Goal: Task Accomplishment & Management: Use online tool/utility

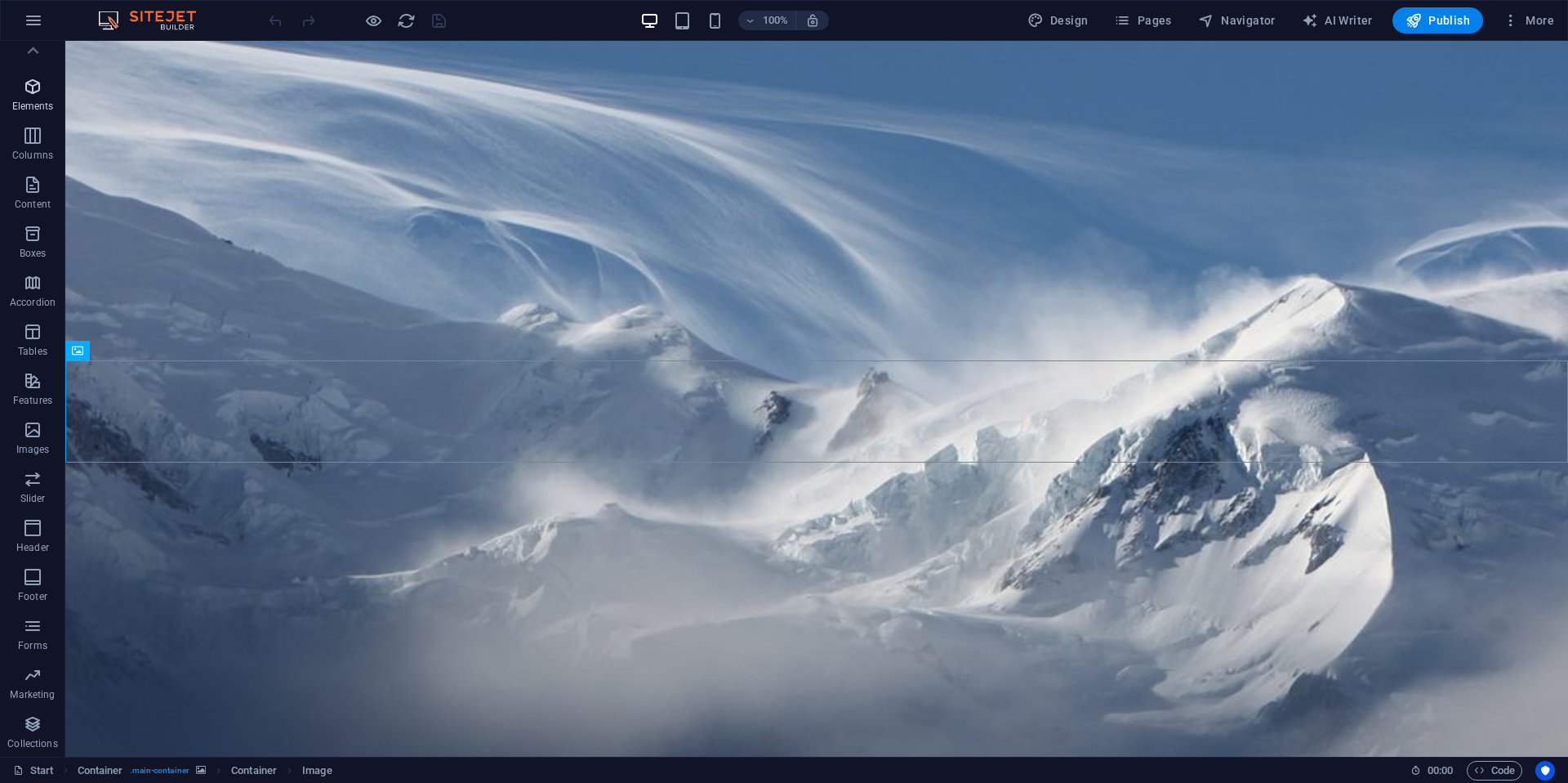
click at [27, 105] on p "Elements" at bounding box center [33, 106] width 41 height 13
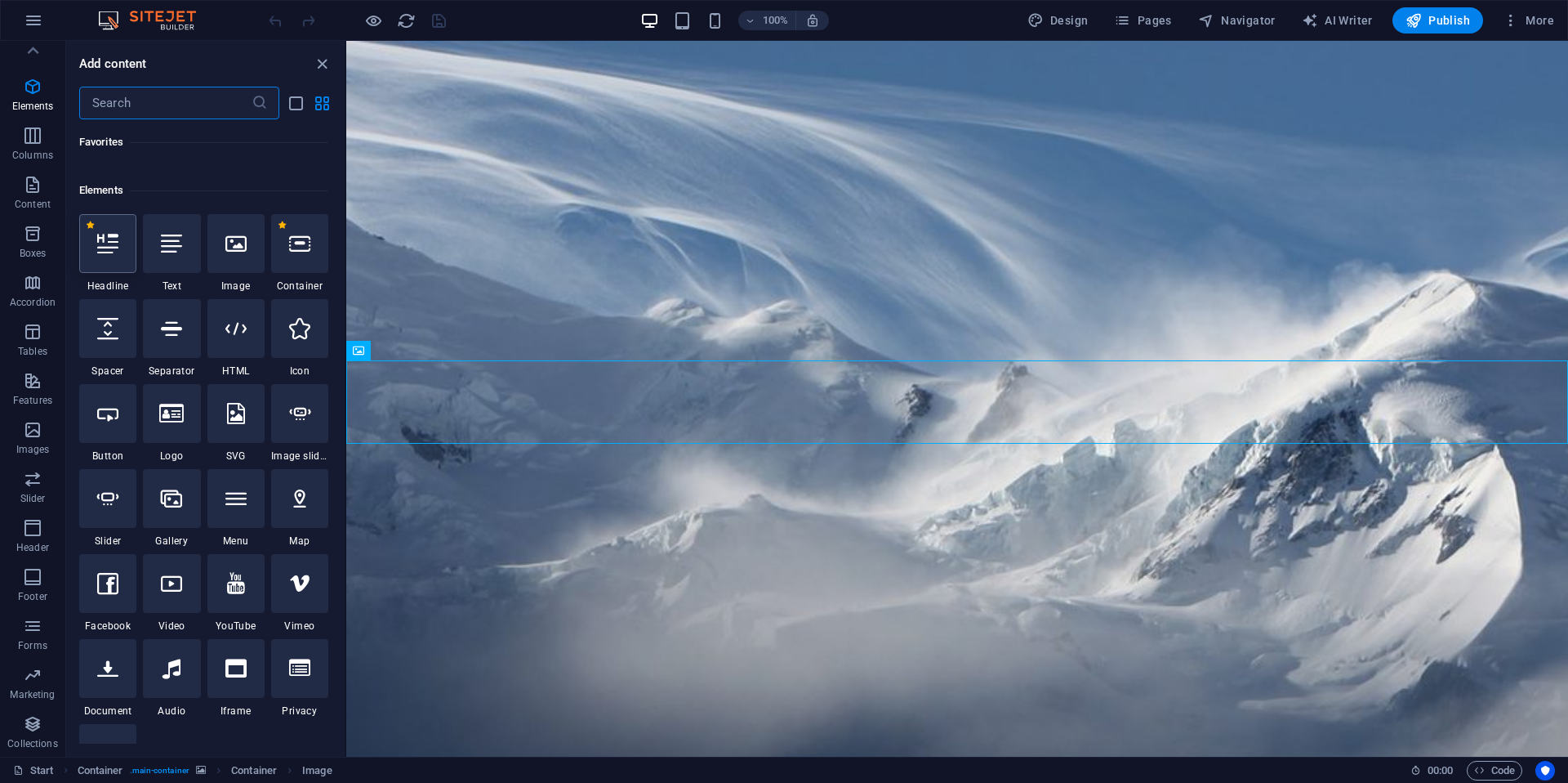
scroll to position [174, 0]
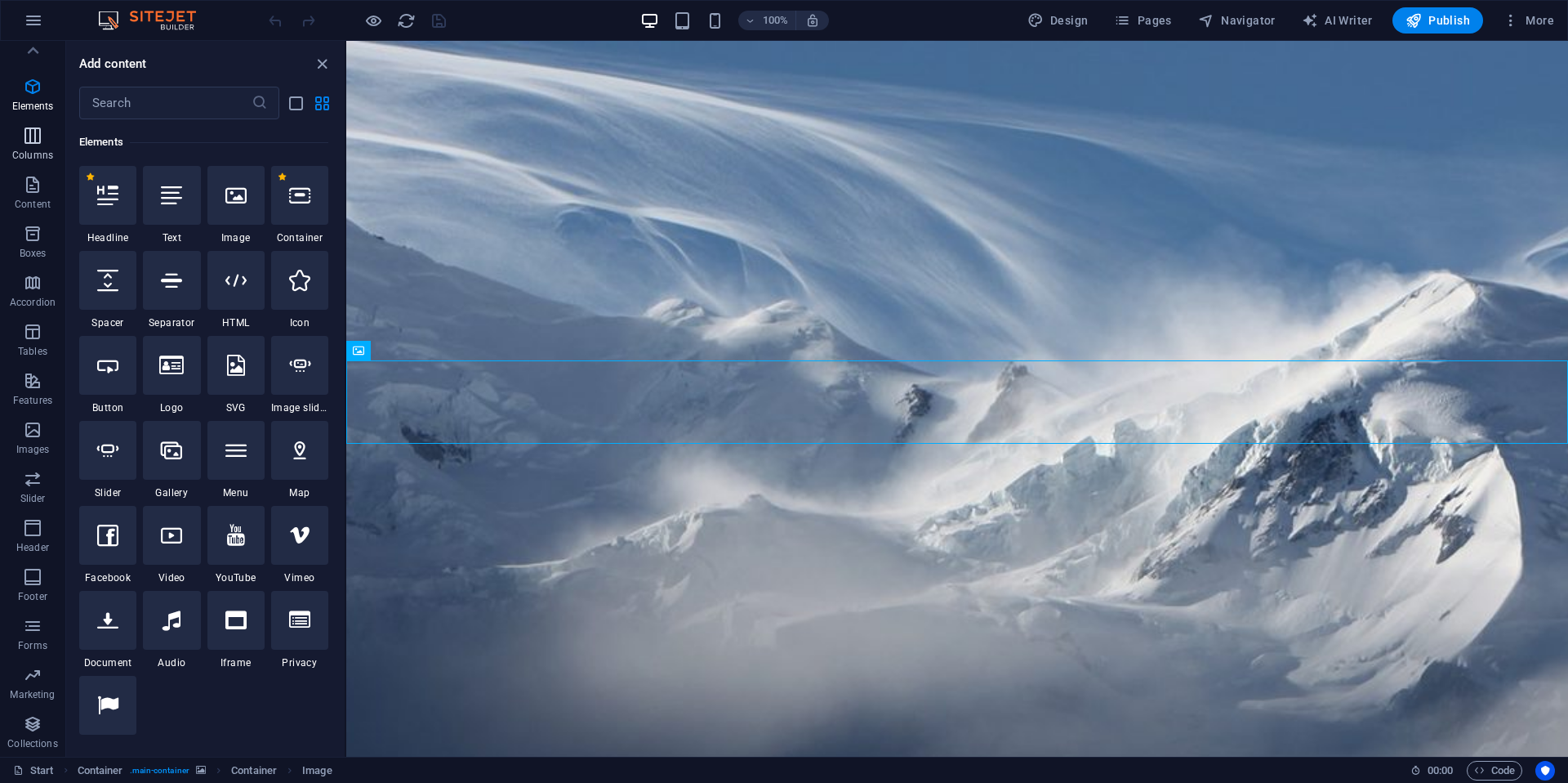
click at [32, 141] on icon "button" at bounding box center [32, 135] width 20 height 20
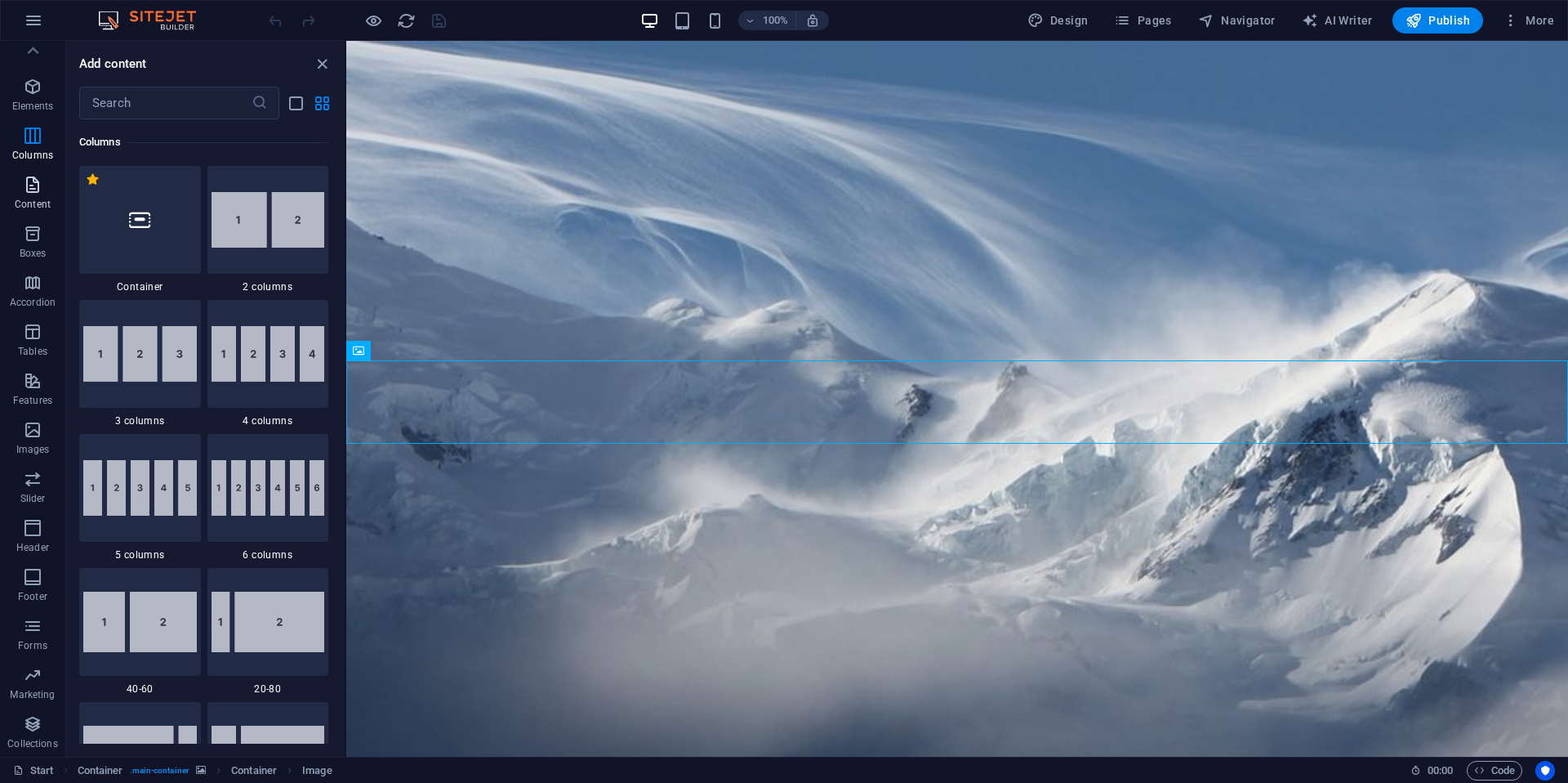
click at [32, 187] on icon "button" at bounding box center [32, 184] width 20 height 20
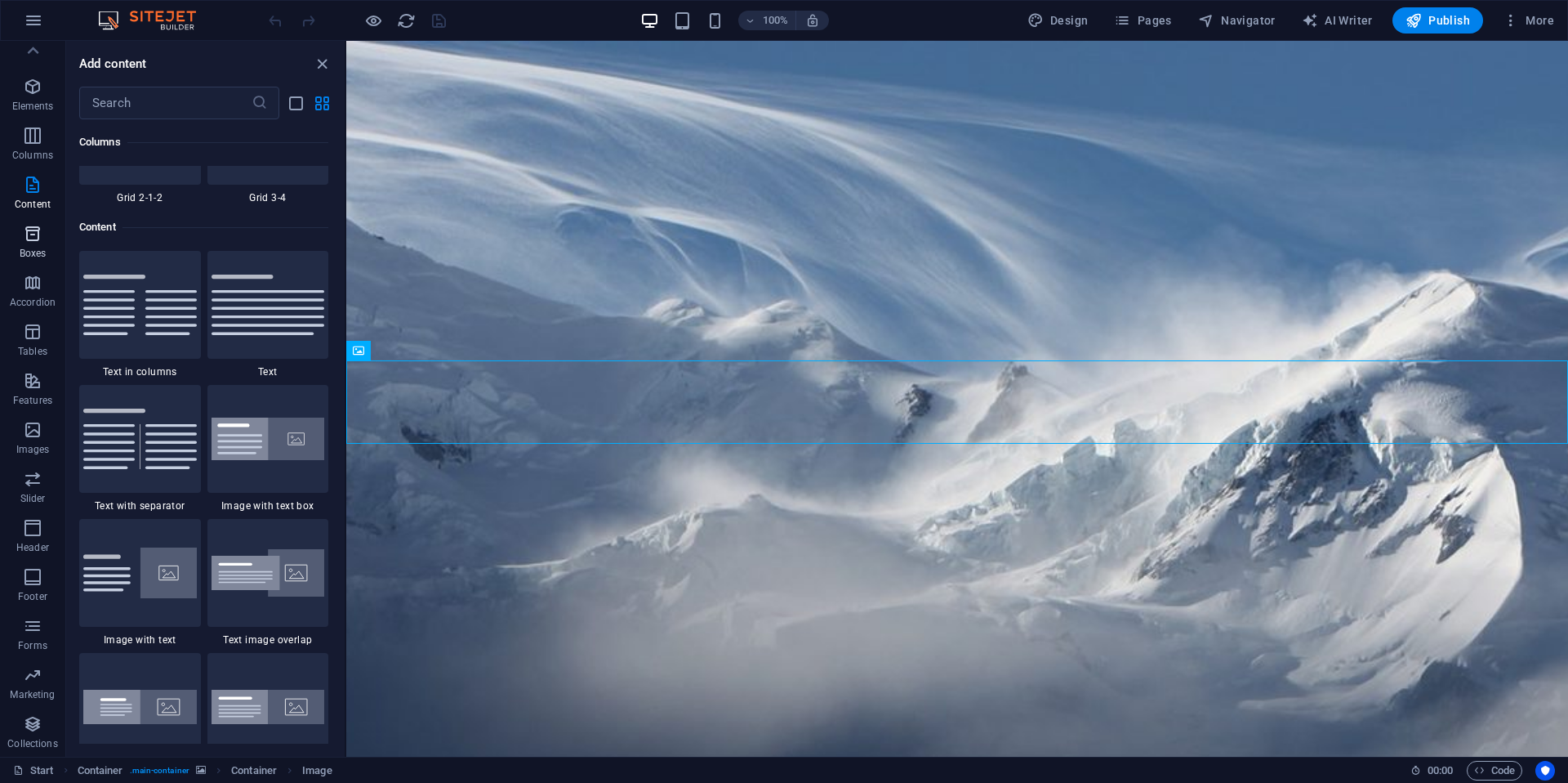
scroll to position [2859, 0]
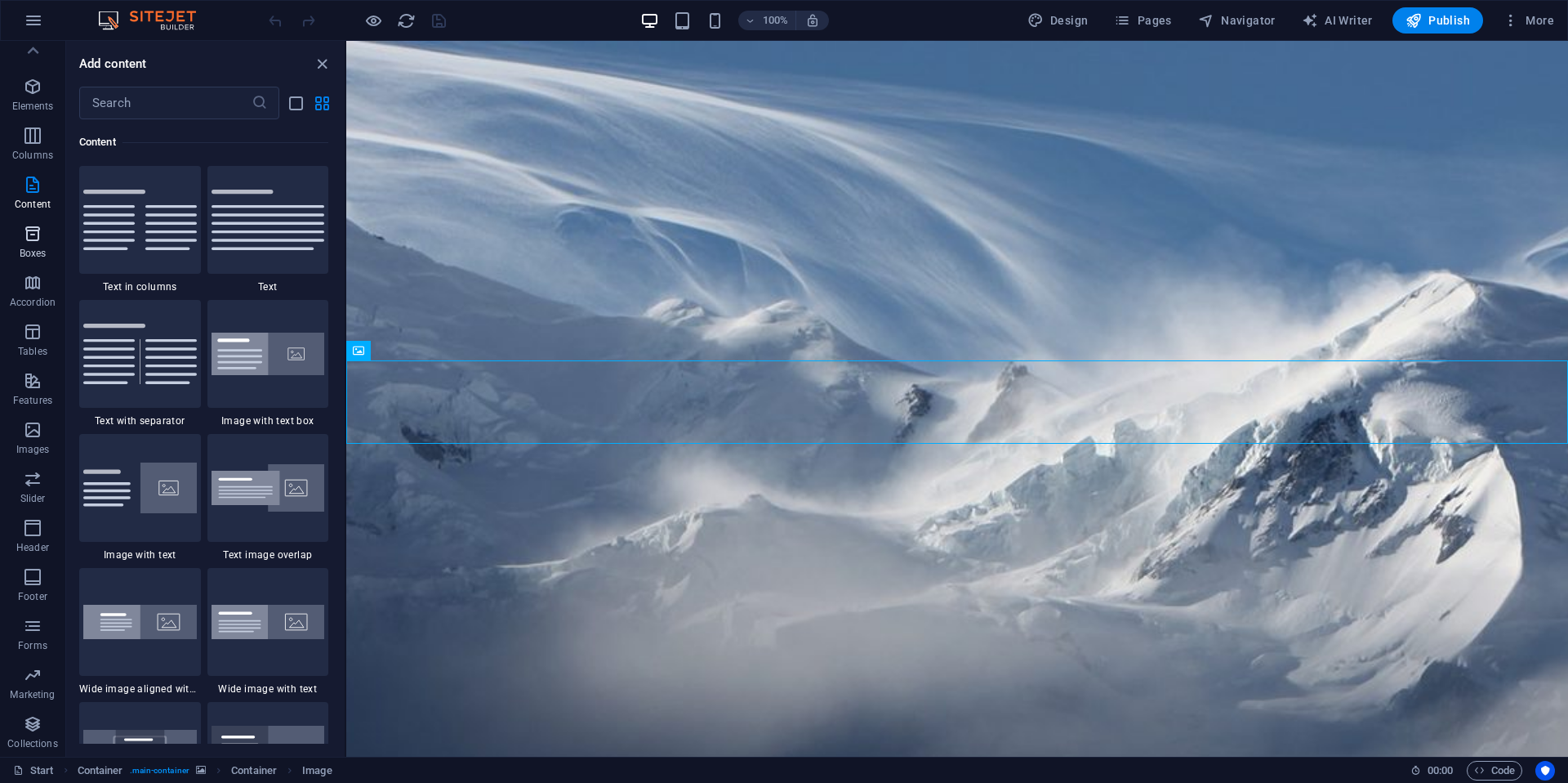
click at [33, 227] on icon "button" at bounding box center [32, 233] width 20 height 20
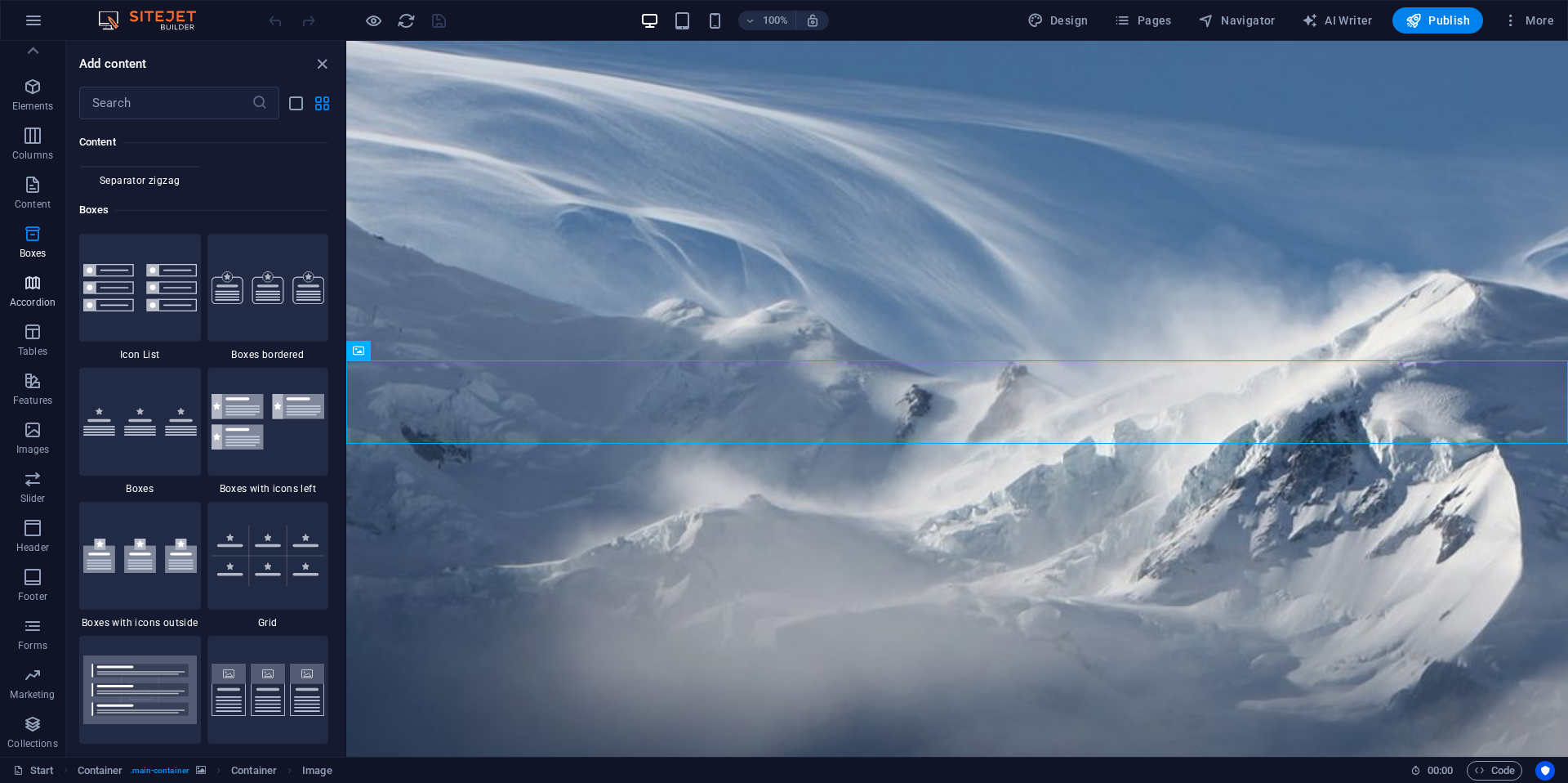
scroll to position [4508, 0]
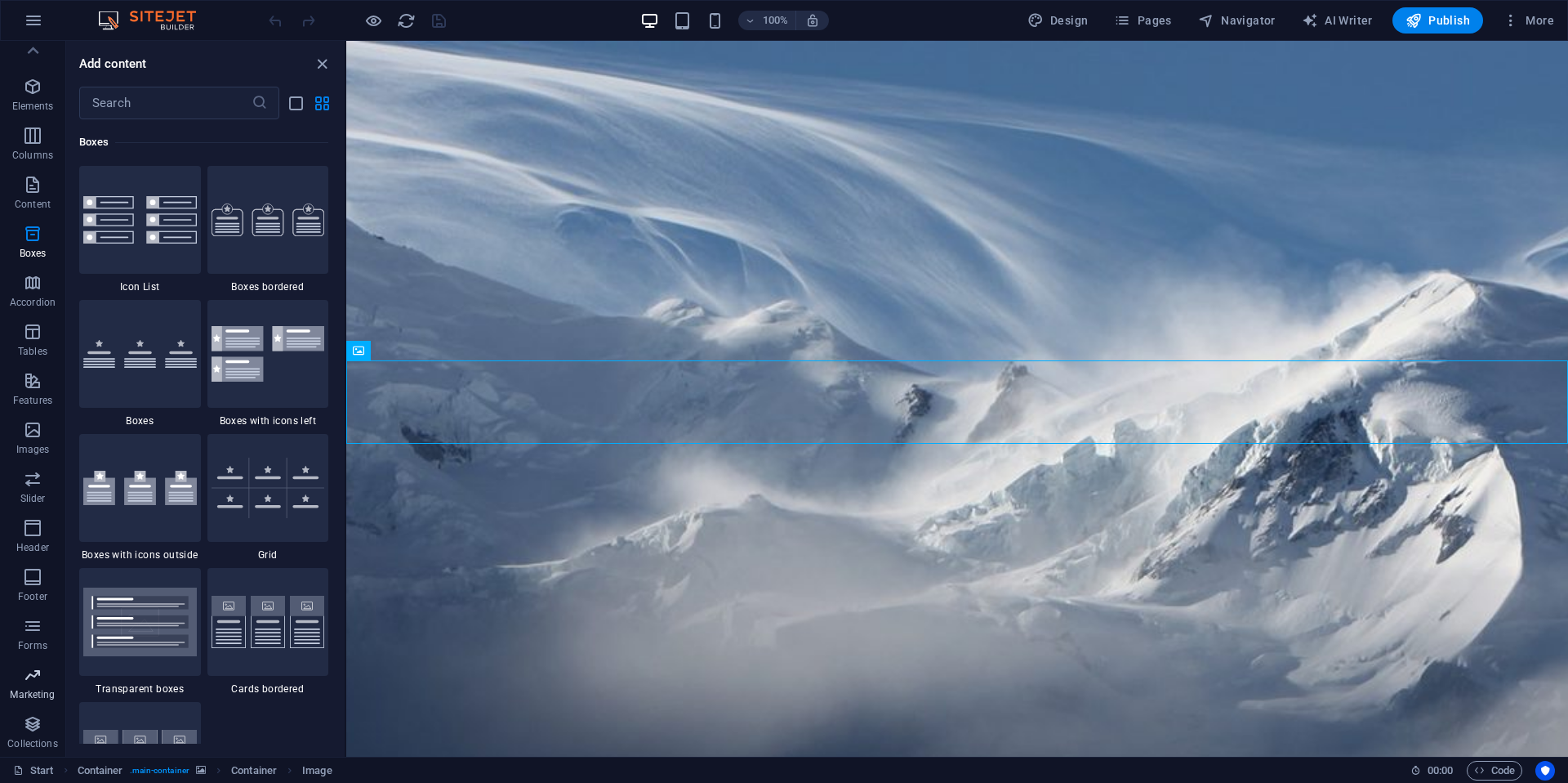
click at [23, 706] on button "Marketing" at bounding box center [33, 683] width 66 height 49
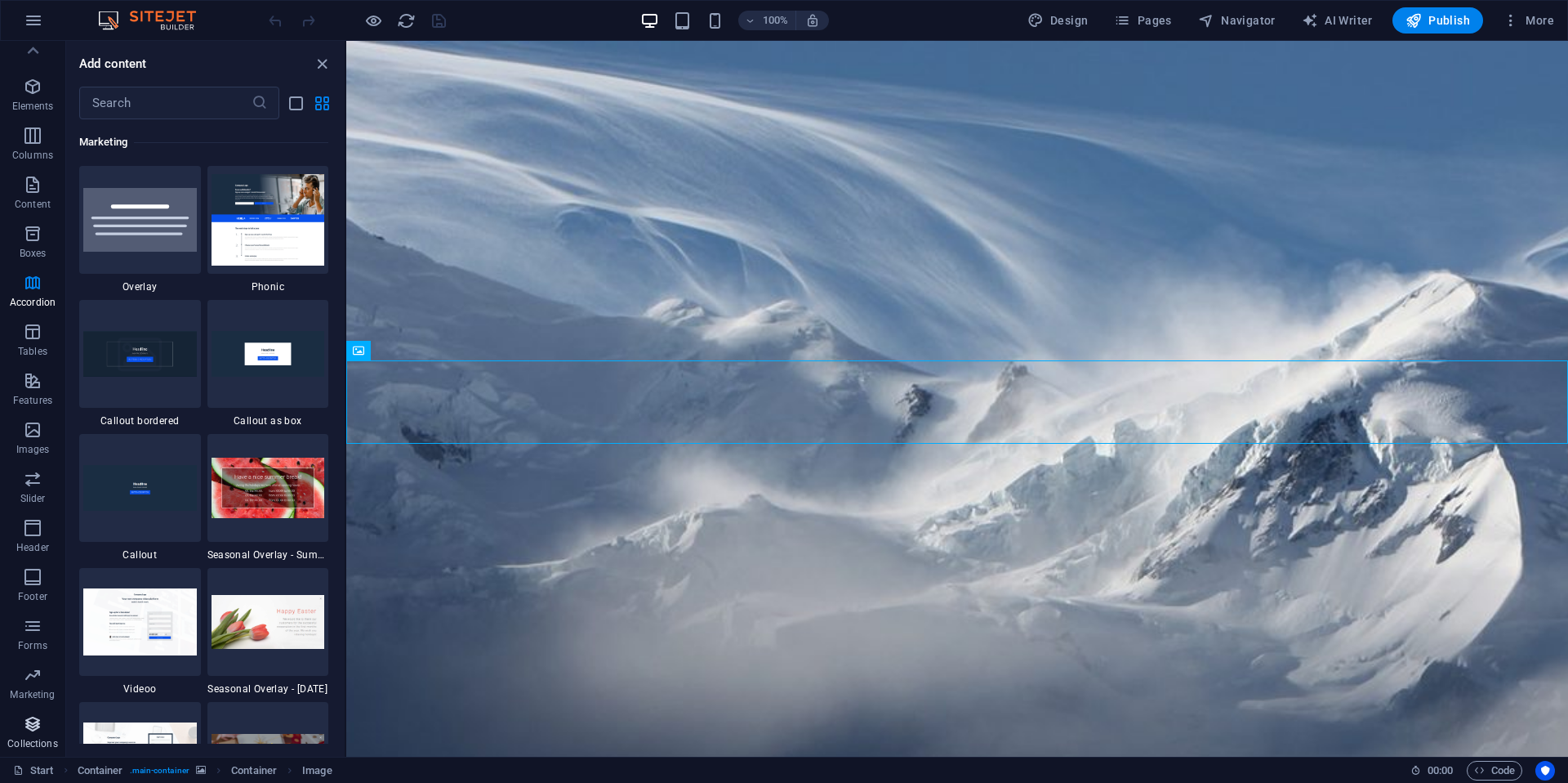
click at [27, 717] on icon "button" at bounding box center [32, 724] width 20 height 20
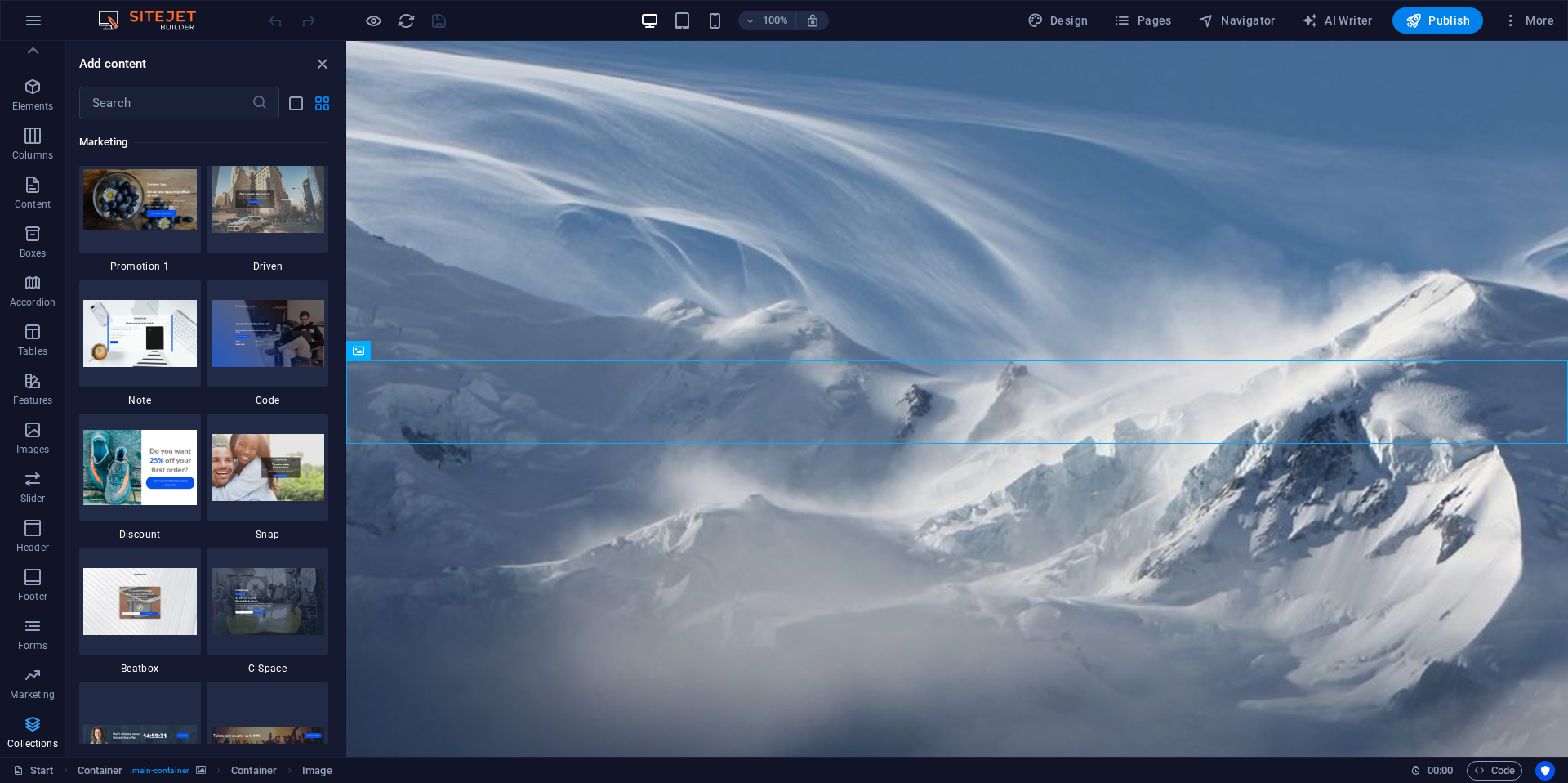
scroll to position [14962, 0]
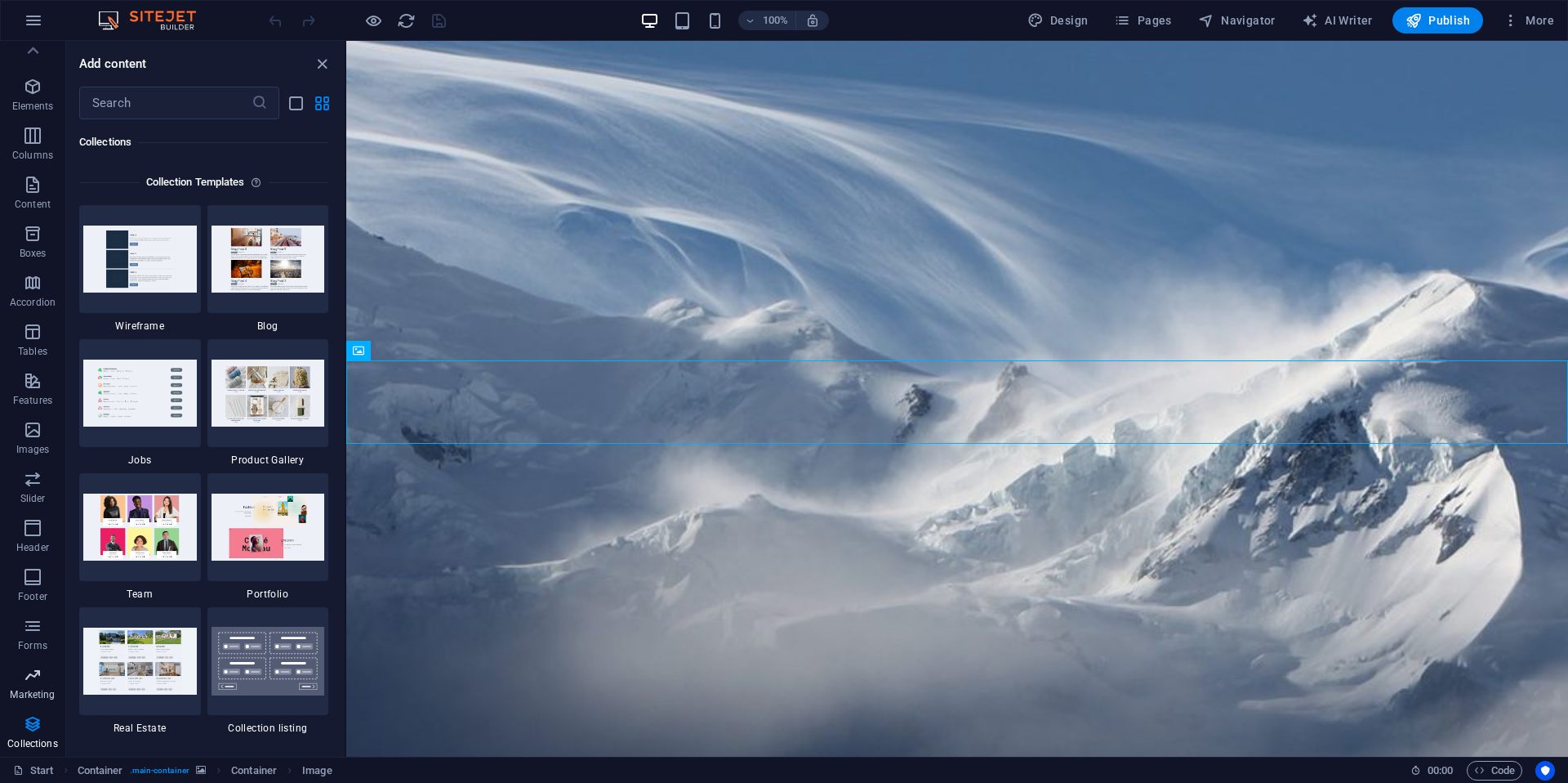
click at [27, 673] on icon "button" at bounding box center [32, 675] width 20 height 20
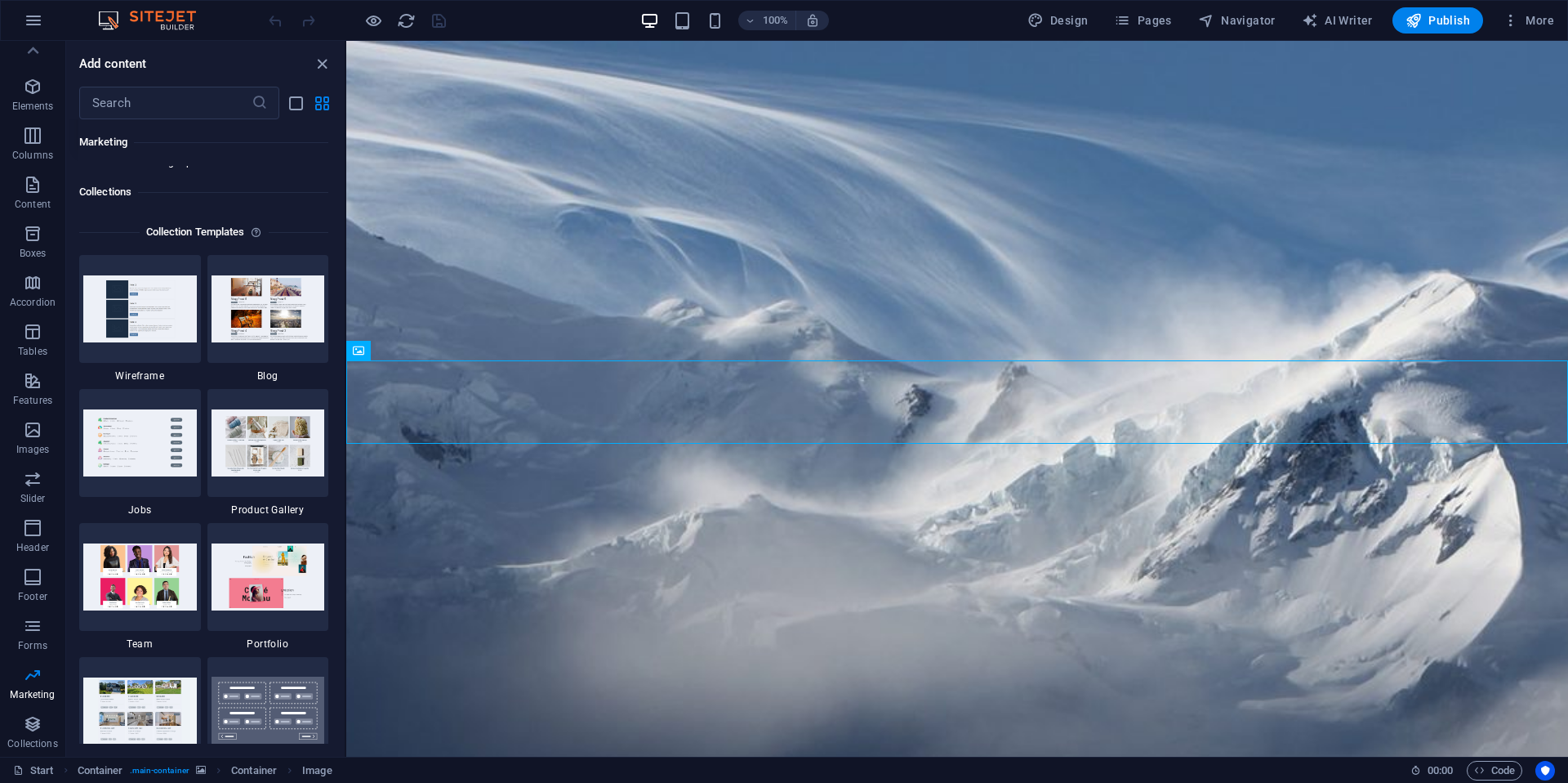
scroll to position [14914, 0]
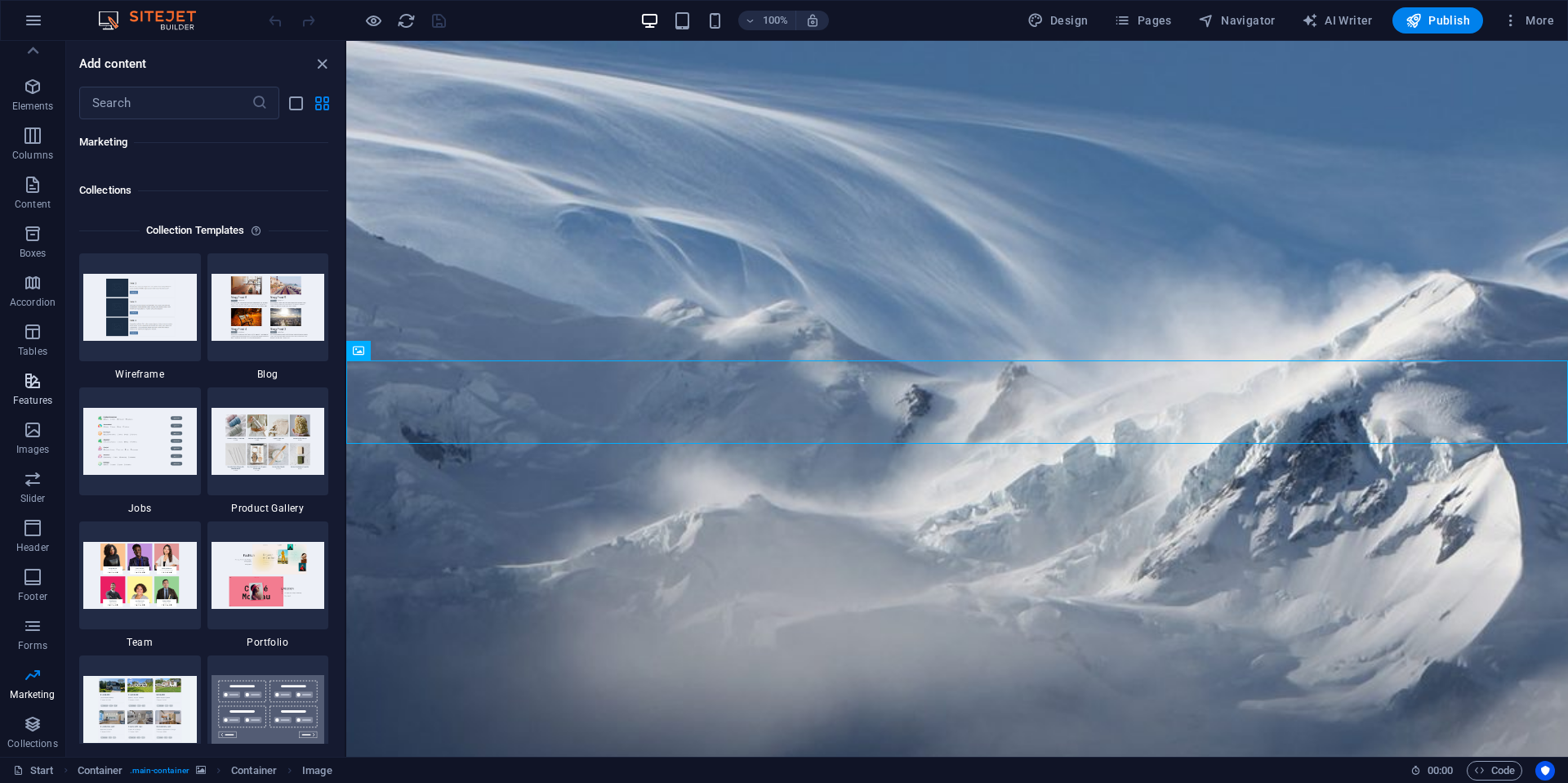
click at [26, 383] on icon "button" at bounding box center [32, 381] width 20 height 20
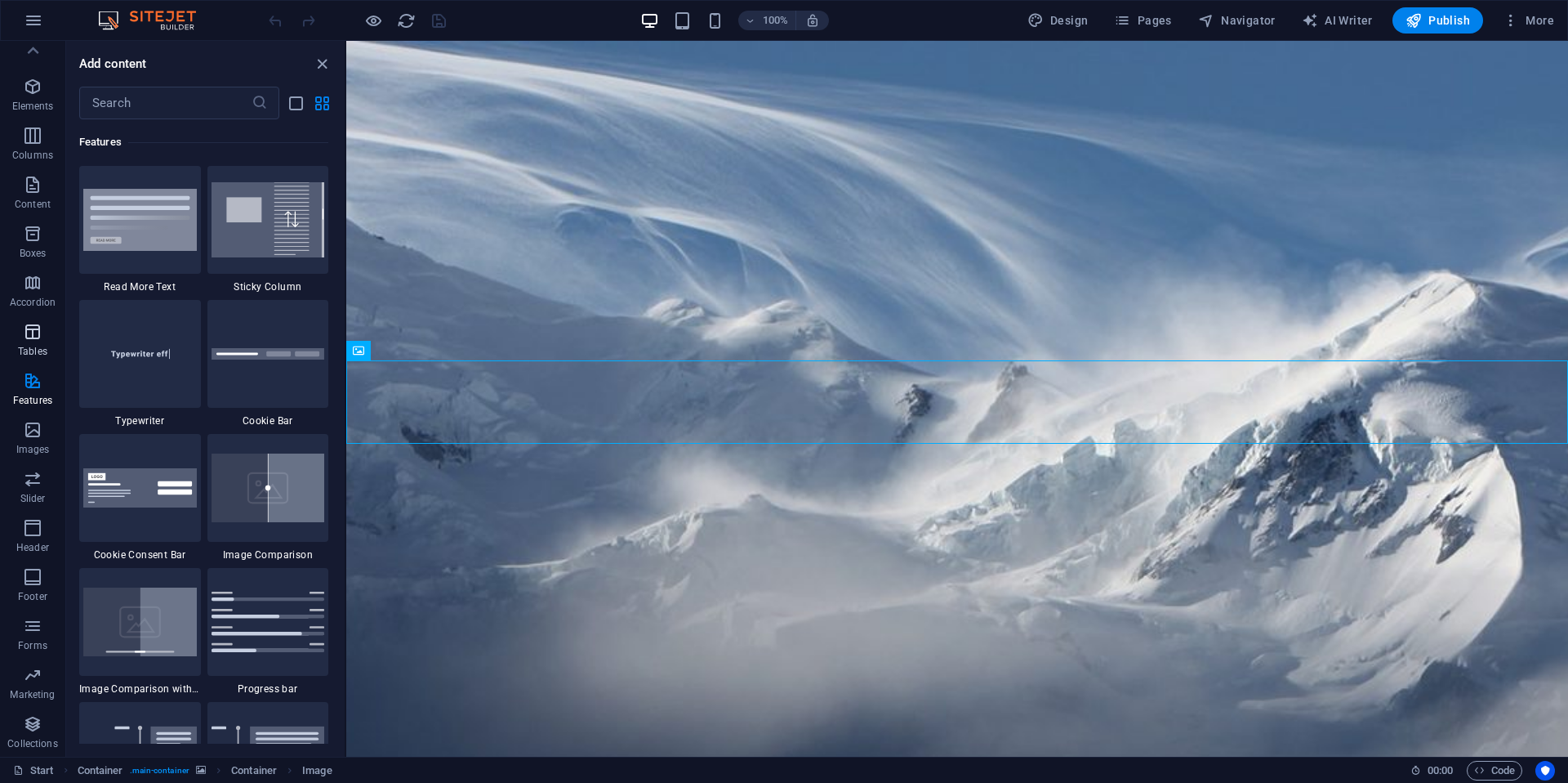
click at [28, 346] on p "Tables" at bounding box center [32, 352] width 29 height 13
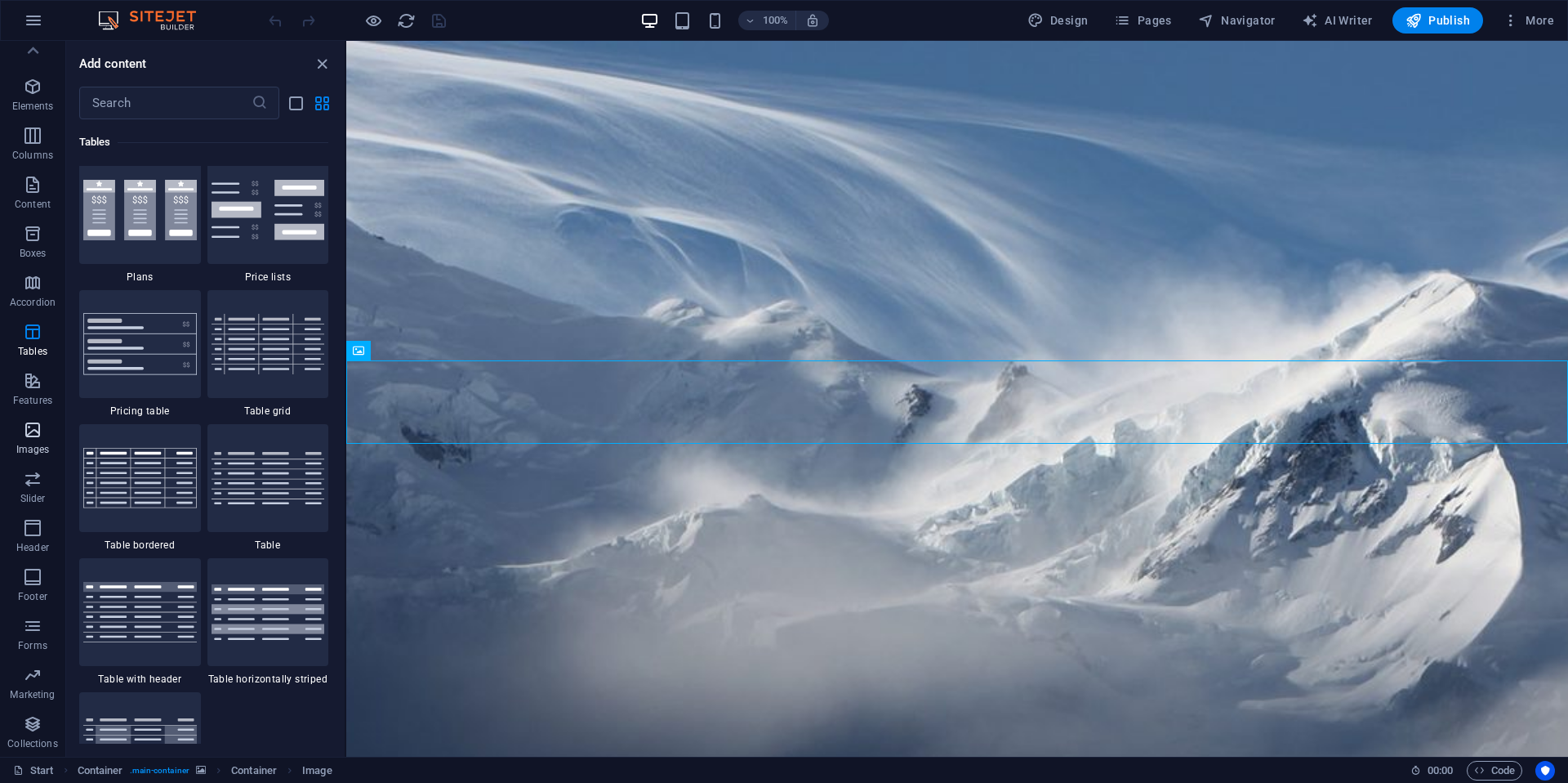
scroll to position [5661, 0]
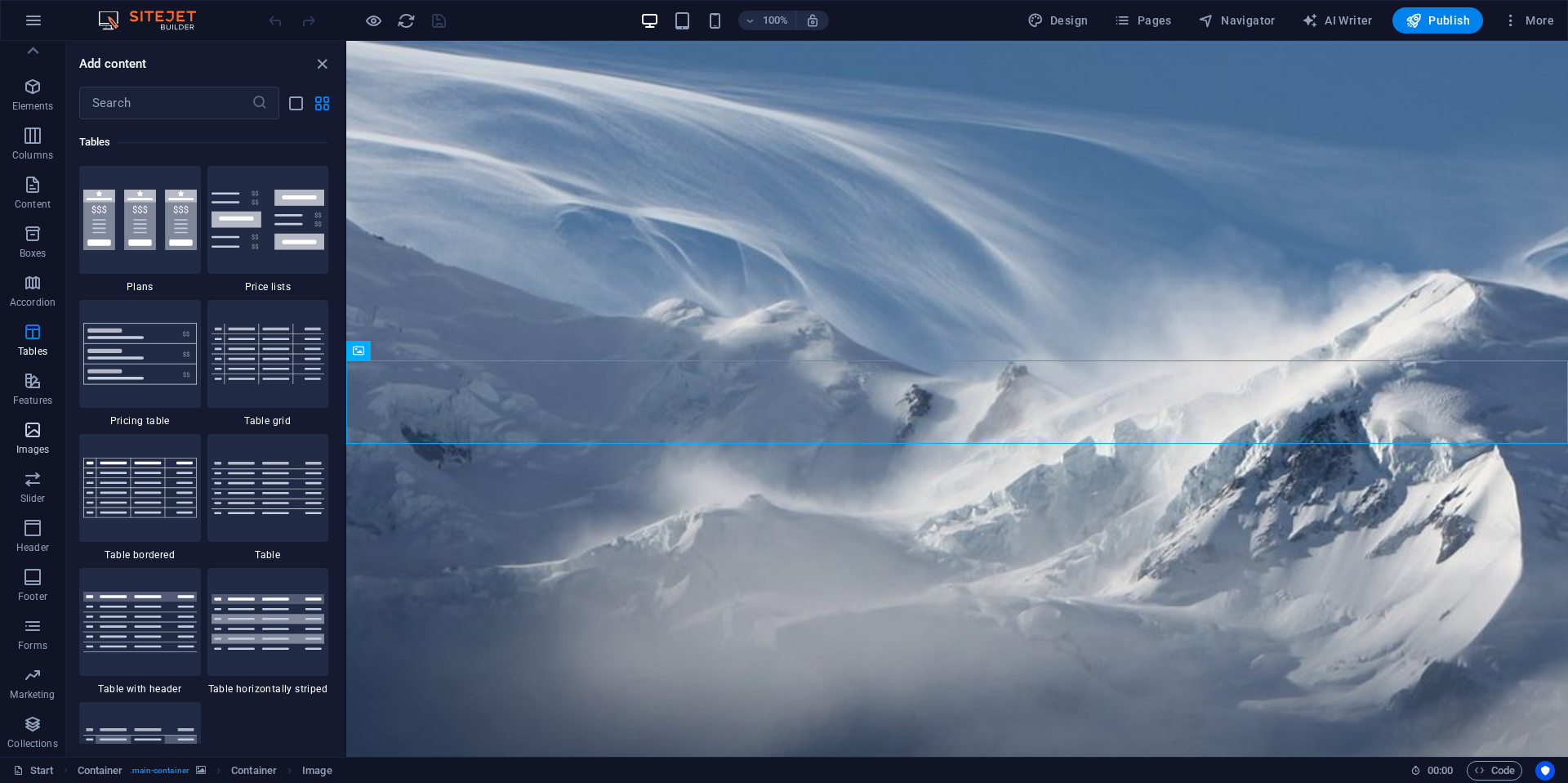
click at [36, 429] on icon "button" at bounding box center [32, 430] width 20 height 20
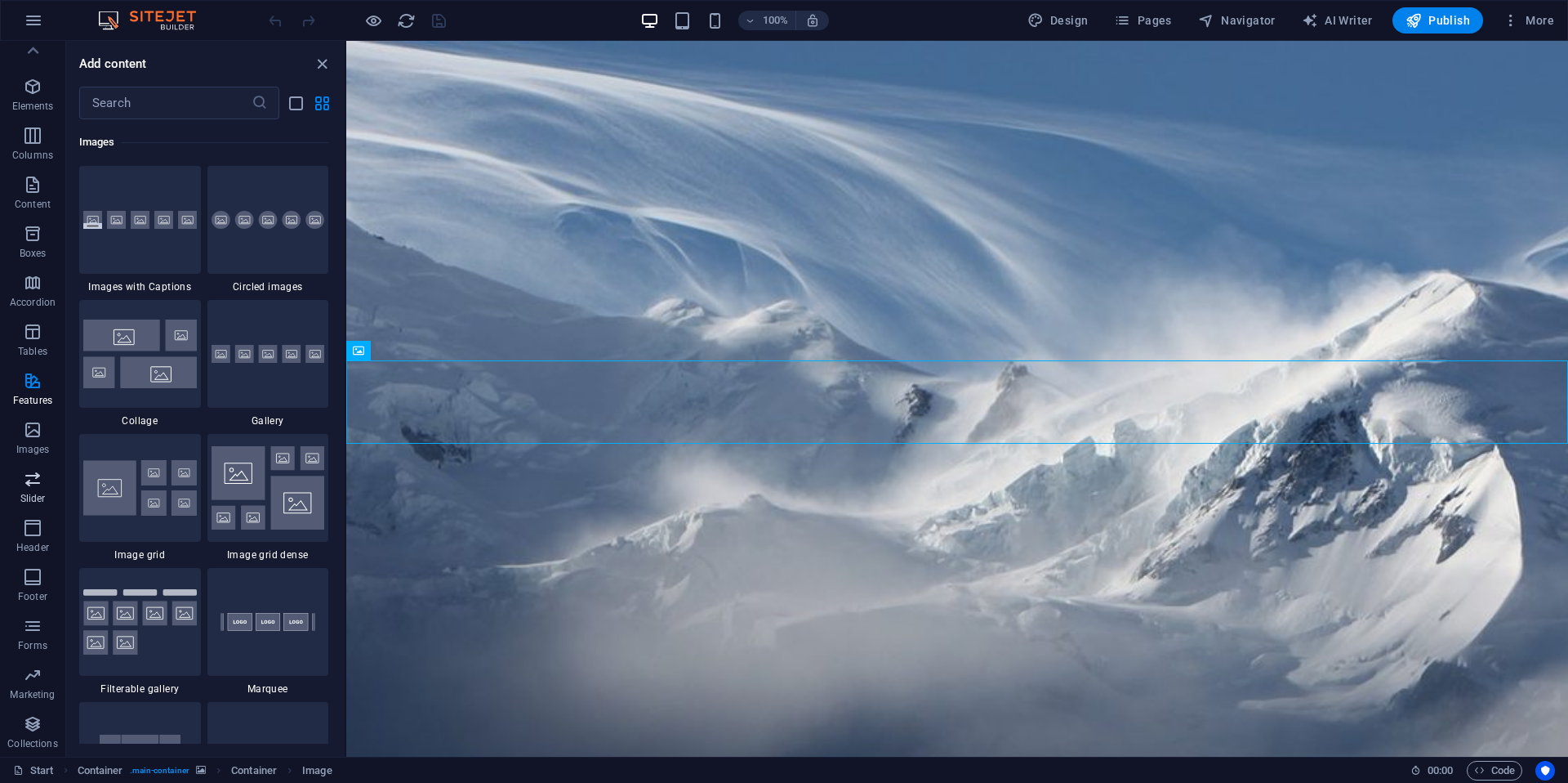
click at [28, 476] on icon "button" at bounding box center [32, 478] width 20 height 20
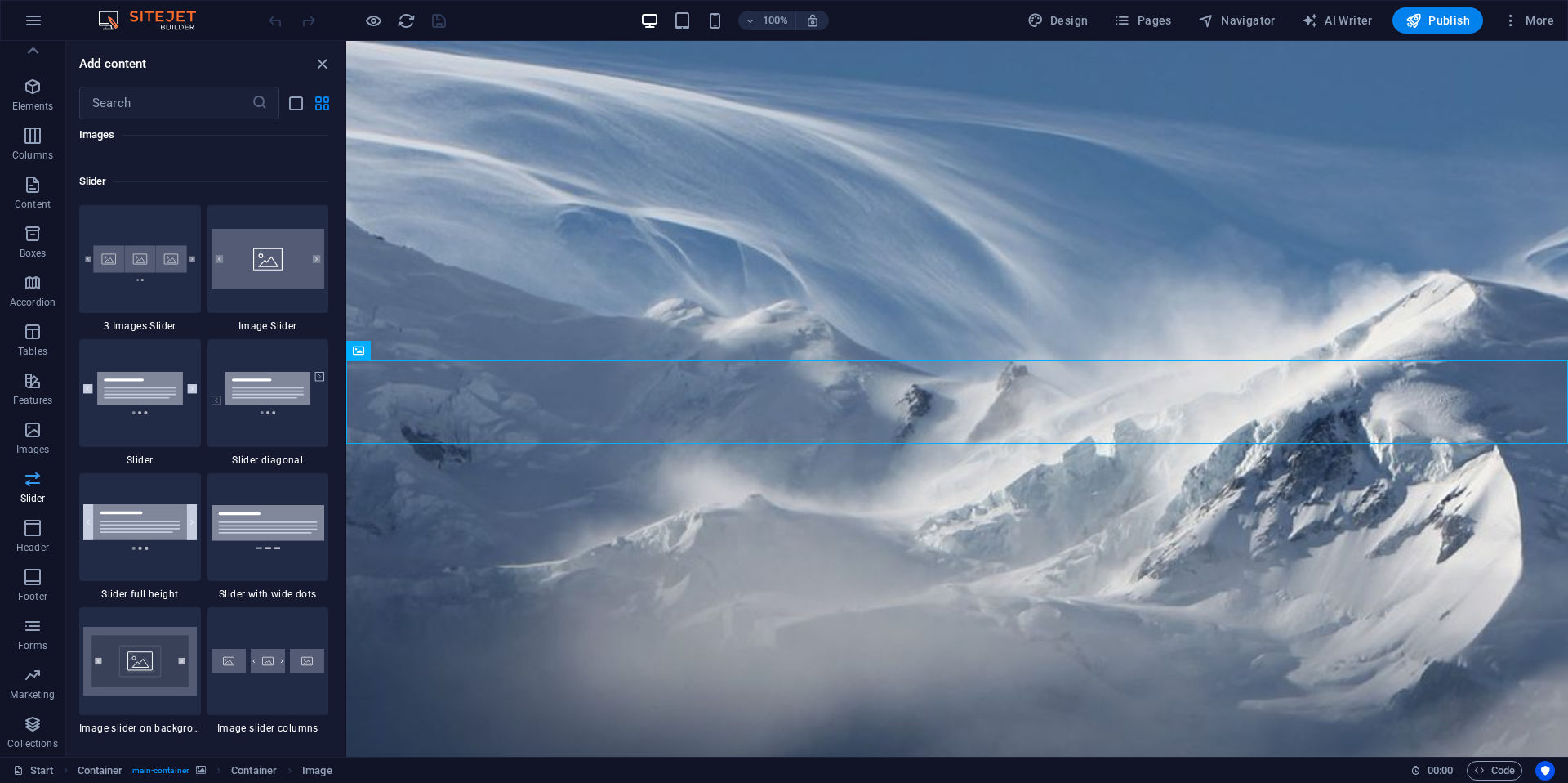
scroll to position [9266, 0]
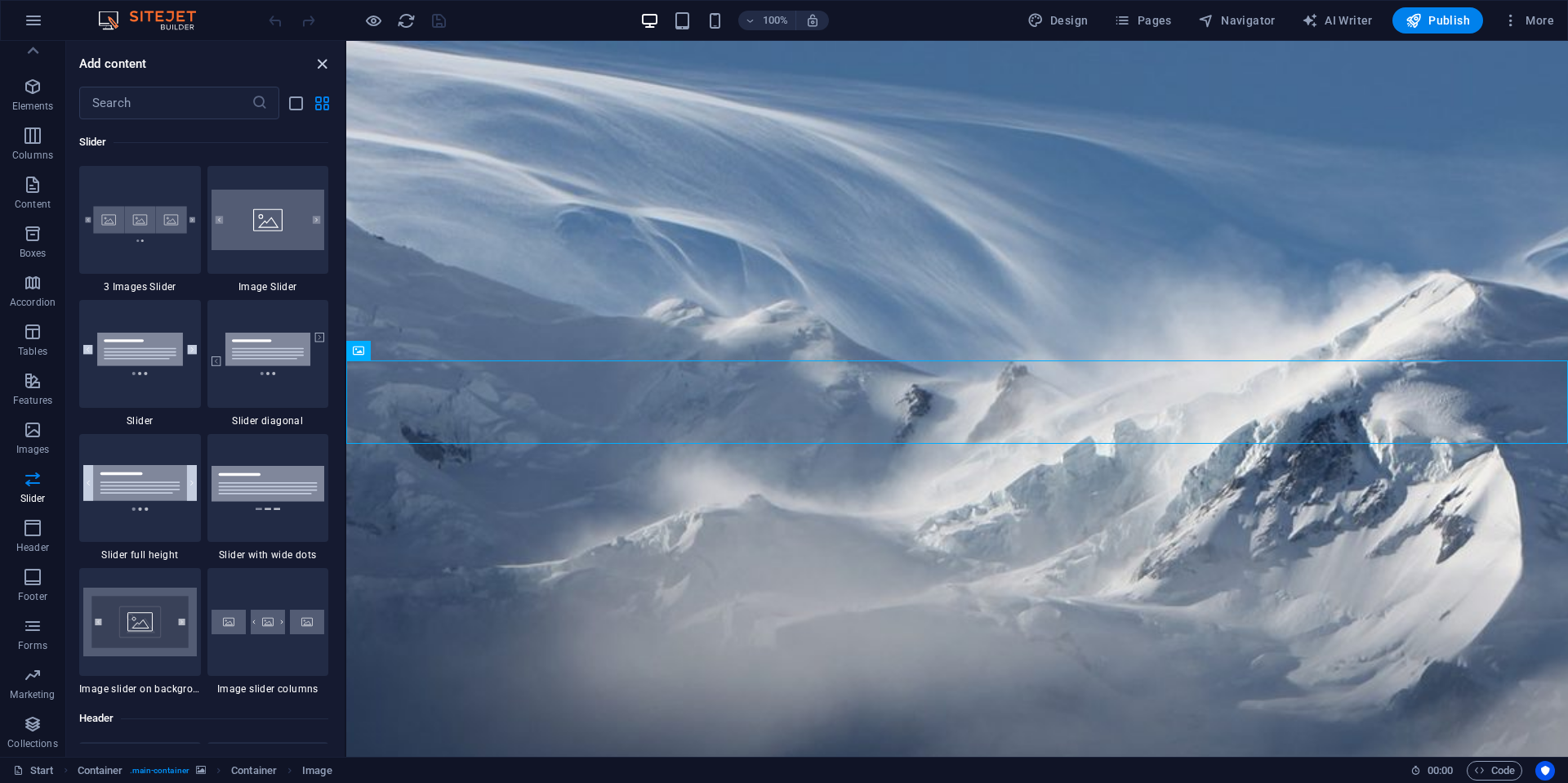
click at [320, 68] on icon "close panel" at bounding box center [322, 64] width 19 height 19
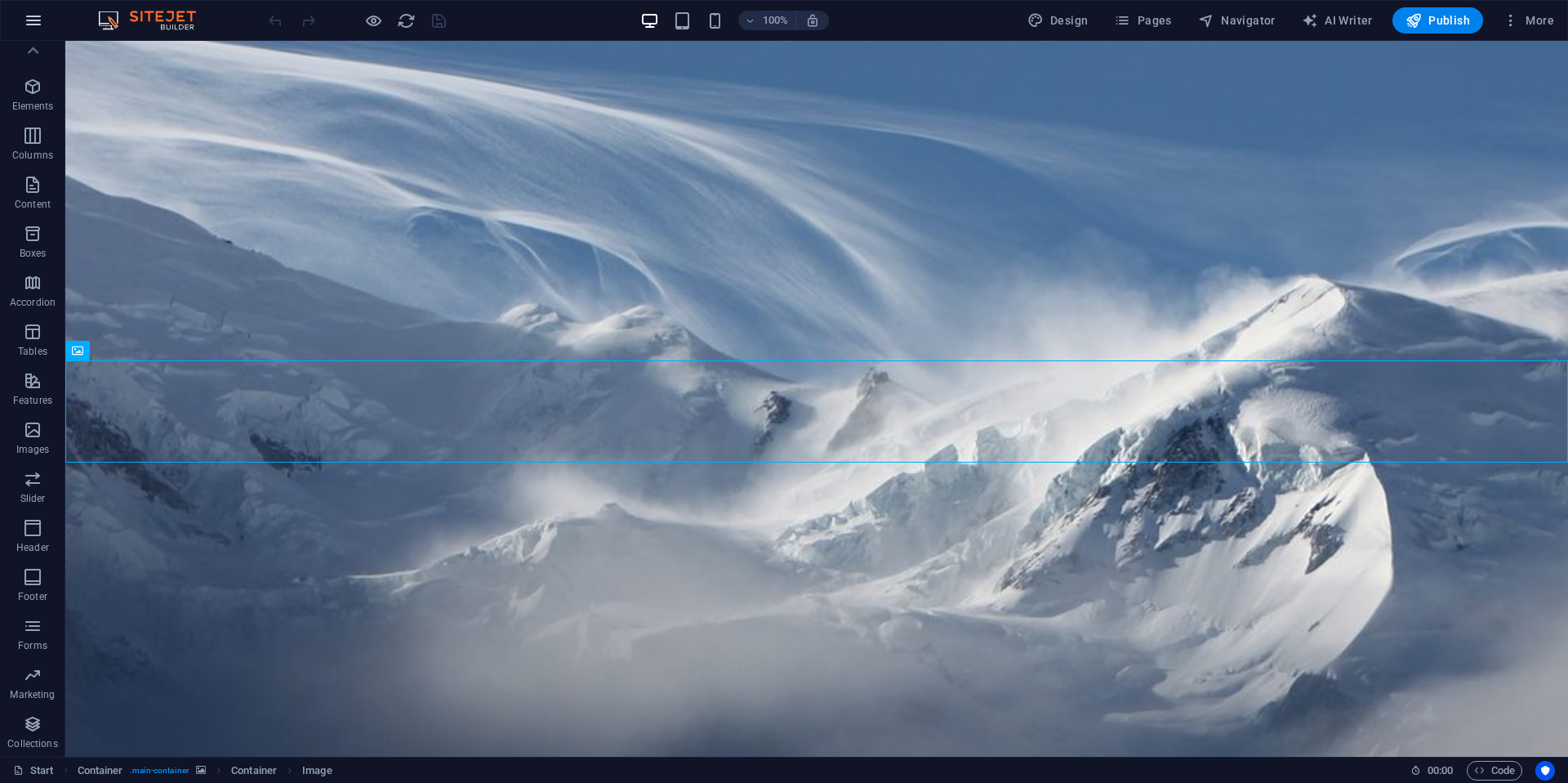
click at [26, 23] on icon "button" at bounding box center [33, 20] width 20 height 20
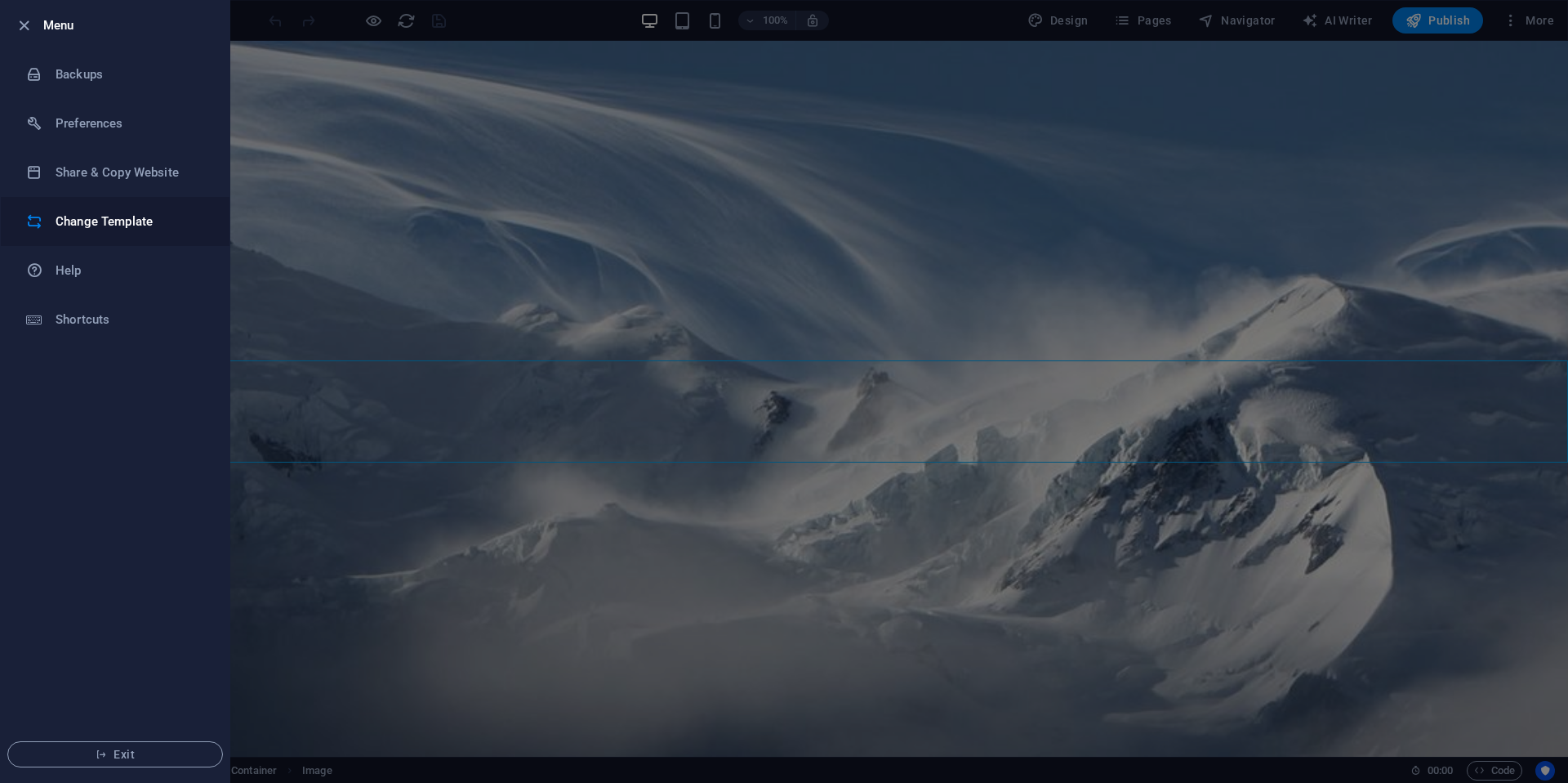
click at [99, 223] on h6 "Change Template" at bounding box center [131, 221] width 151 height 20
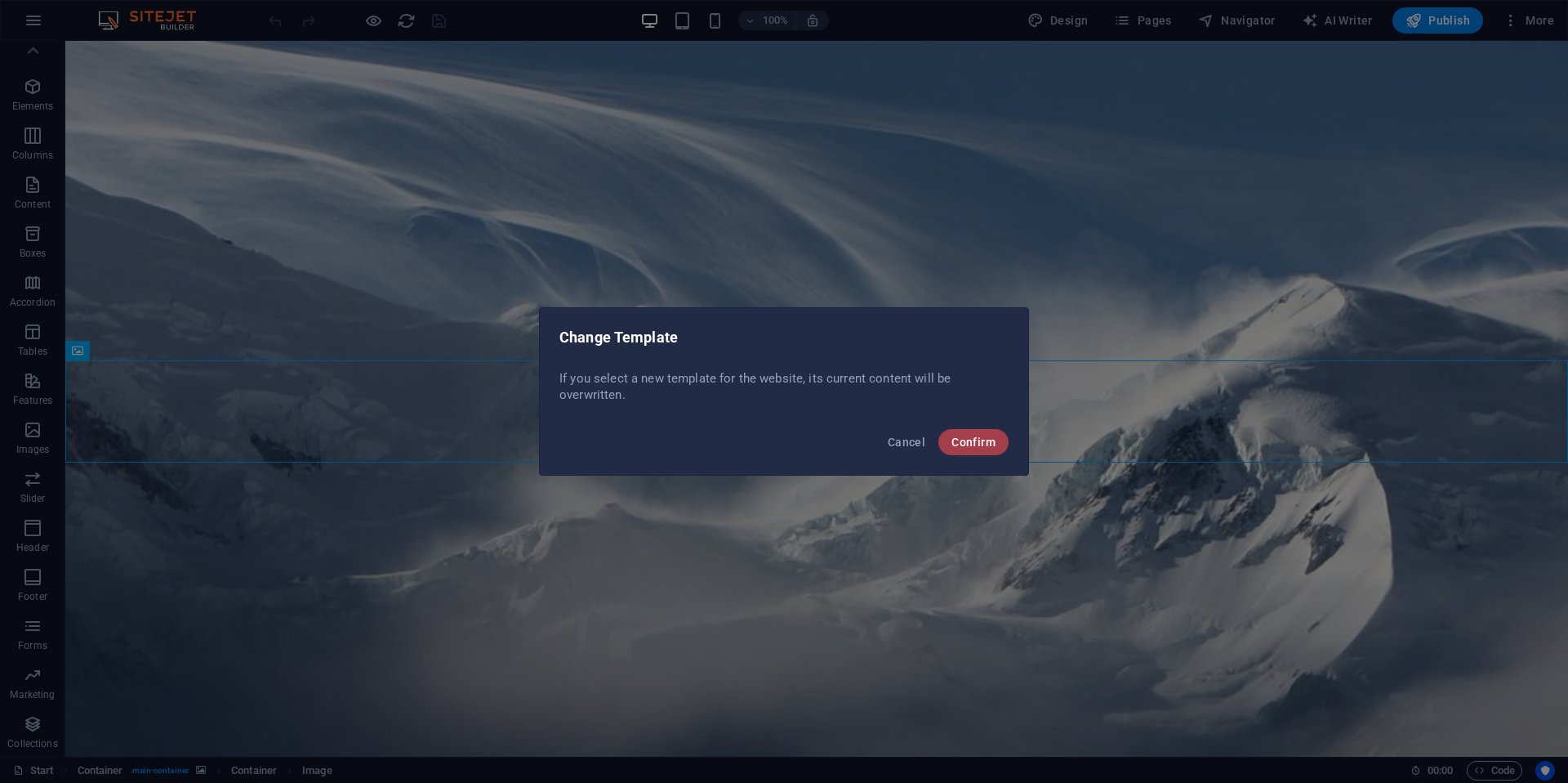
click at [986, 446] on span "Confirm" at bounding box center [973, 442] width 44 height 13
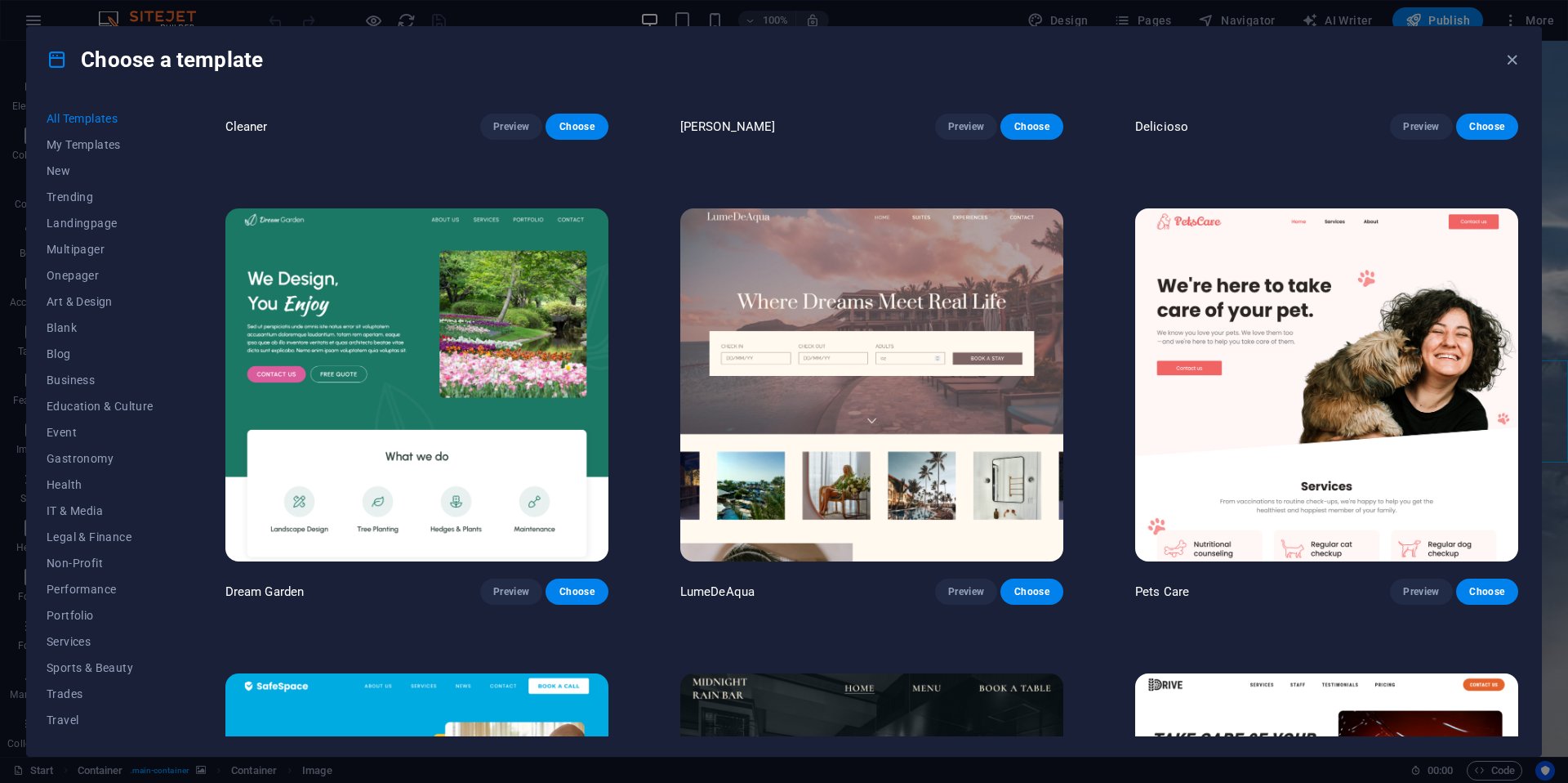
scroll to position [3573, 0]
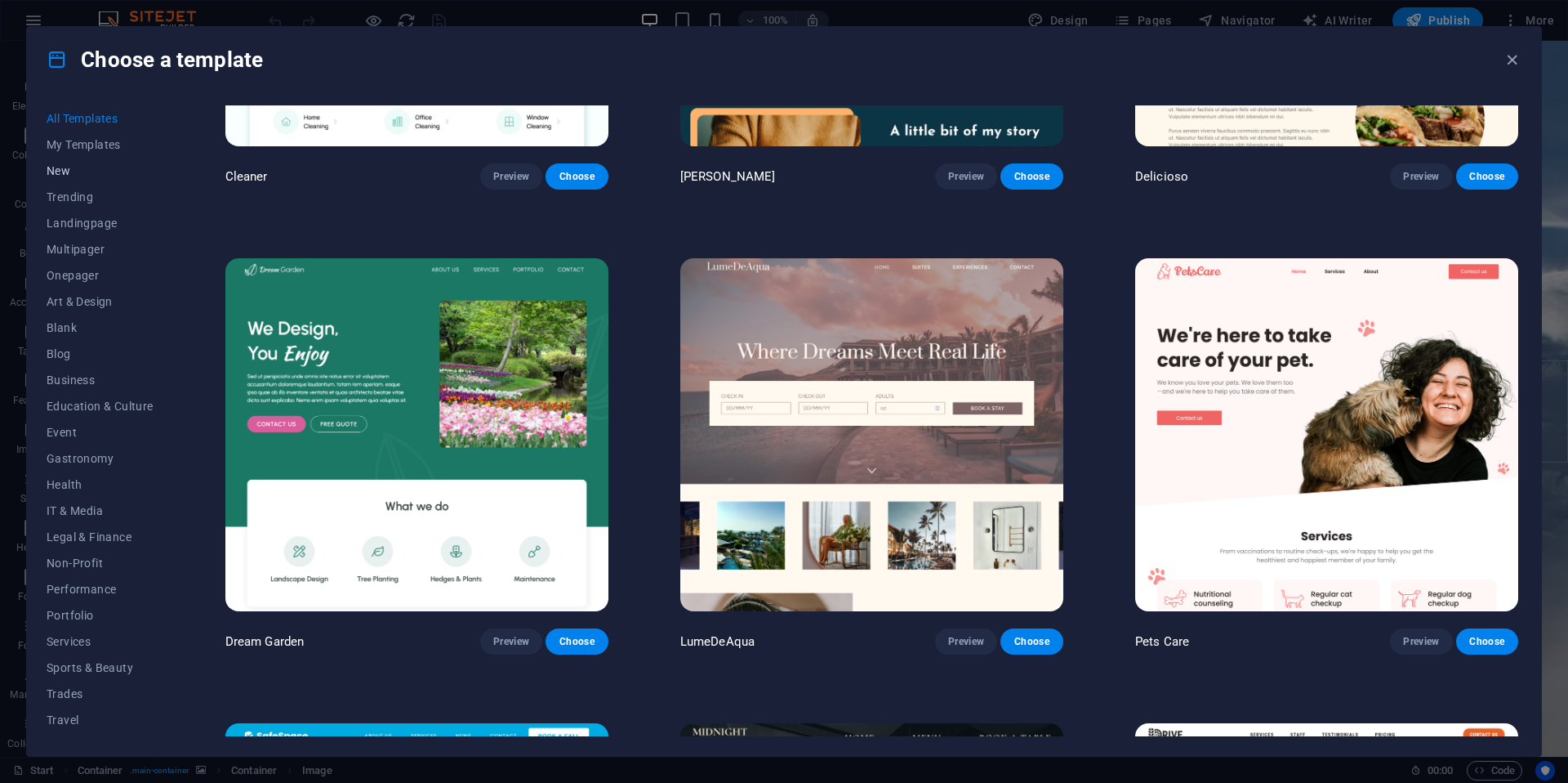
click at [66, 173] on span "New" at bounding box center [101, 171] width 107 height 13
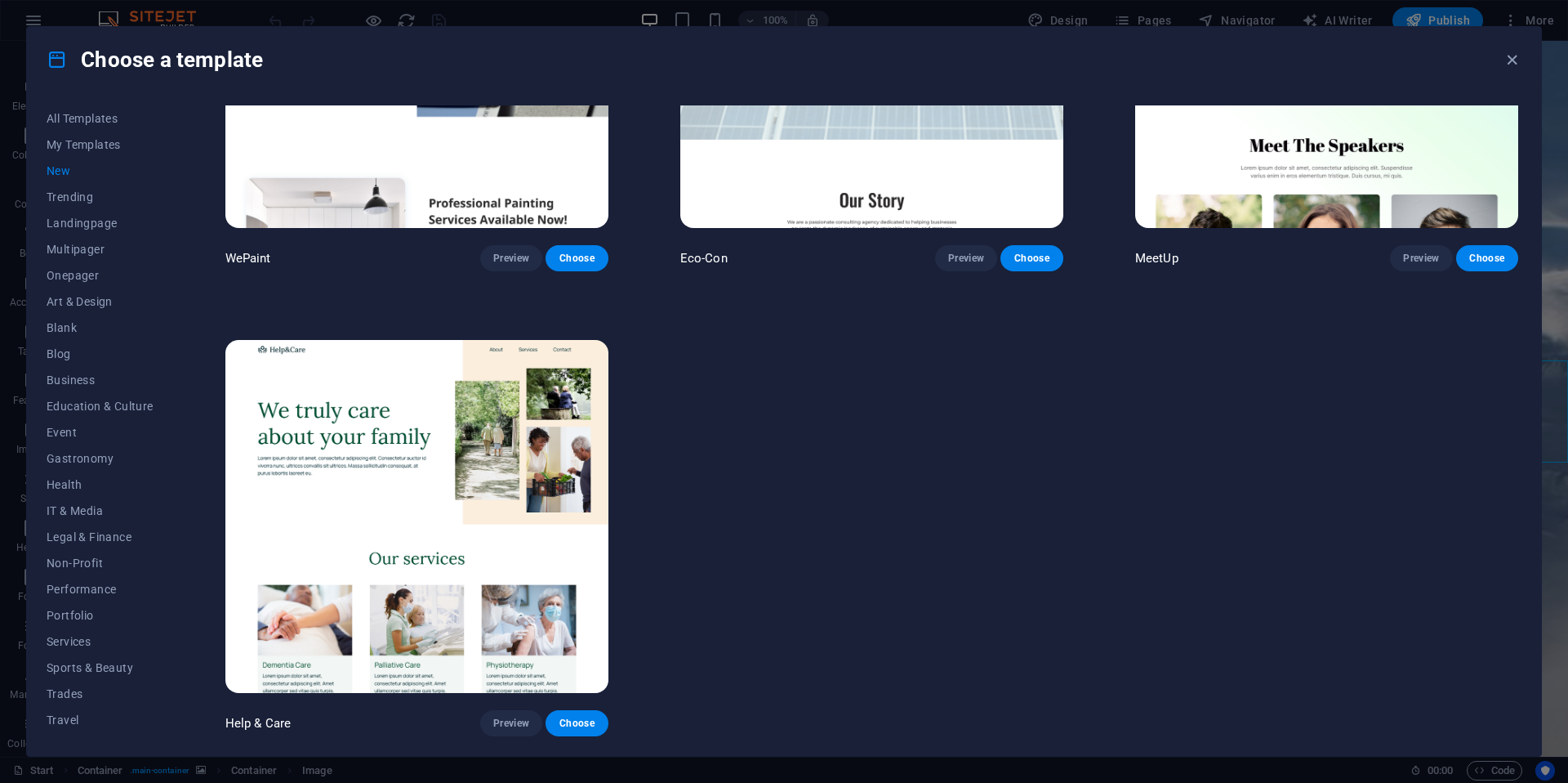
scroll to position [1621, 0]
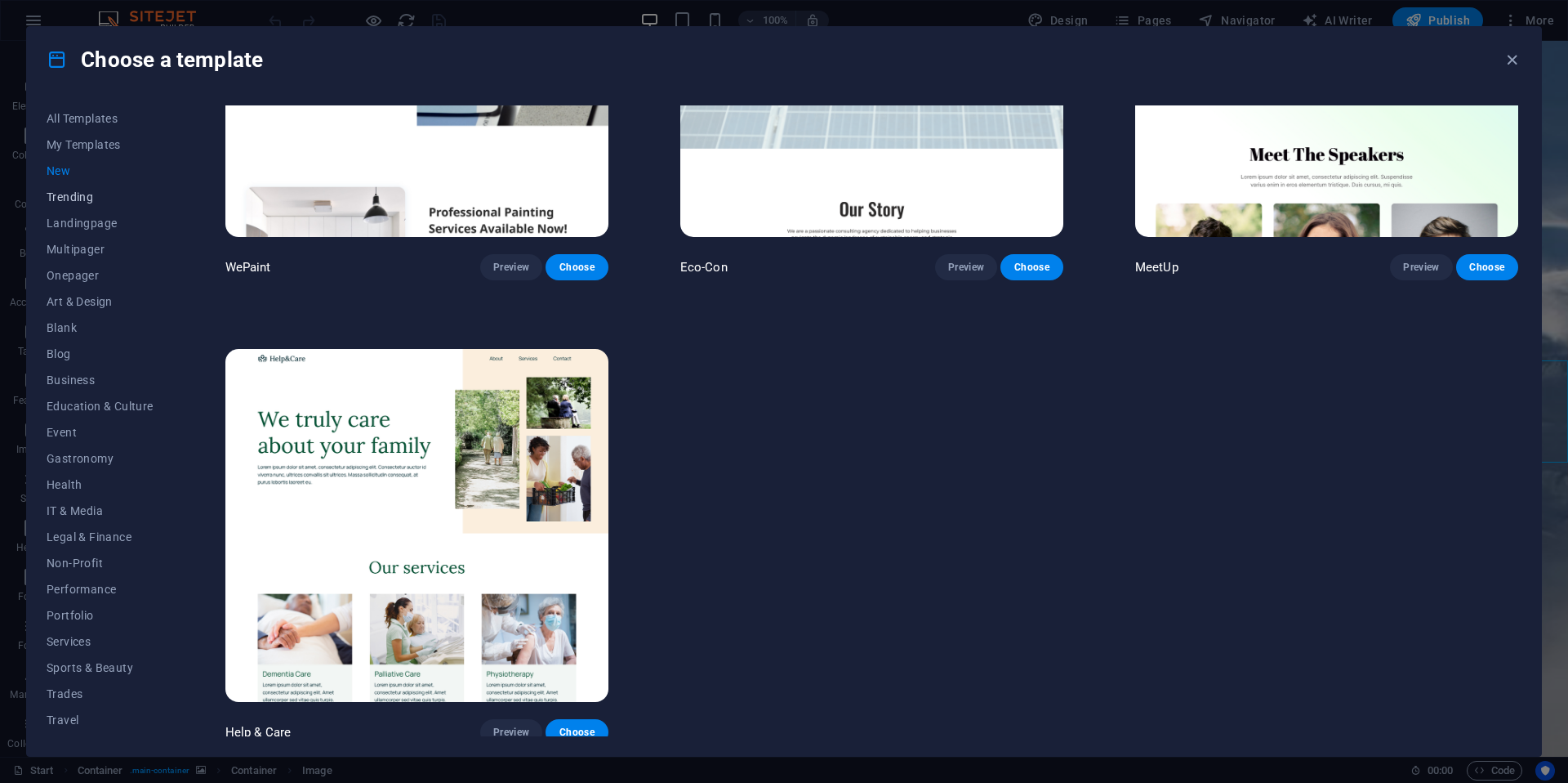
click at [74, 199] on span "Trending" at bounding box center [101, 197] width 107 height 13
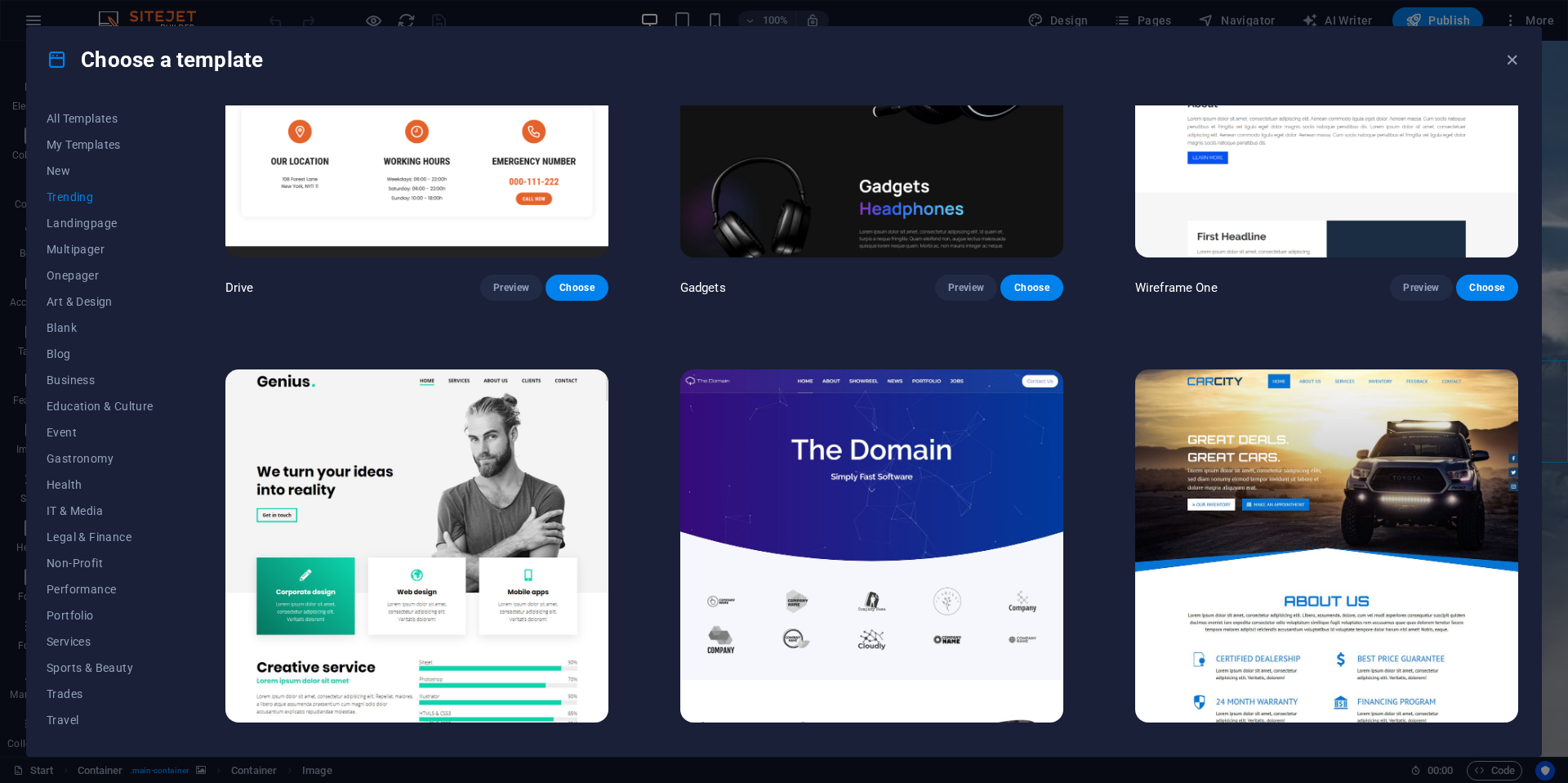
scroll to position [1407, 0]
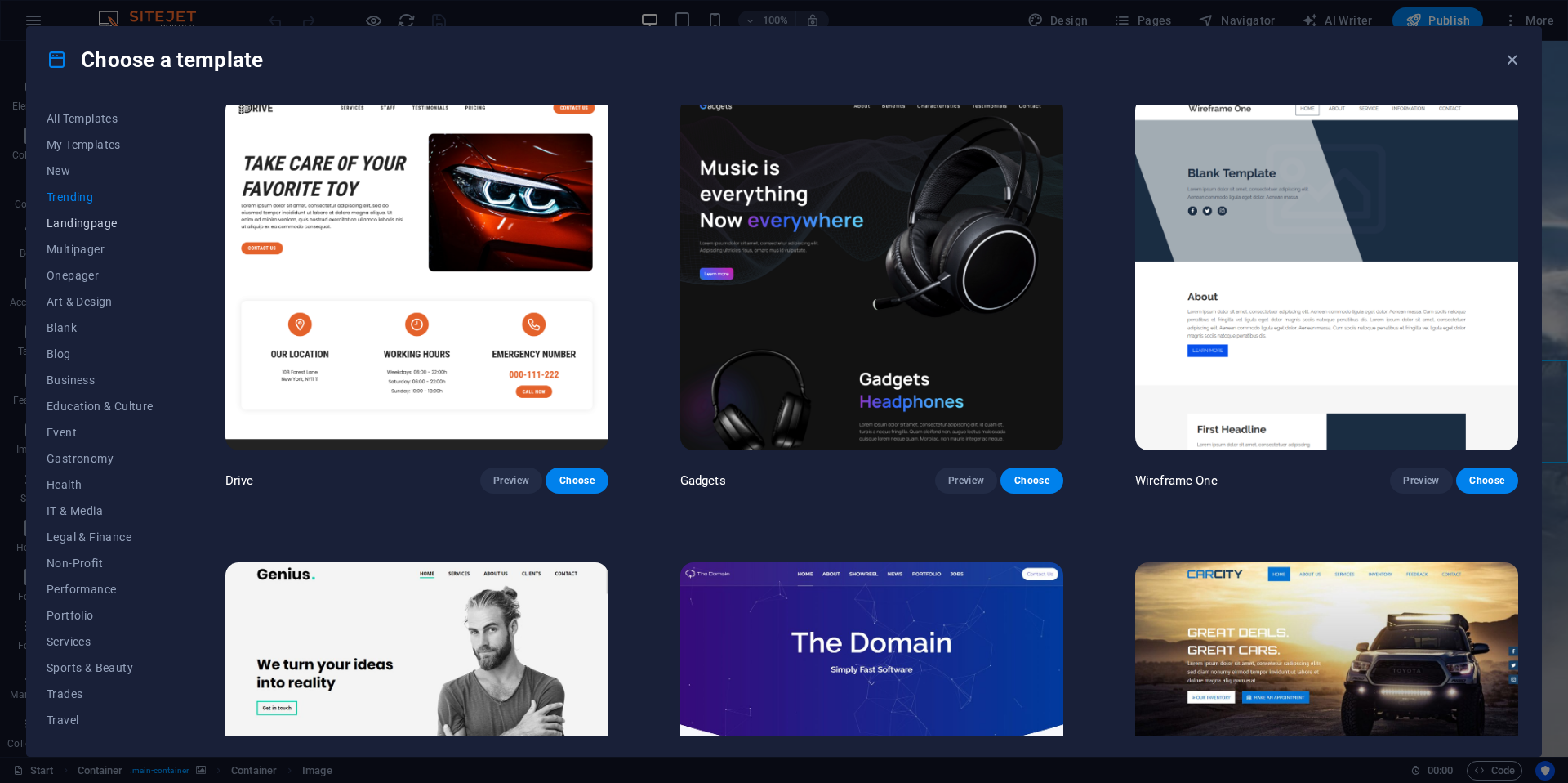
click at [81, 225] on span "Landingpage" at bounding box center [101, 223] width 107 height 13
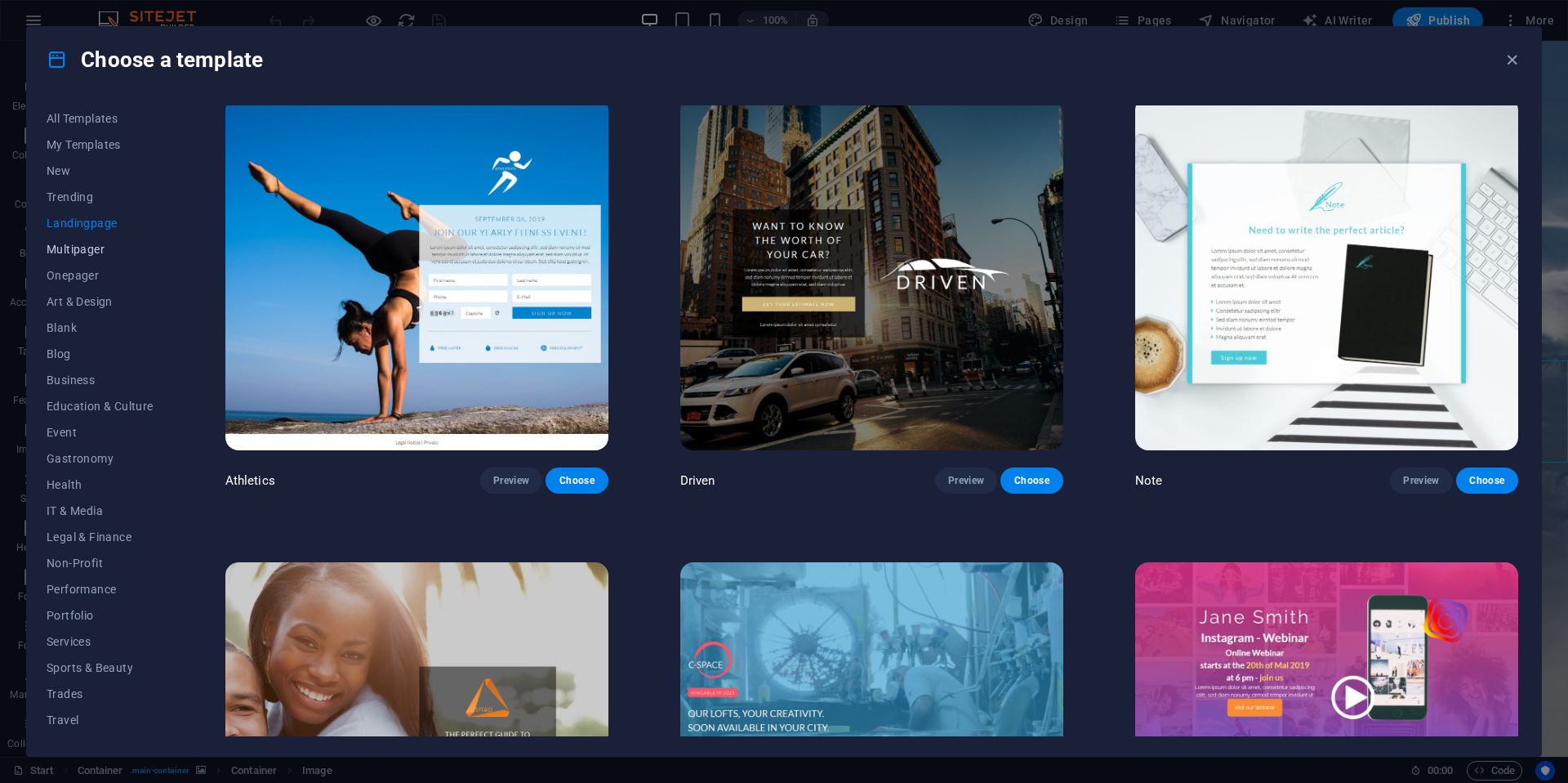
click at [75, 253] on span "Multipager" at bounding box center [101, 249] width 107 height 13
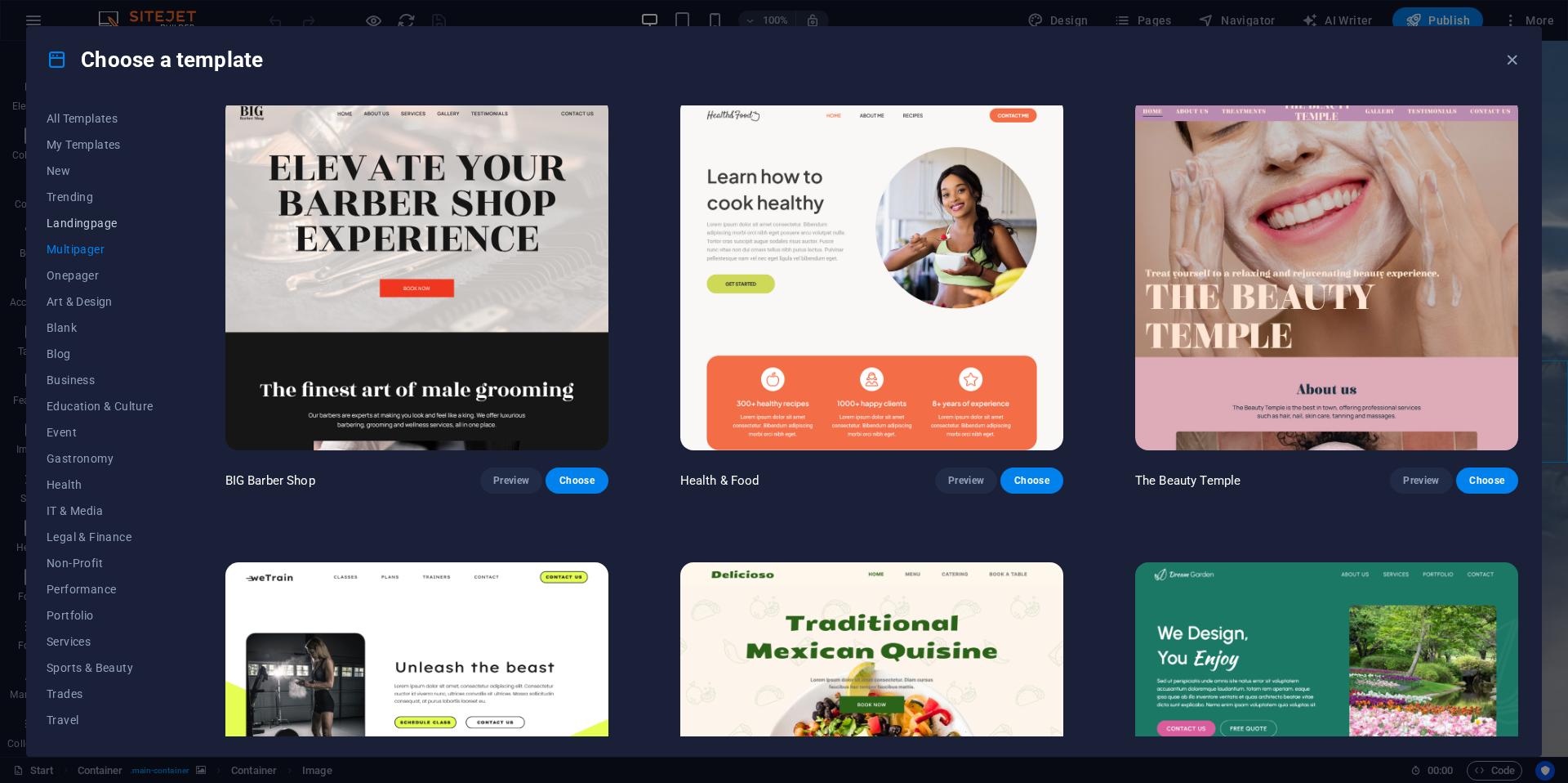
click at [75, 224] on span "Landingpage" at bounding box center [101, 223] width 107 height 13
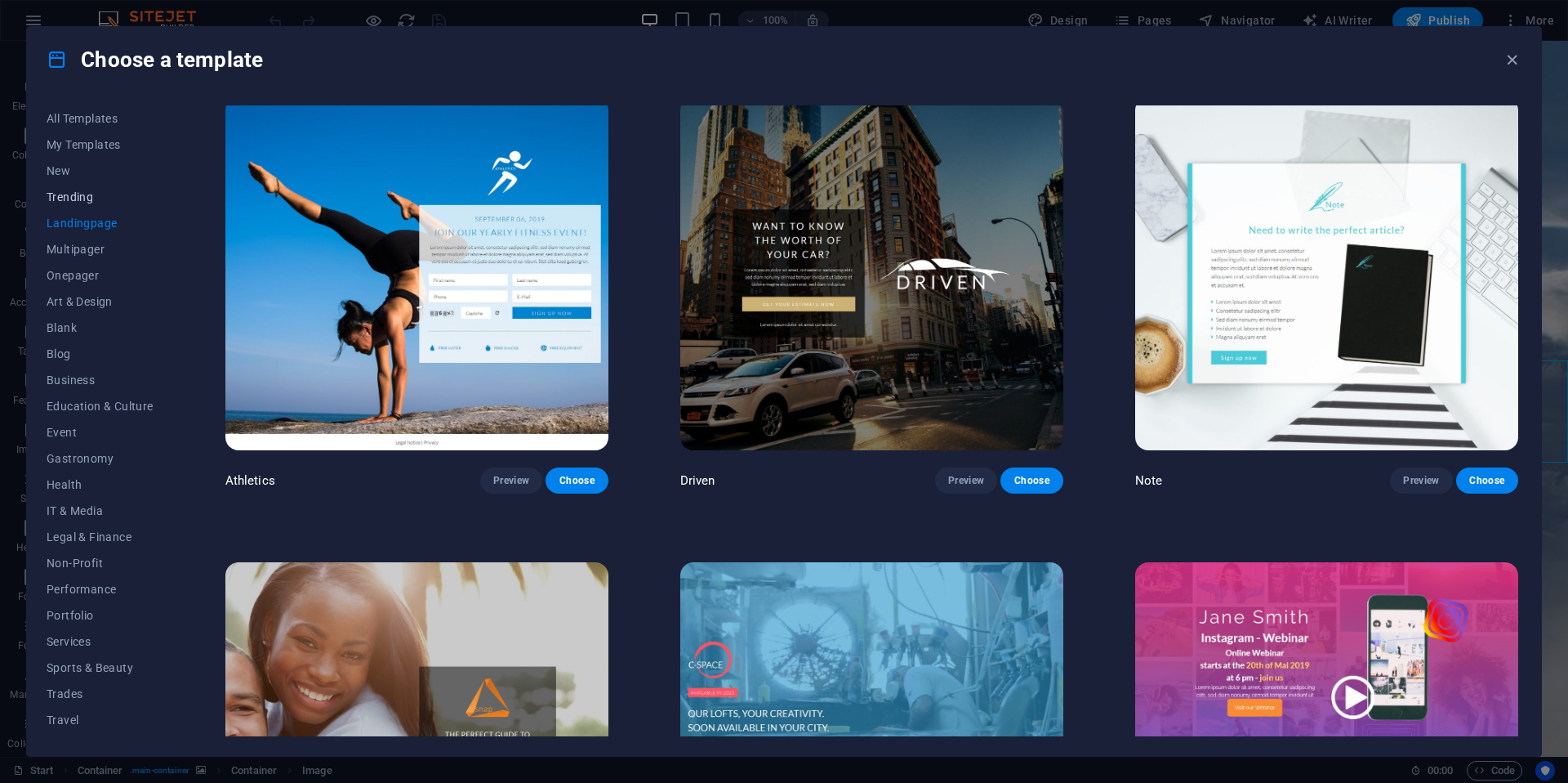
click at [76, 204] on button "Trending" at bounding box center [101, 197] width 107 height 26
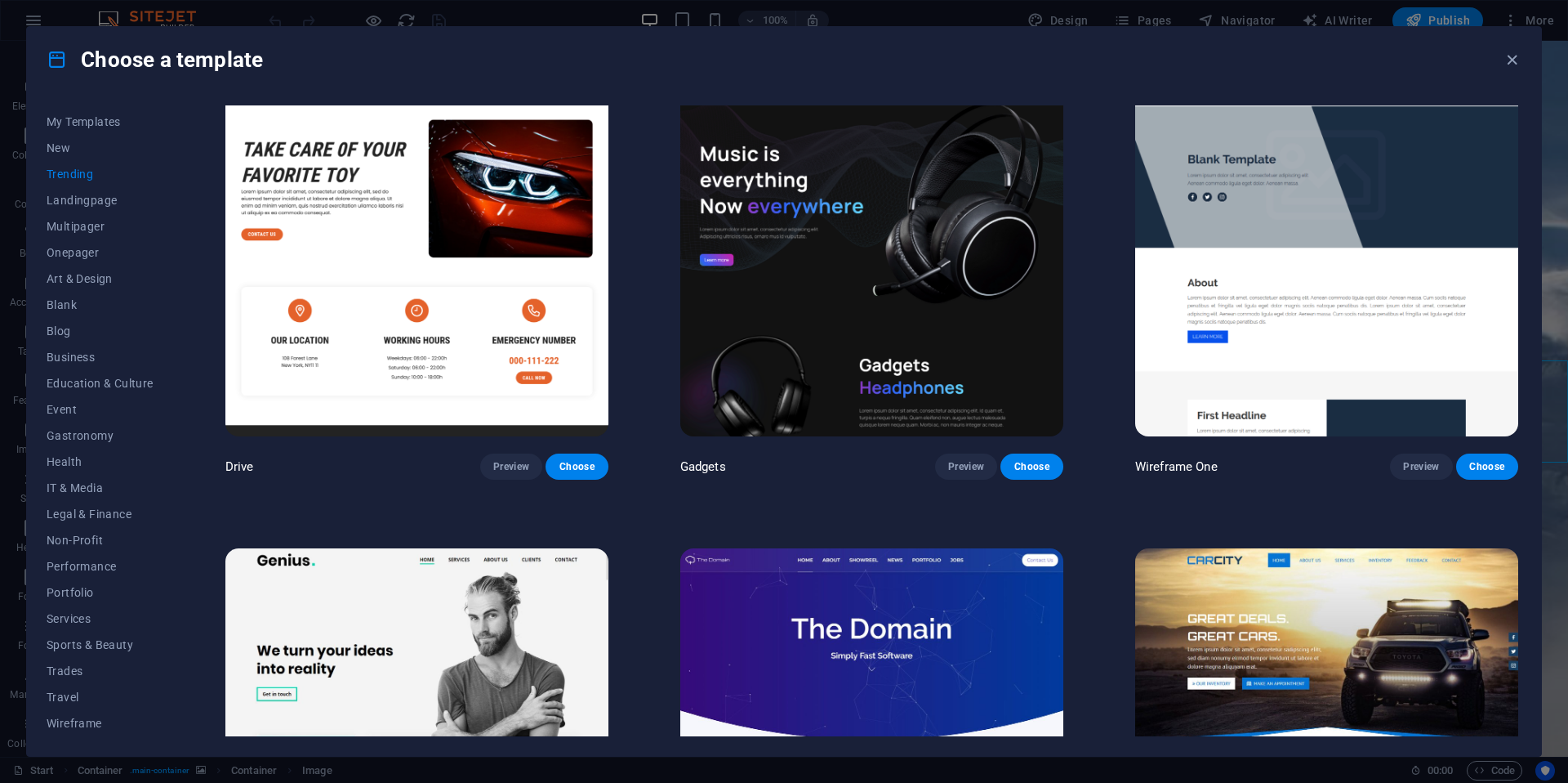
scroll to position [1402, 0]
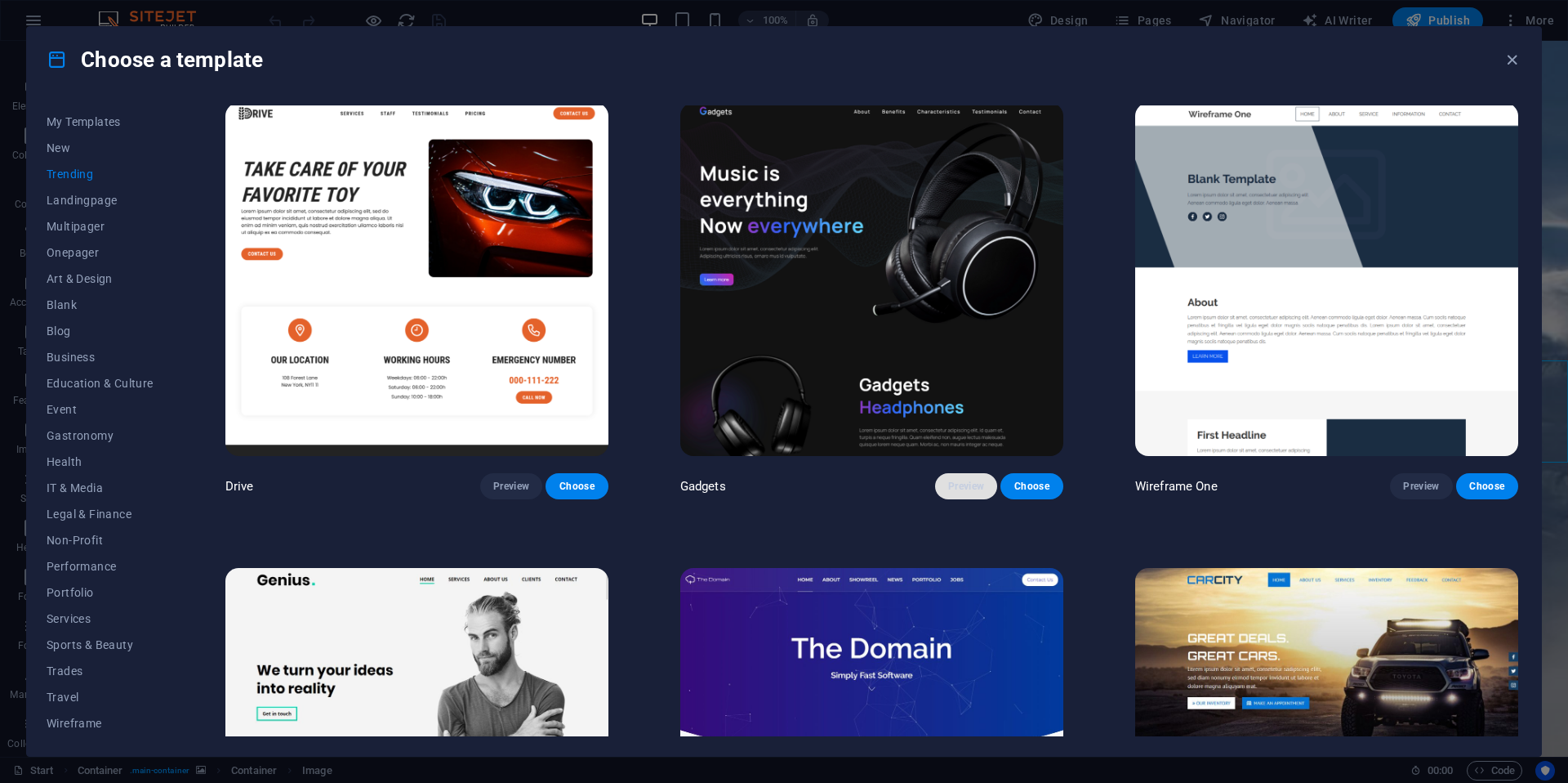
click at [972, 485] on span "Preview" at bounding box center [966, 486] width 36 height 13
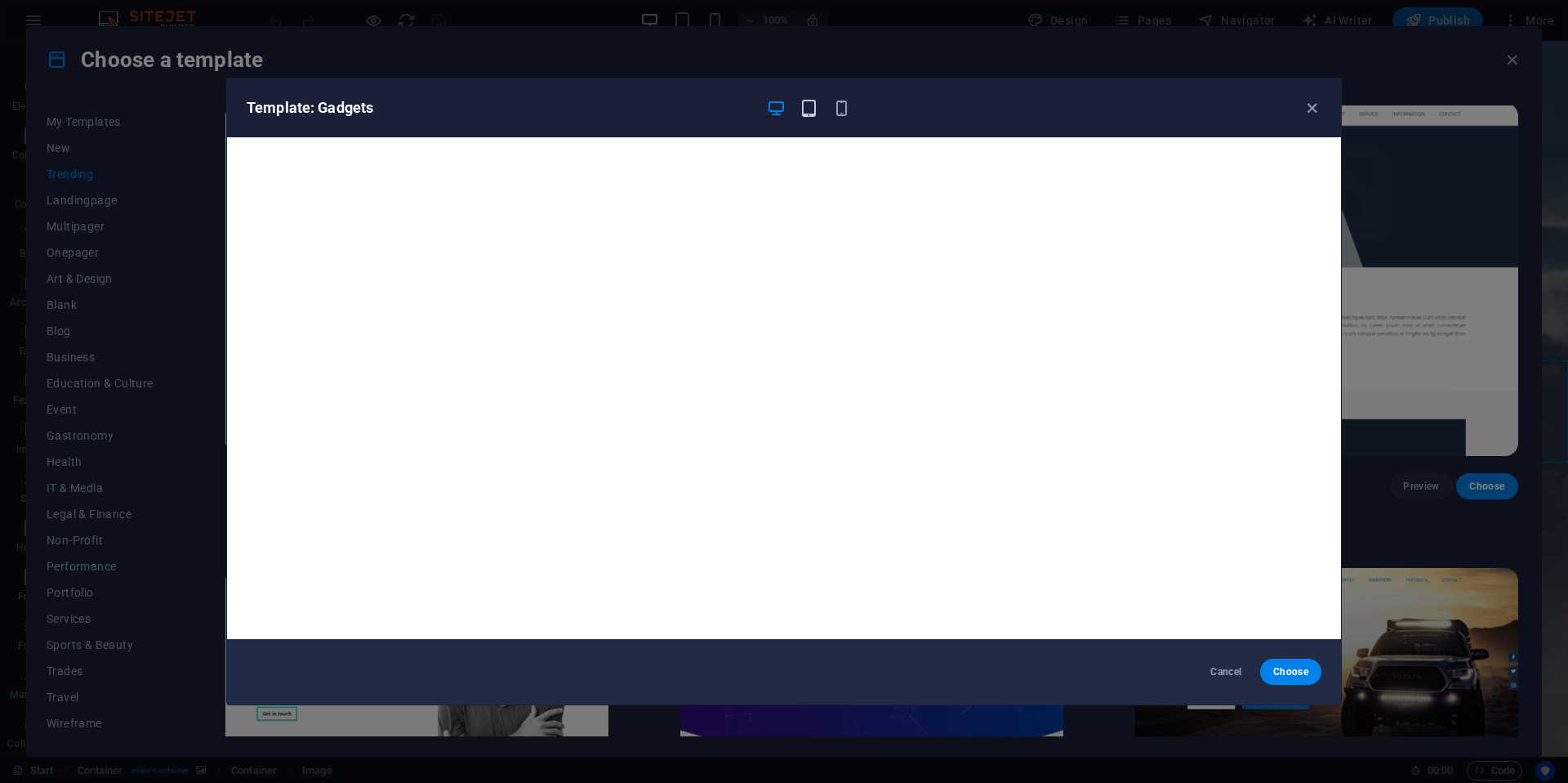
click at [808, 112] on icon "button" at bounding box center [809, 108] width 19 height 19
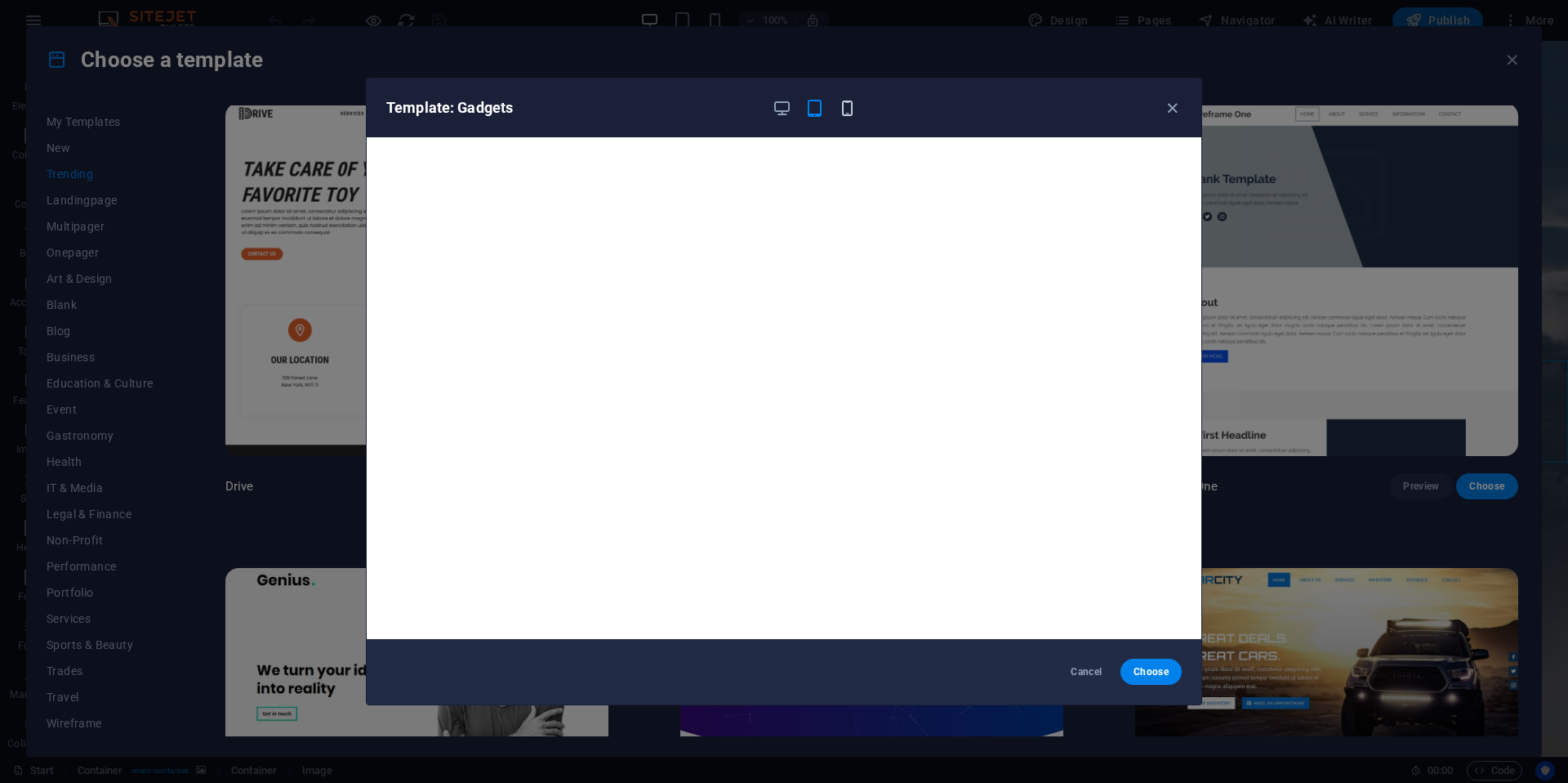
click at [846, 110] on icon "button" at bounding box center [847, 108] width 19 height 19
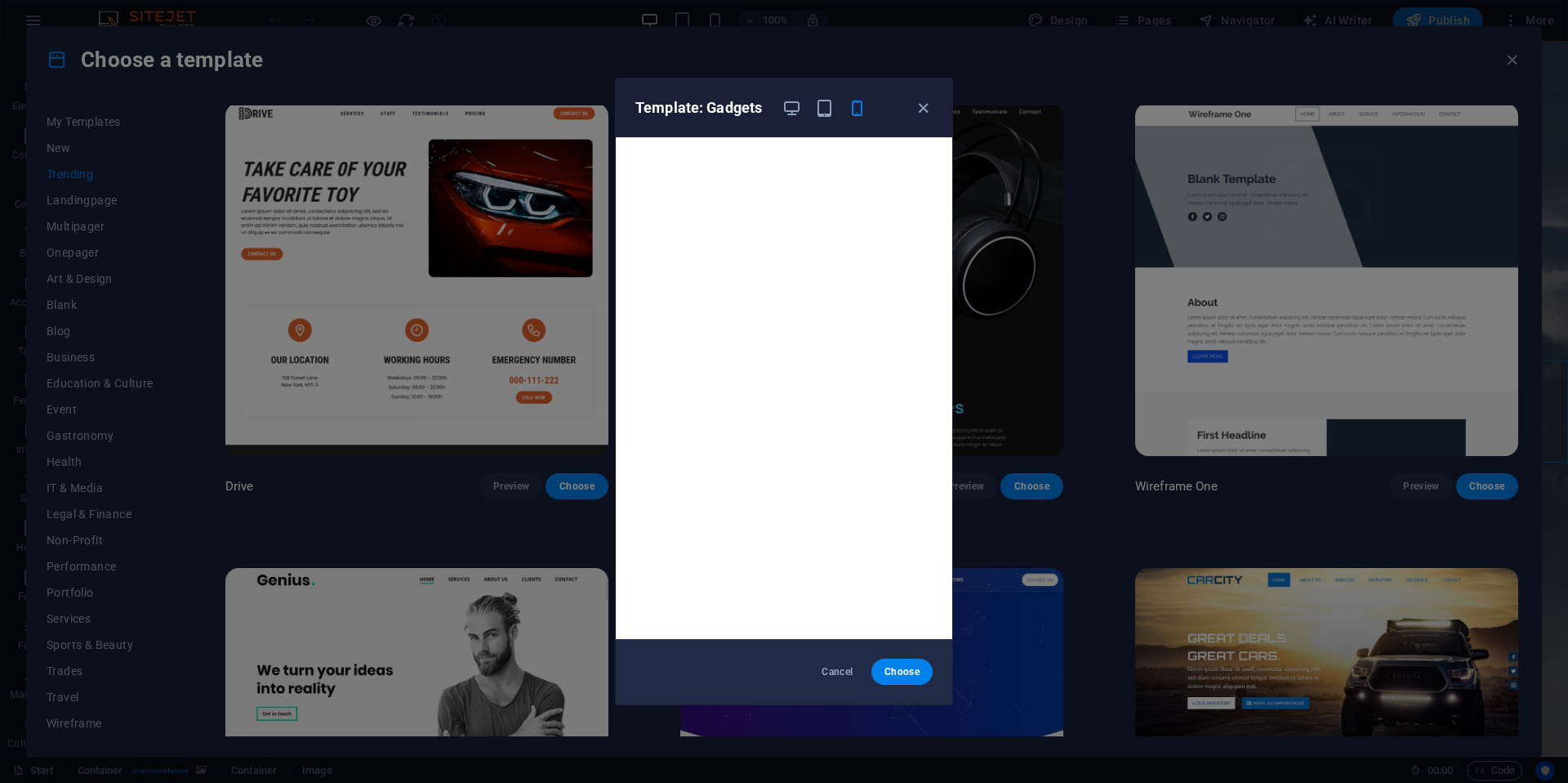
scroll to position [4, 0]
click at [796, 110] on icon "button" at bounding box center [792, 108] width 19 height 19
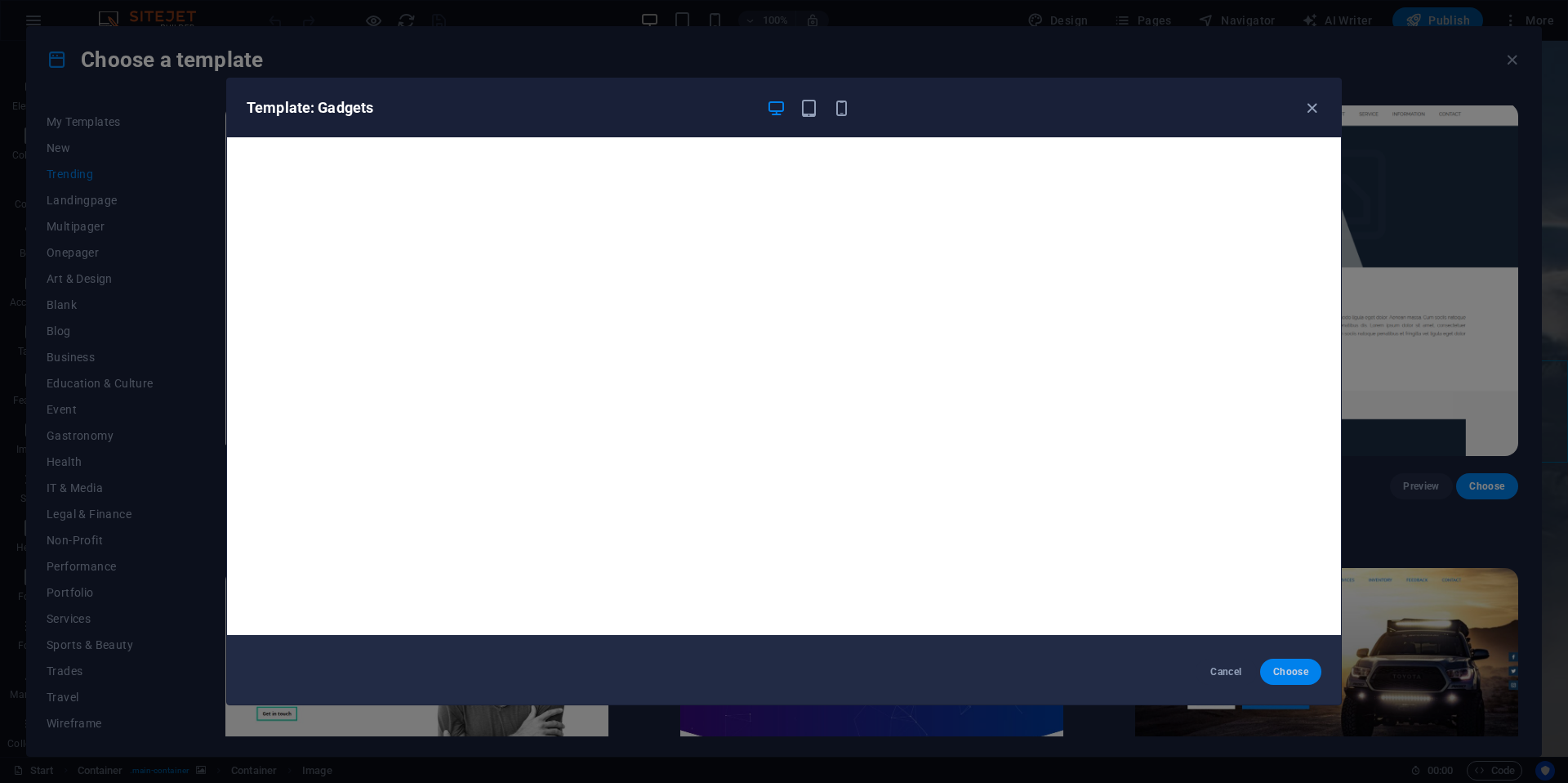
click at [1280, 669] on span "Choose" at bounding box center [1291, 672] width 35 height 13
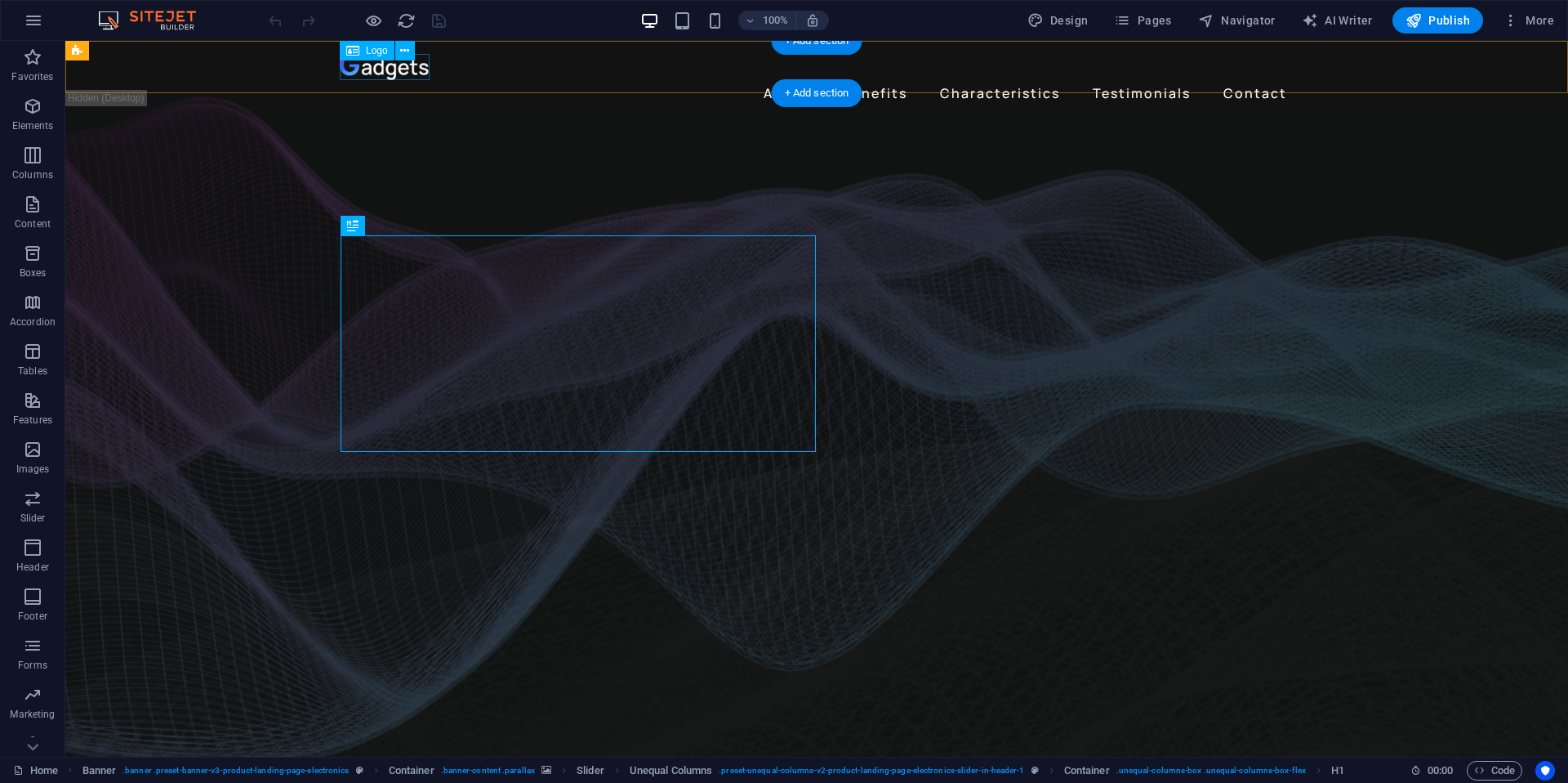
click at [374, 65] on div at bounding box center [817, 67] width 955 height 26
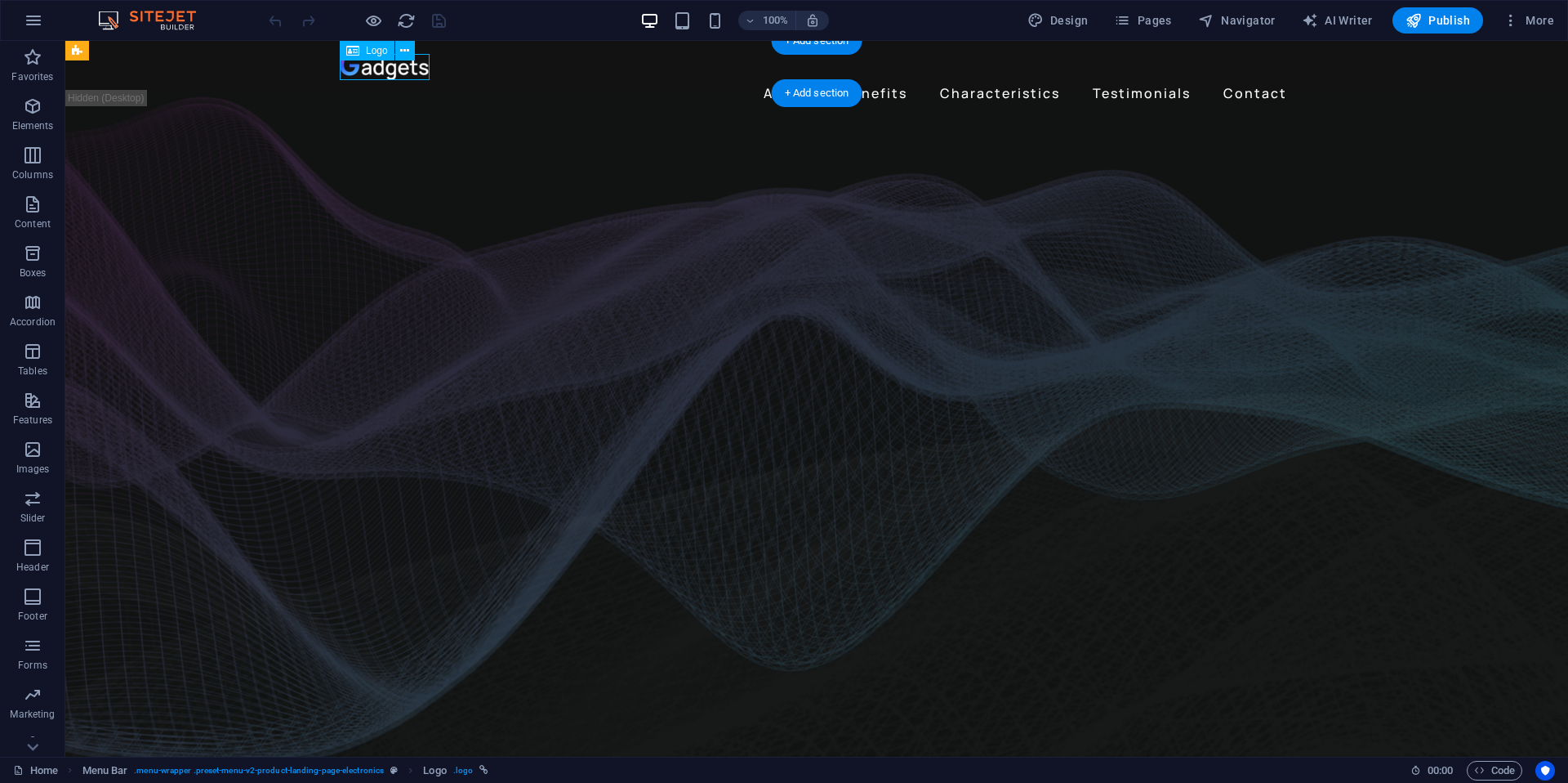
click at [381, 67] on div at bounding box center [817, 67] width 955 height 26
select select "px"
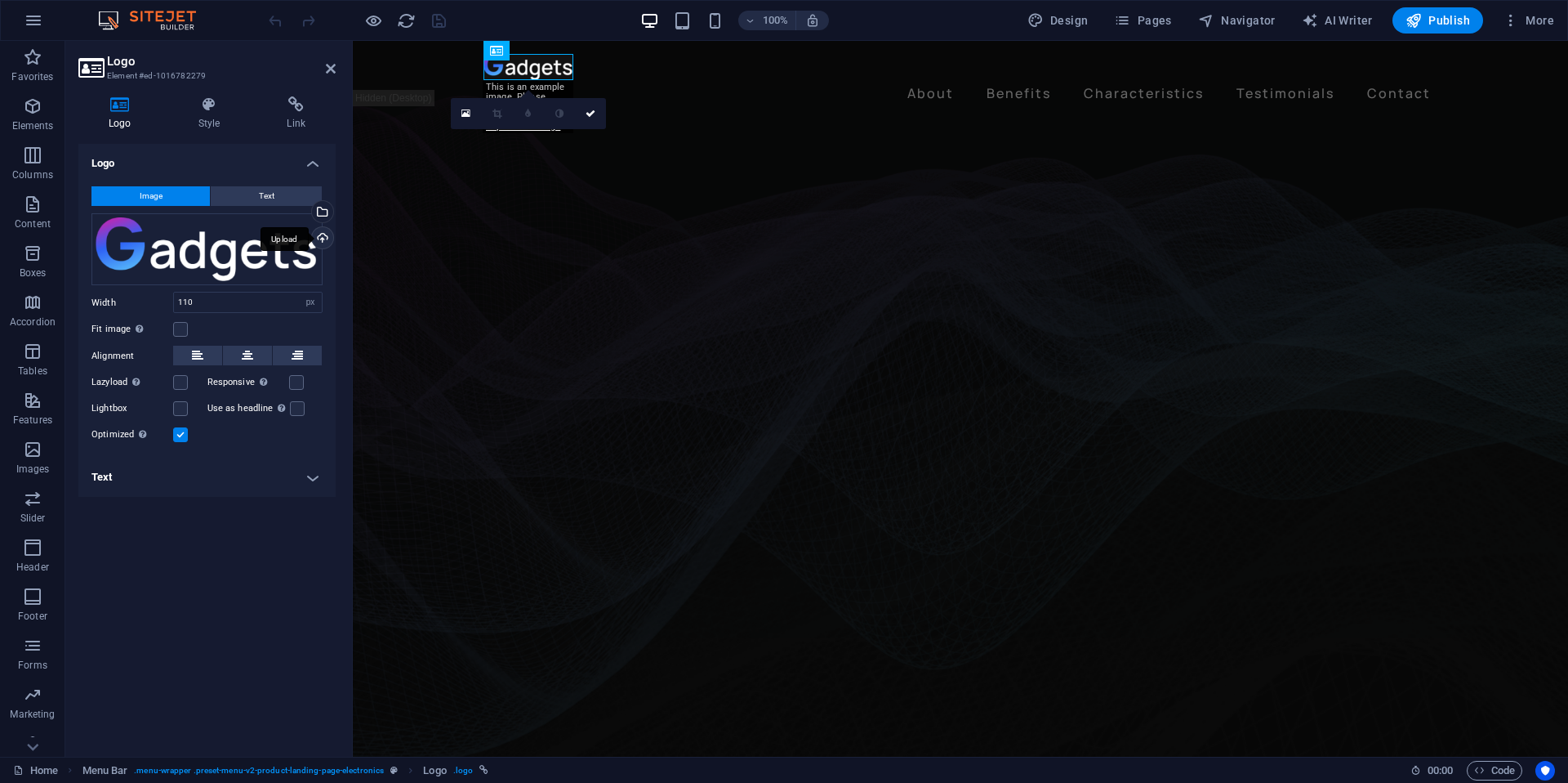
click at [322, 240] on div "Upload" at bounding box center [321, 240] width 24 height 24
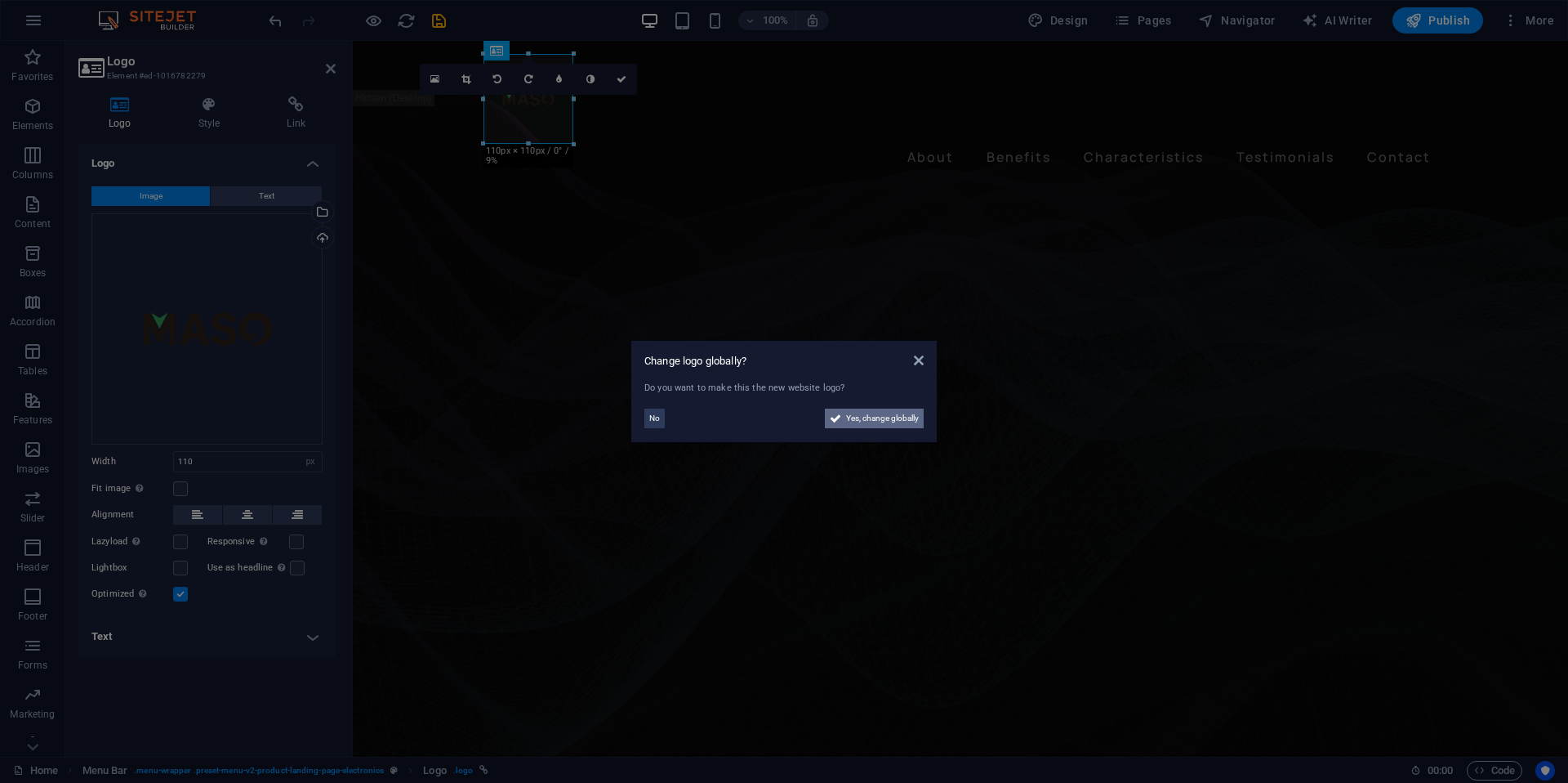
drag, startPoint x: 886, startPoint y: 420, endPoint x: 467, endPoint y: 374, distance: 421.5
click at [886, 420] on span "Yes, change globally" at bounding box center [882, 418] width 72 height 20
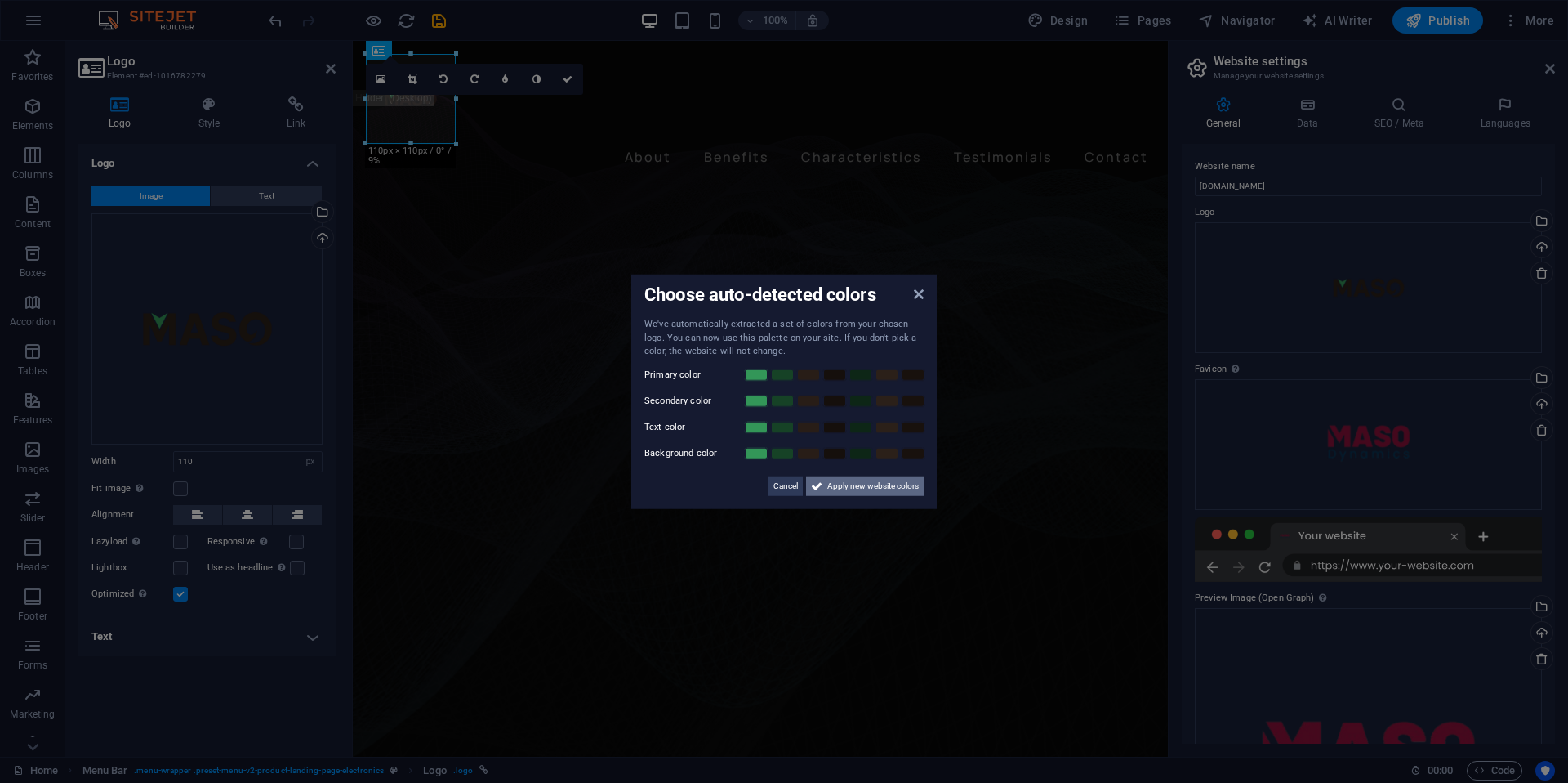
click at [853, 490] on span "Apply new website colors" at bounding box center [873, 485] width 91 height 20
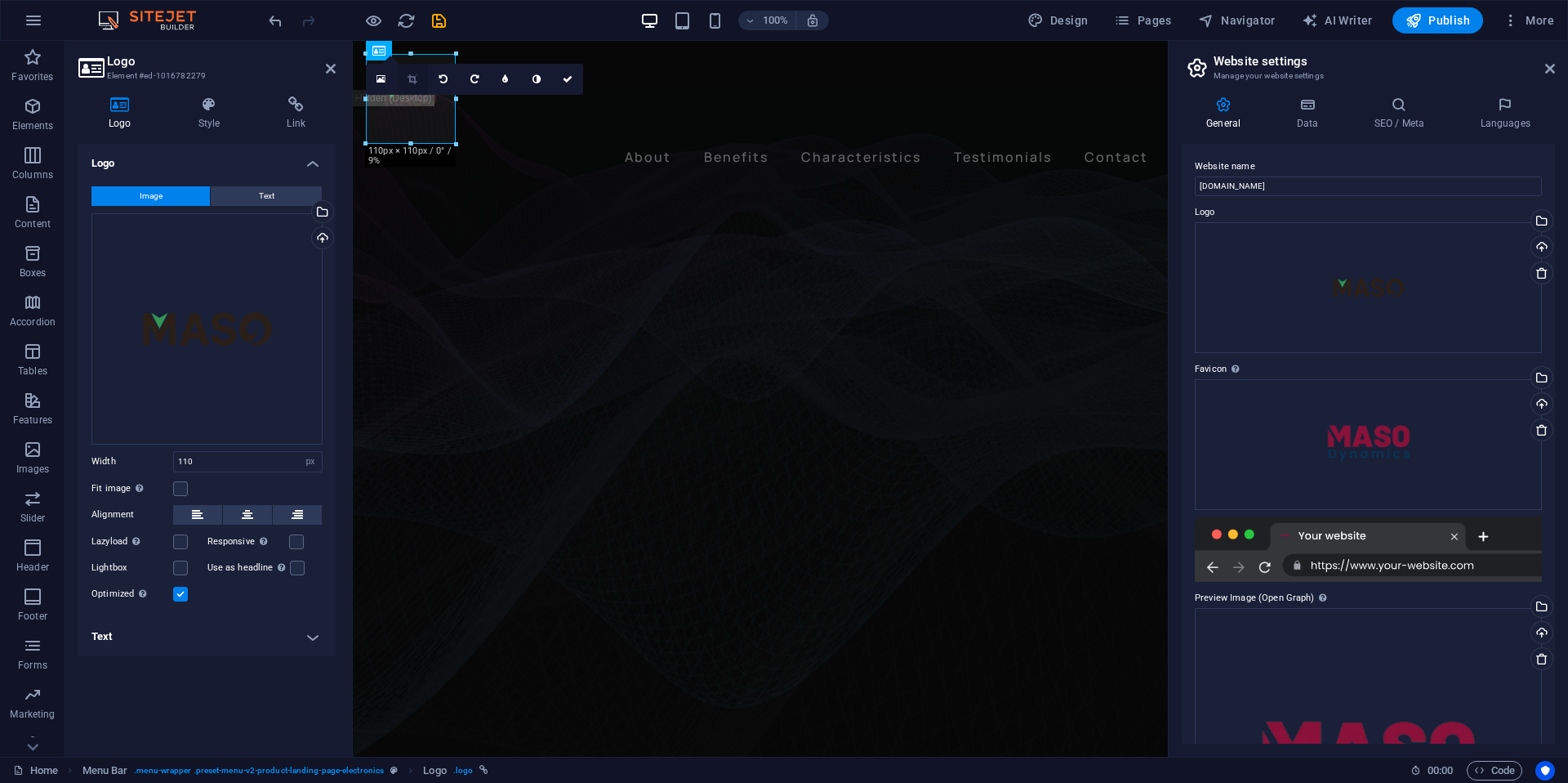
click at [411, 78] on icon at bounding box center [412, 79] width 9 height 9
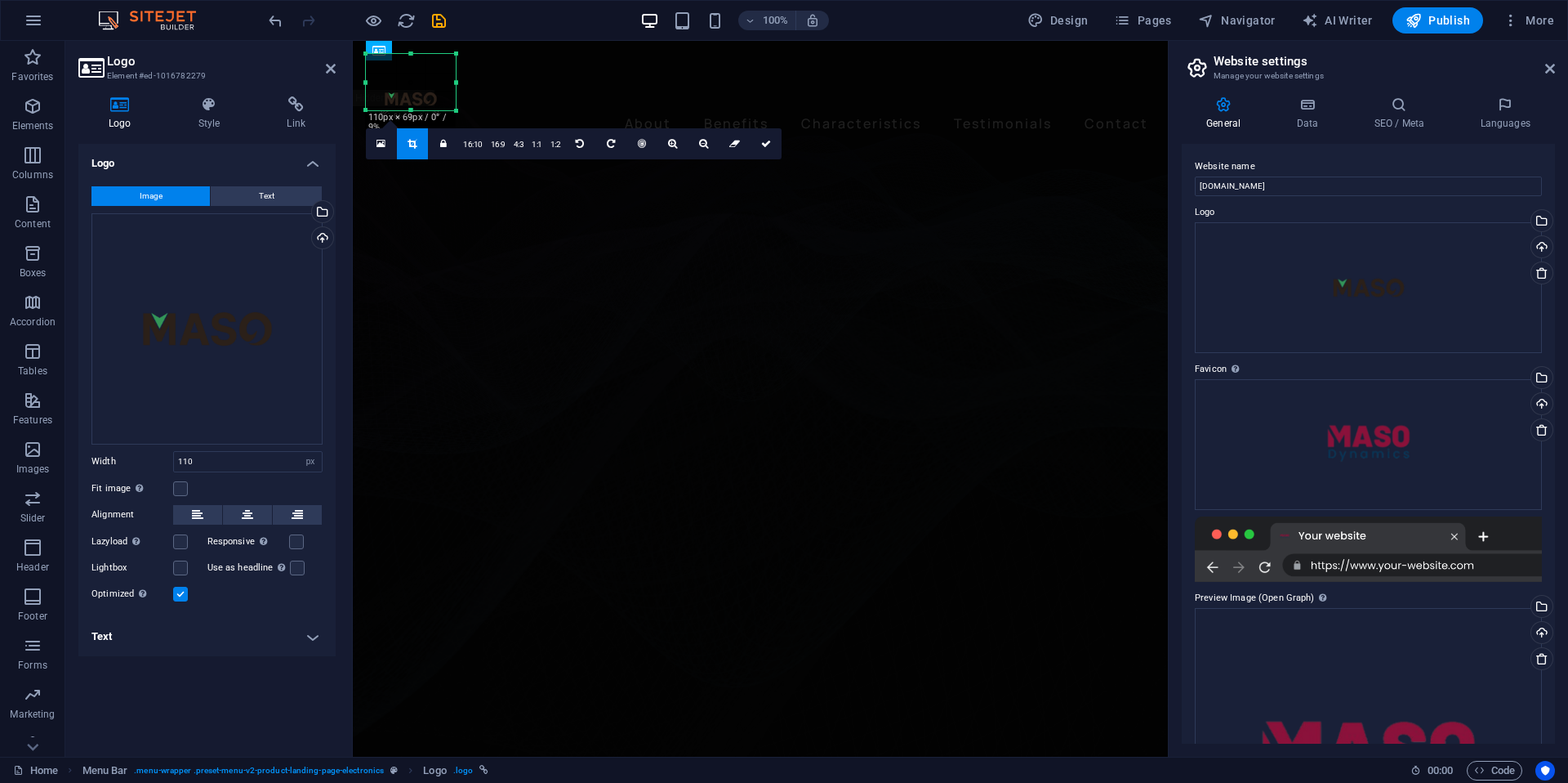
drag, startPoint x: 451, startPoint y: 143, endPoint x: 440, endPoint y: 110, distance: 34.8
click at [440, 110] on div "180 170 160 150 140 130 120 110 100 90 80 70 60 50 40 30 20 10 0 -10 -20 -30 -4…" at bounding box center [411, 82] width 90 height 56
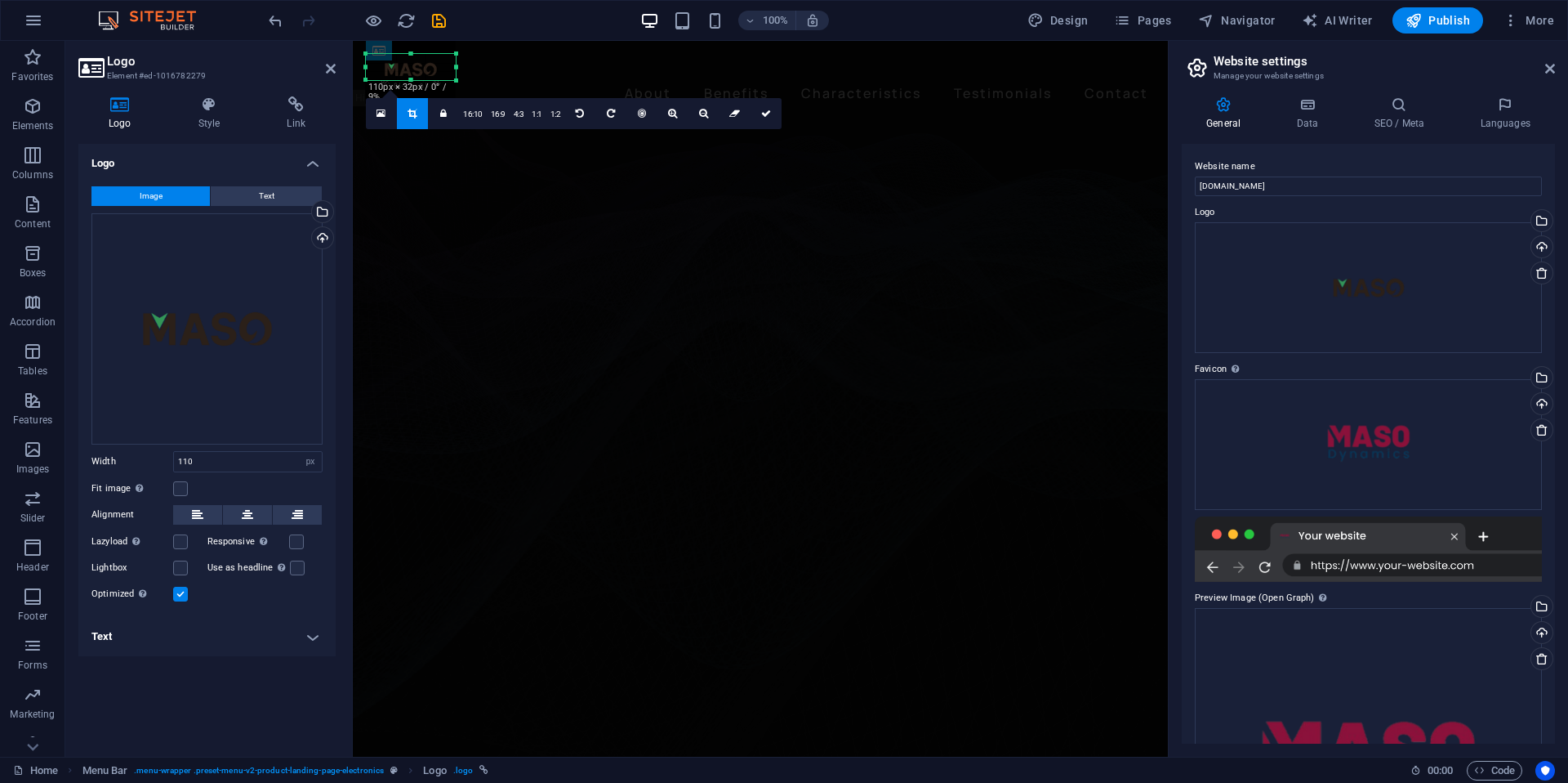
drag, startPoint x: 411, startPoint y: 54, endPoint x: 415, endPoint y: 83, distance: 29.3
click at [415, 80] on div "180 170 160 150 140 130 120 110 100 90 80 70 60 50 40 30 20 10 0 -10 -20 -30 -4…" at bounding box center [411, 67] width 90 height 26
drag, startPoint x: 457, startPoint y: 68, endPoint x: 445, endPoint y: 69, distance: 12.0
click at [445, 69] on div at bounding box center [444, 67] width 6 height 26
click at [372, 67] on div "180 170 160 150 140 130 120 110 100 90 80 70 60 50 40 30 20 10 0 -10 -20 -30 -4…" at bounding box center [402, 67] width 71 height 26
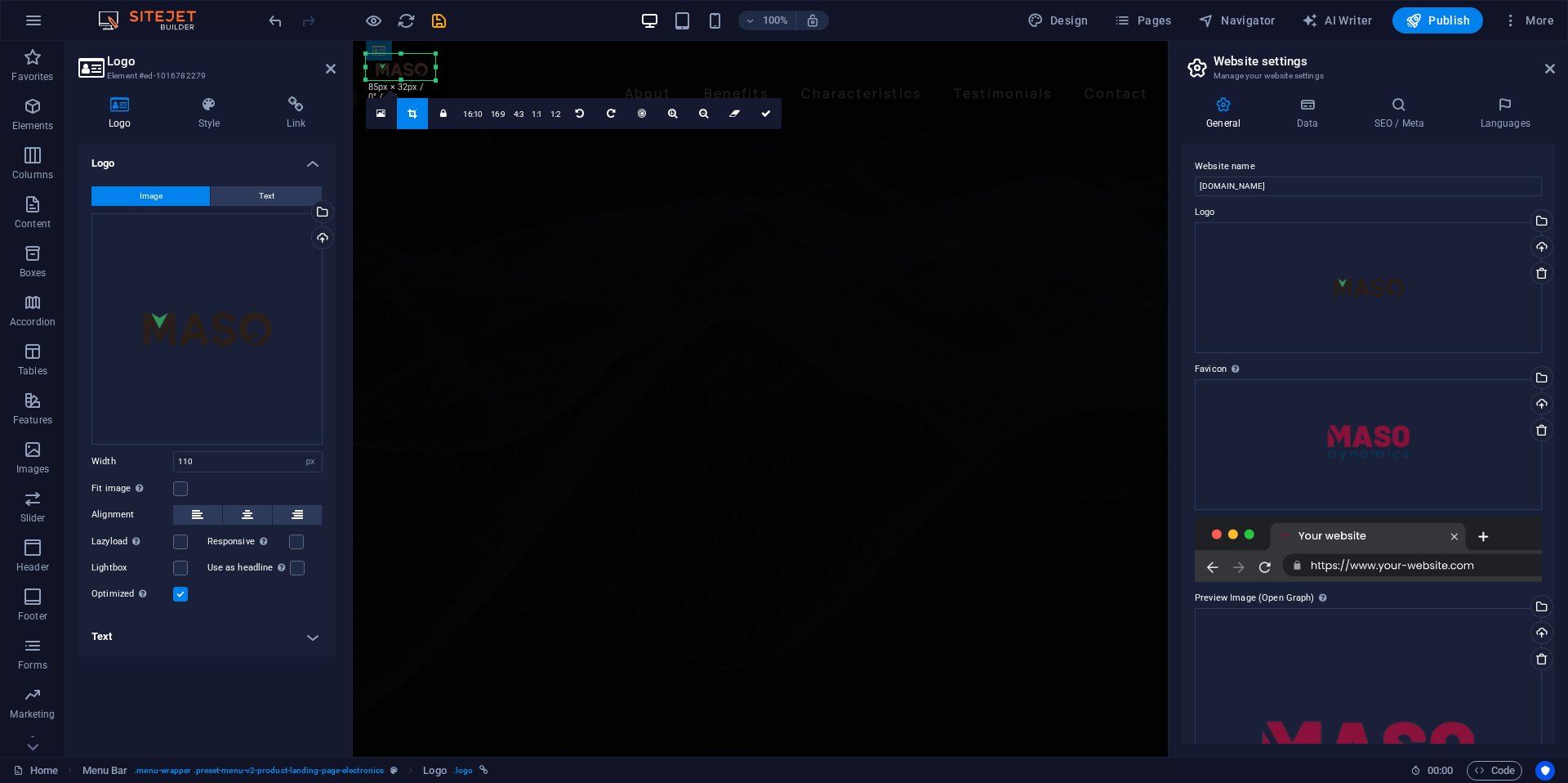
click at [368, 70] on div at bounding box center [366, 67] width 6 height 26
click at [761, 111] on icon at bounding box center [766, 114] width 9 height 9
type input "85"
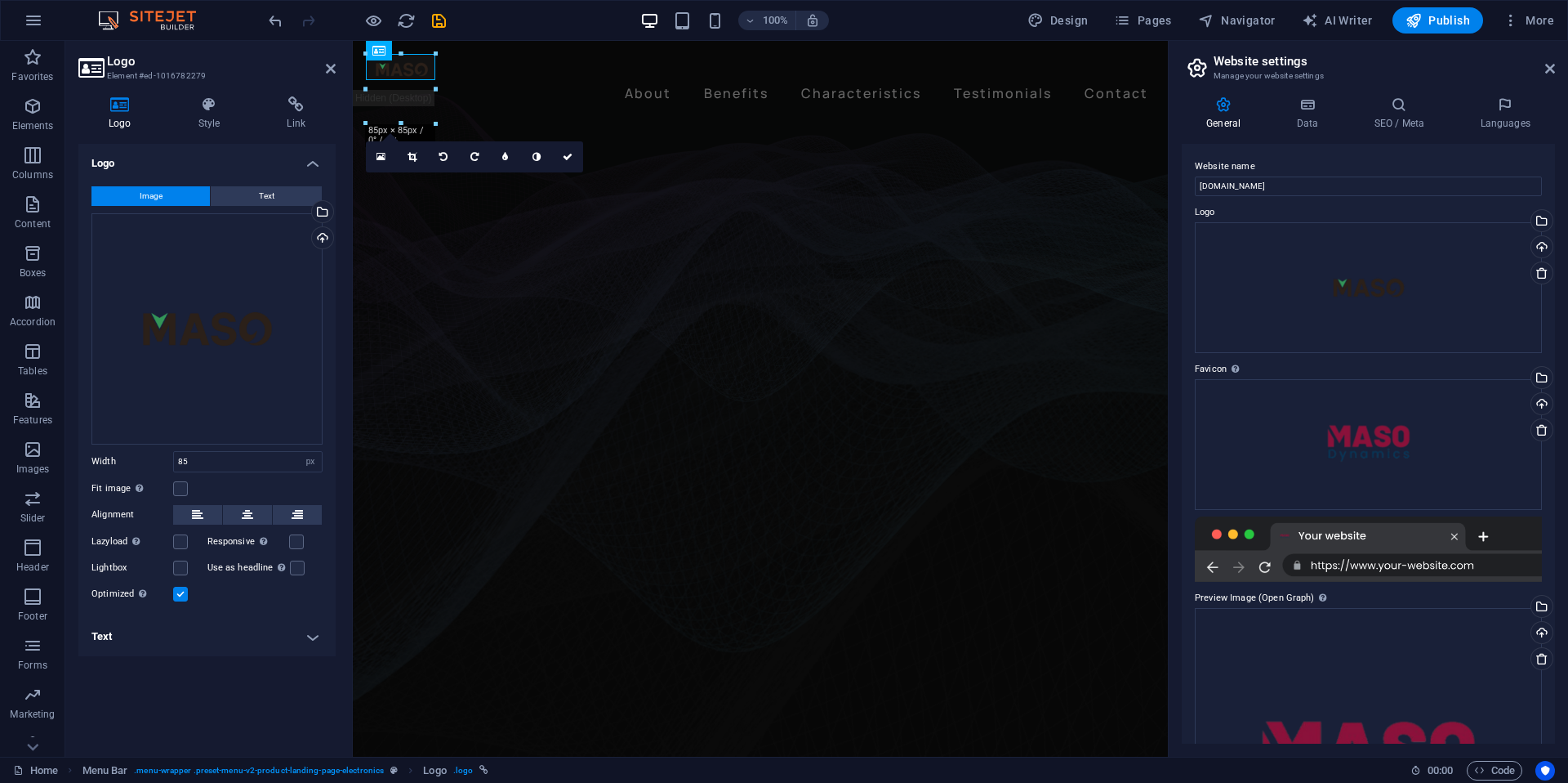
click at [576, 128] on figure at bounding box center [761, 417] width 815 height 673
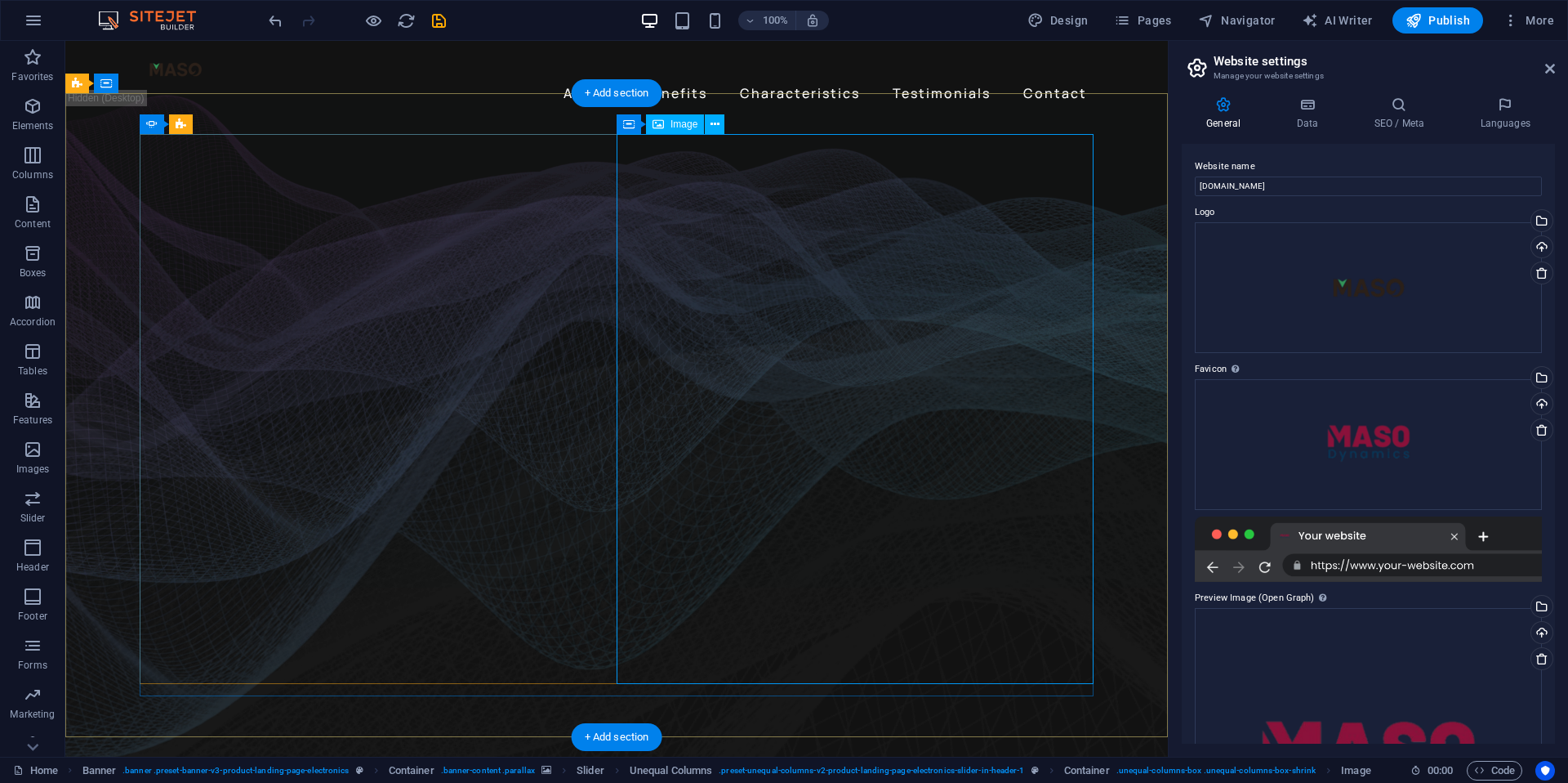
click at [674, 133] on div "Image" at bounding box center [675, 124] width 58 height 20
click at [674, 127] on span "Image" at bounding box center [684, 124] width 27 height 9
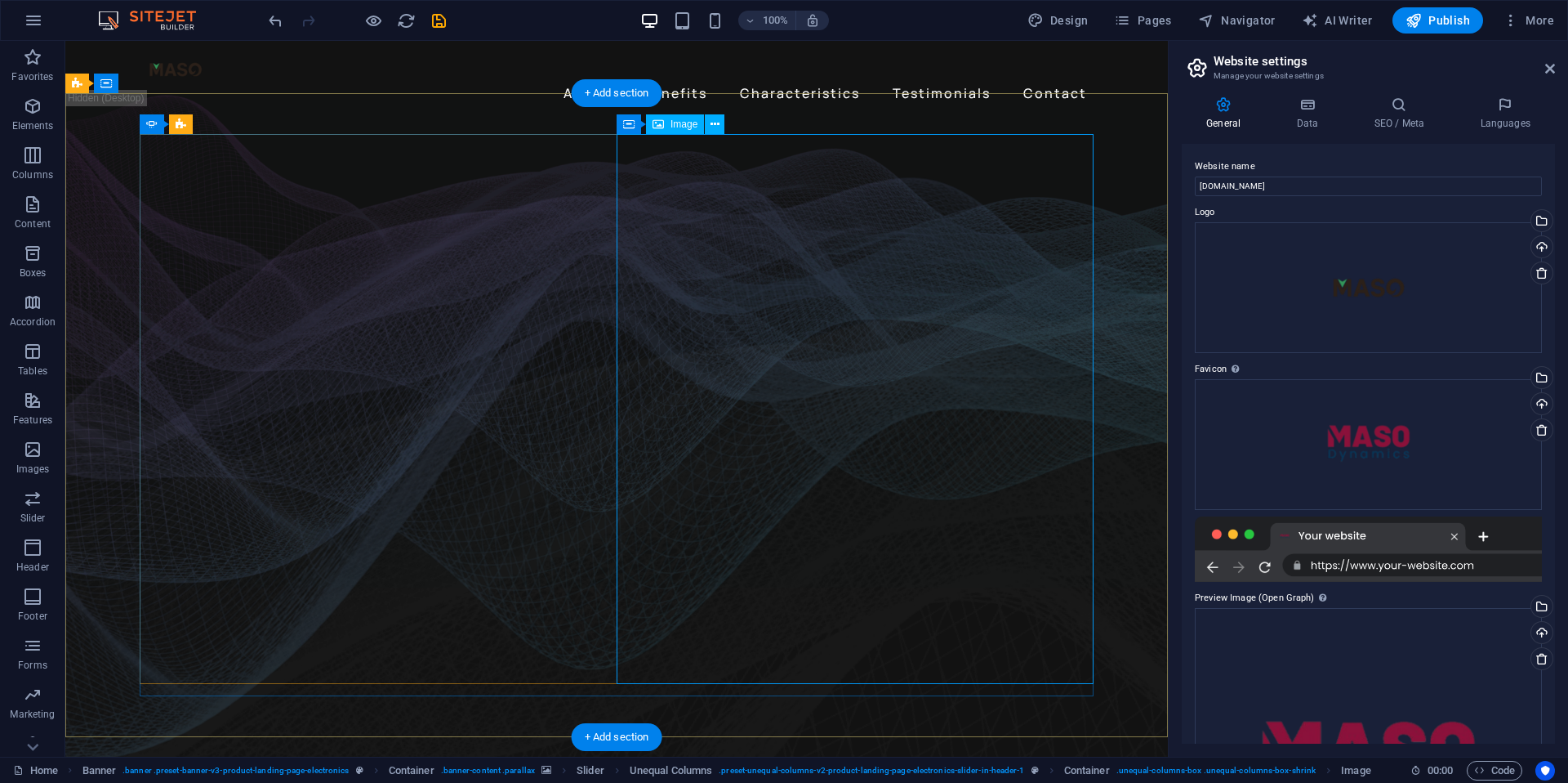
select select "px"
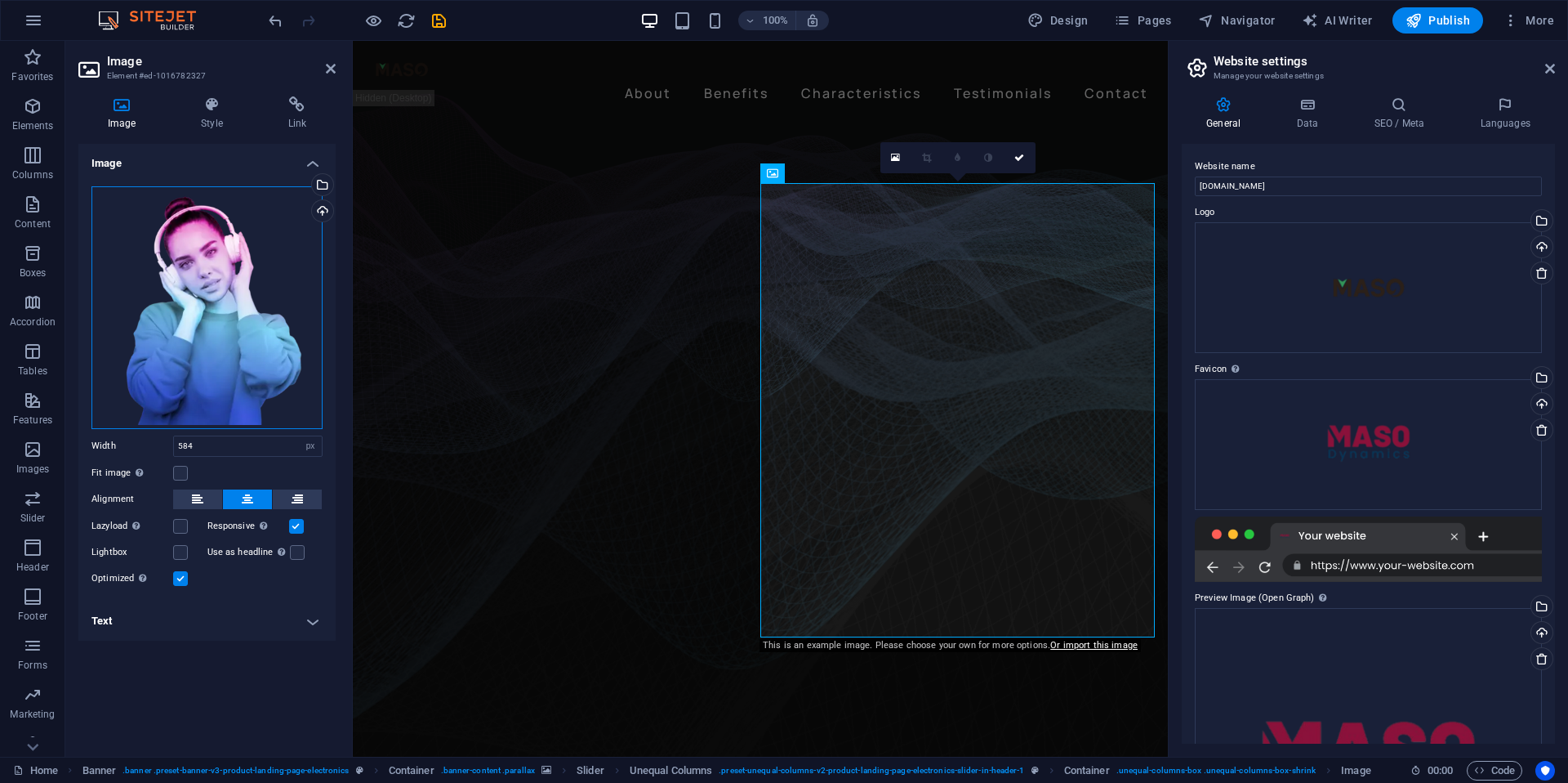
click at [254, 324] on div "Drag files here, click to choose files or select files from Files or our free s…" at bounding box center [207, 307] width 231 height 243
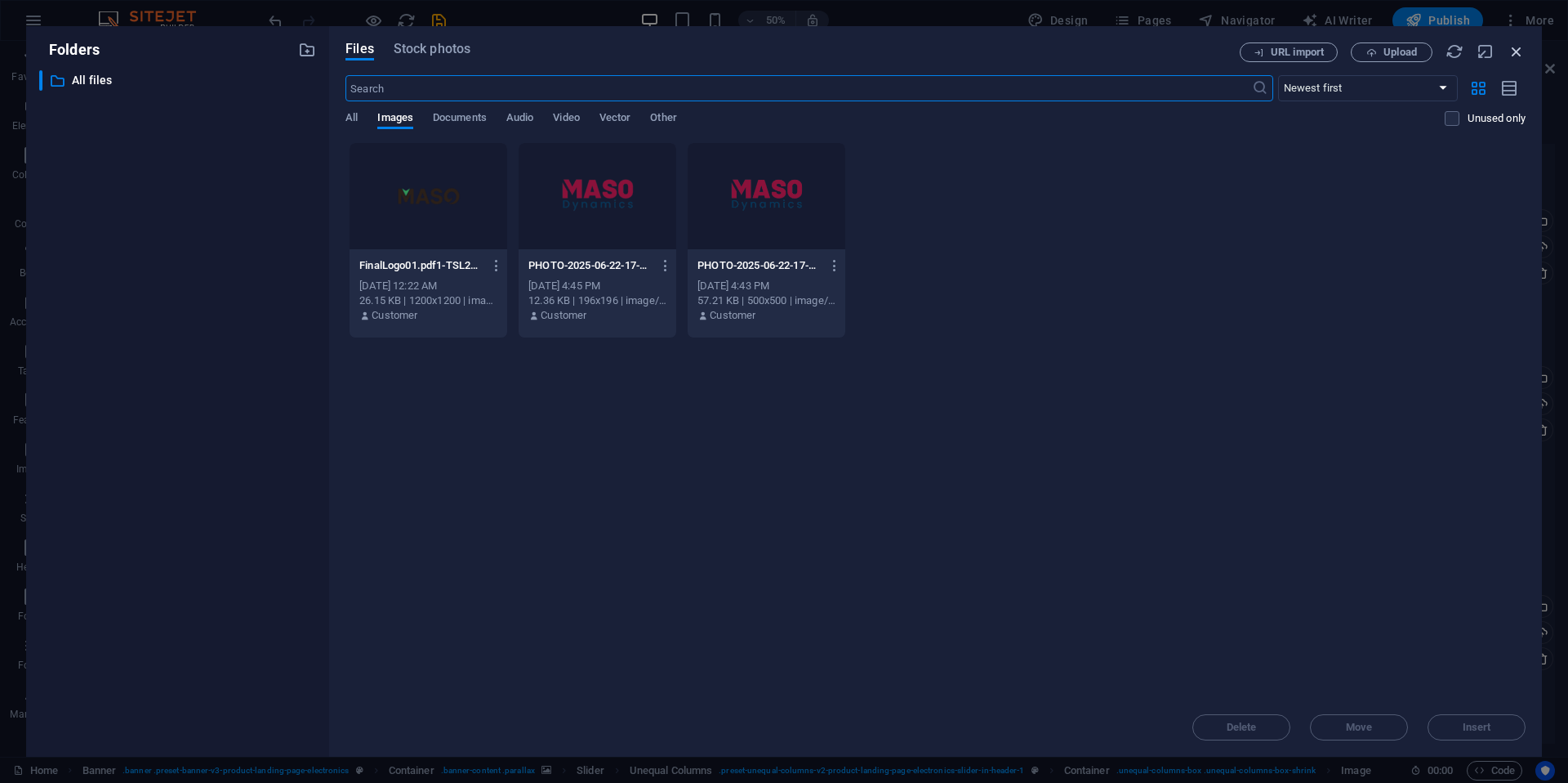
click at [1520, 54] on icon "button" at bounding box center [1516, 51] width 18 height 18
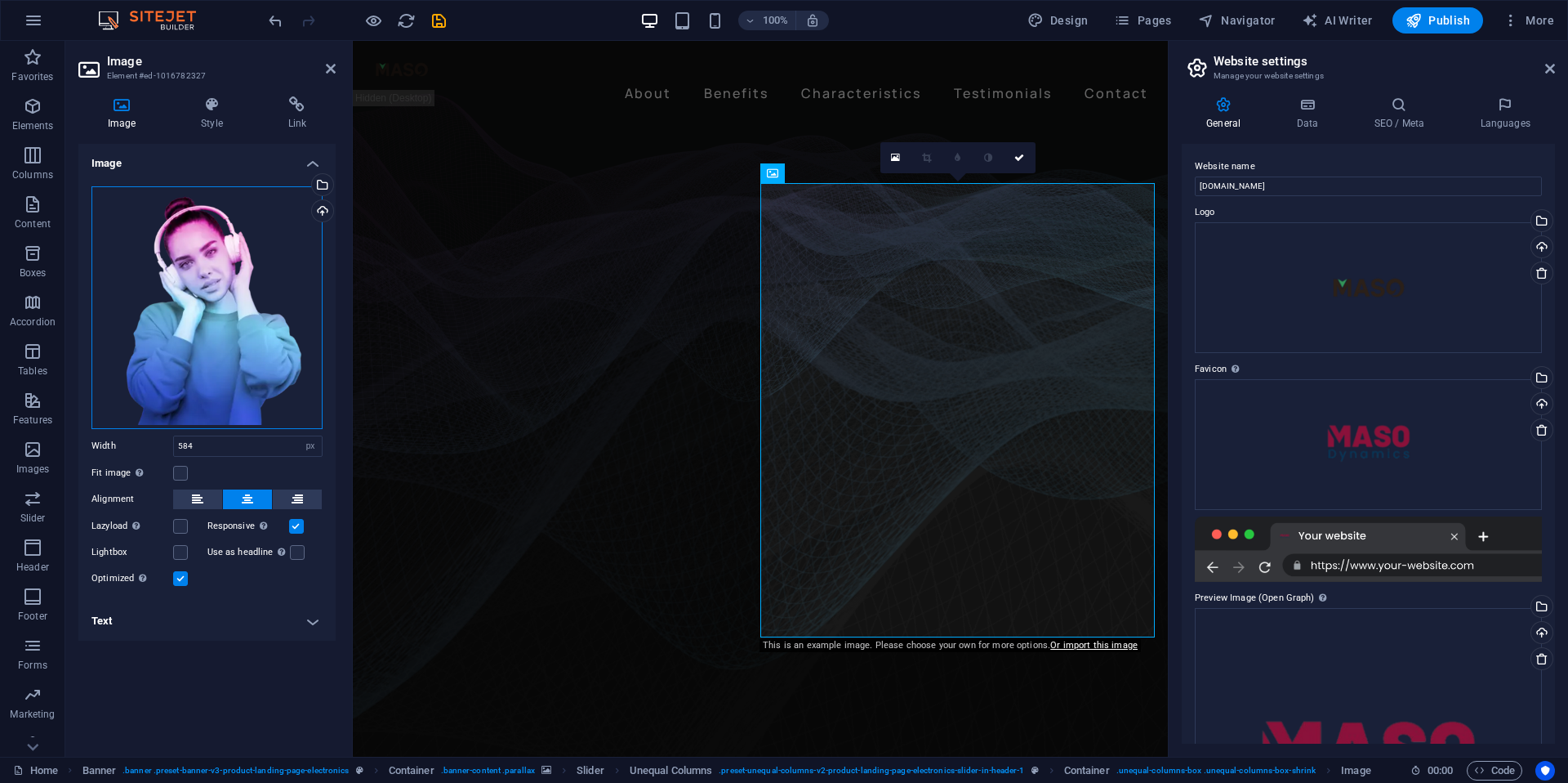
click at [206, 334] on div "Drag files here, click to choose files or select files from Files or our free s…" at bounding box center [207, 307] width 231 height 243
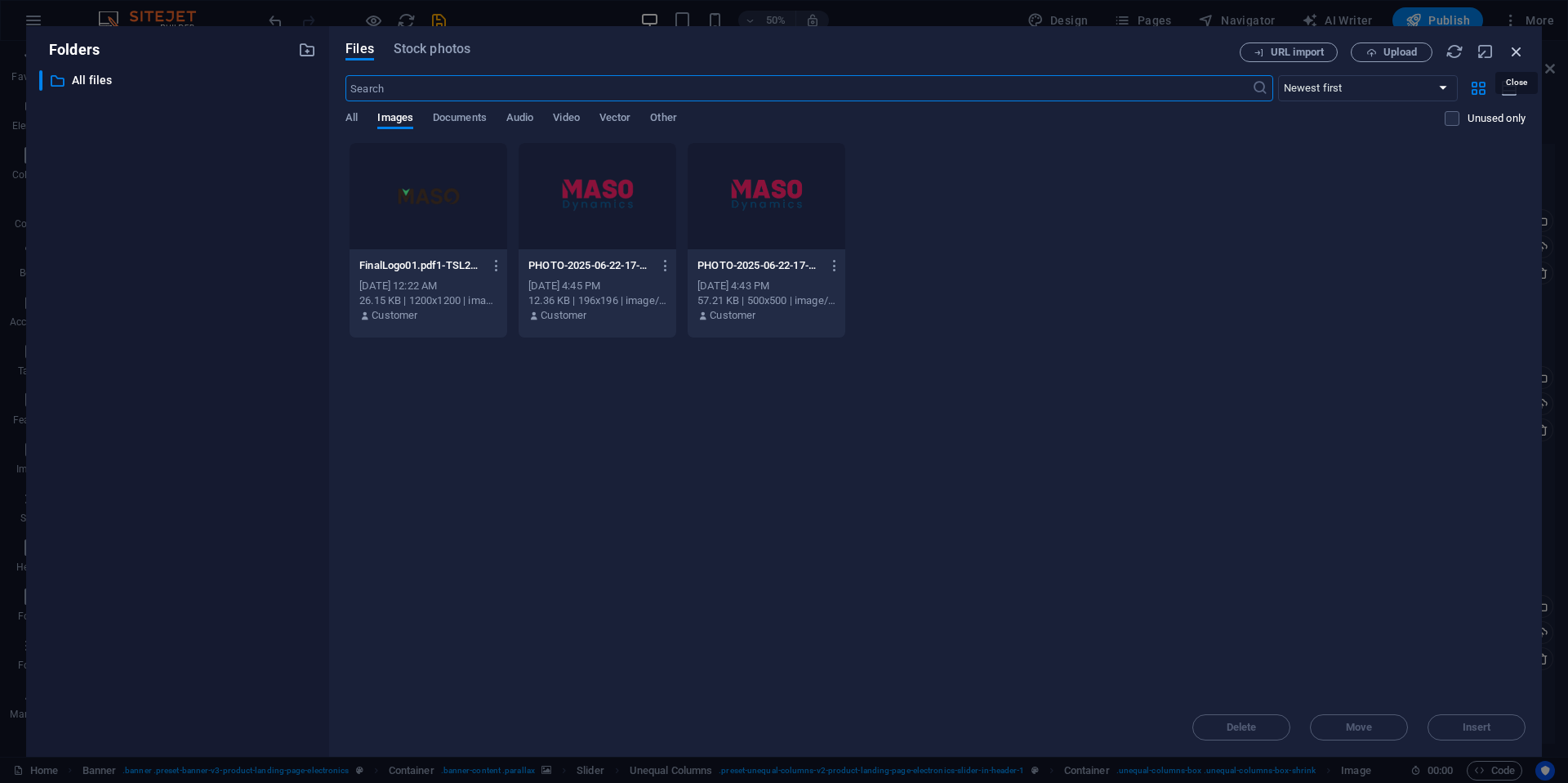
click at [1518, 51] on icon "button" at bounding box center [1516, 51] width 18 height 18
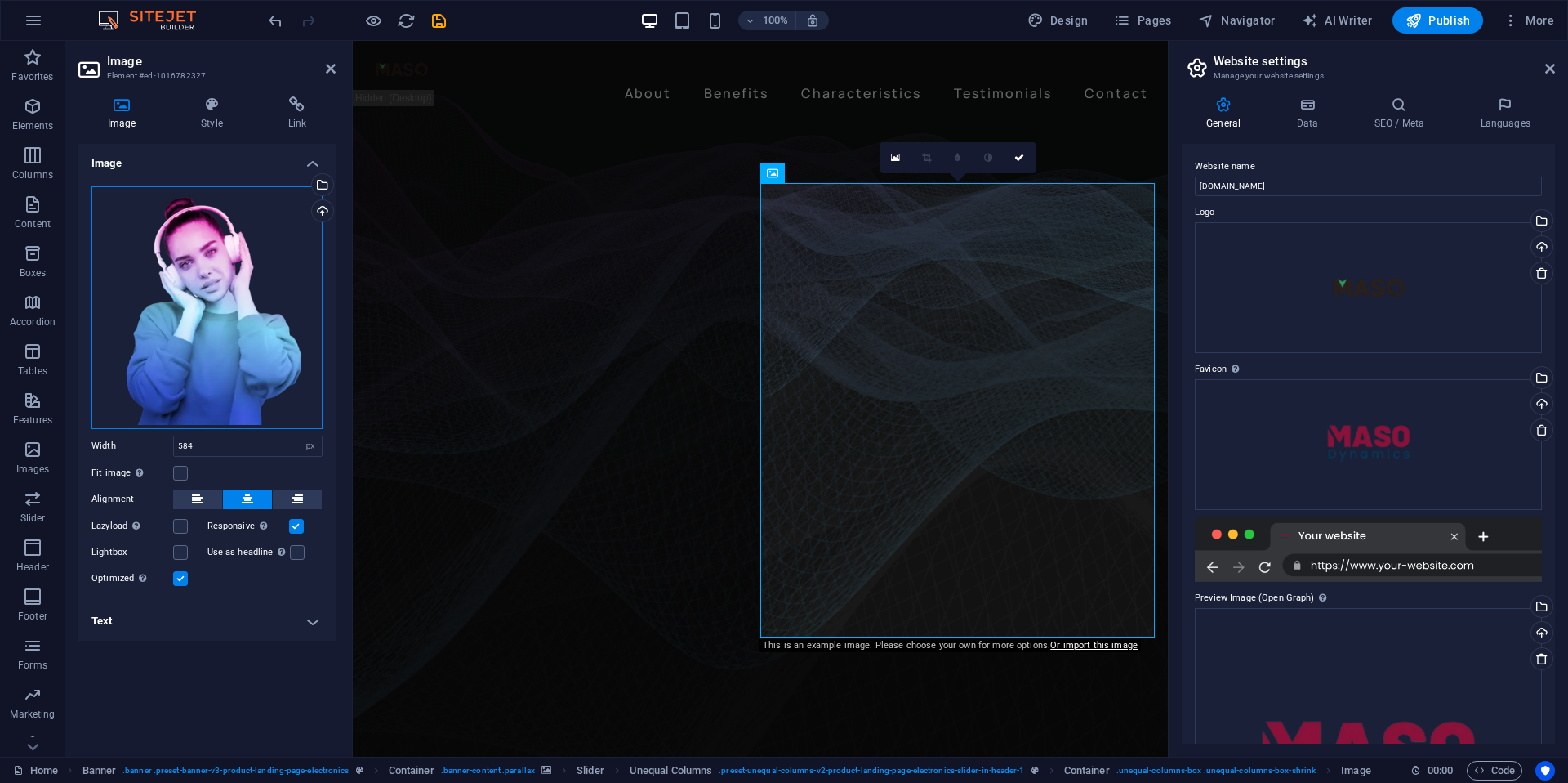
click at [265, 273] on div "Drag files here, click to choose files or select files from Files or our free s…" at bounding box center [207, 307] width 231 height 243
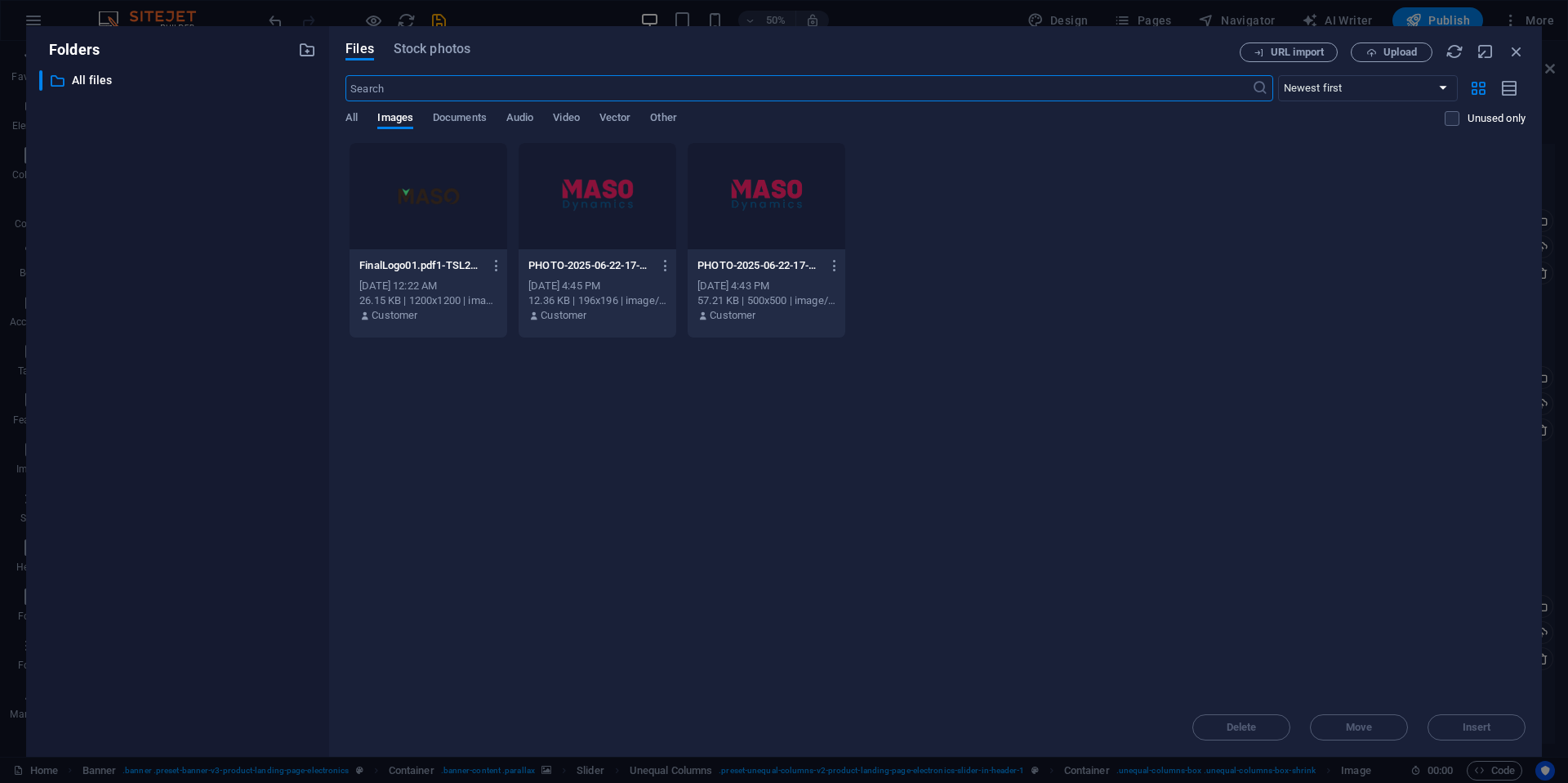
click at [736, 434] on div "Drop files here to upload them instantly FinalLogo01.pdf1-TSL2QOnkiJo0zwydoU6f1…" at bounding box center [936, 419] width 1180 height 556
click at [603, 443] on div "Drop files here to upload them instantly FinalLogo01.pdf1-TSL2QOnkiJo0zwydoU6f1…" at bounding box center [936, 419] width 1180 height 556
click at [450, 117] on span "Documents" at bounding box center [459, 119] width 54 height 23
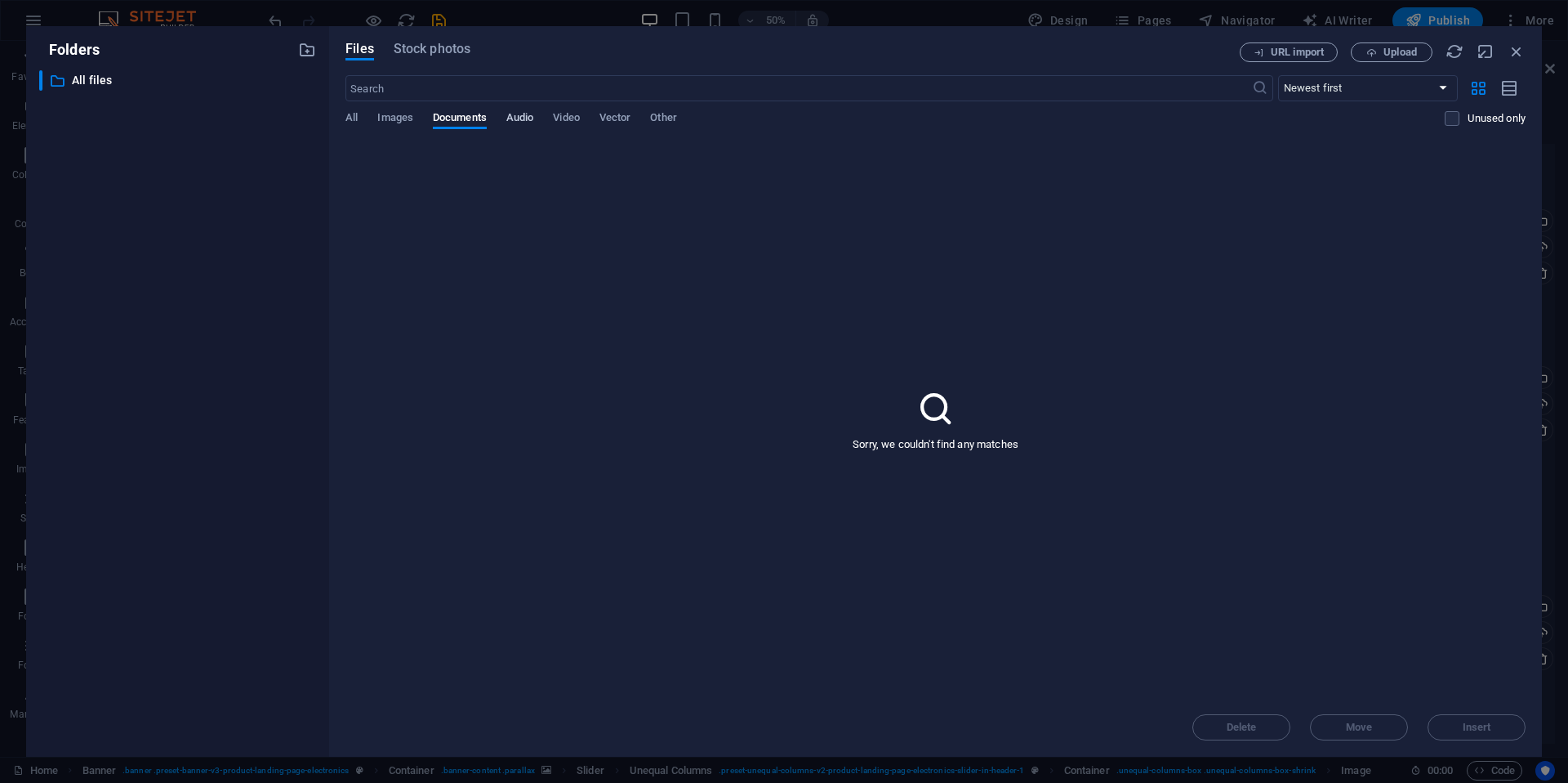
click at [518, 117] on span "Audio" at bounding box center [520, 119] width 27 height 23
click at [579, 118] on span "Video" at bounding box center [567, 119] width 26 height 23
click at [667, 117] on span "Other" at bounding box center [663, 119] width 26 height 23
click at [356, 118] on span "All" at bounding box center [351, 119] width 12 height 23
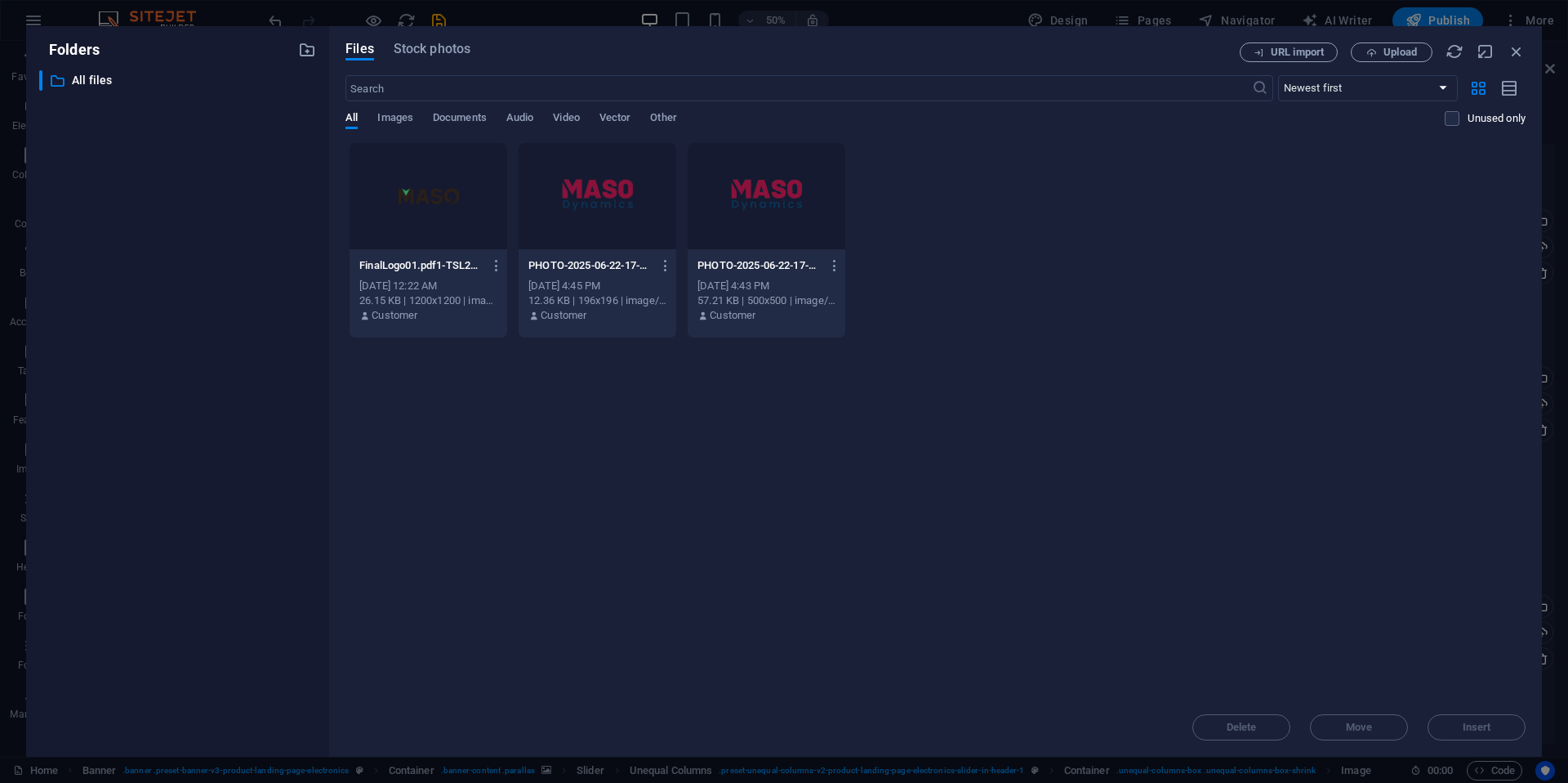
click at [548, 473] on div "Drop files here to upload them instantly FinalLogo01.pdf1-TSL2QOnkiJo0zwydoU6f1…" at bounding box center [936, 419] width 1180 height 556
click at [684, 460] on div "Drop files here to upload them instantly FinalLogo01.pdf1-TSL2QOnkiJo0zwydoU6f1…" at bounding box center [936, 419] width 1180 height 556
click at [1309, 277] on div "FinalLogo01.pdf1-TSL2QOnkiJo0zwydoU6f1A.png FinalLogo01.pdf1-TSL2QOnkiJo0zwydoU…" at bounding box center [936, 240] width 1180 height 196
click at [1518, 52] on icon "button" at bounding box center [1516, 51] width 18 height 18
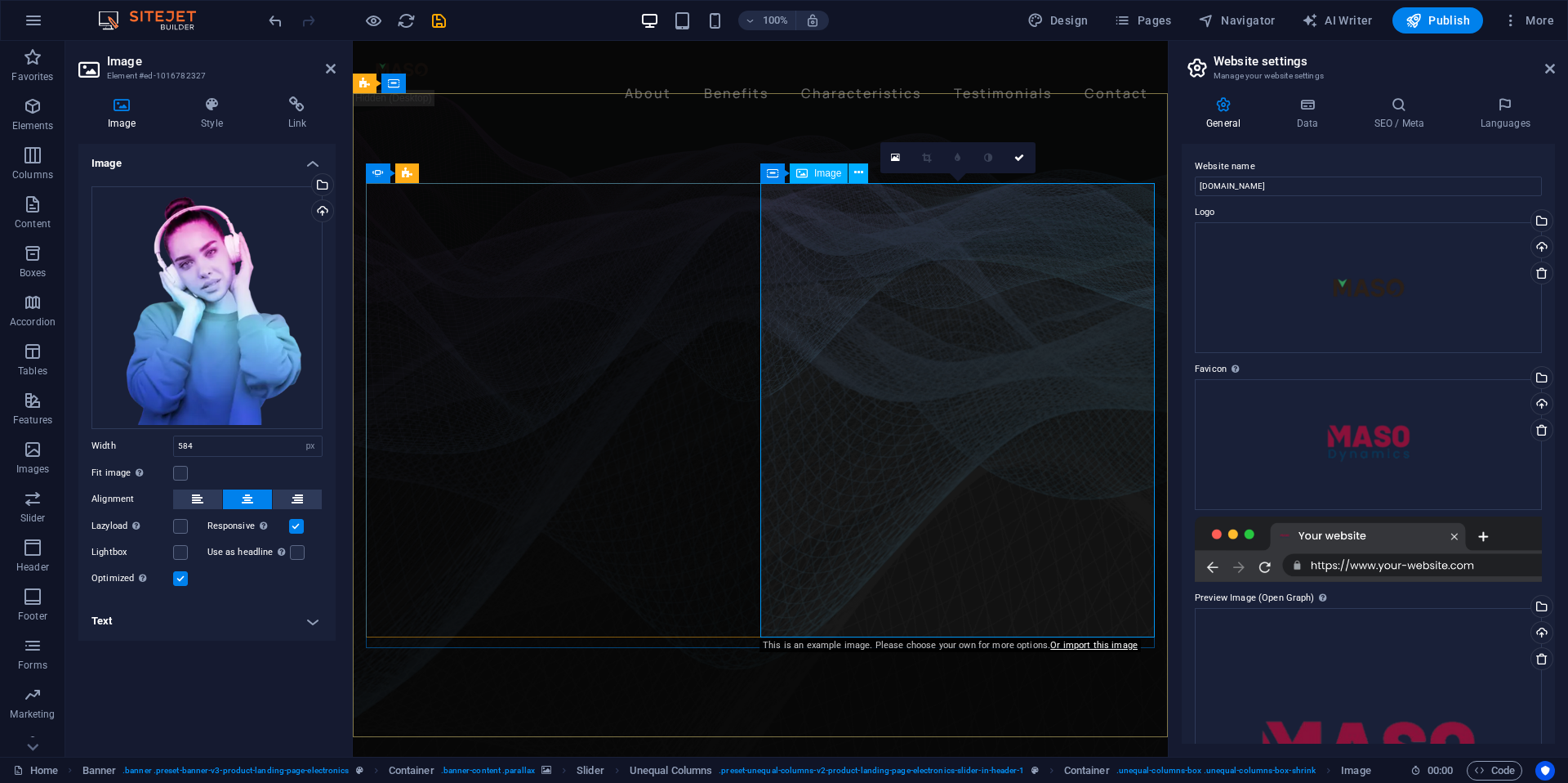
click at [320, 210] on div "Upload" at bounding box center [321, 212] width 24 height 24
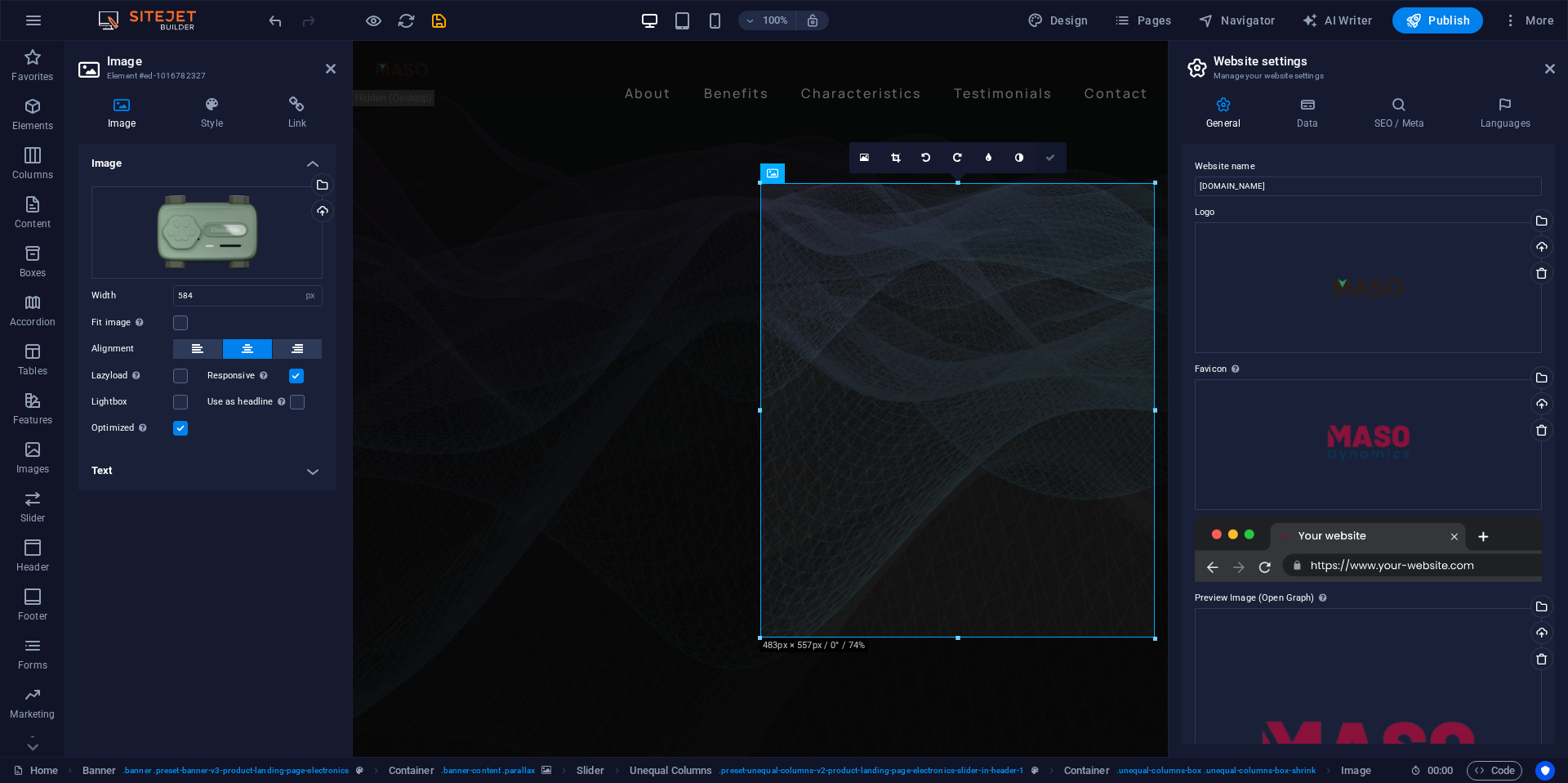
click at [1050, 158] on icon at bounding box center [1050, 158] width 9 height 9
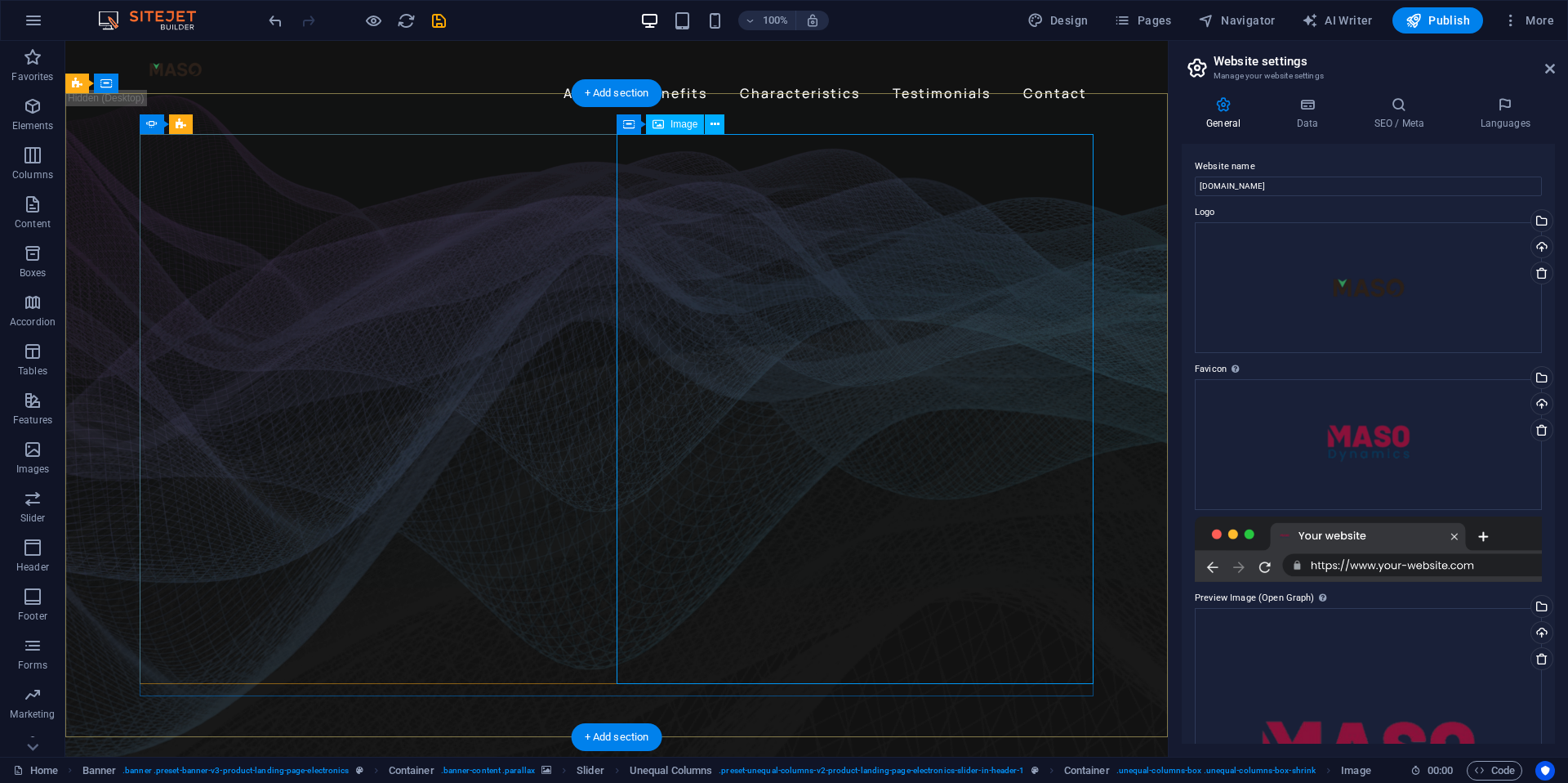
select select "px"
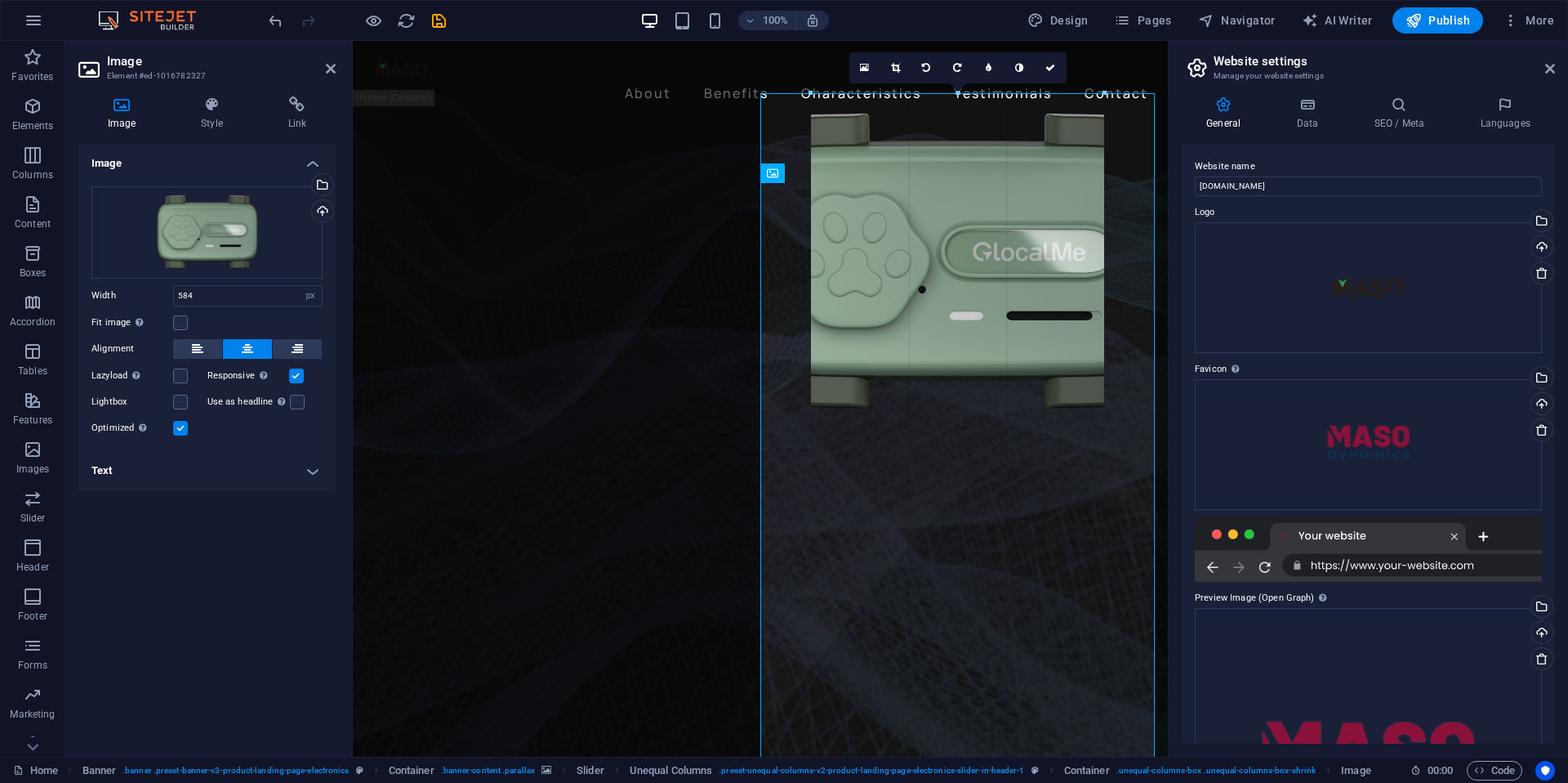
drag, startPoint x: 761, startPoint y: 636, endPoint x: 862, endPoint y: 492, distance: 175.9
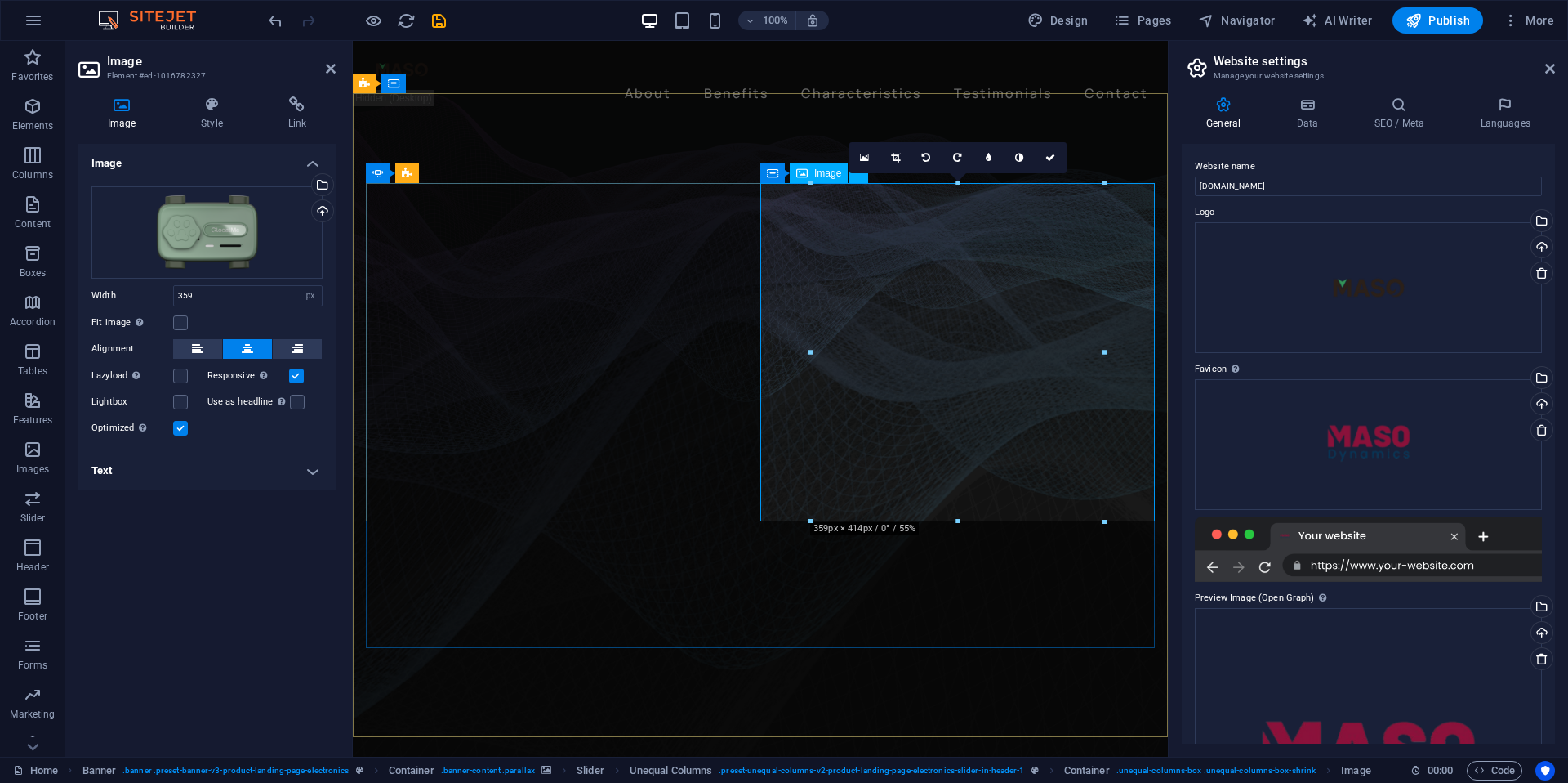
type input "584"
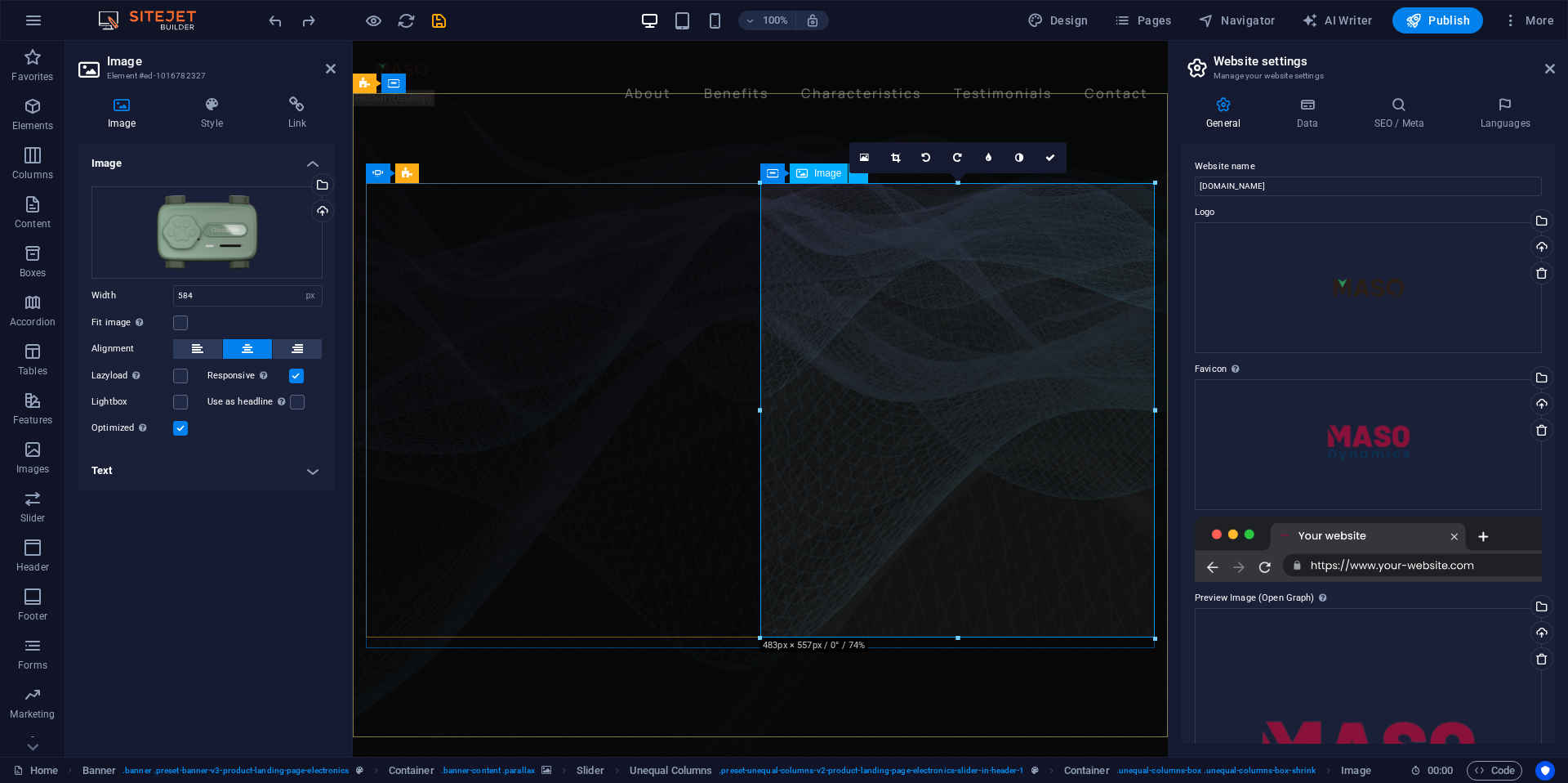
click at [897, 163] on link at bounding box center [895, 157] width 31 height 31
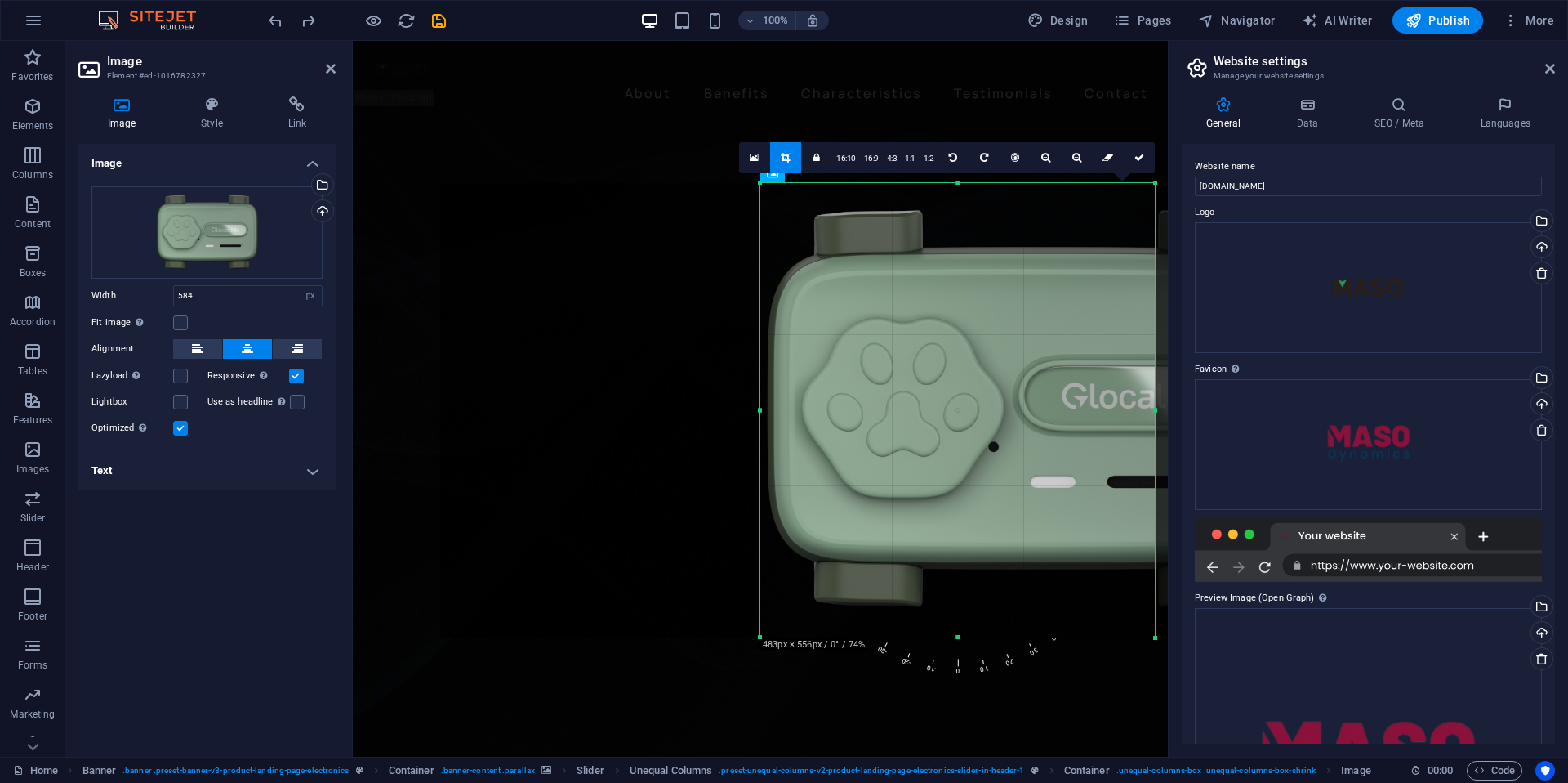
drag, startPoint x: 763, startPoint y: 638, endPoint x: 679, endPoint y: 638, distance: 84.0
click at [761, 637] on div "180 170 160 150 140 130 120 110 100 90 80 70 60 50 40 30 20 10 0 -10 -20 -30 -4…" at bounding box center [958, 410] width 395 height 454
drag, startPoint x: 1155, startPoint y: 410, endPoint x: 1199, endPoint y: 410, distance: 44.0
click at [1199, 410] on div "Home Favorites Elements Columns Content Boxes Accordion Tables Features Images …" at bounding box center [784, 399] width 1568 height 716
drag, startPoint x: 1545, startPoint y: 71, endPoint x: 1192, endPoint y: 30, distance: 355.4
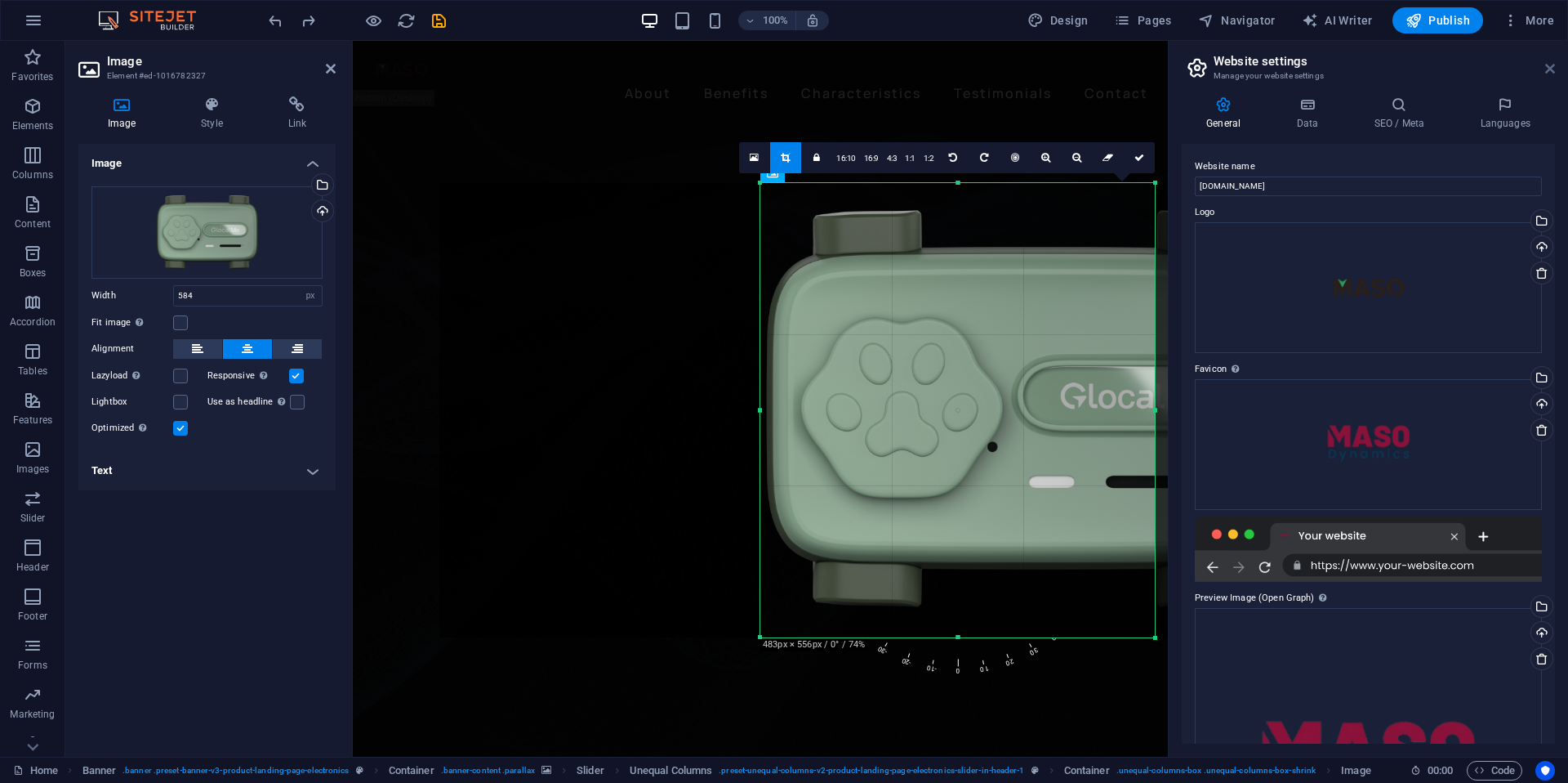
click at [1545, 71] on icon at bounding box center [1550, 69] width 9 height 13
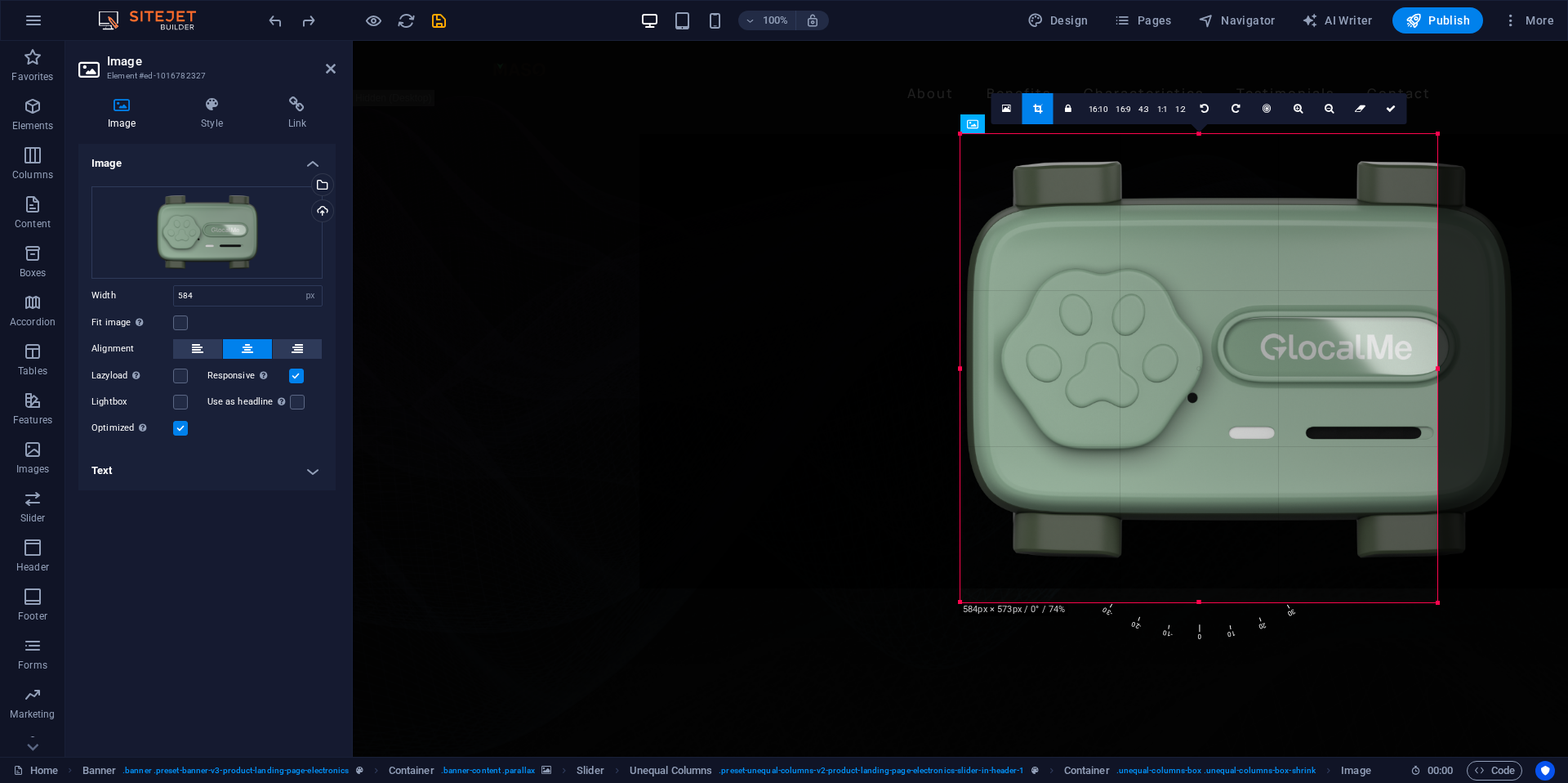
drag, startPoint x: 1398, startPoint y: 592, endPoint x: 1521, endPoint y: 606, distance: 123.8
click at [1521, 606] on div "Drag here to replace the existing content. Press “Ctrl” if you want to create a…" at bounding box center [961, 399] width 1216 height 716
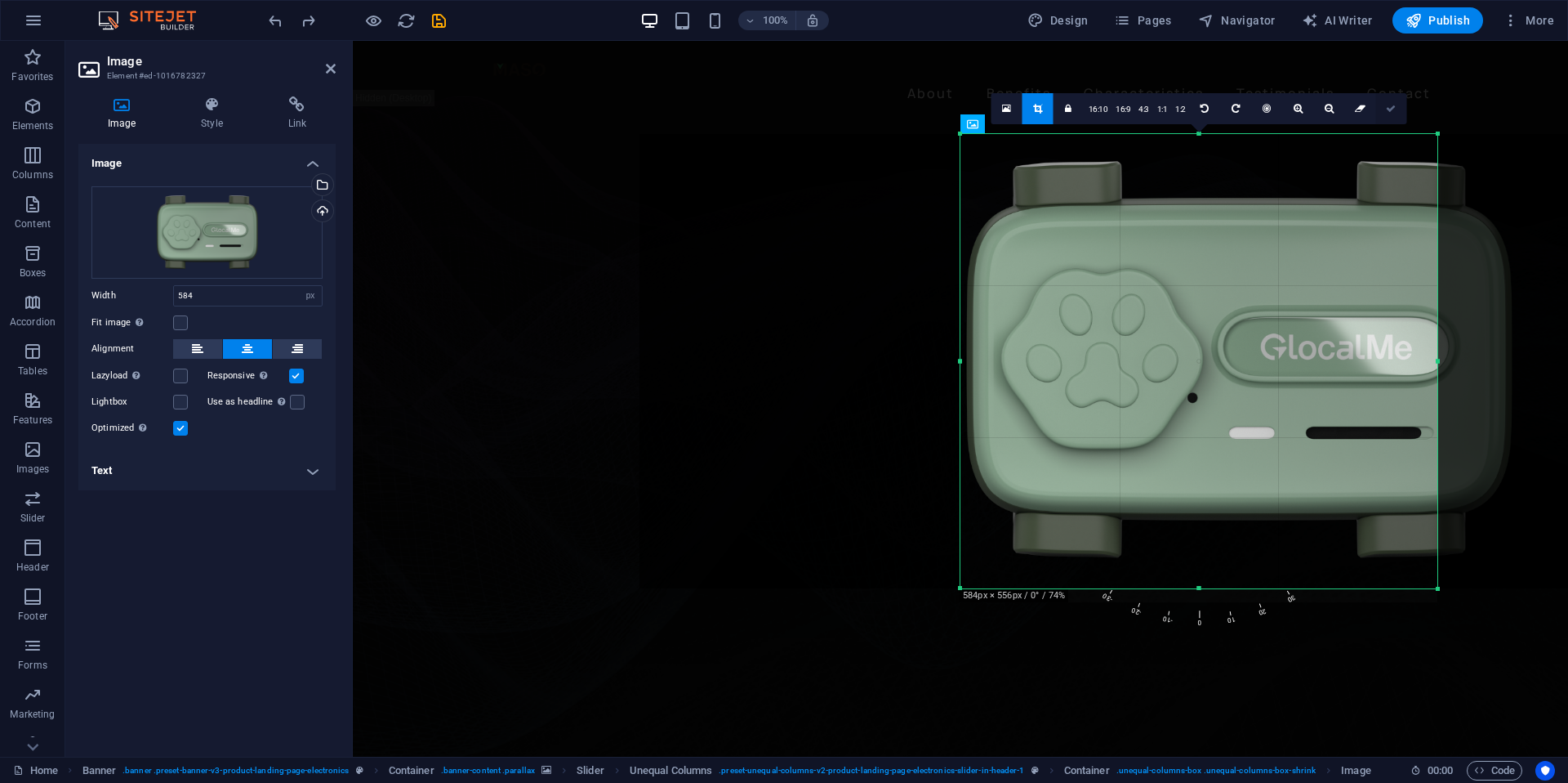
click at [1388, 102] on link at bounding box center [1391, 108] width 31 height 31
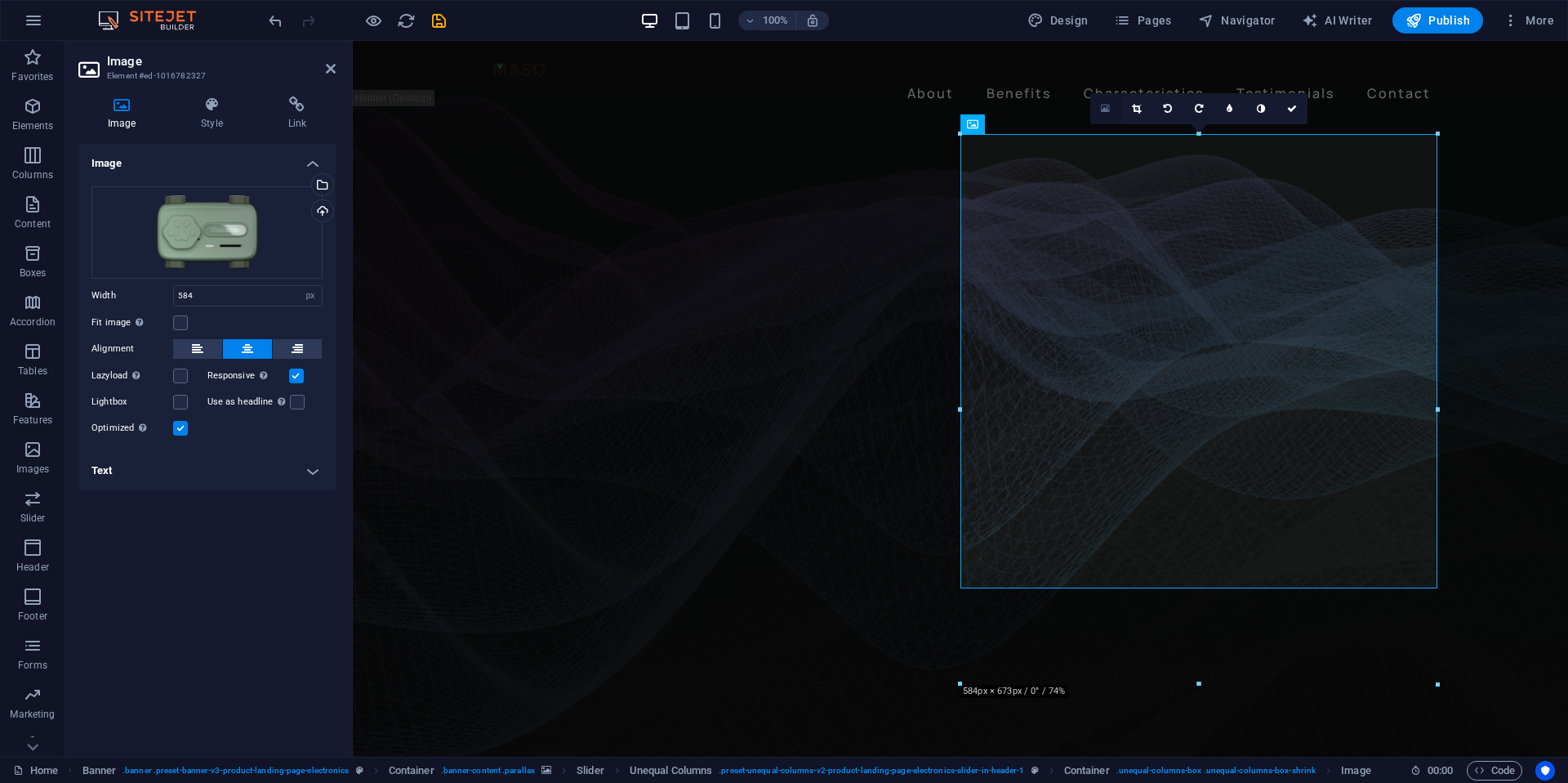
click at [1110, 108] on icon at bounding box center [1106, 109] width 9 height 11
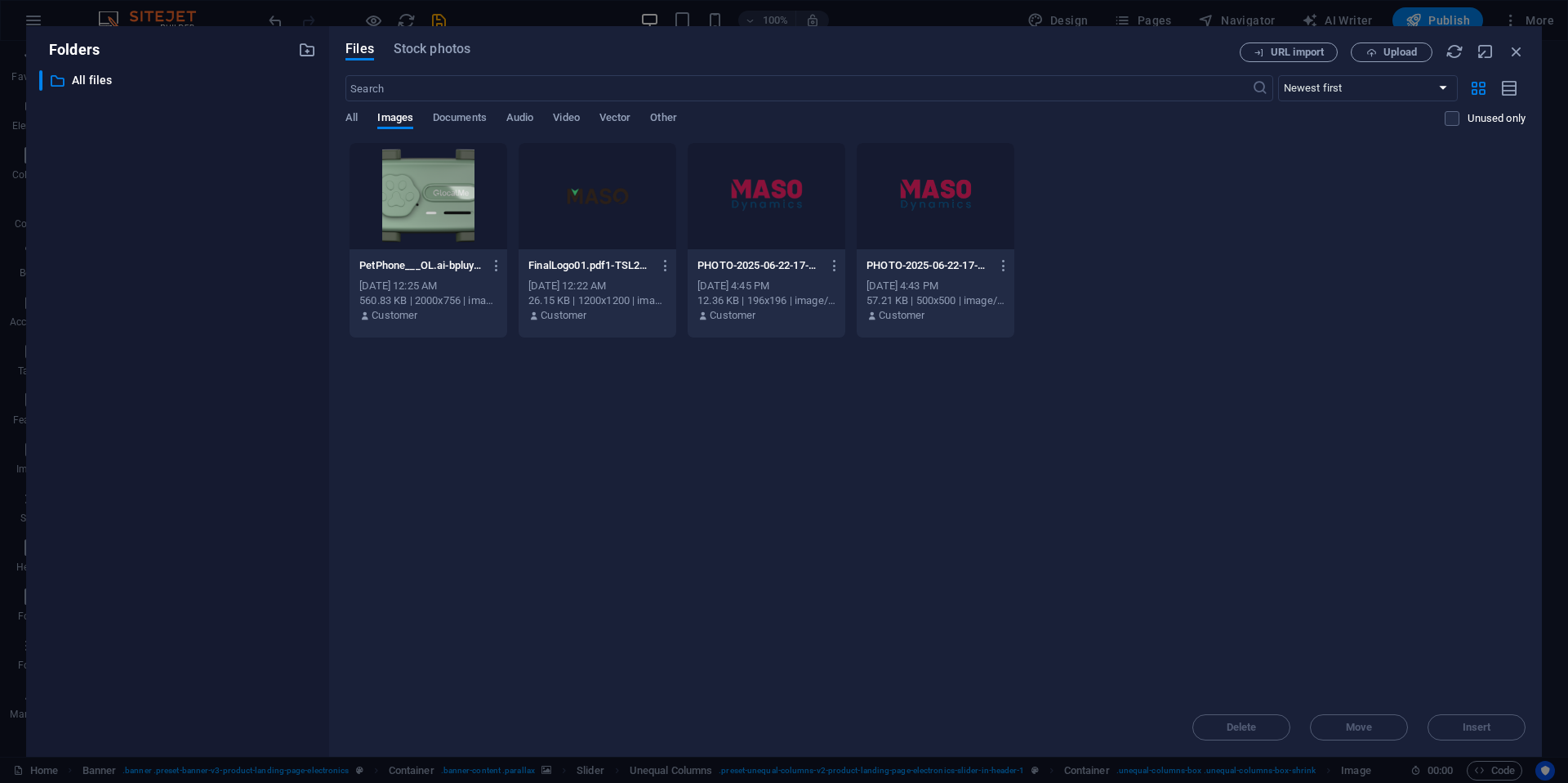
click at [635, 486] on div "Drop files here to upload them instantly PetPhone___OL.ai-bpluy21kMD9fX9karzCNu…" at bounding box center [936, 419] width 1180 height 556
click at [1538, 50] on div "Files Stock photos URL import Upload ​ Newest first Oldest first Name (A-Z) Nam…" at bounding box center [935, 391] width 1213 height 730
click at [1522, 52] on icon "button" at bounding box center [1516, 51] width 18 height 18
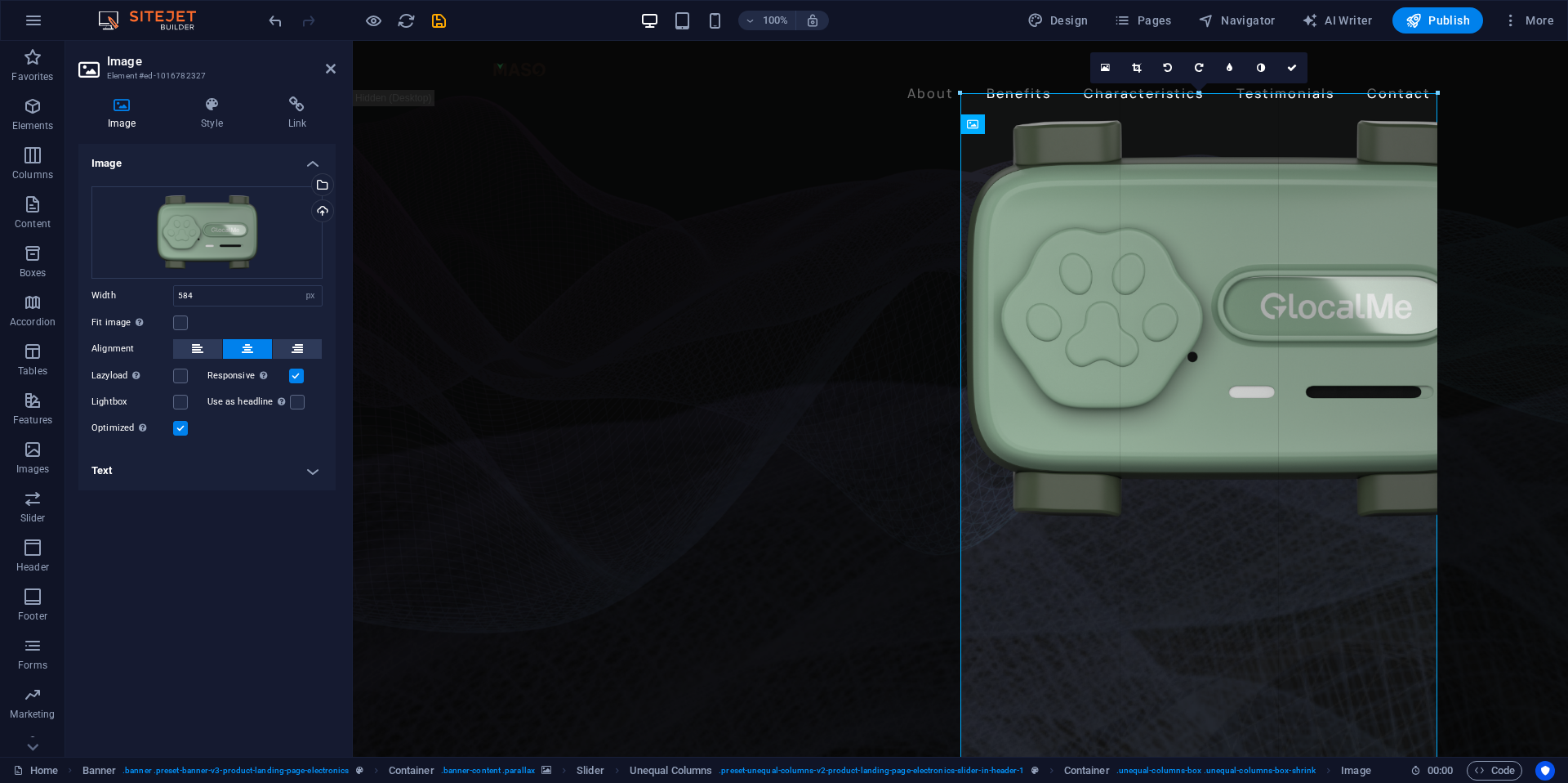
drag, startPoint x: 960, startPoint y: 359, endPoint x: 940, endPoint y: 365, distance: 20.9
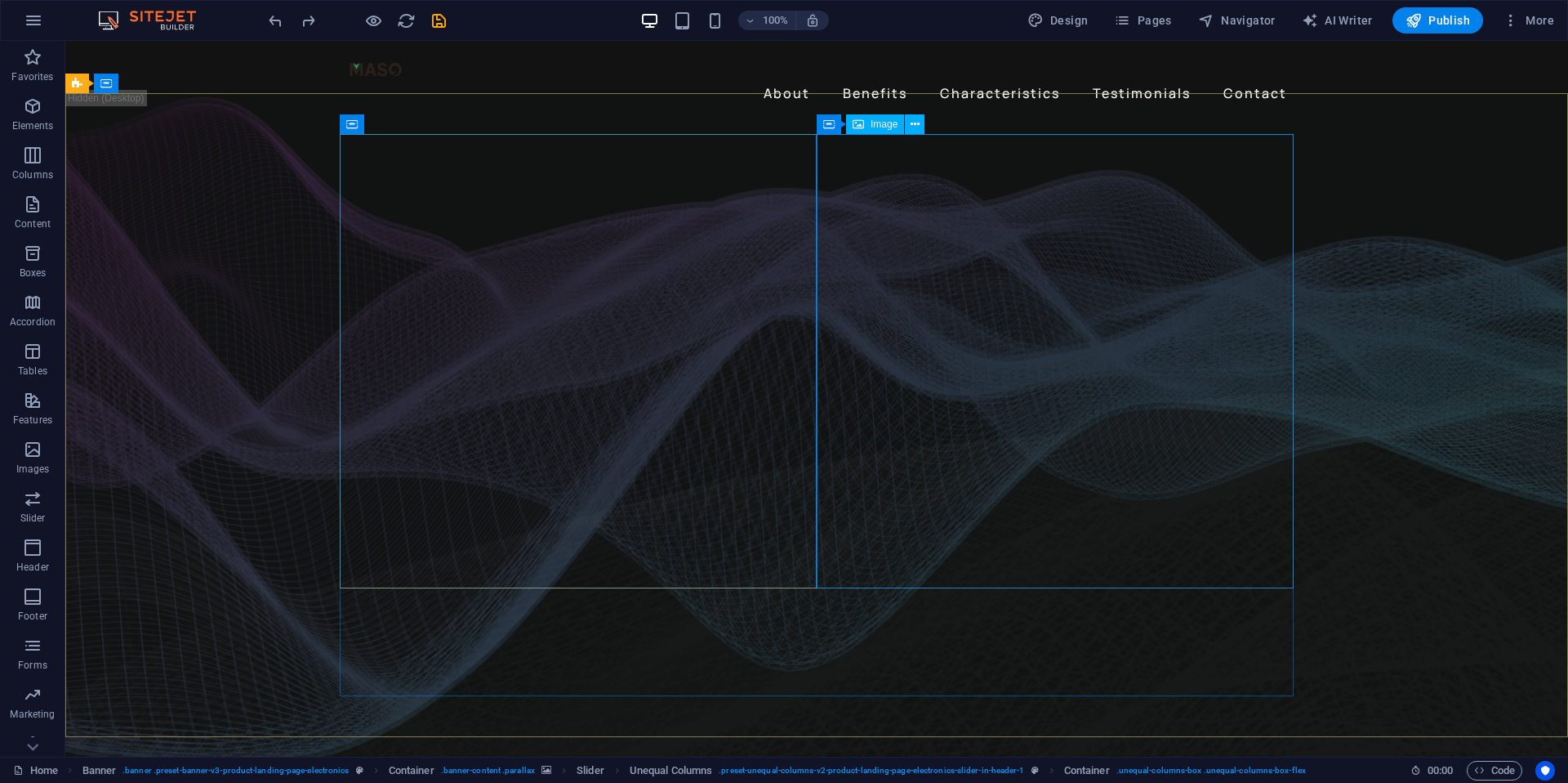
click at [437, 129] on span "Container" at bounding box center [443, 124] width 42 height 9
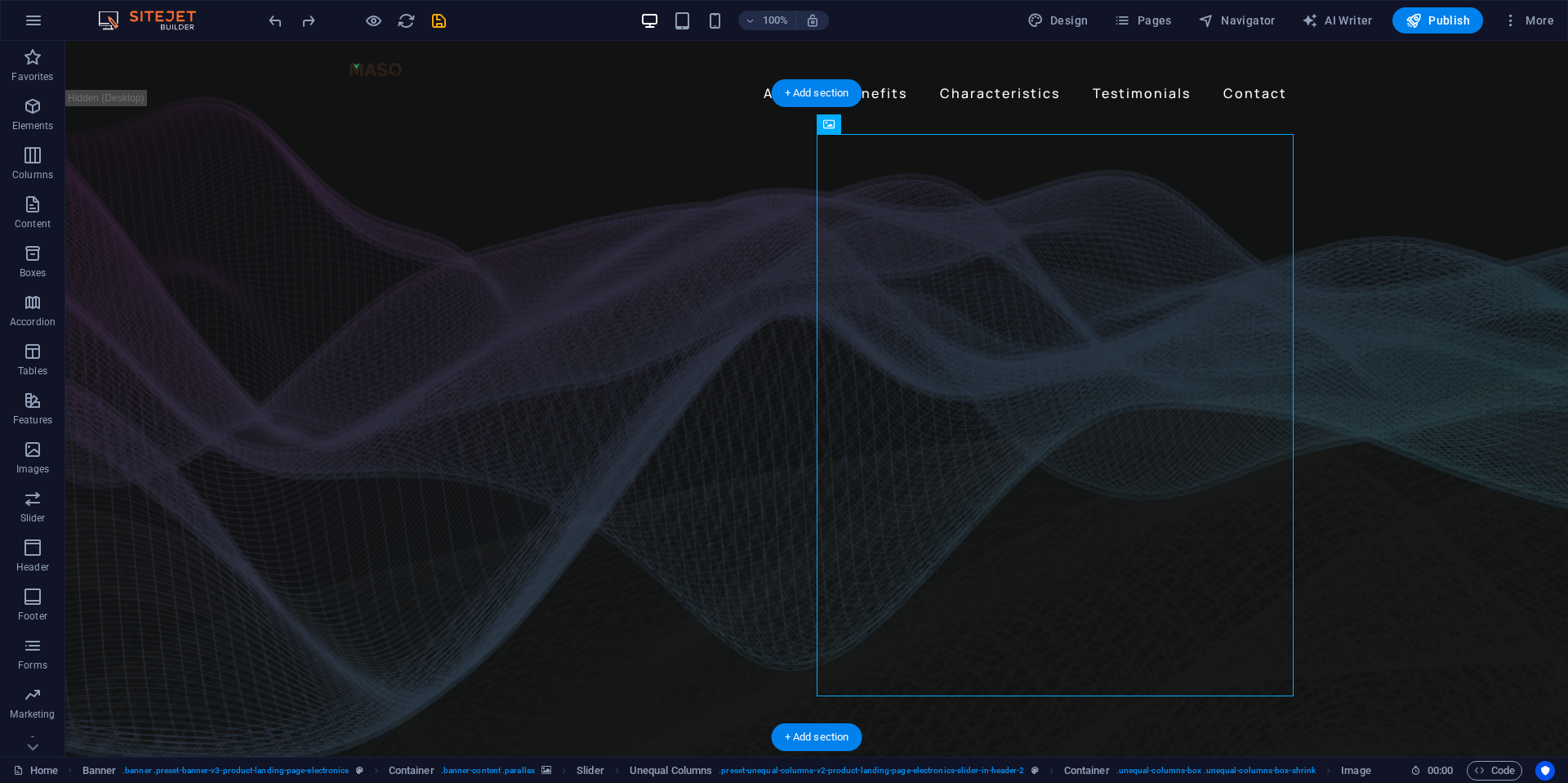
click at [161, 241] on figure at bounding box center [817, 434] width 1503 height 673
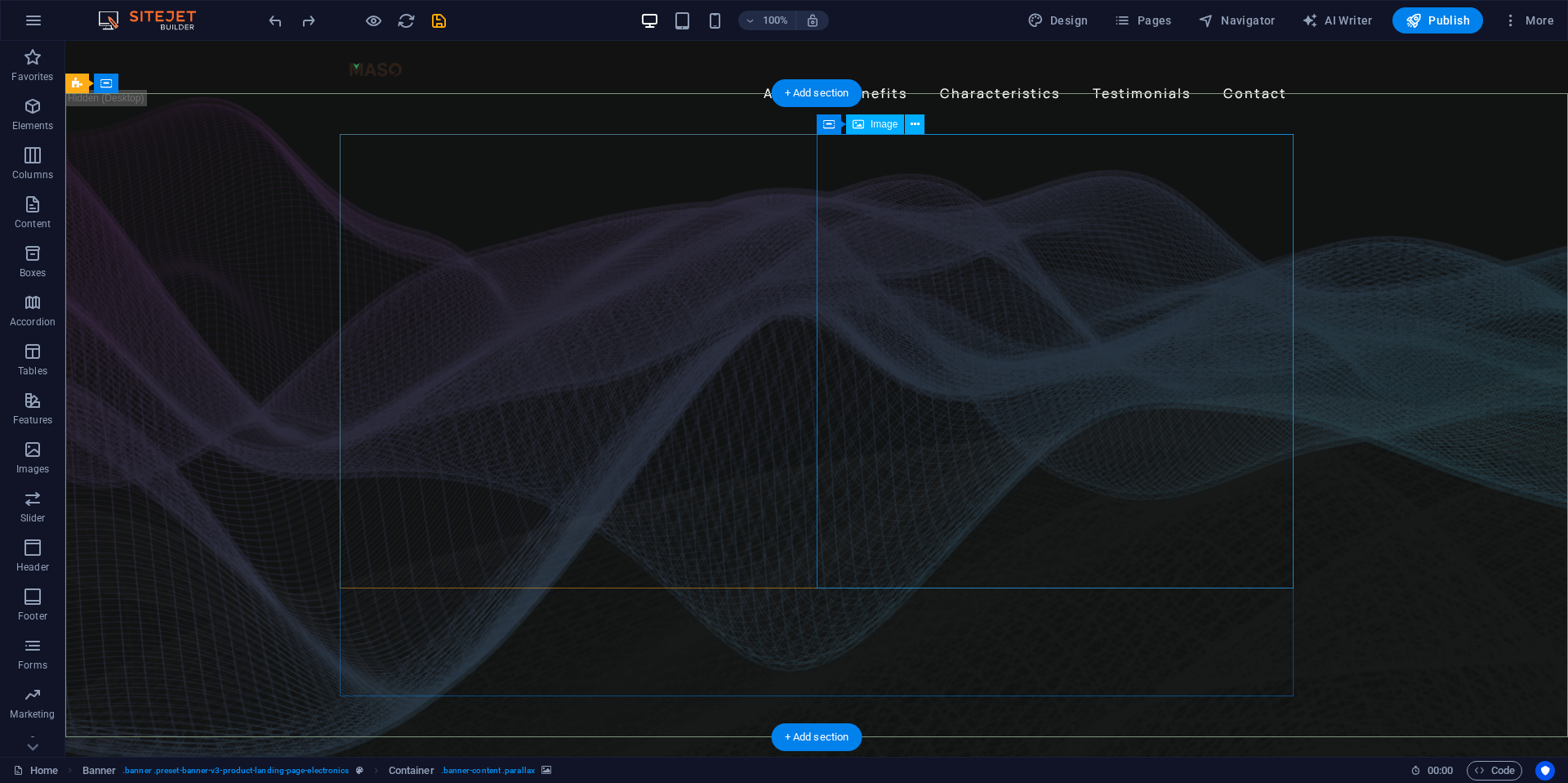
select select "px"
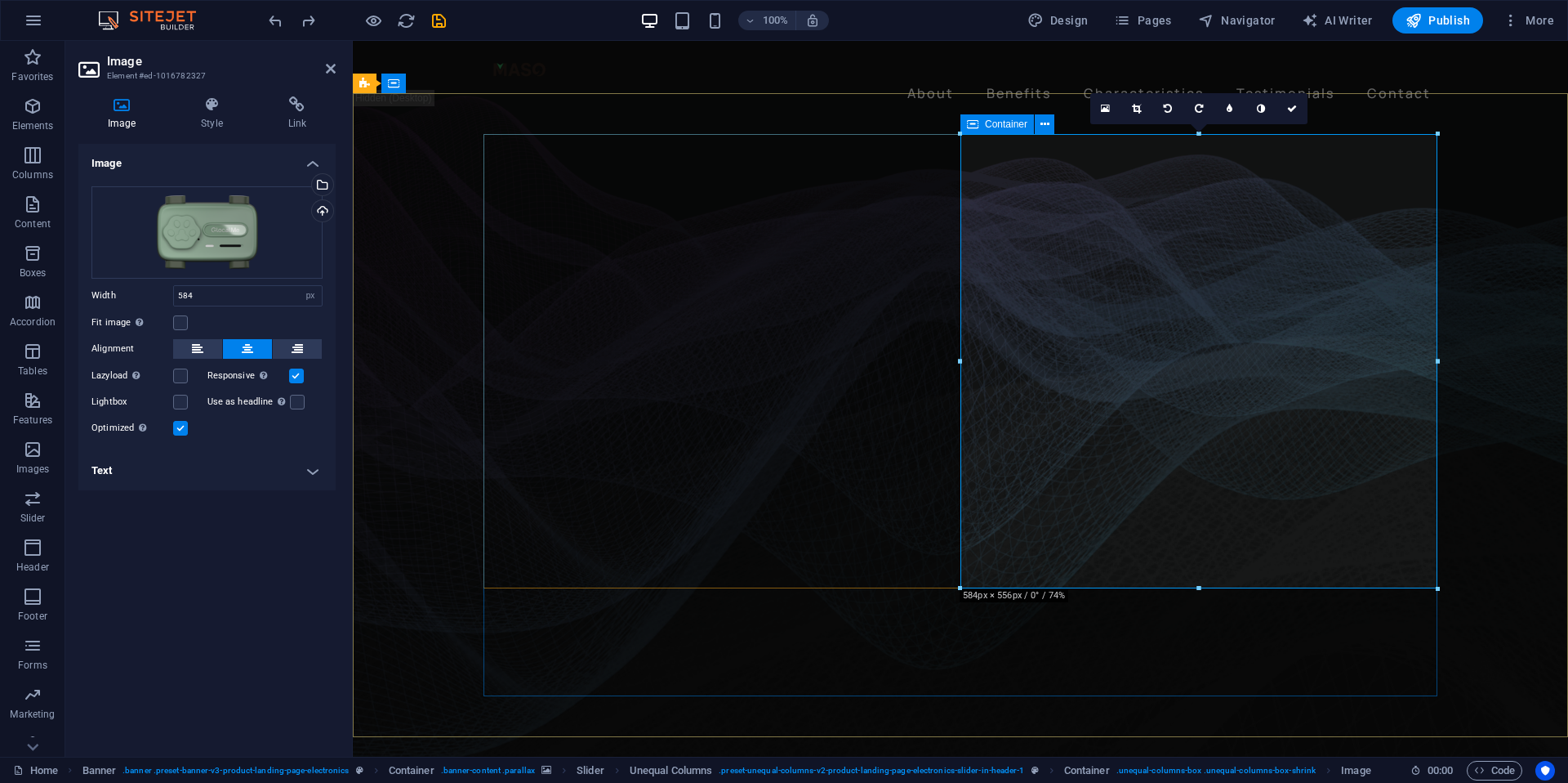
click at [973, 124] on icon at bounding box center [972, 124] width 11 height 20
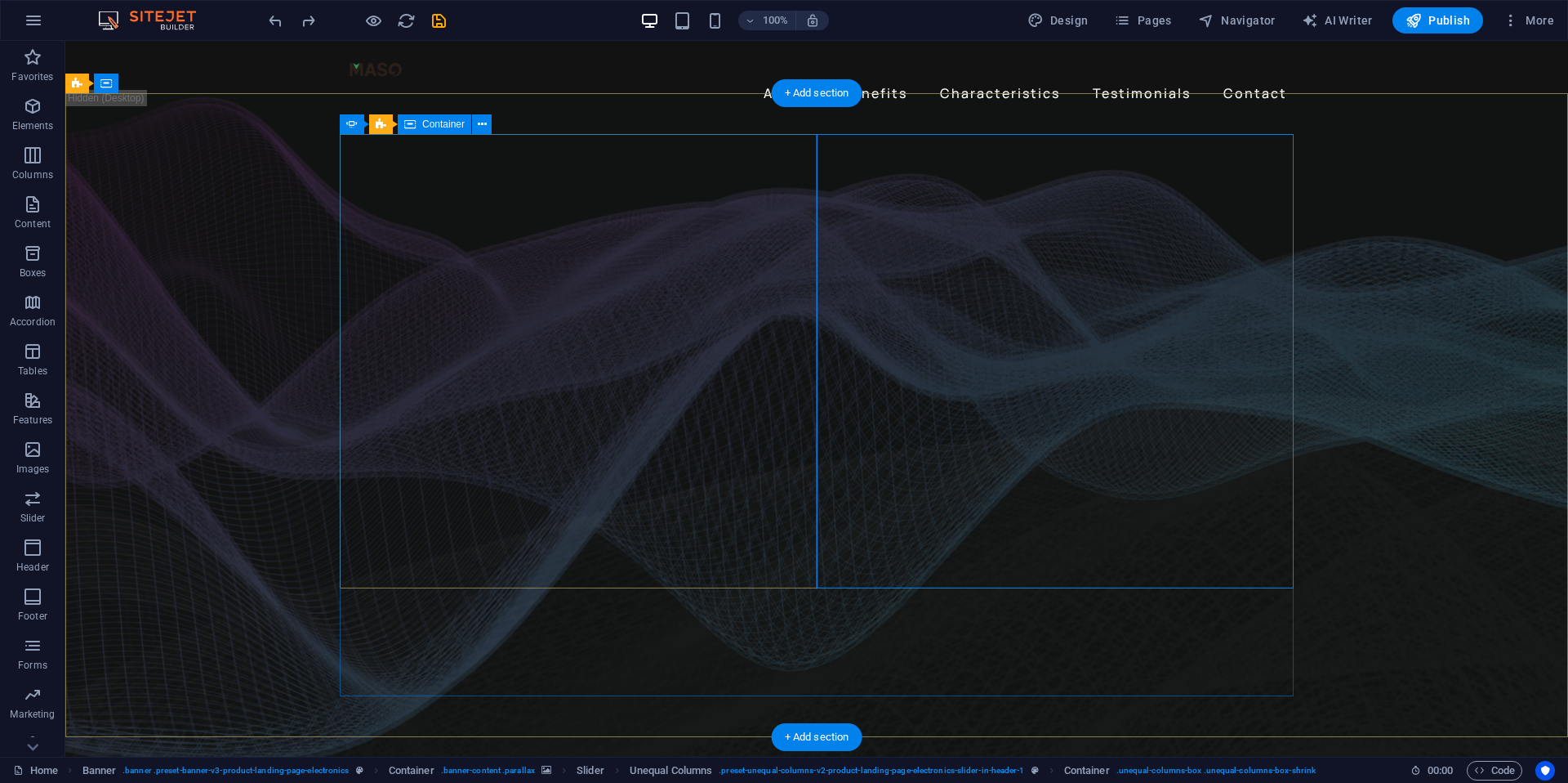
drag, startPoint x: 816, startPoint y: 215, endPoint x: 786, endPoint y: 212, distance: 30.1
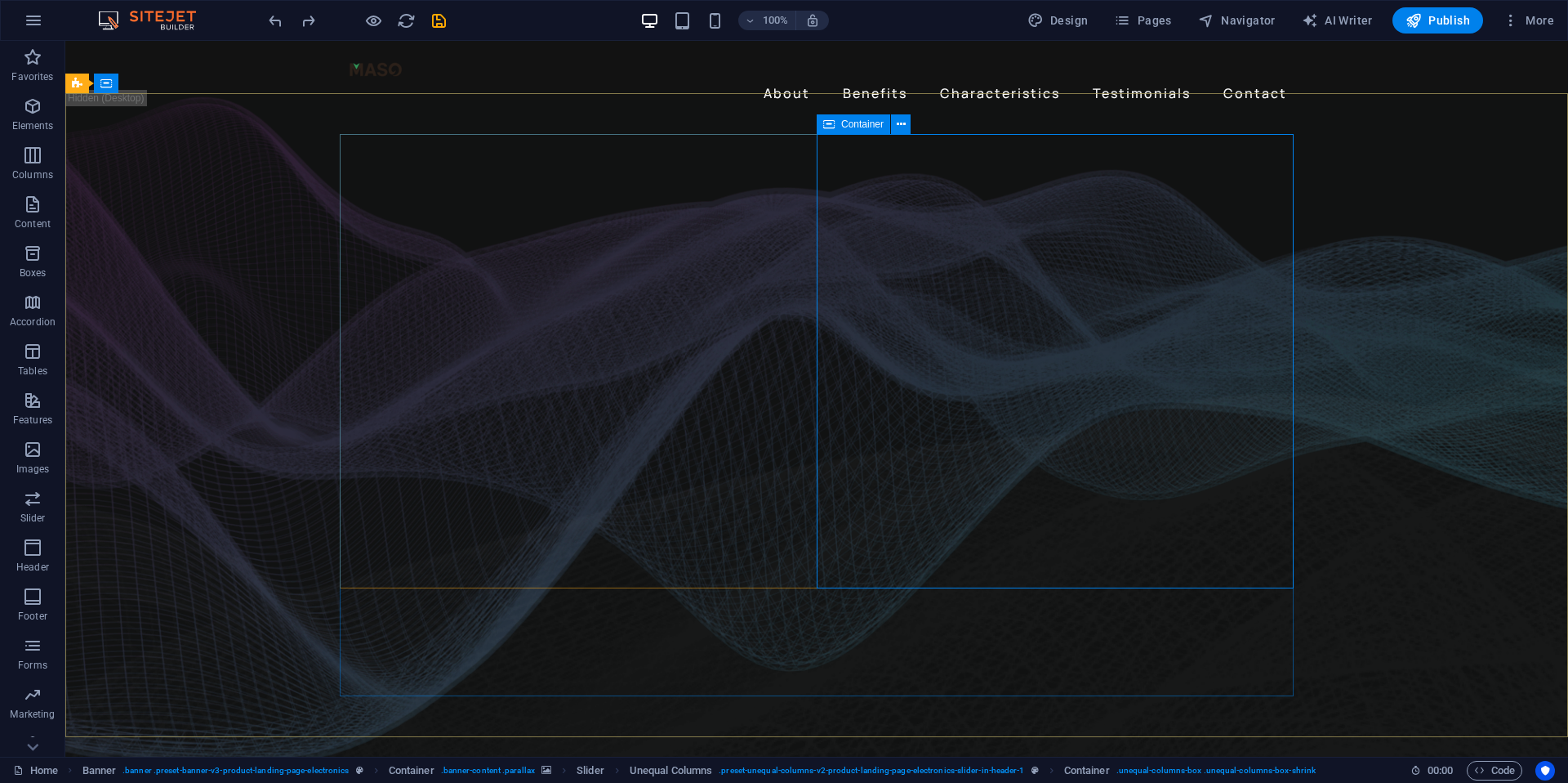
click at [823, 126] on icon at bounding box center [829, 124] width 11 height 20
click at [826, 120] on icon at bounding box center [829, 124] width 11 height 20
click at [250, 107] on figure at bounding box center [817, 434] width 1503 height 673
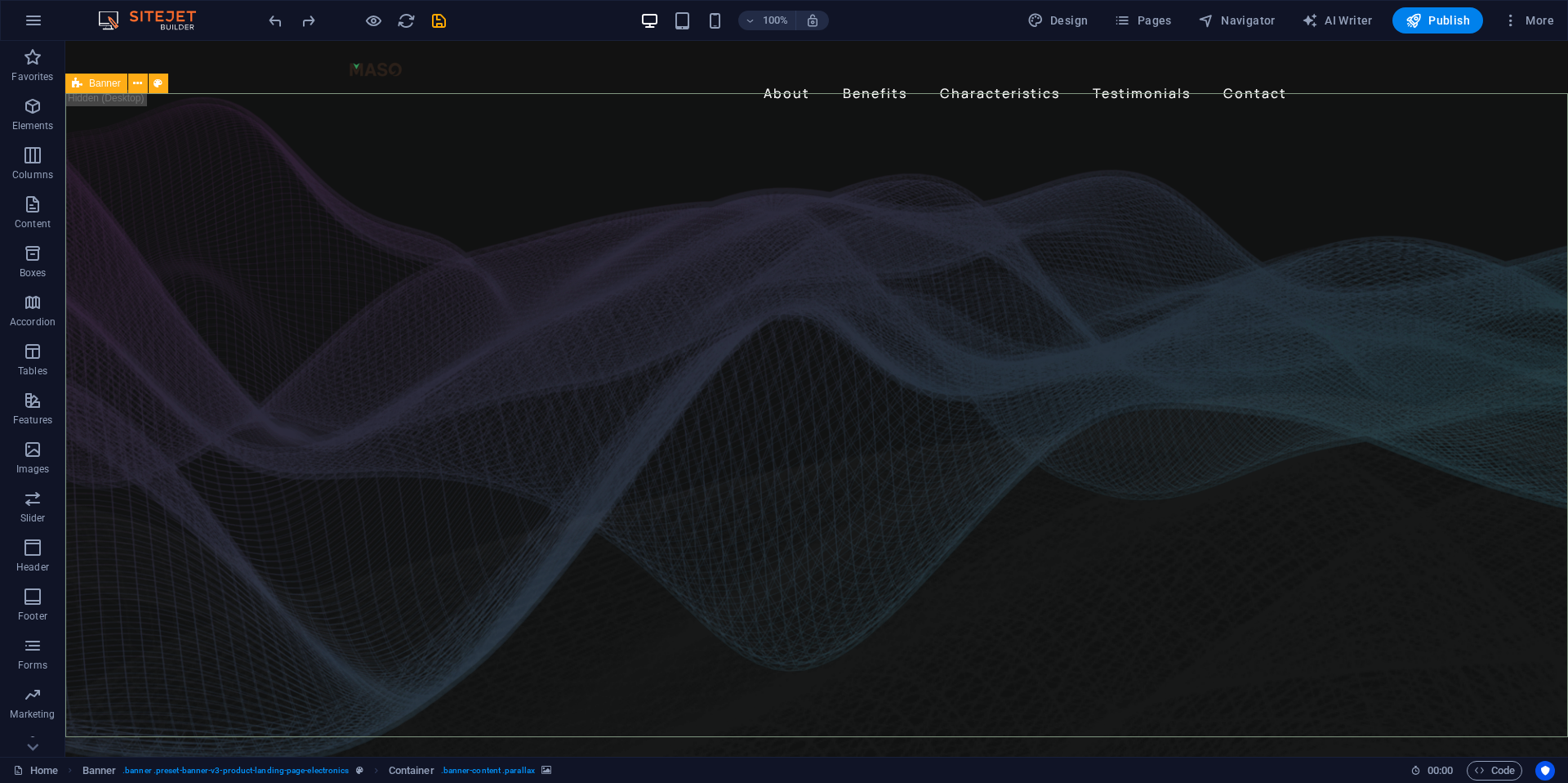
click at [81, 84] on icon at bounding box center [77, 83] width 10 height 20
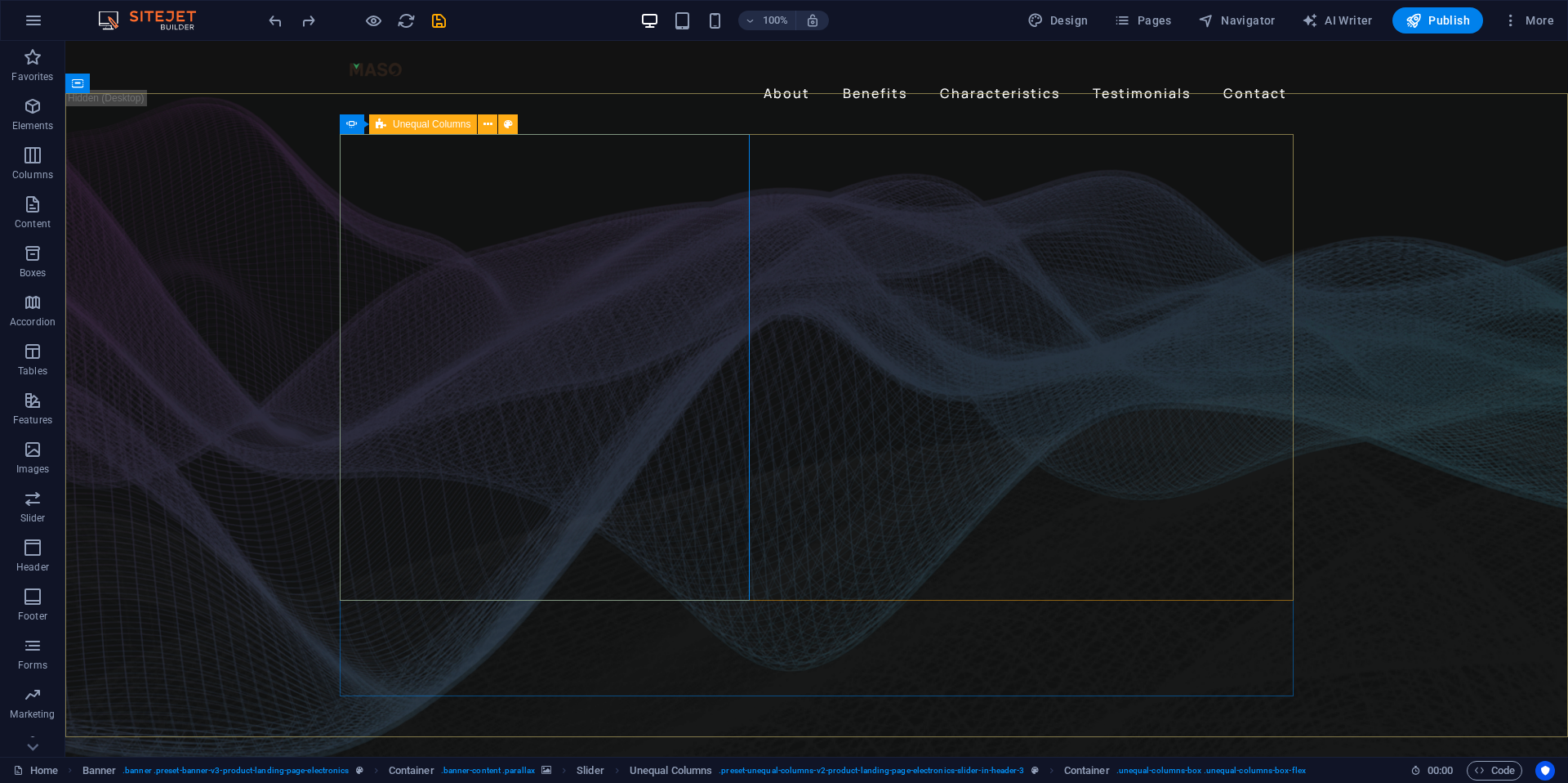
click at [378, 123] on icon at bounding box center [380, 124] width 10 height 20
click at [485, 126] on icon at bounding box center [489, 124] width 9 height 17
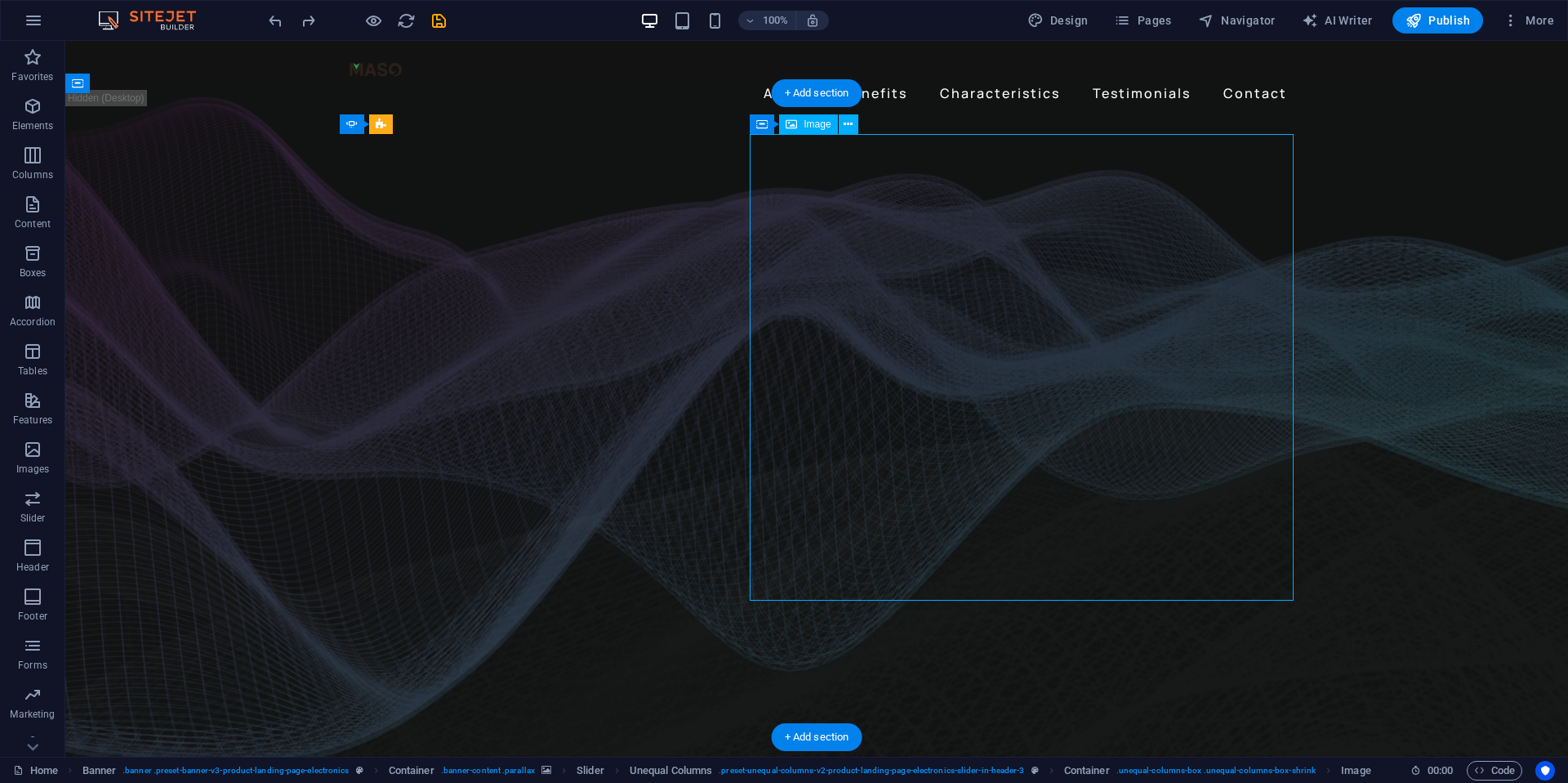
select select "%"
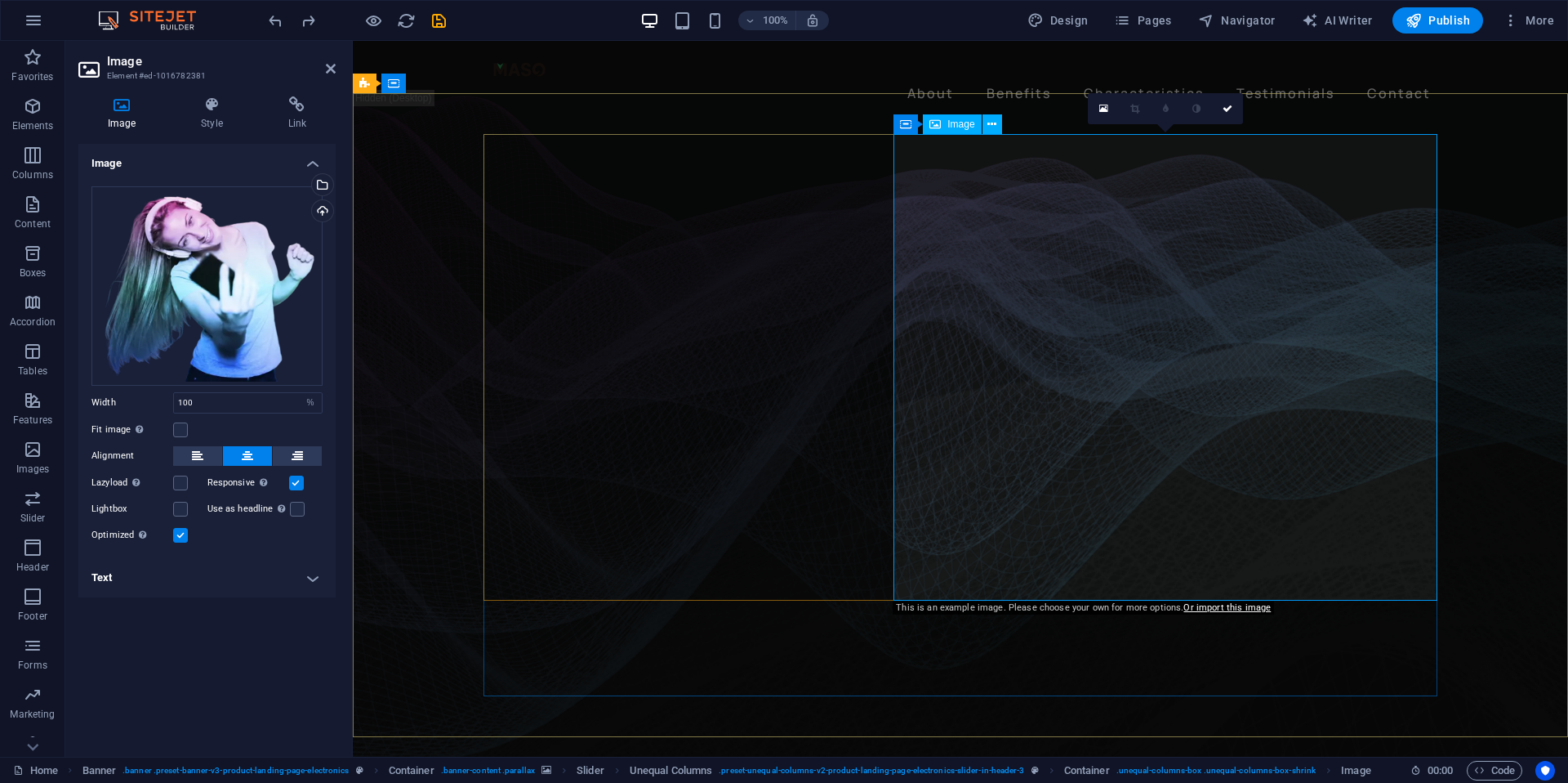
click at [385, 175] on figure at bounding box center [961, 434] width 1216 height 673
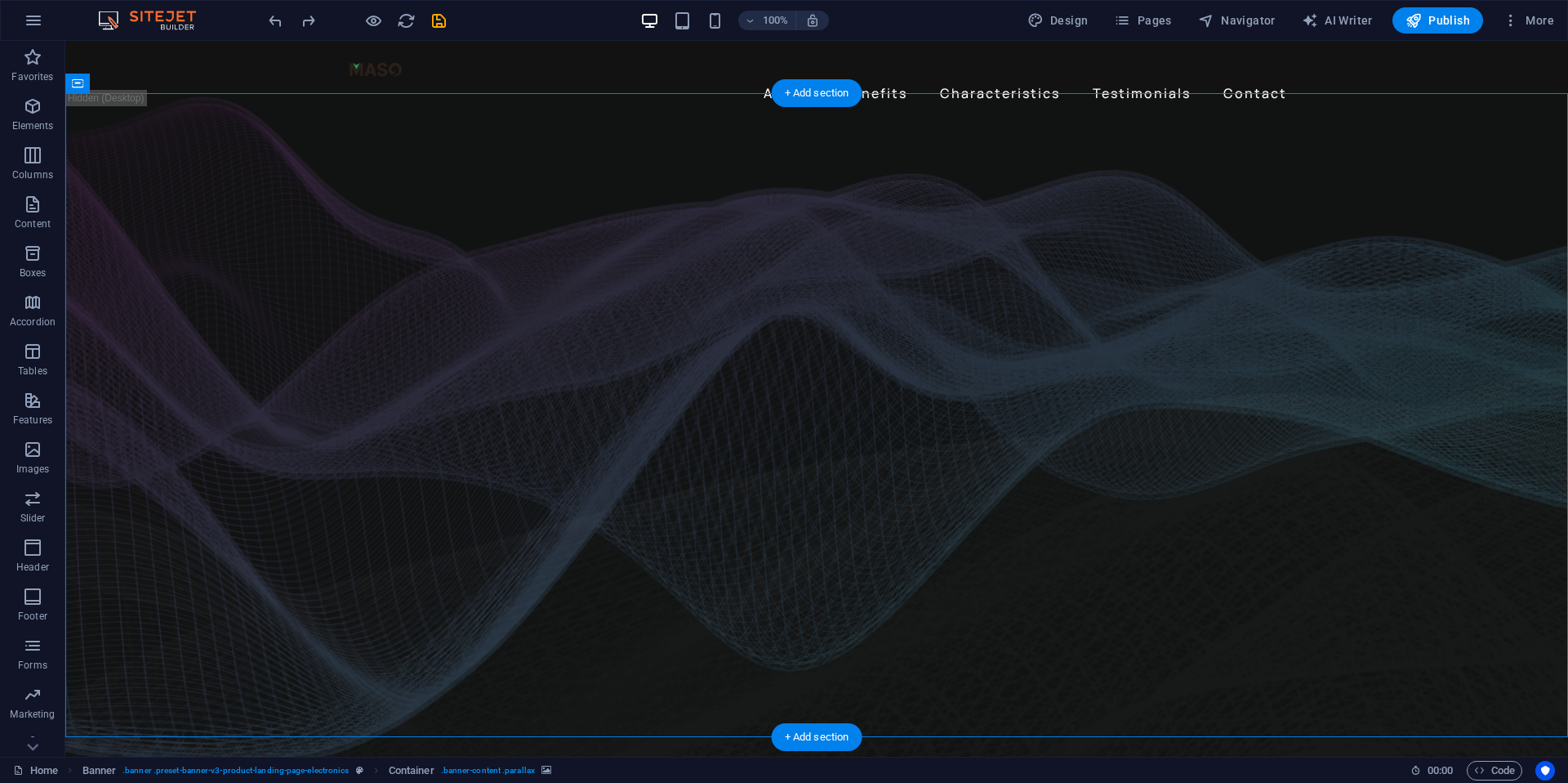
click at [572, 107] on figure at bounding box center [817, 434] width 1503 height 673
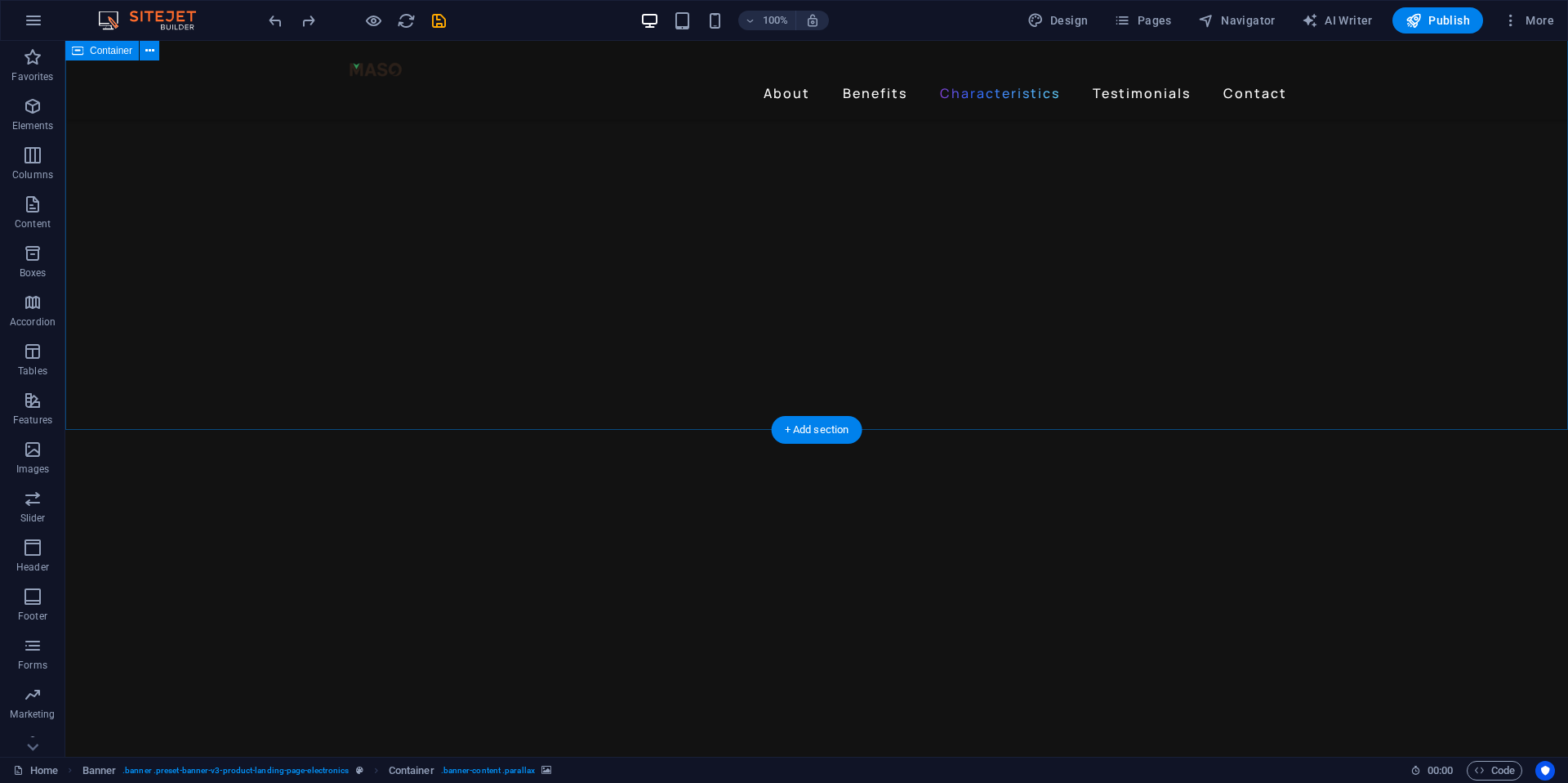
scroll to position [4321, 0]
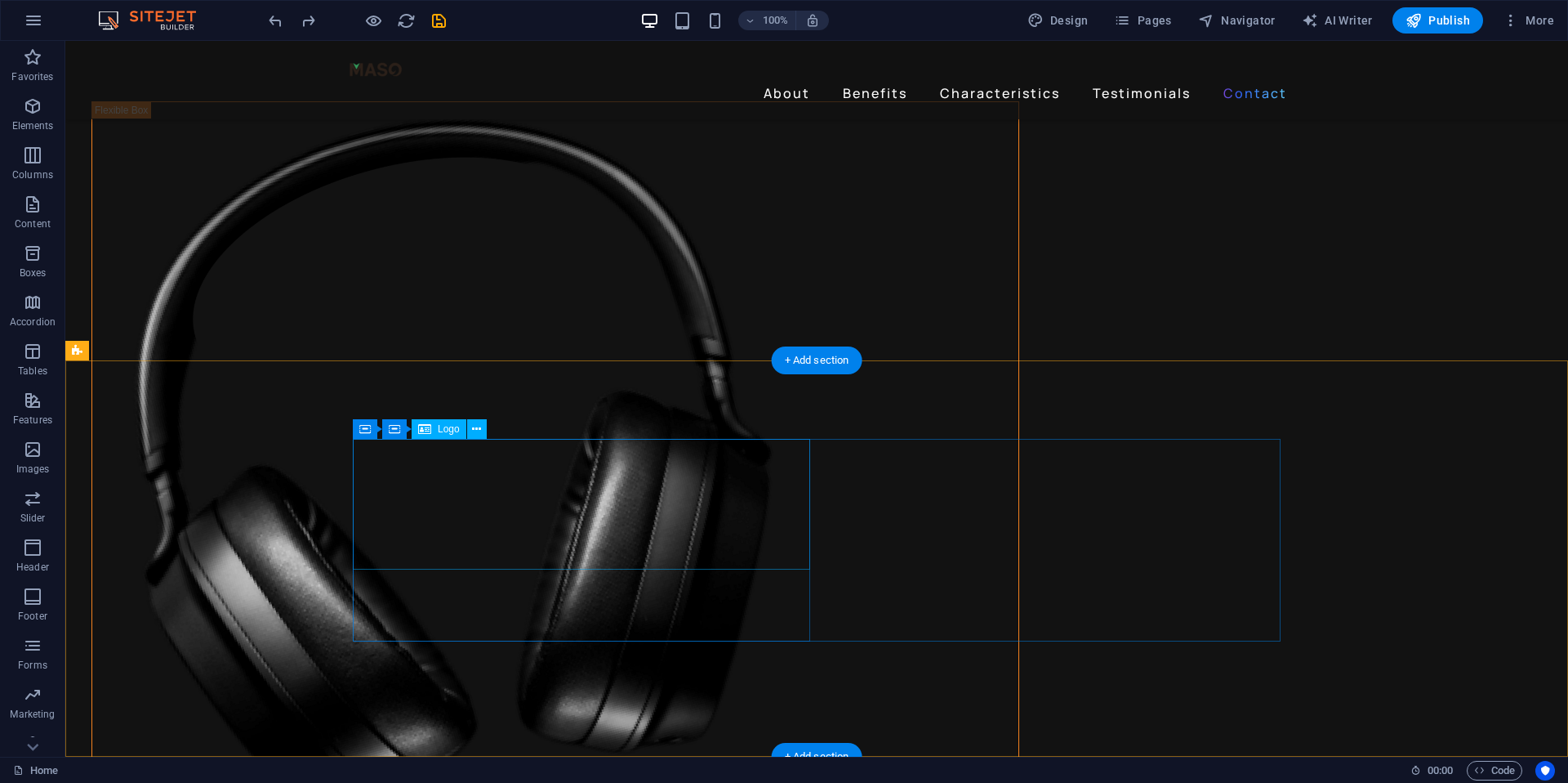
select select "px"
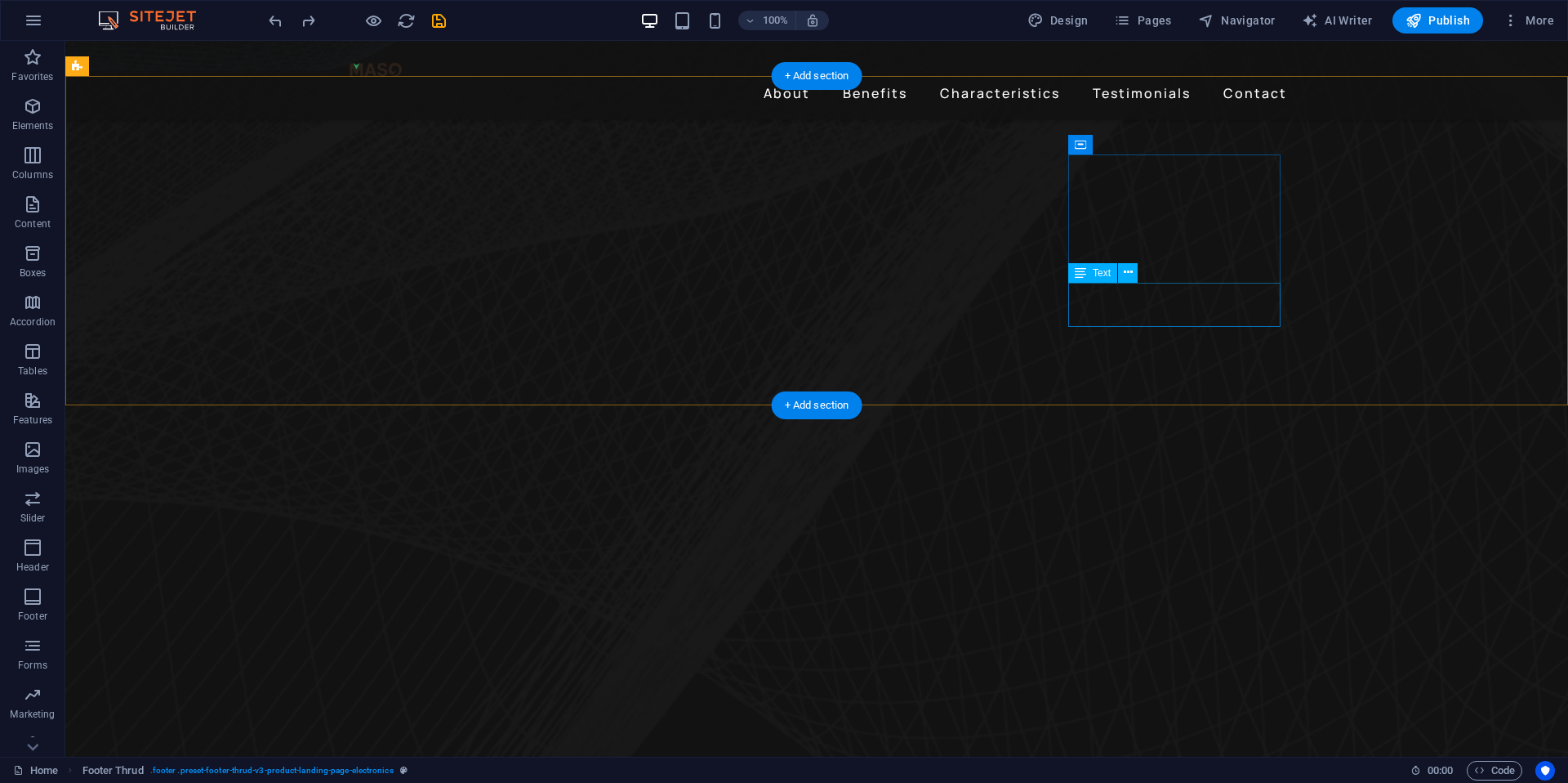
scroll to position [0, 0]
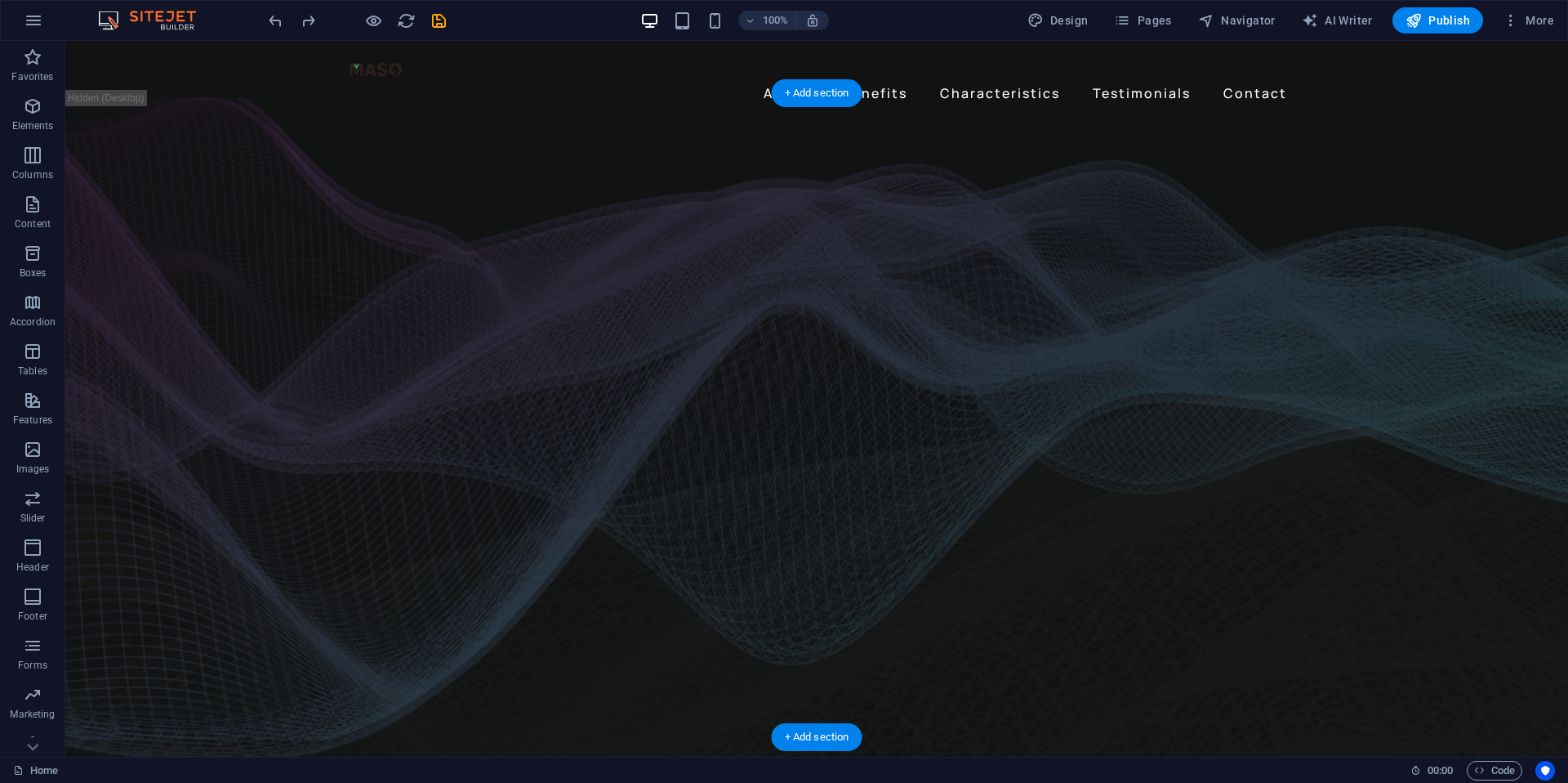
click at [1536, 243] on figure at bounding box center [817, 418] width 1503 height 642
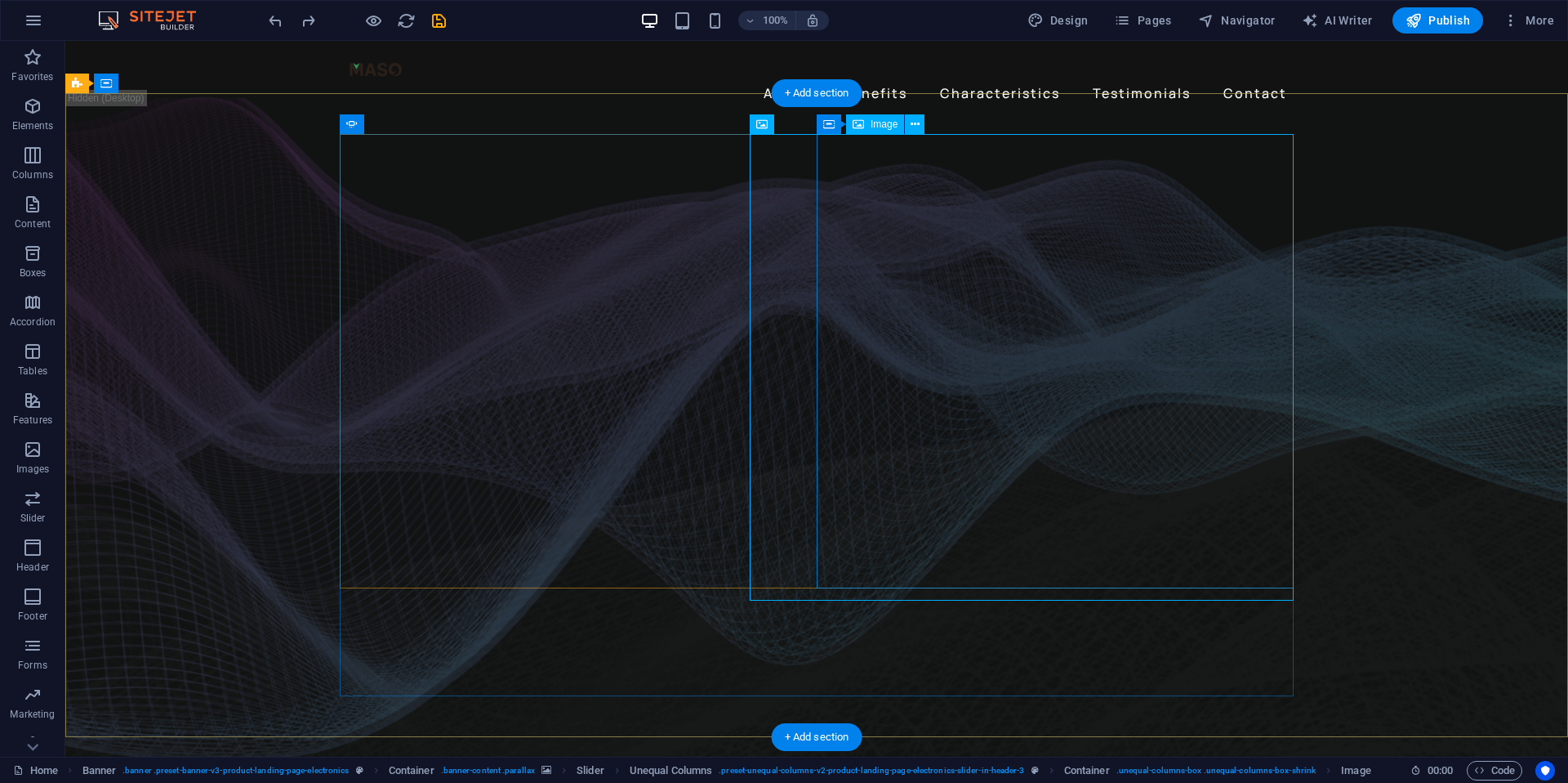
select select "px"
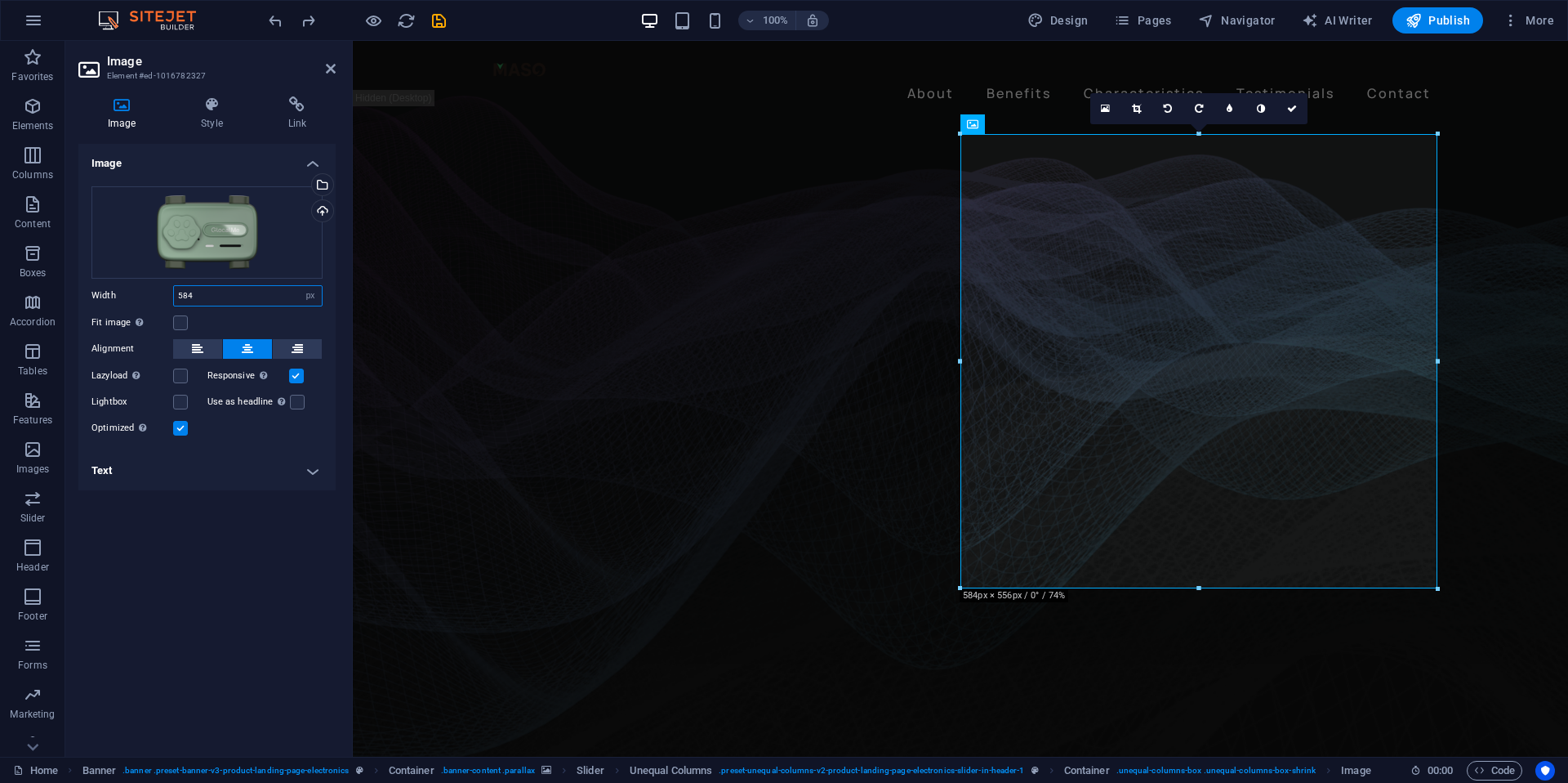
click at [238, 297] on input "584" at bounding box center [247, 295] width 147 height 20
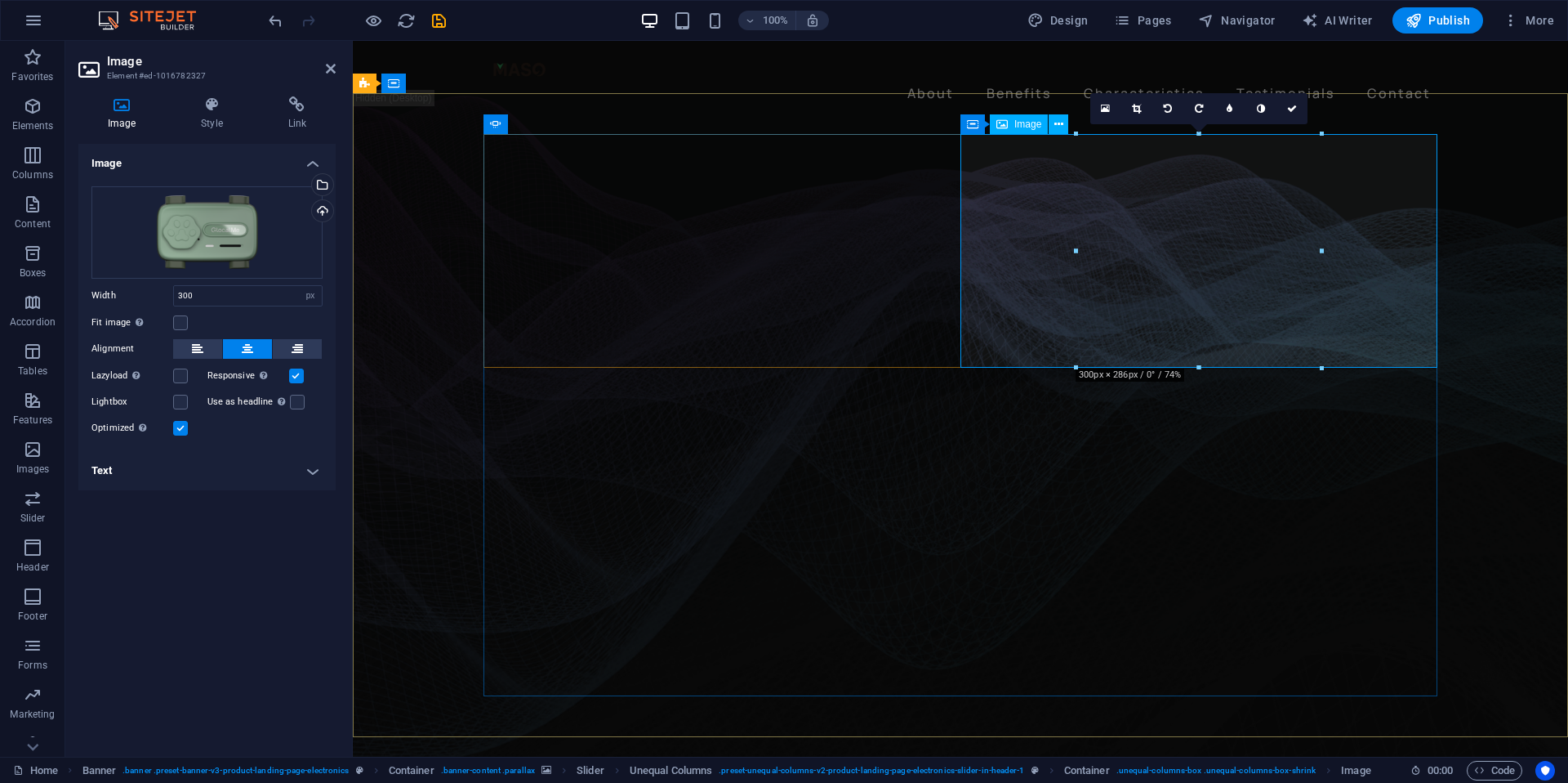
click at [1136, 99] on link at bounding box center [1137, 108] width 31 height 31
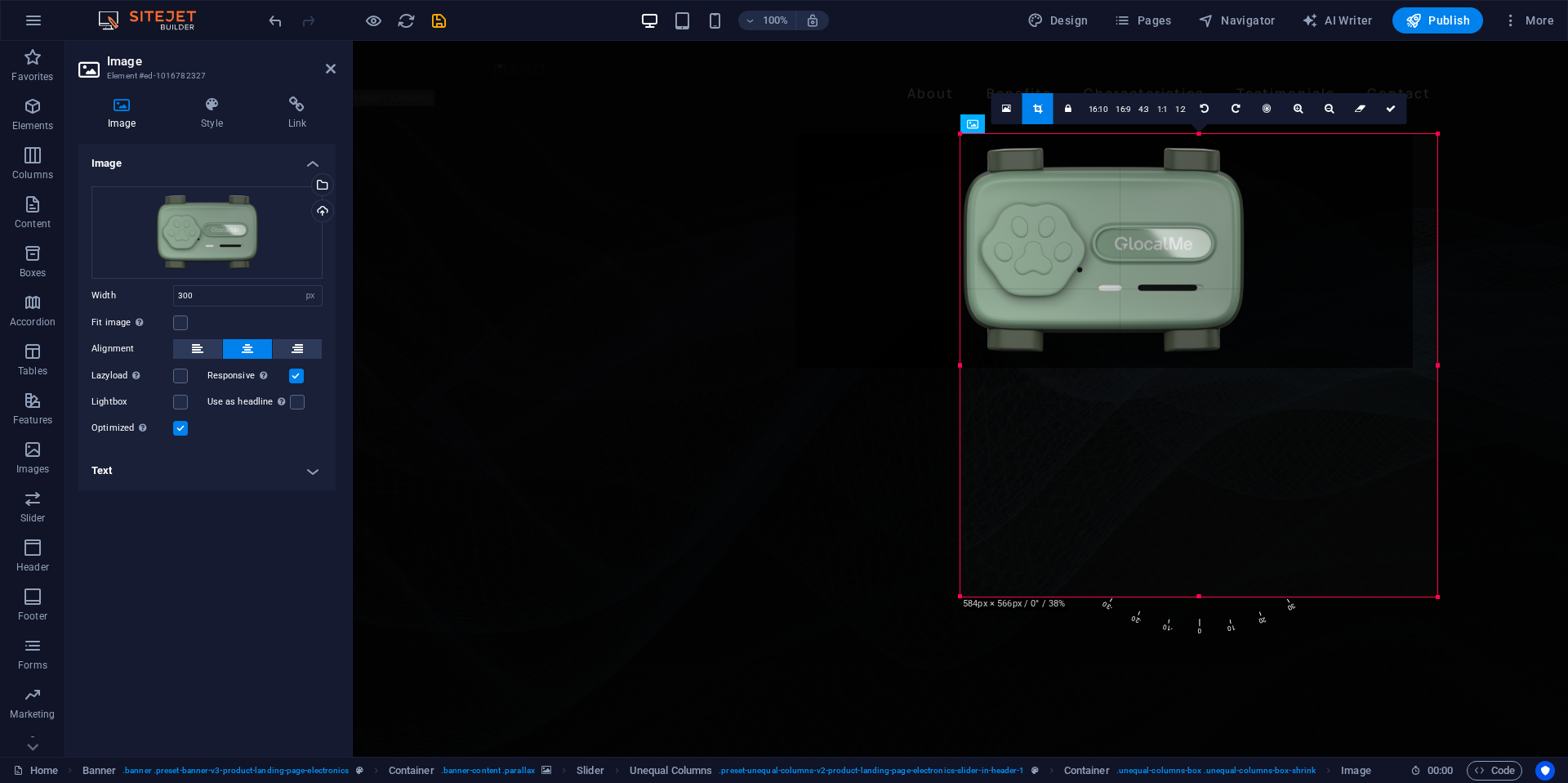
drag, startPoint x: 1324, startPoint y: 368, endPoint x: 1568, endPoint y: 598, distance: 335.3
click at [1568, 598] on div "Drag here to replace the existing content. Press “Ctrl” if you want to create a…" at bounding box center [961, 399] width 1216 height 716
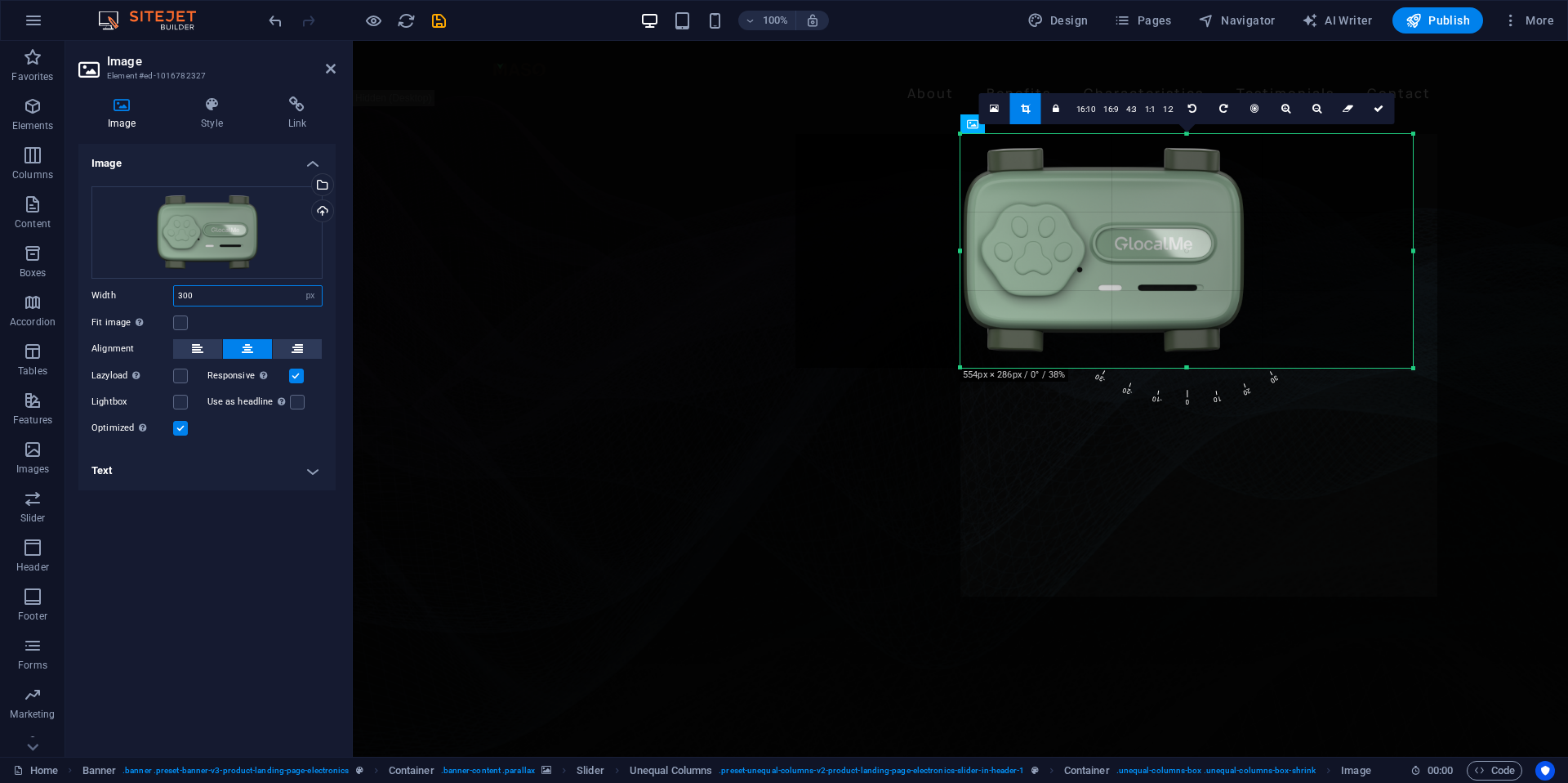
click at [214, 296] on input "300" at bounding box center [247, 295] width 147 height 20
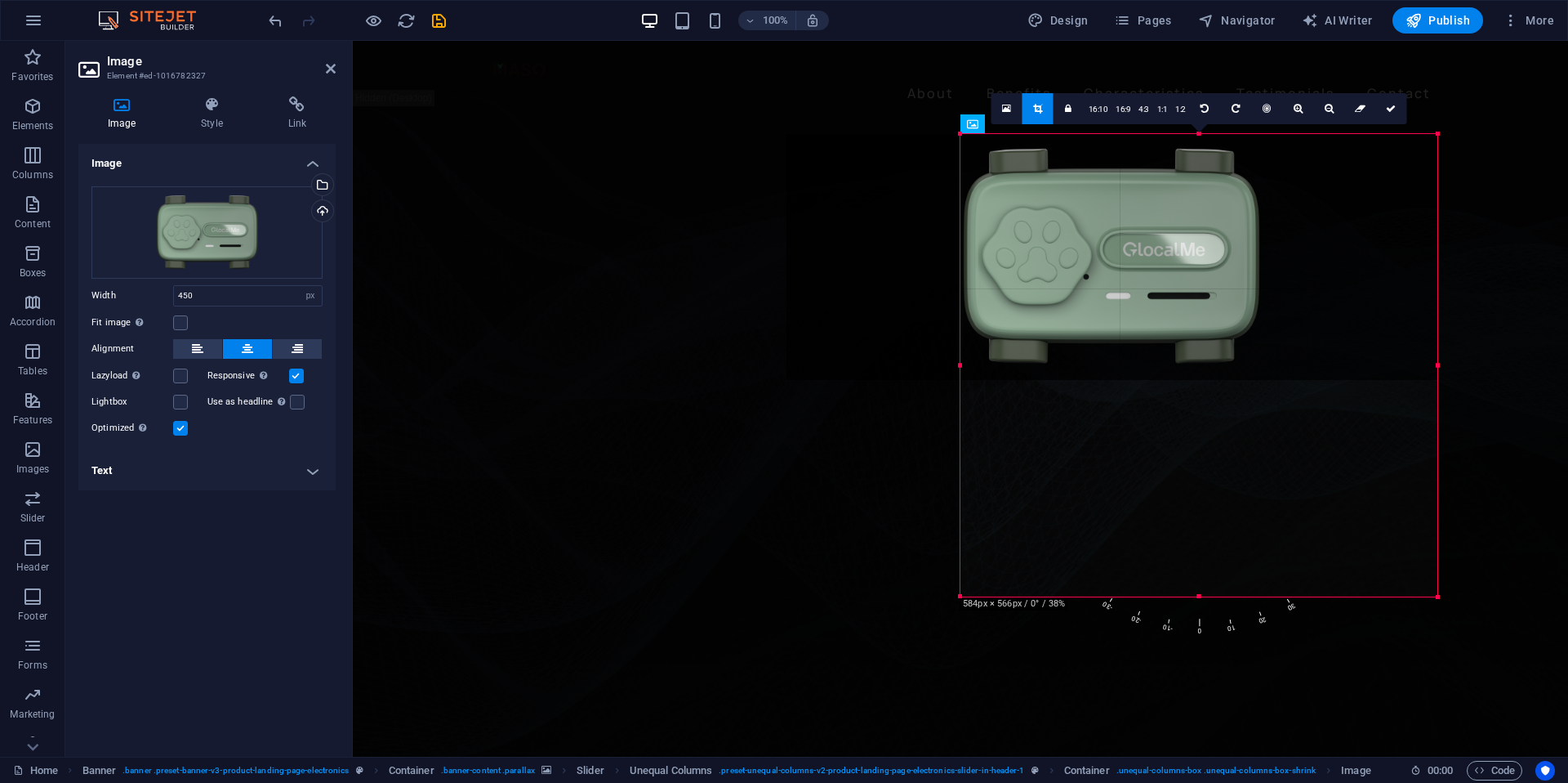
click at [1207, 326] on div at bounding box center [1111, 258] width 651 height 246
click at [1128, 290] on div at bounding box center [1111, 258] width 651 height 246
click at [1130, 107] on link "16:9" at bounding box center [1123, 109] width 23 height 31
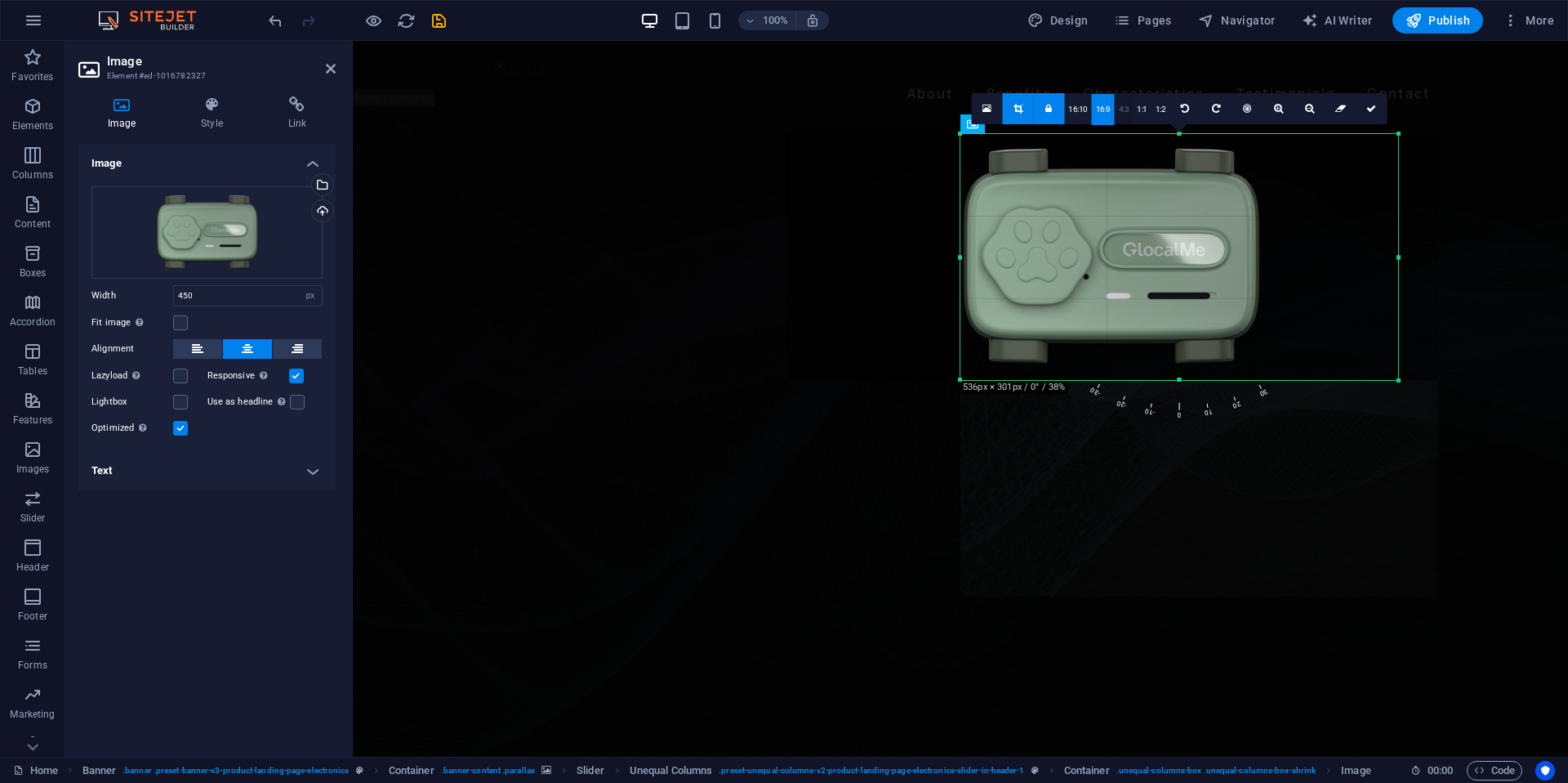
click at [1125, 110] on link "4:3" at bounding box center [1125, 109] width 19 height 31
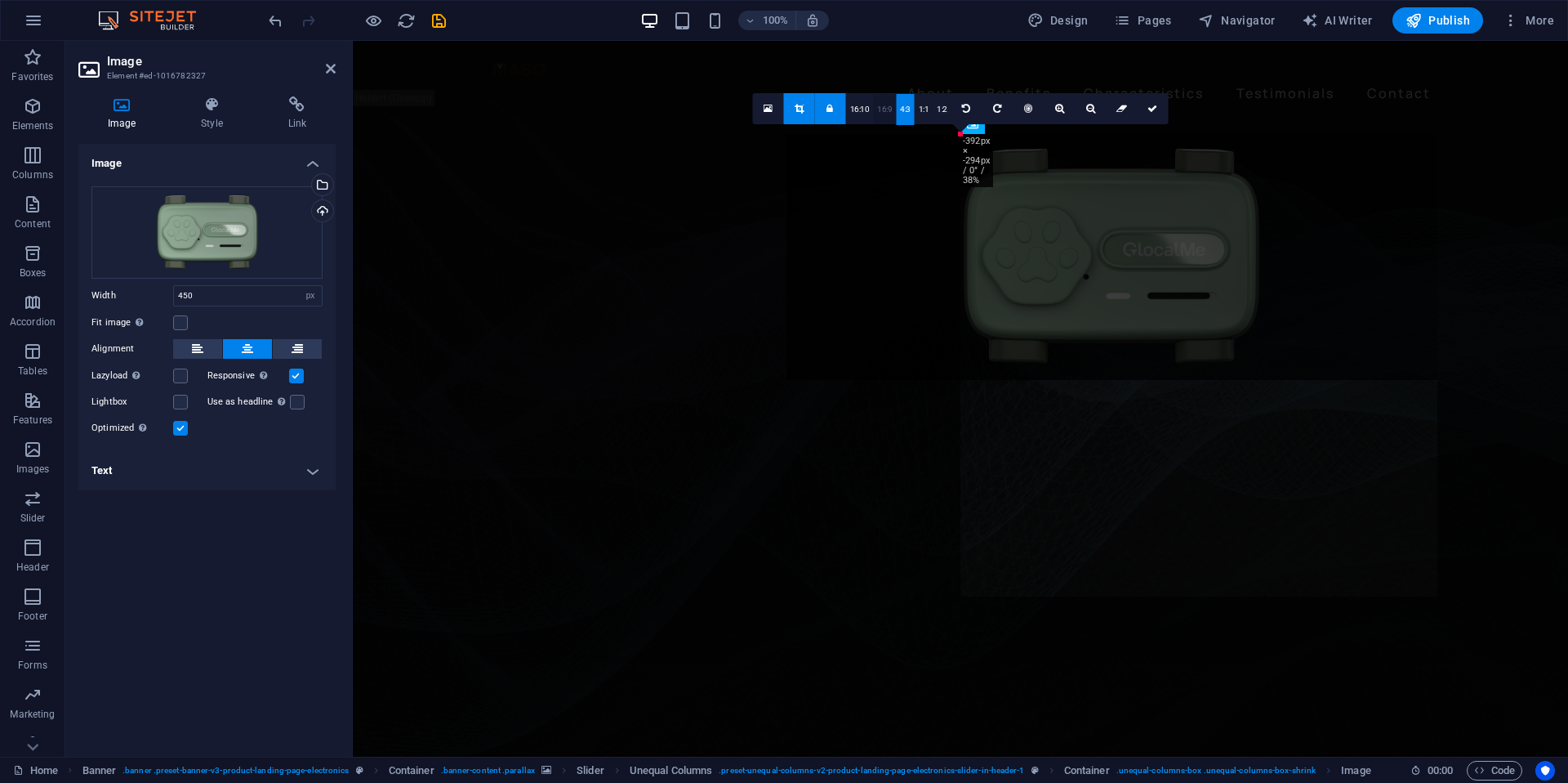
click at [887, 105] on link "16:9" at bounding box center [884, 109] width 23 height 31
type input "300"
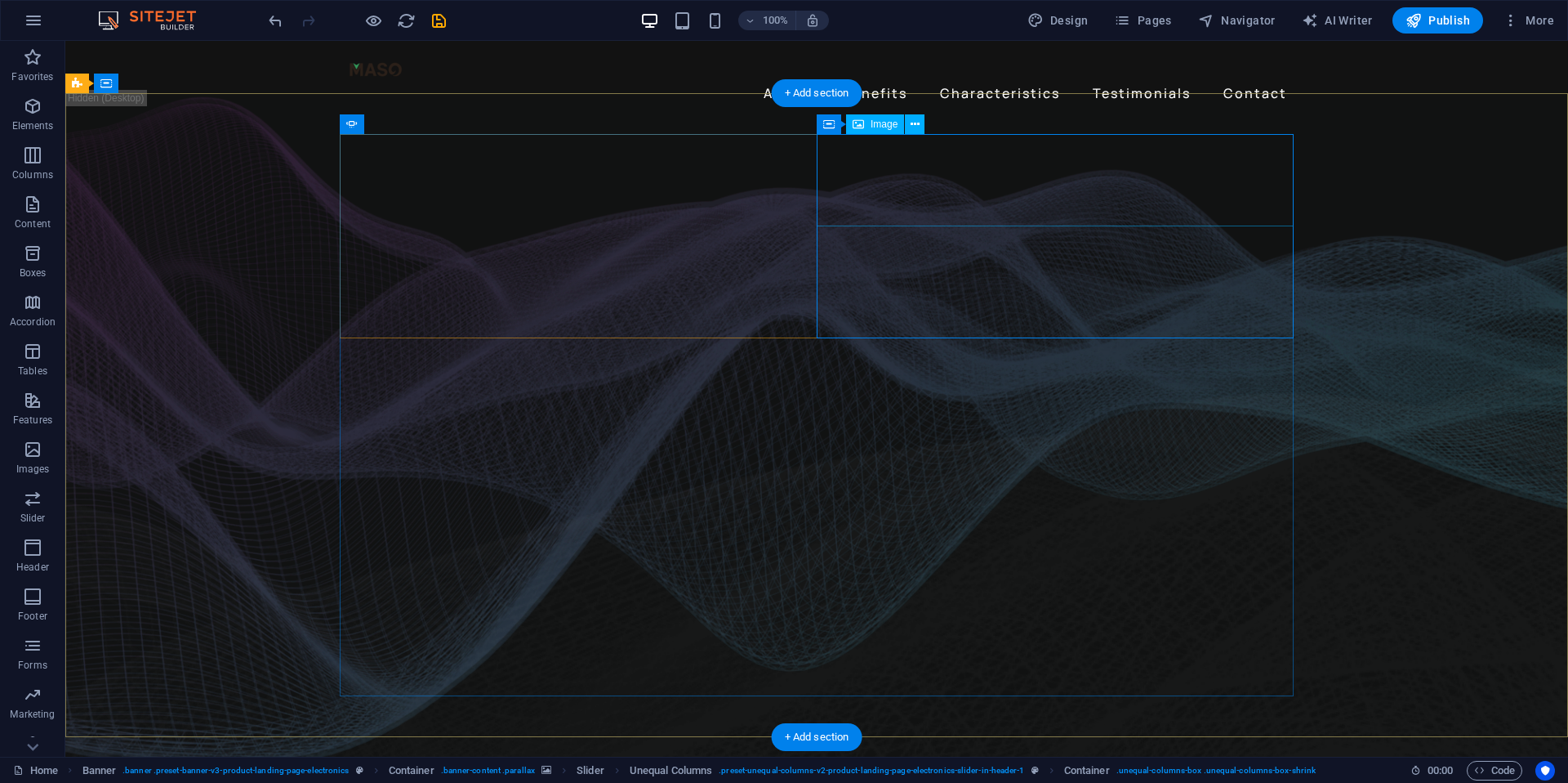
select select "px"
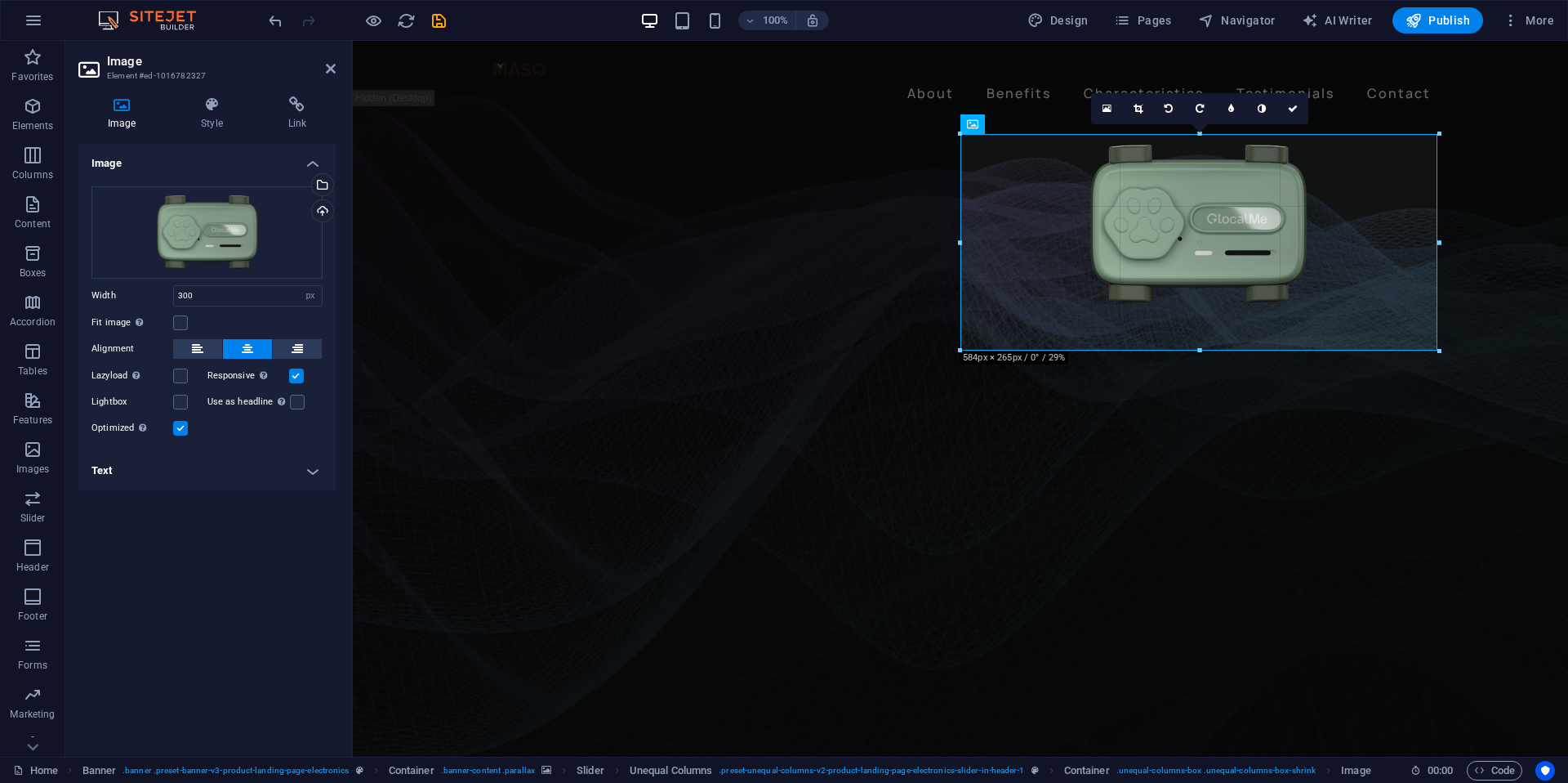
drag, startPoint x: 1323, startPoint y: 228, endPoint x: 1381, endPoint y: 352, distance: 136.9
type input "584"
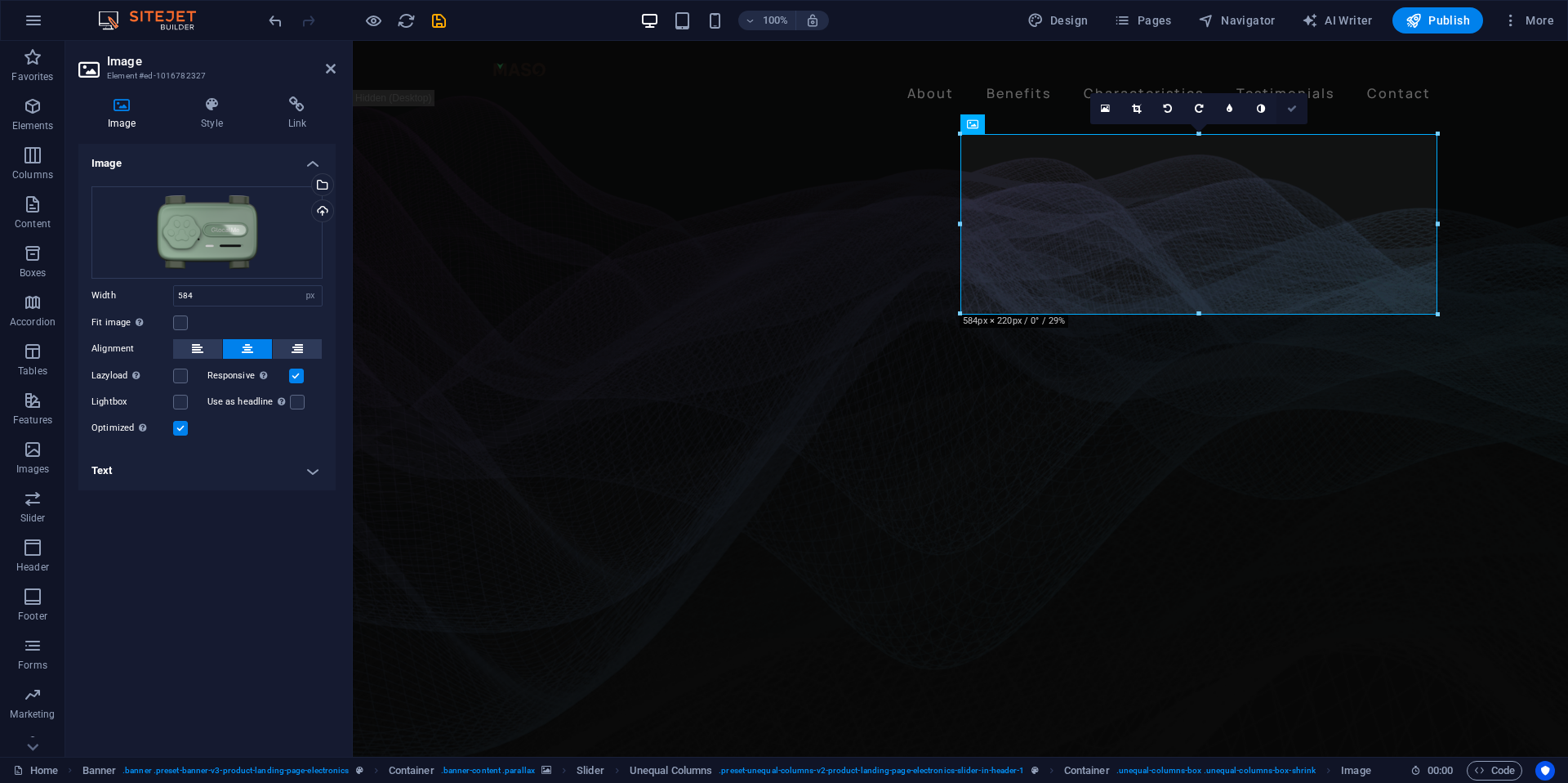
click at [1294, 116] on link at bounding box center [1292, 108] width 31 height 31
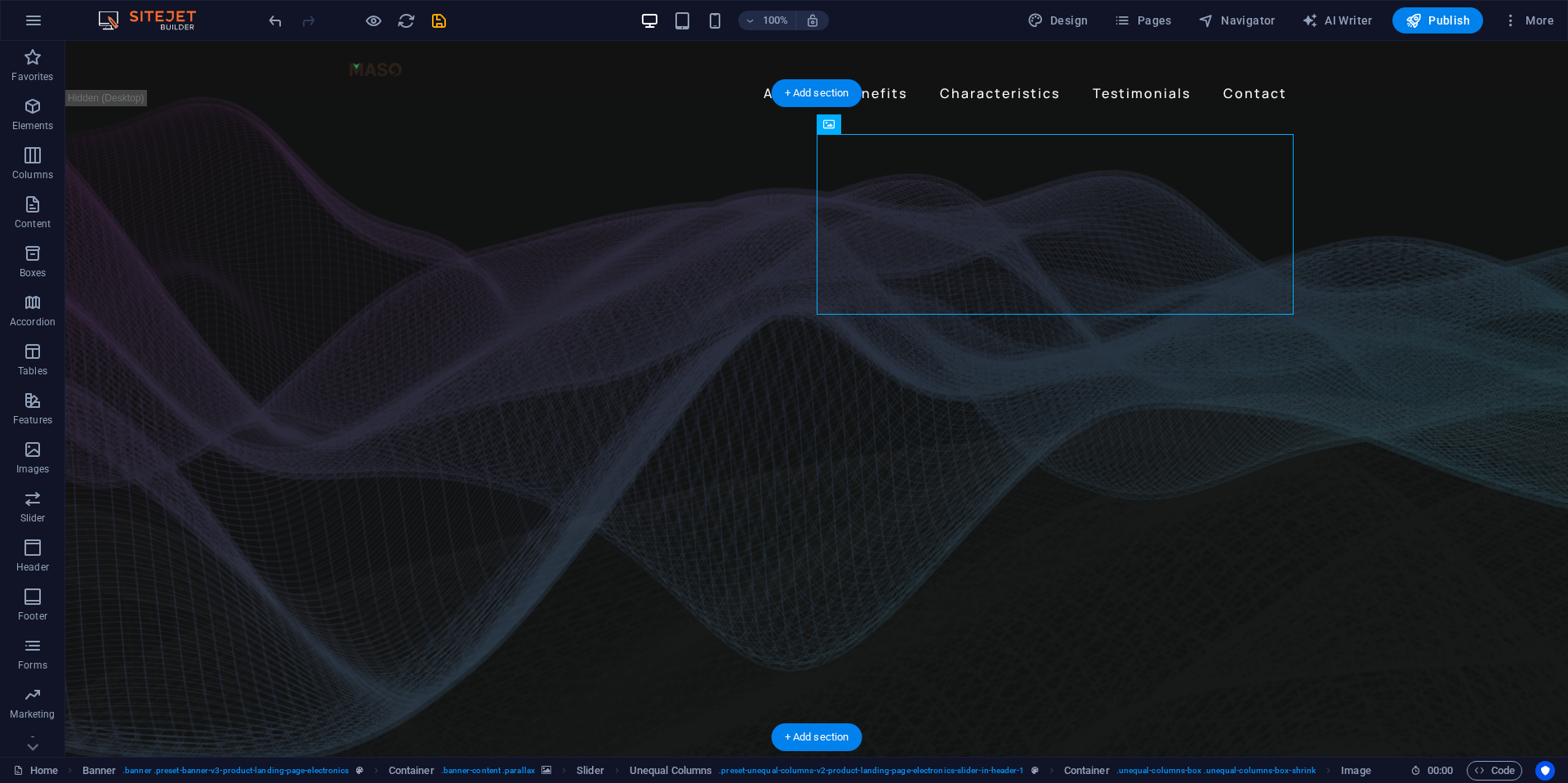
click at [1445, 404] on figure at bounding box center [817, 434] width 1503 height 673
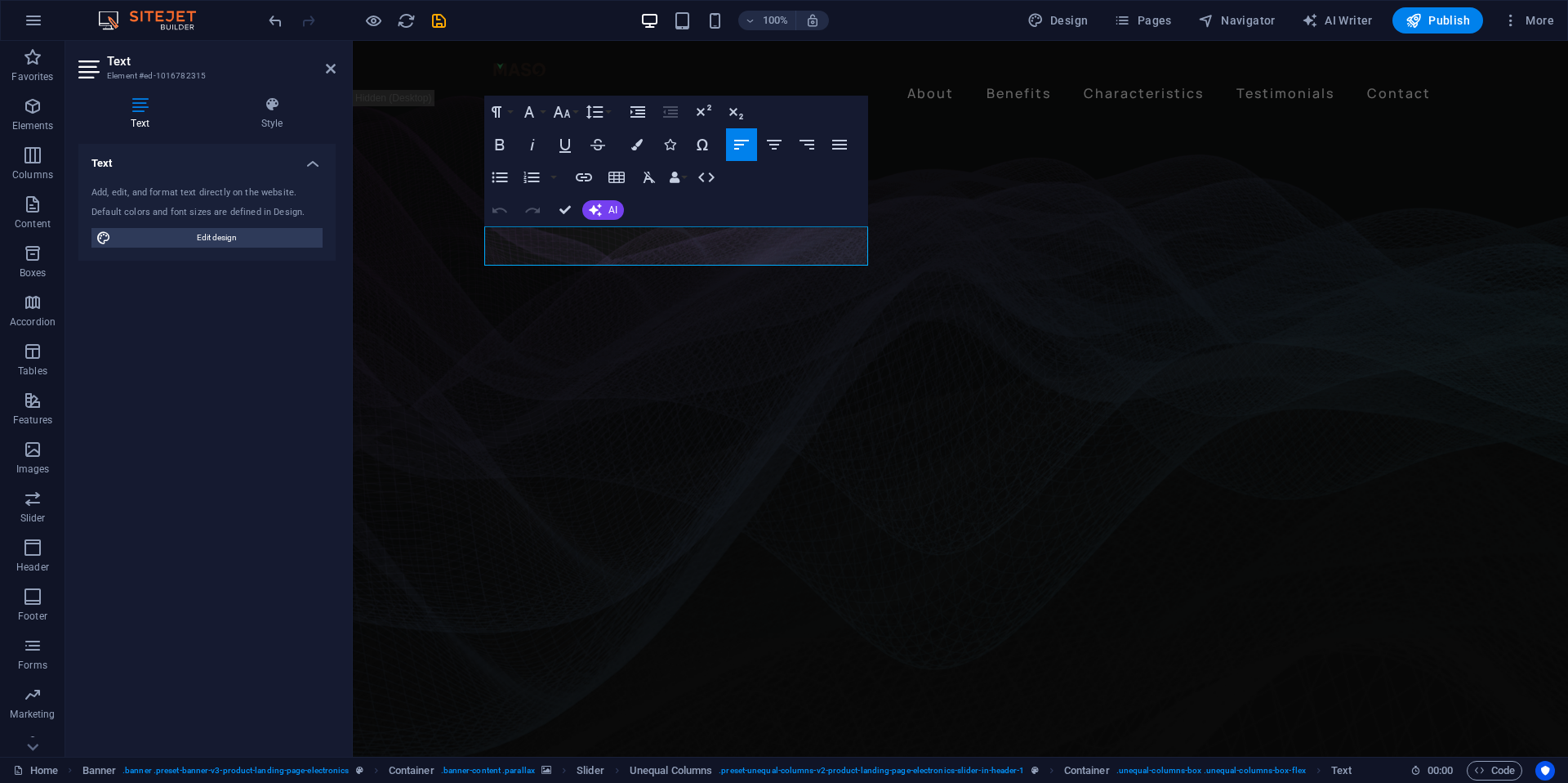
click at [427, 397] on figure at bounding box center [961, 434] width 1216 height 673
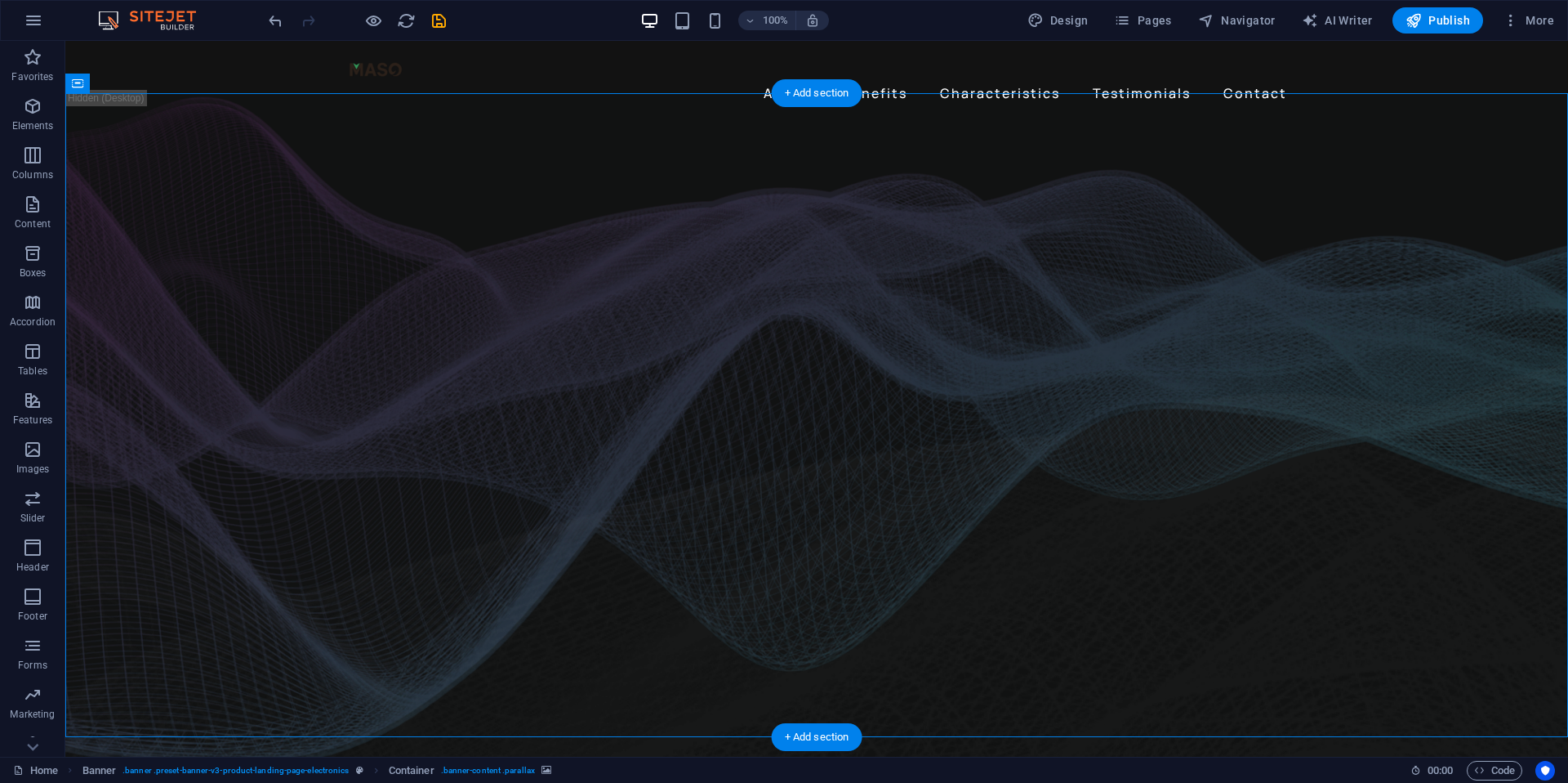
click at [1443, 301] on figure at bounding box center [817, 434] width 1503 height 673
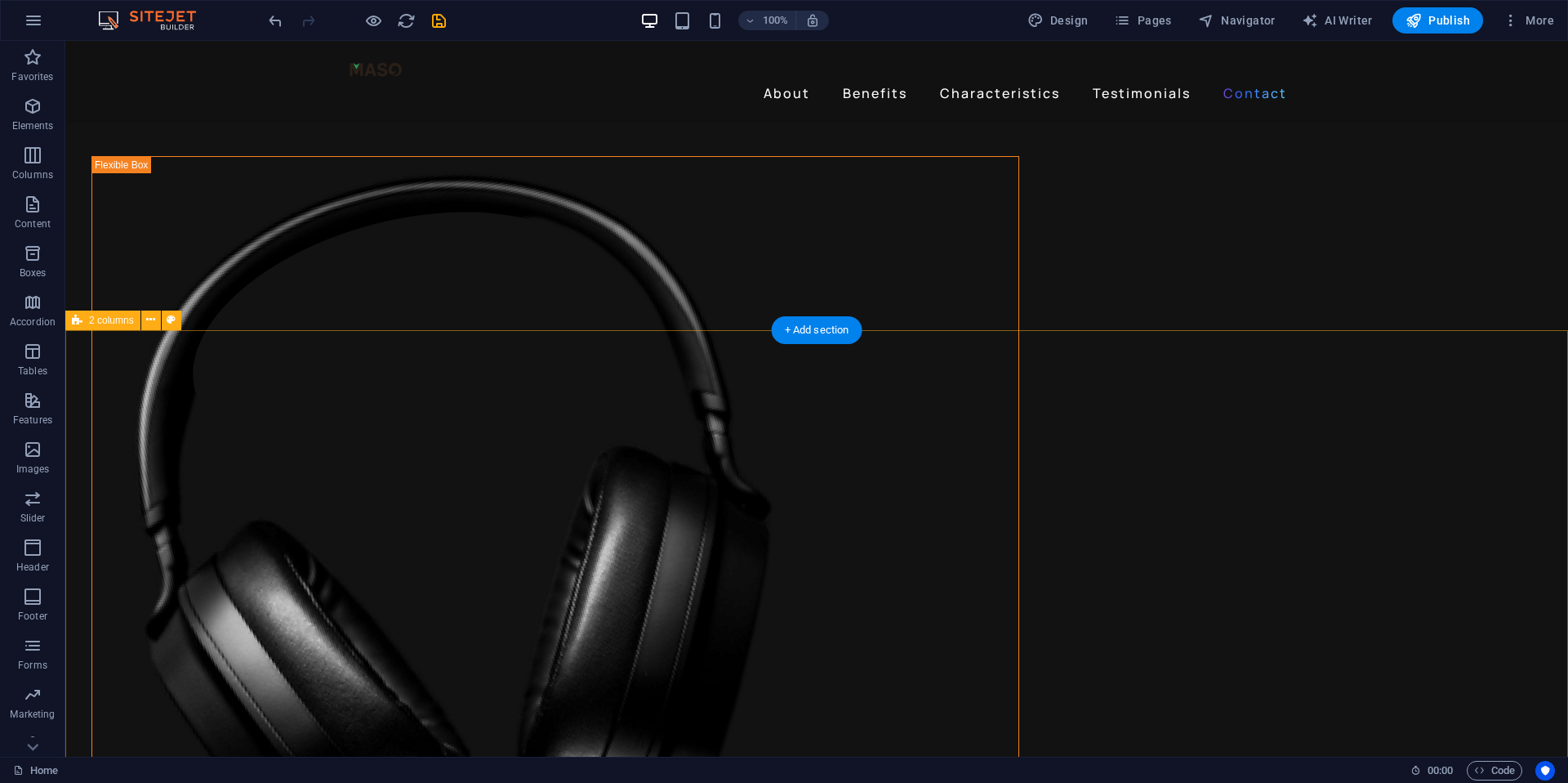
scroll to position [4321, 0]
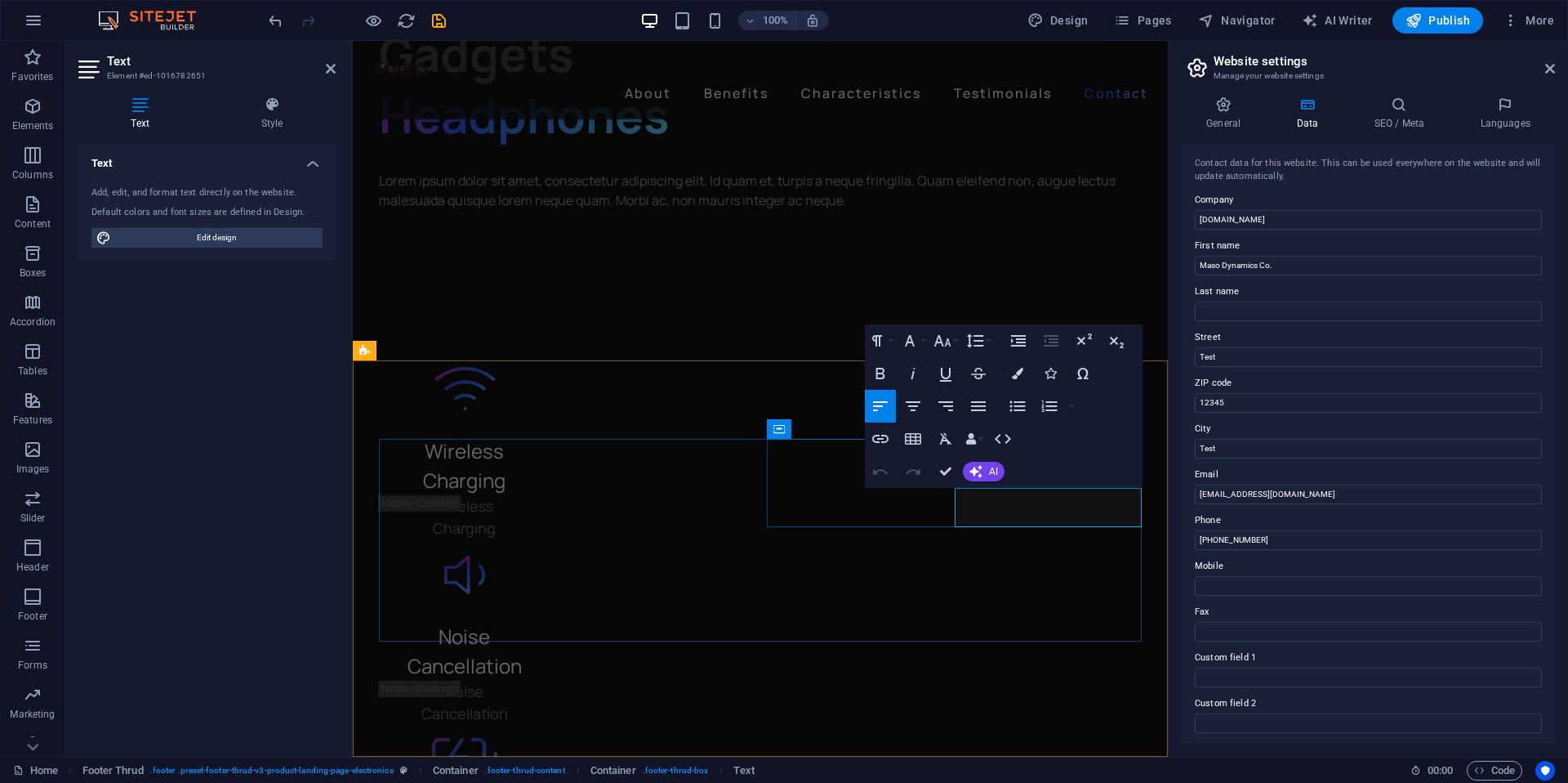
scroll to position [4462, 0]
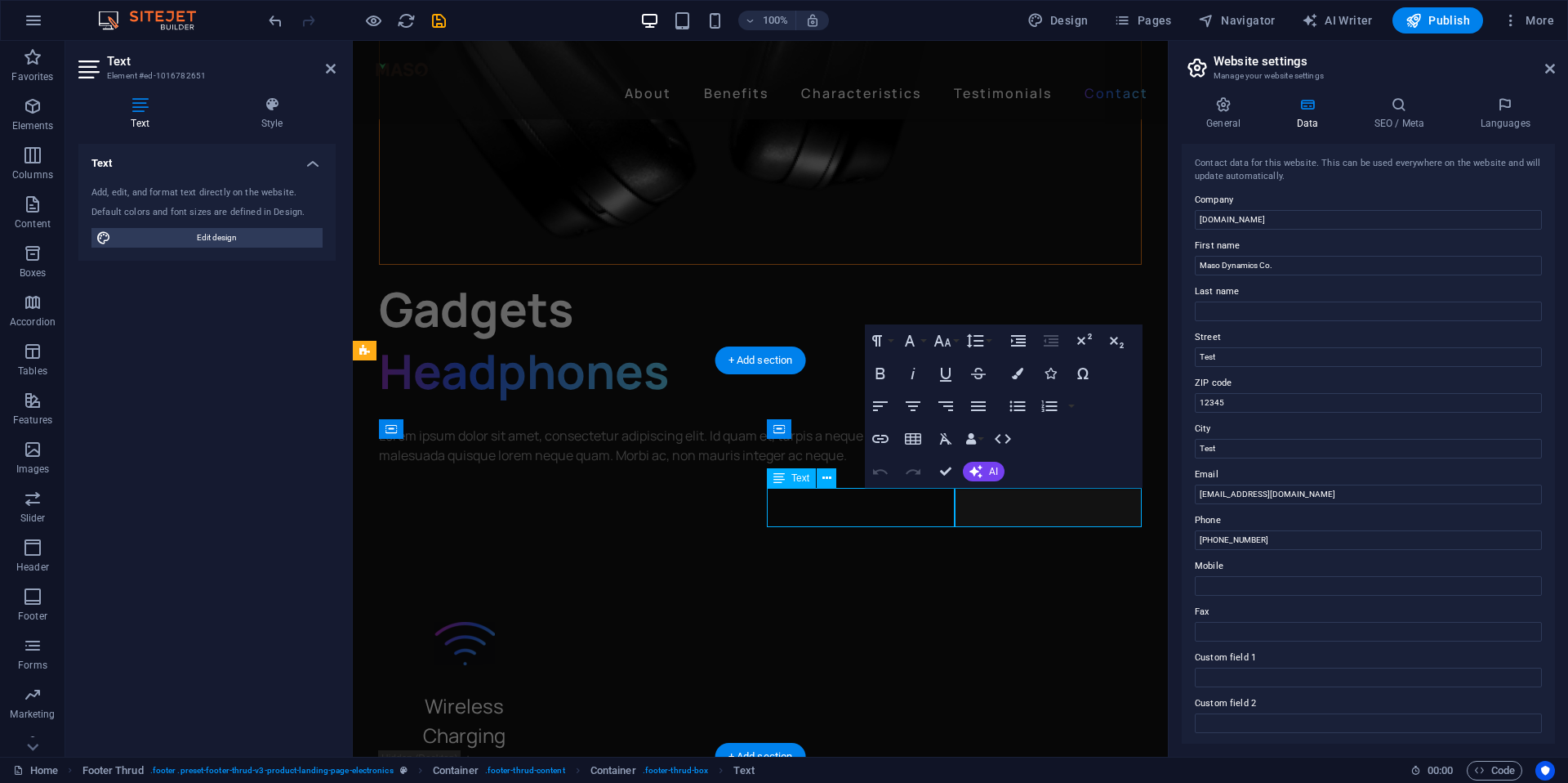
scroll to position [4321, 0]
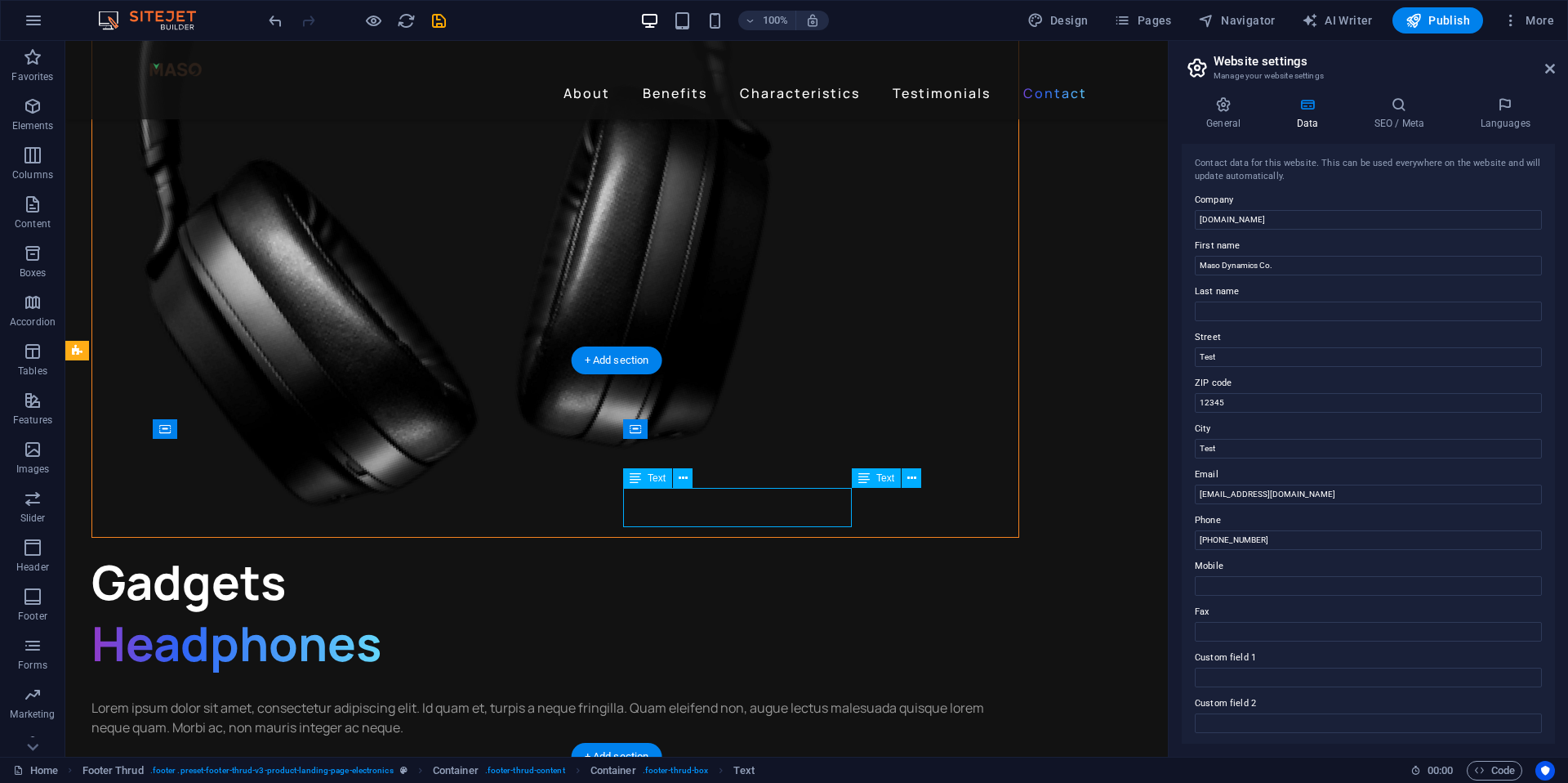
drag, startPoint x: 710, startPoint y: 517, endPoint x: 773, endPoint y: 518, distance: 63.0
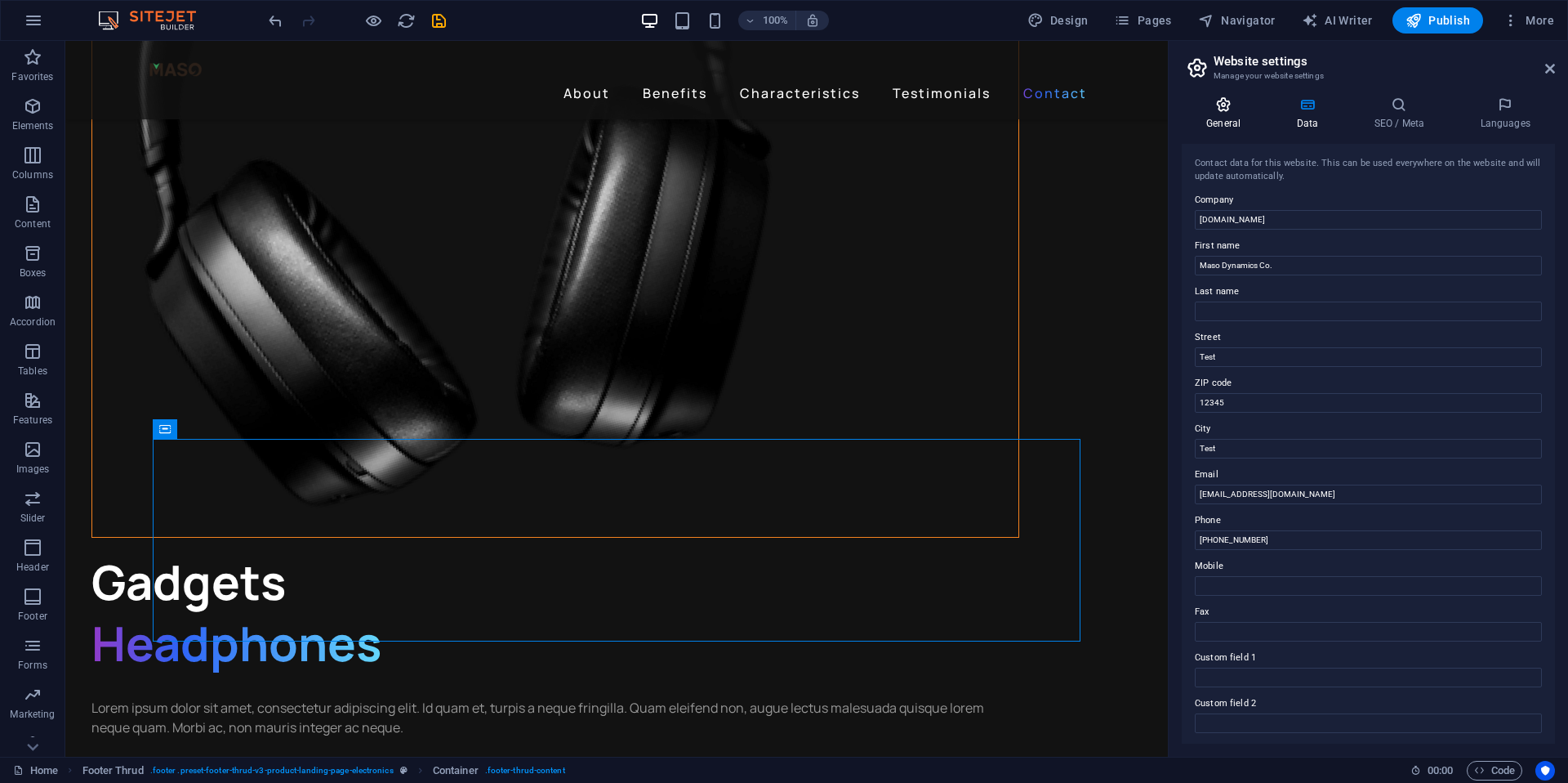
click at [1225, 110] on icon at bounding box center [1223, 104] width 84 height 16
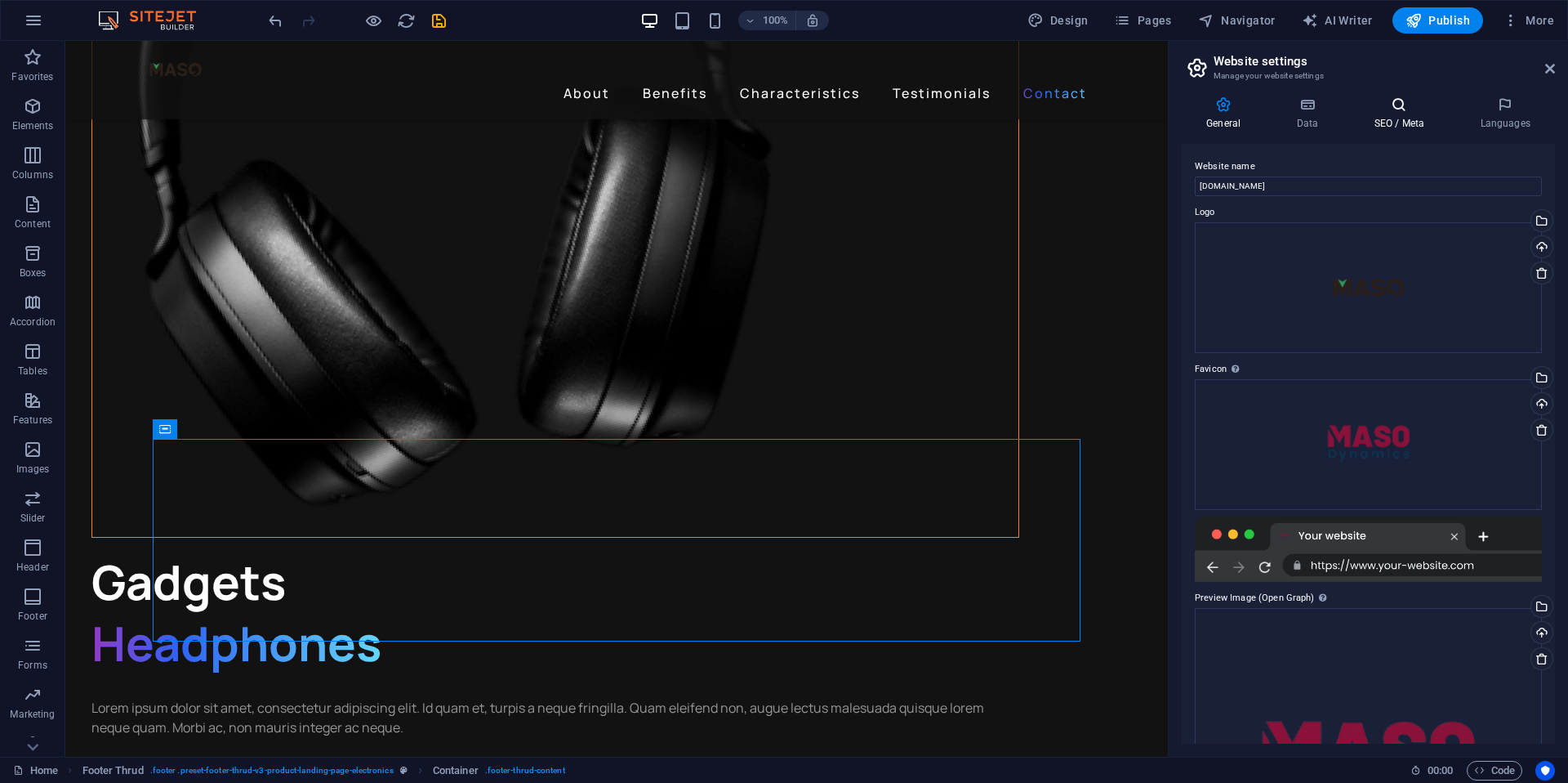
click at [1378, 113] on h4 "SEO / Meta" at bounding box center [1402, 114] width 106 height 35
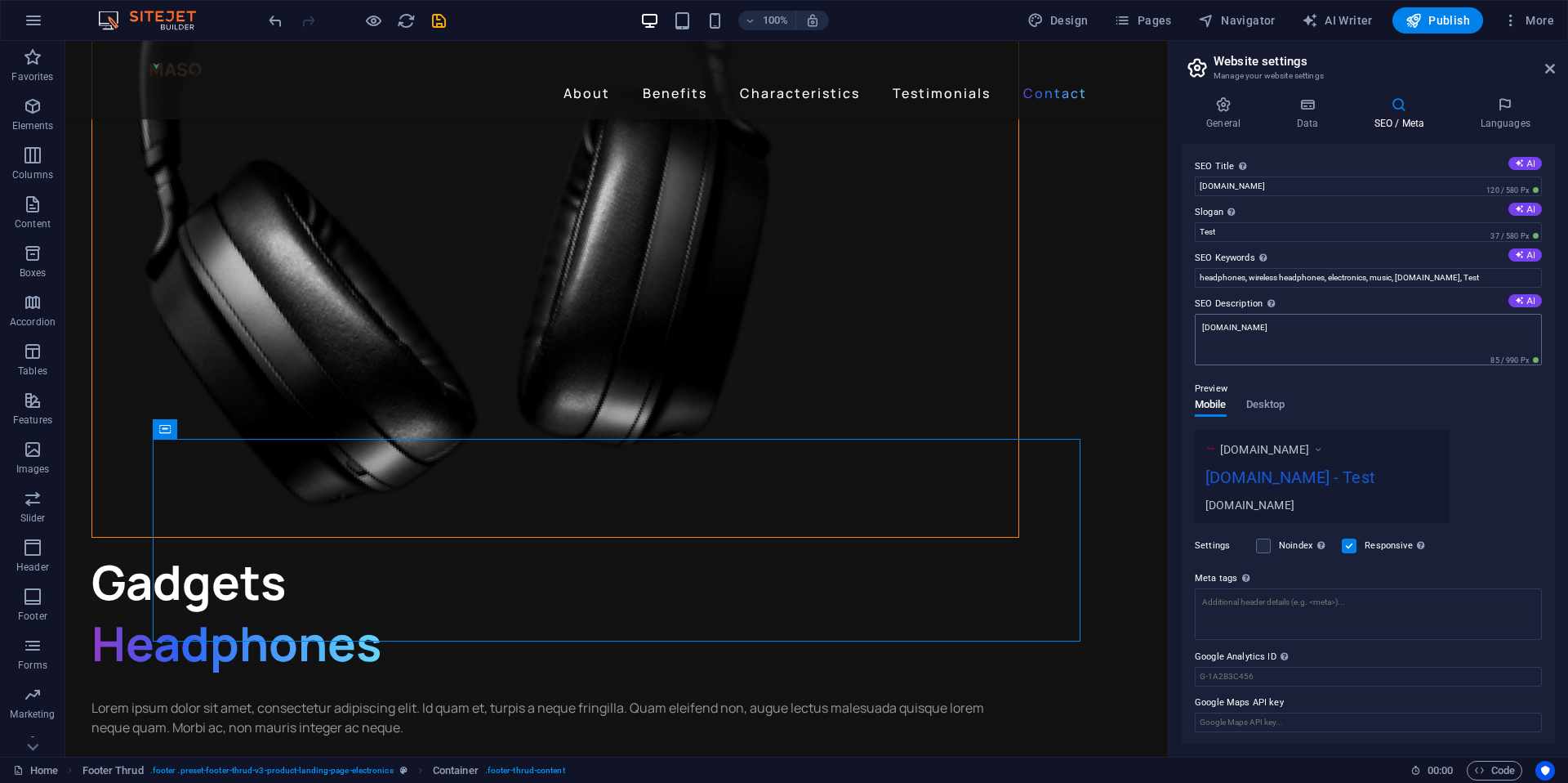
scroll to position [2, 0]
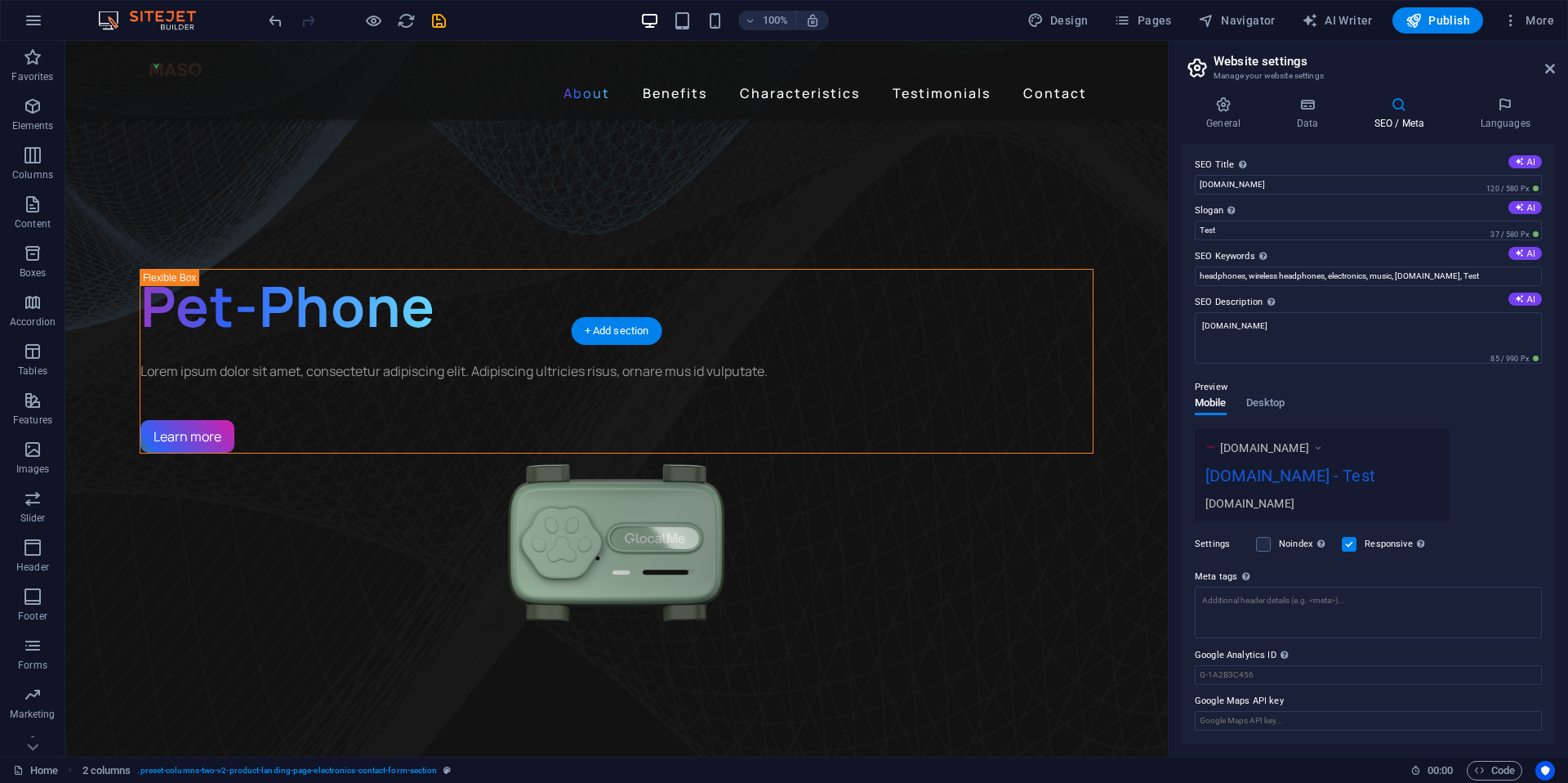
scroll to position [0, 0]
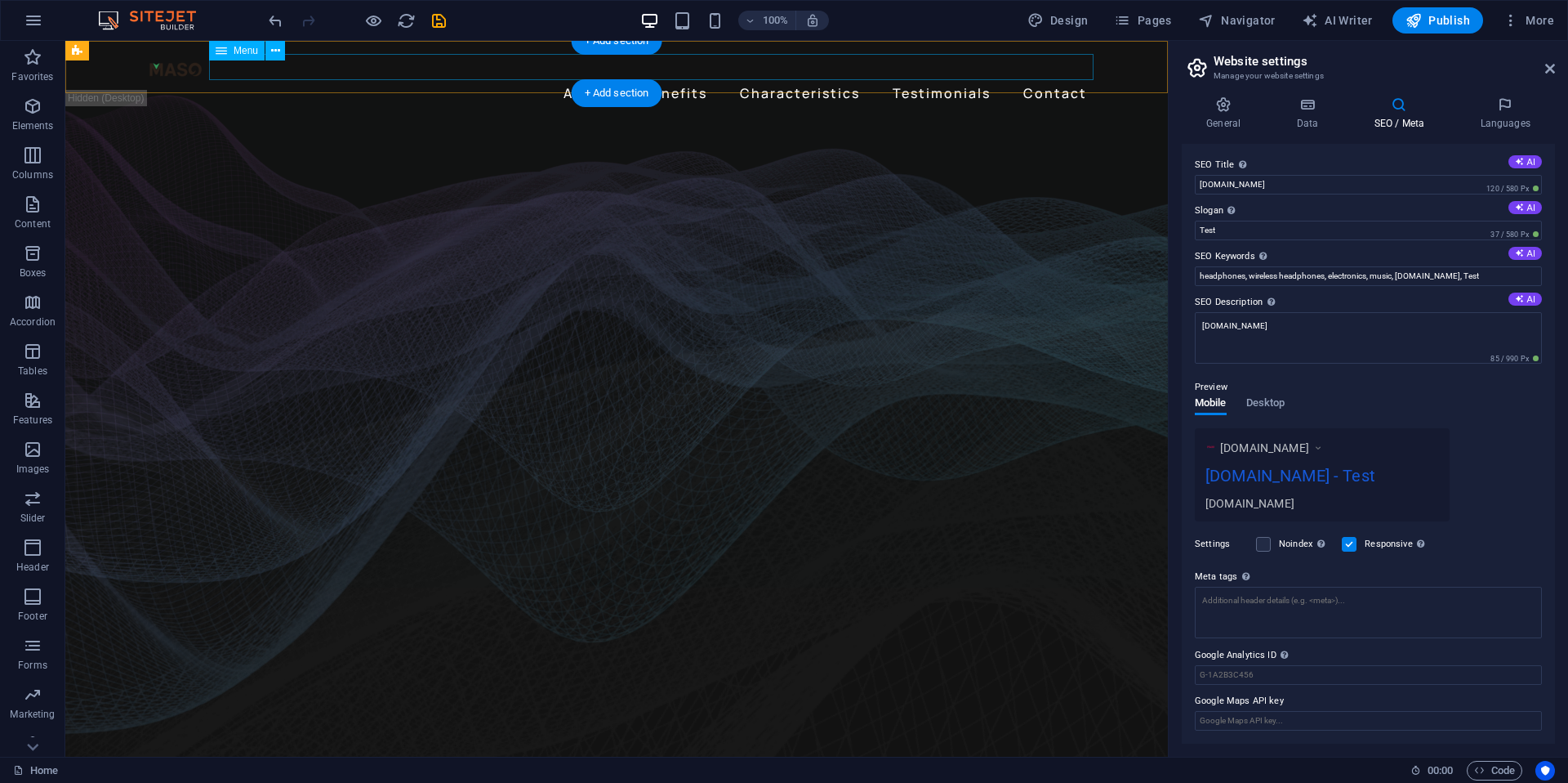
click at [673, 80] on nav "About Benefits Characteristics Testimonials Contact" at bounding box center [617, 93] width 955 height 26
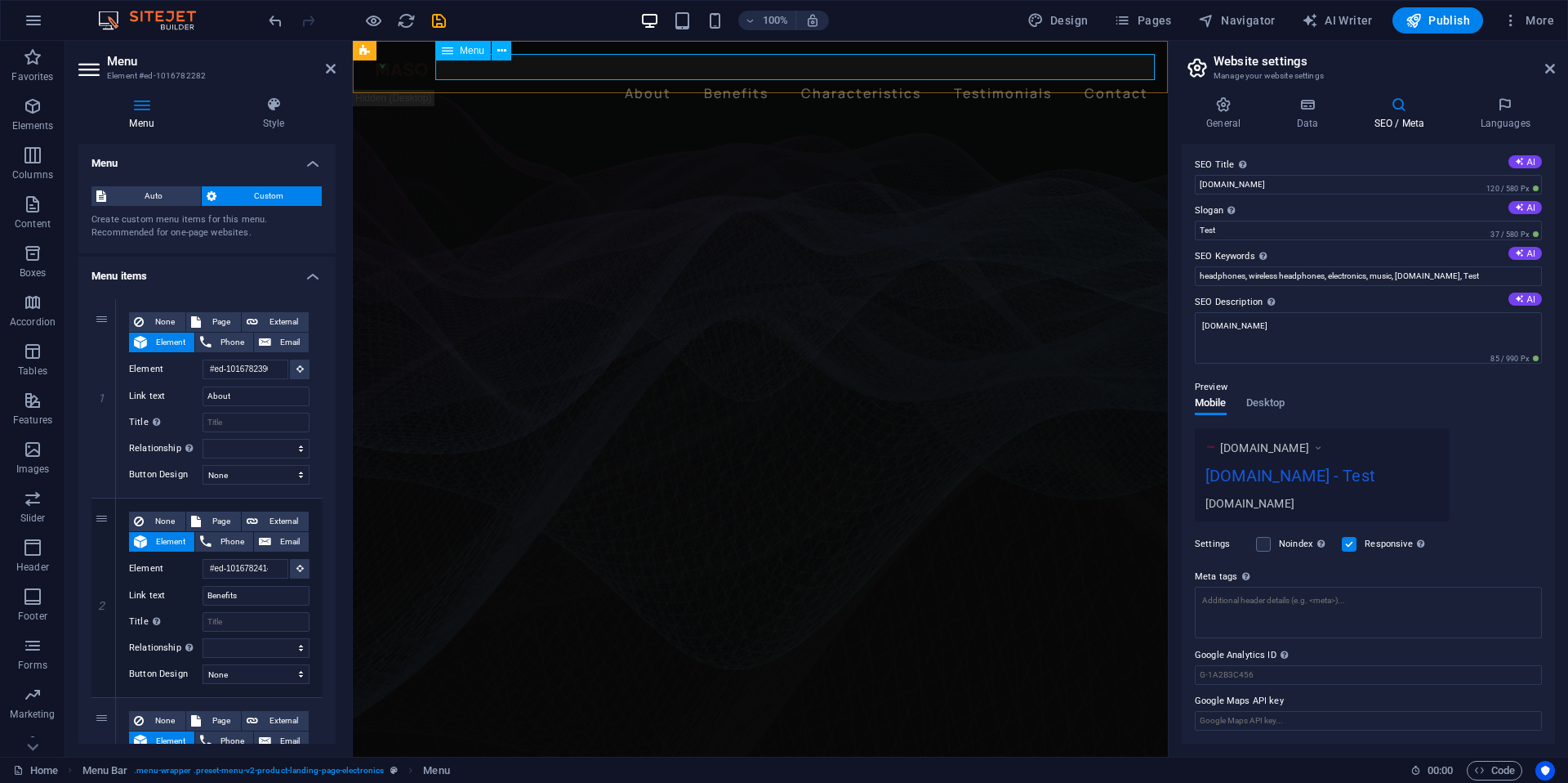
click at [735, 80] on nav "About Benefits Characteristics Testimonials Contact" at bounding box center [761, 93] width 789 height 26
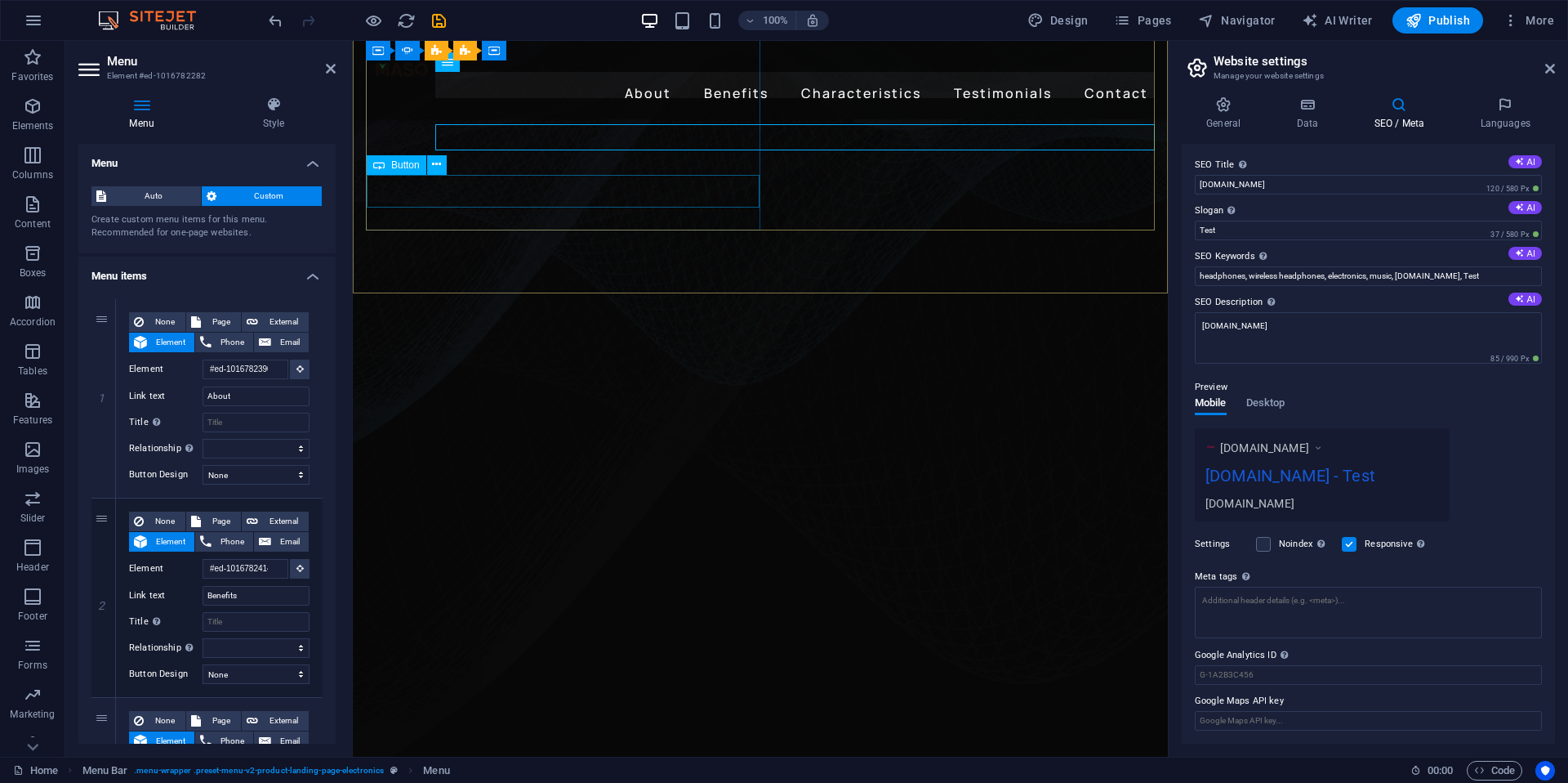
scroll to position [357, 0]
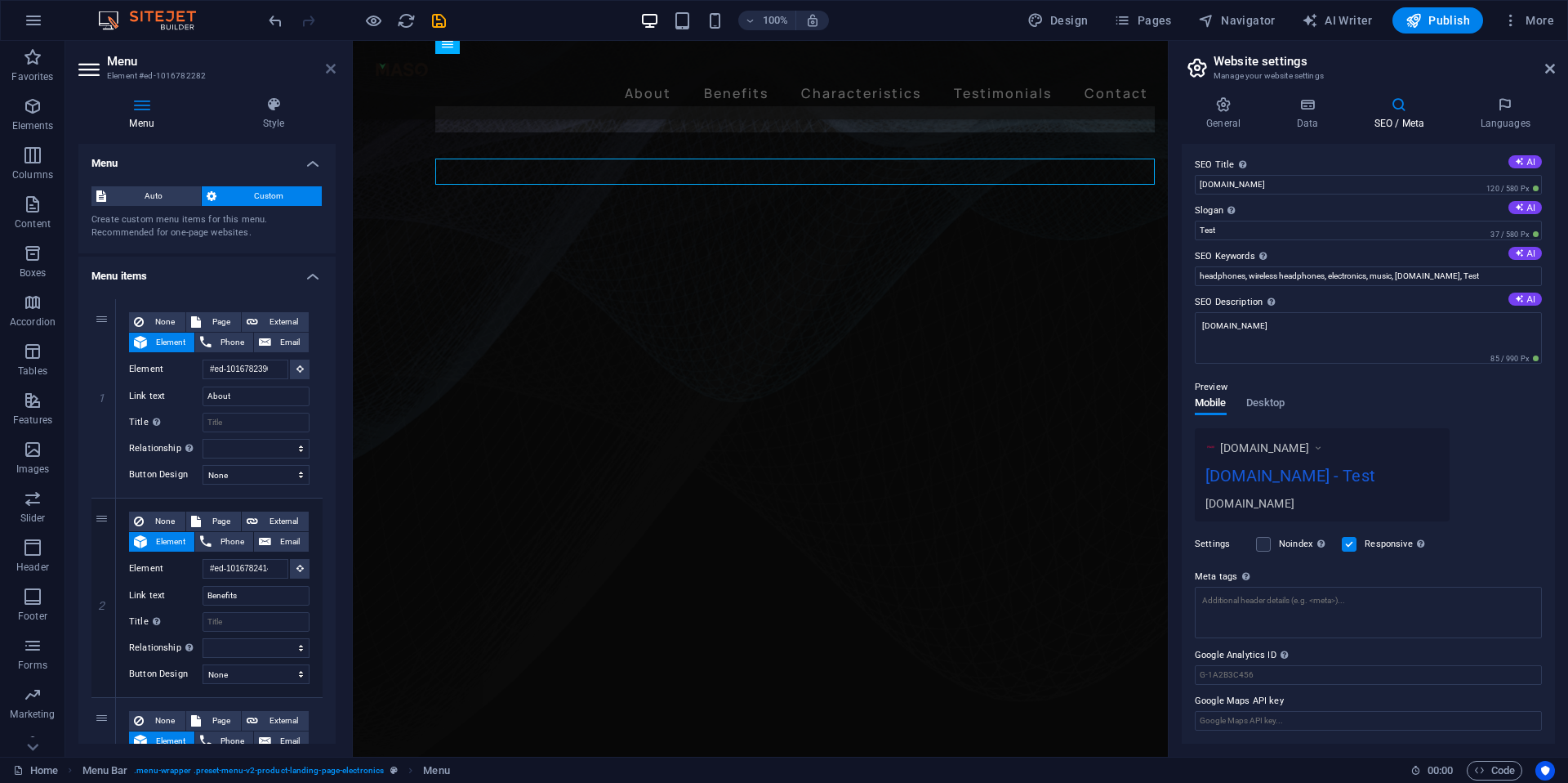
click at [334, 73] on icon at bounding box center [331, 69] width 9 height 13
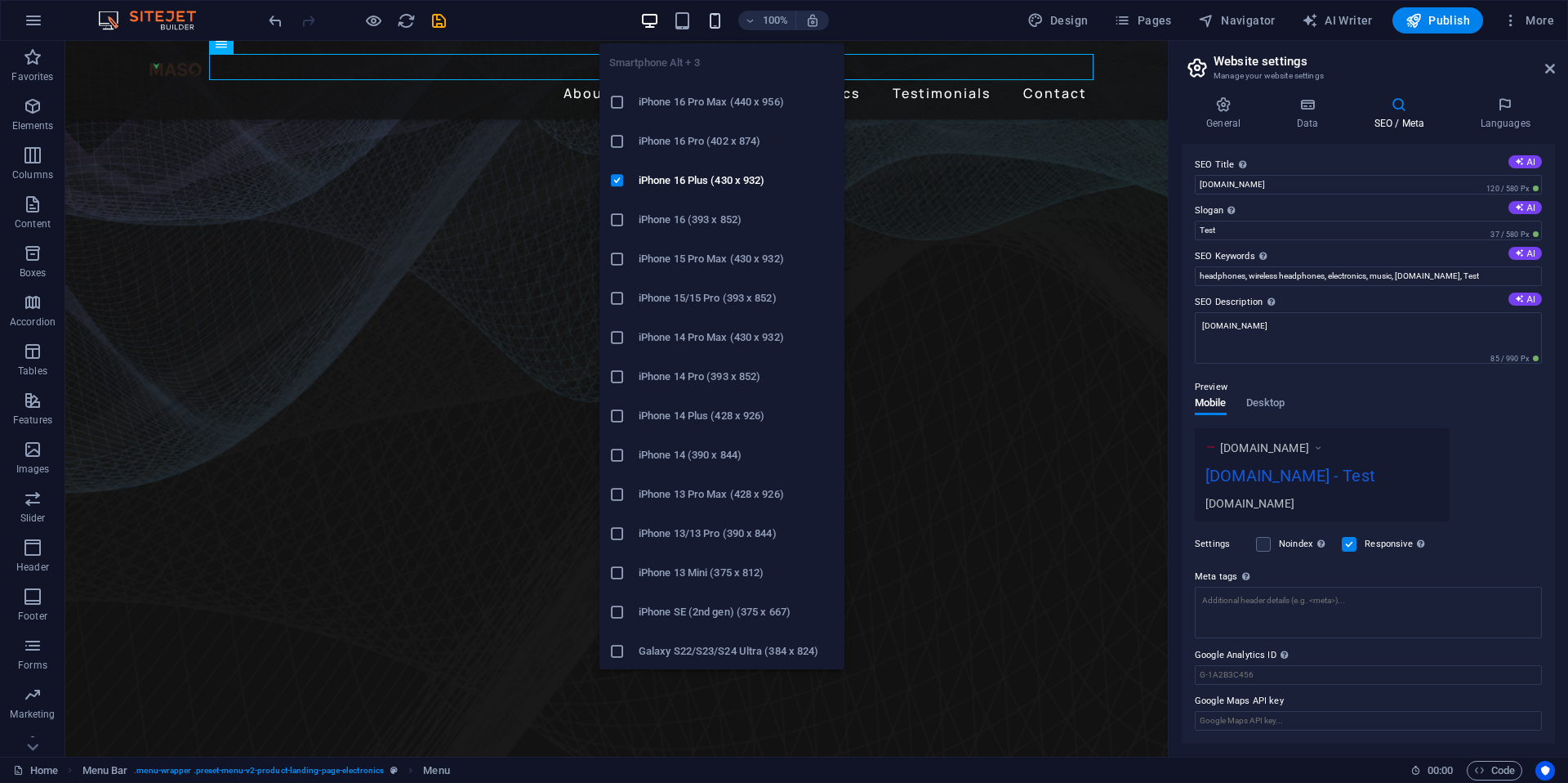
click at [711, 18] on icon "button" at bounding box center [715, 21] width 19 height 19
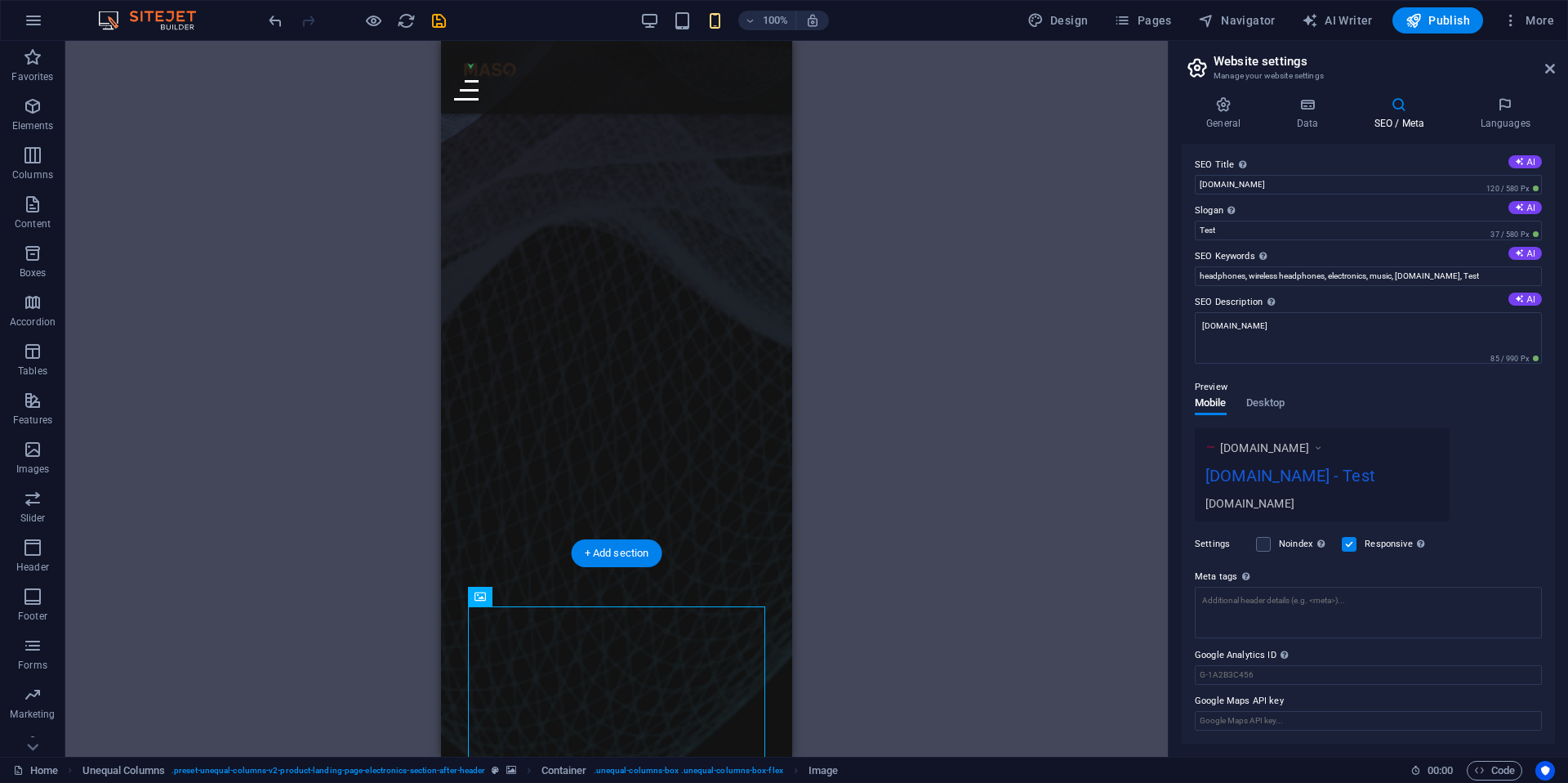
scroll to position [0, 0]
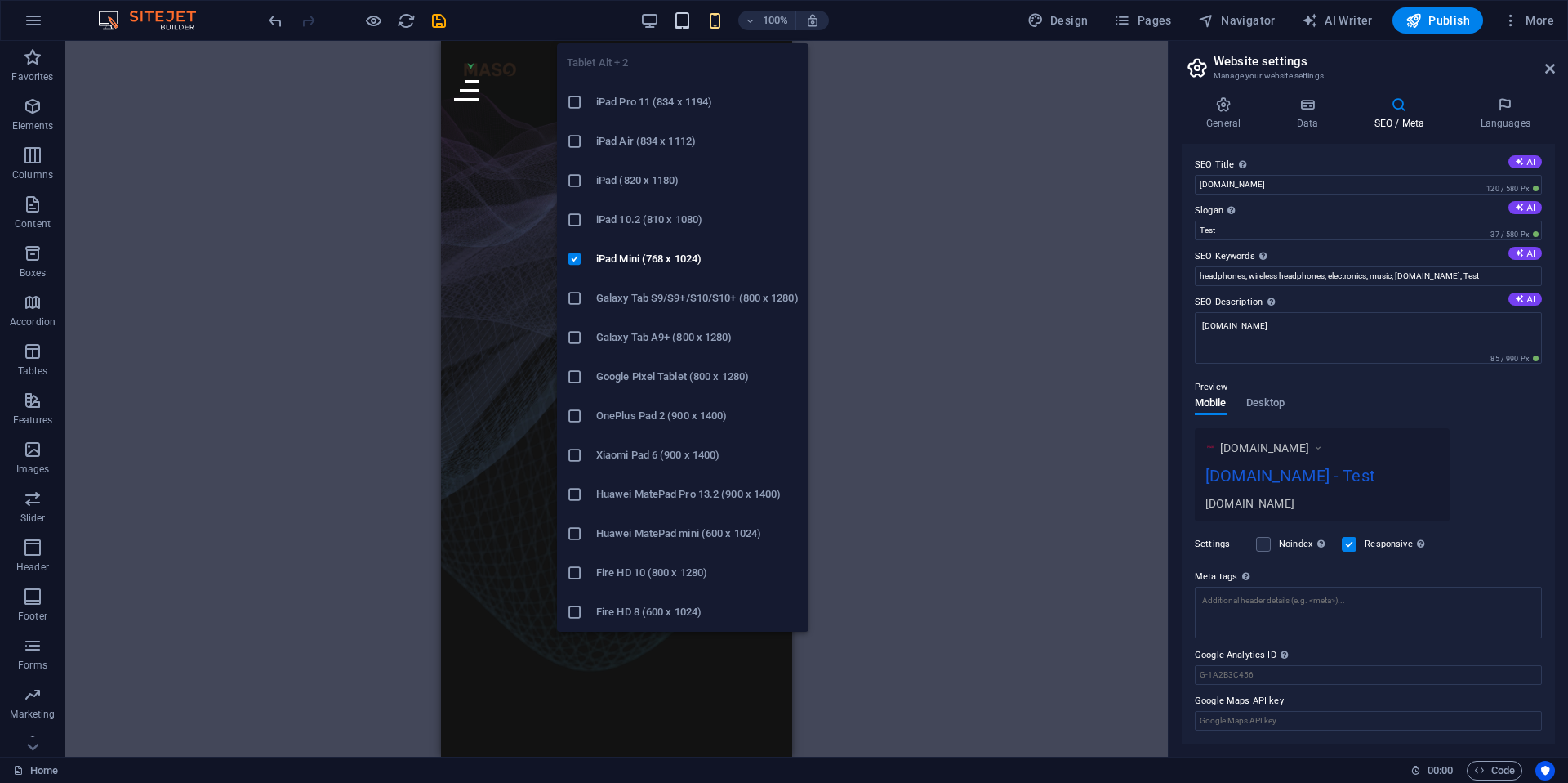
click at [682, 19] on icon "button" at bounding box center [682, 21] width 19 height 19
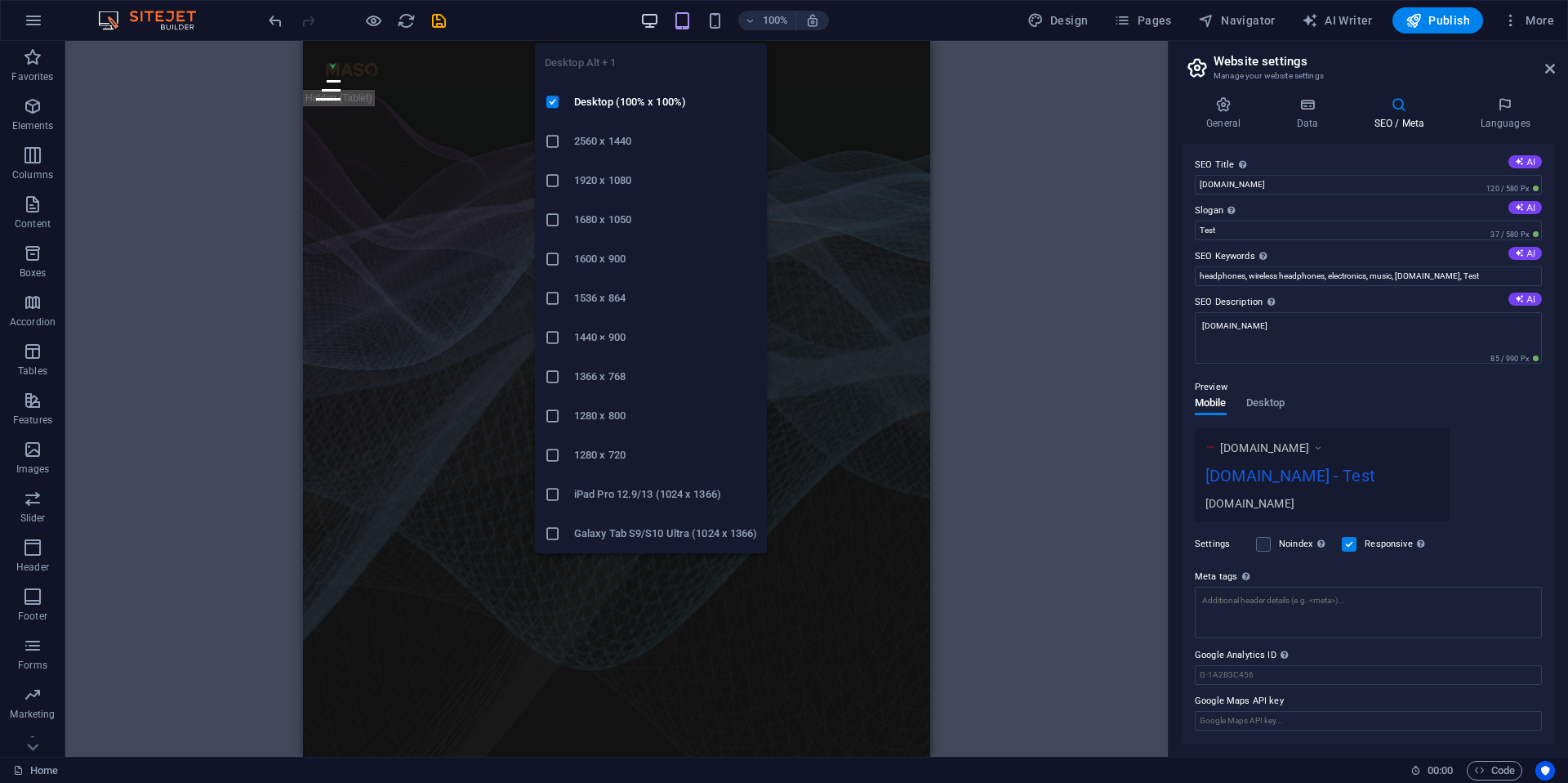
click at [654, 23] on icon "button" at bounding box center [650, 21] width 19 height 19
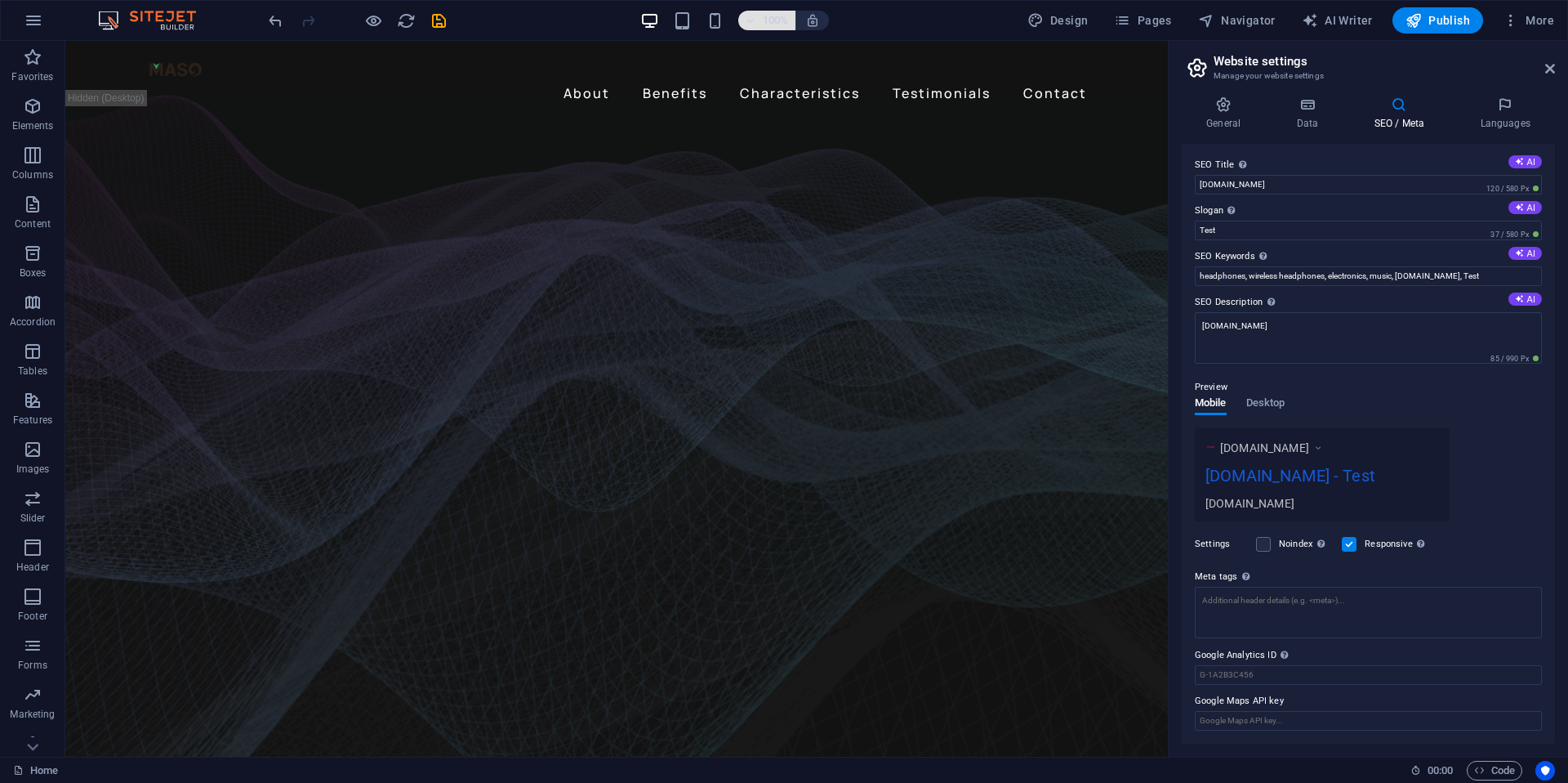
click at [777, 22] on h6 "100%" at bounding box center [776, 20] width 26 height 20
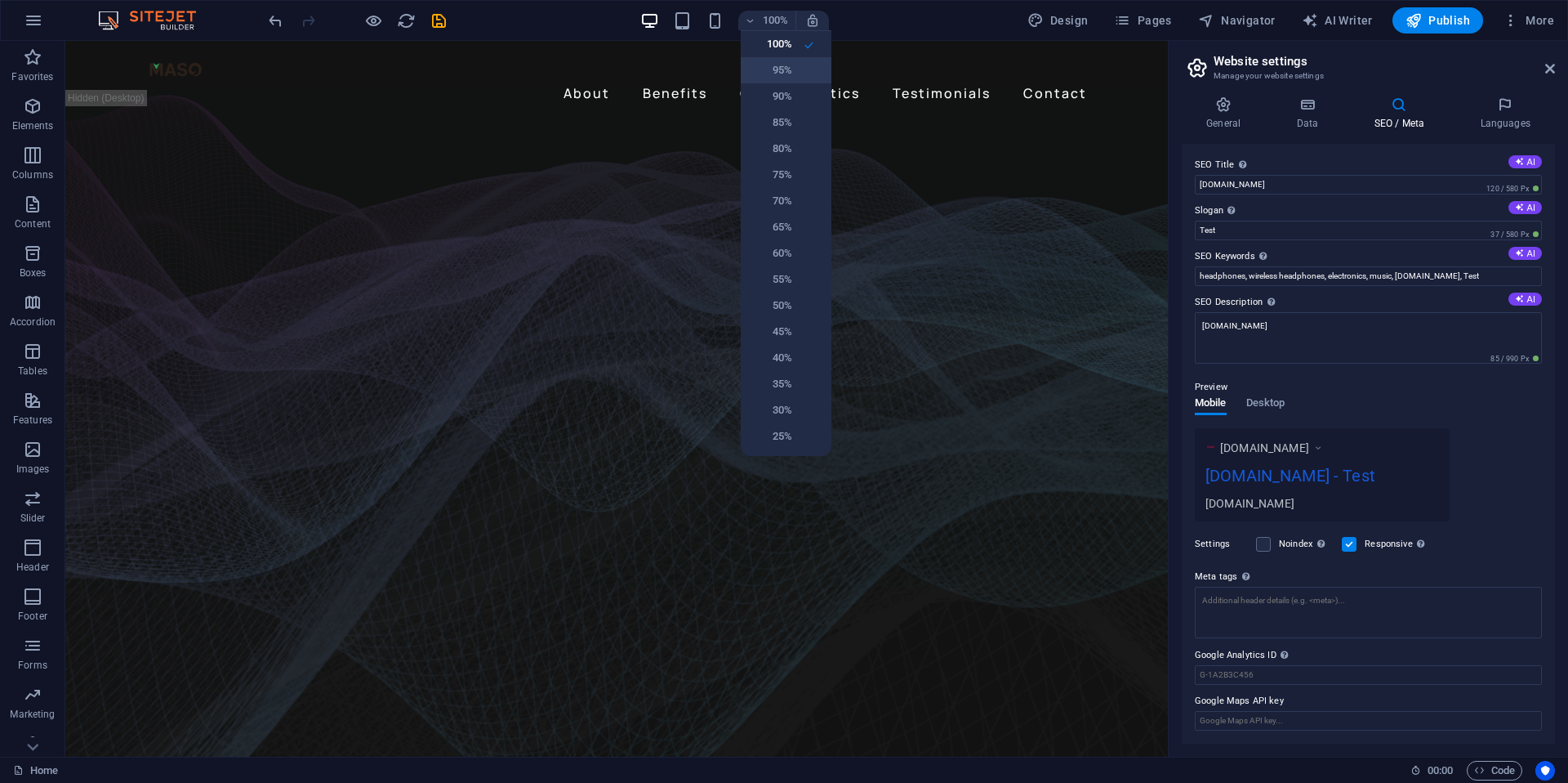
click at [781, 64] on h6 "95%" at bounding box center [771, 70] width 41 height 20
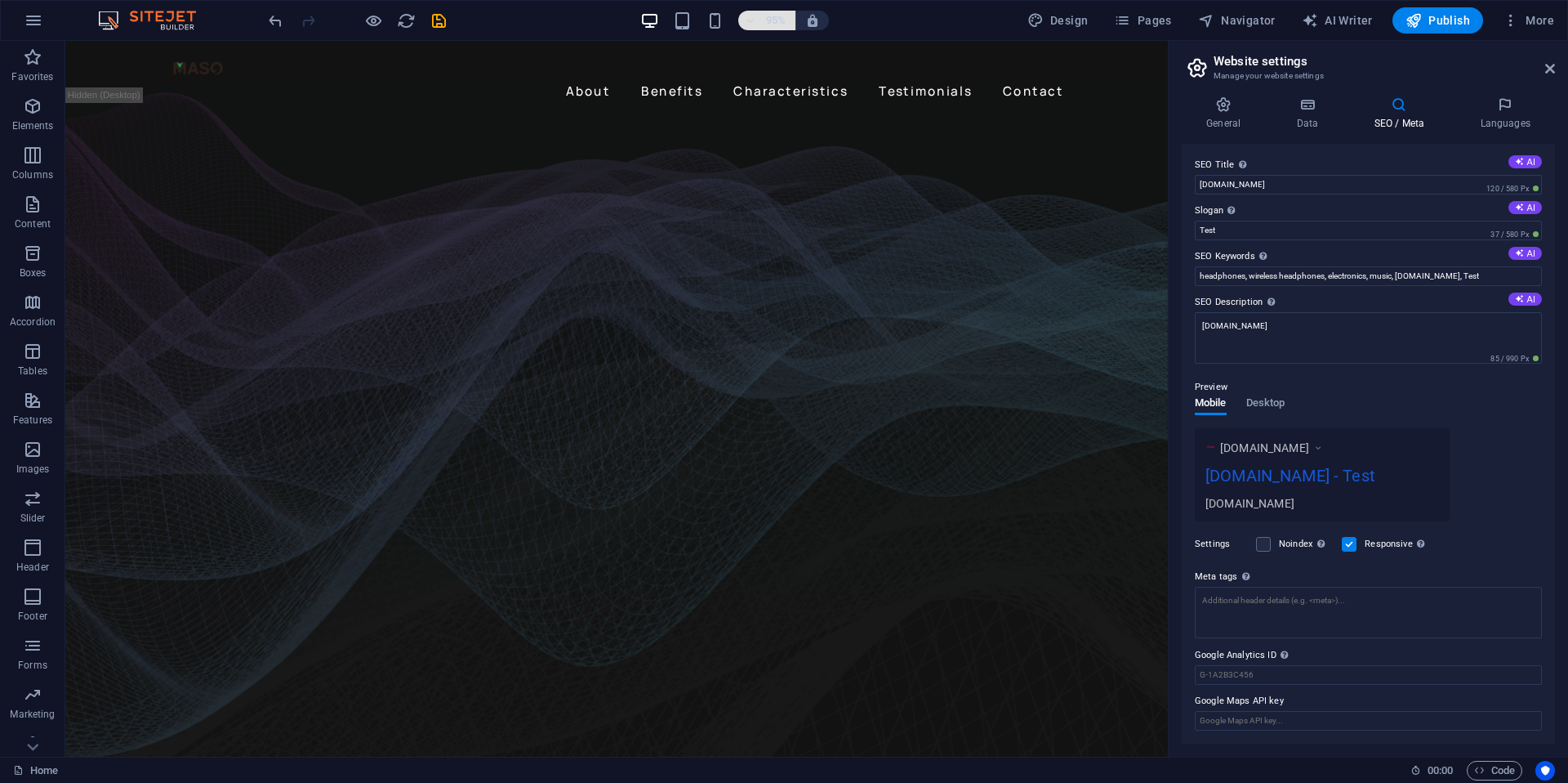
click at [773, 25] on h6 "95%" at bounding box center [776, 20] width 26 height 20
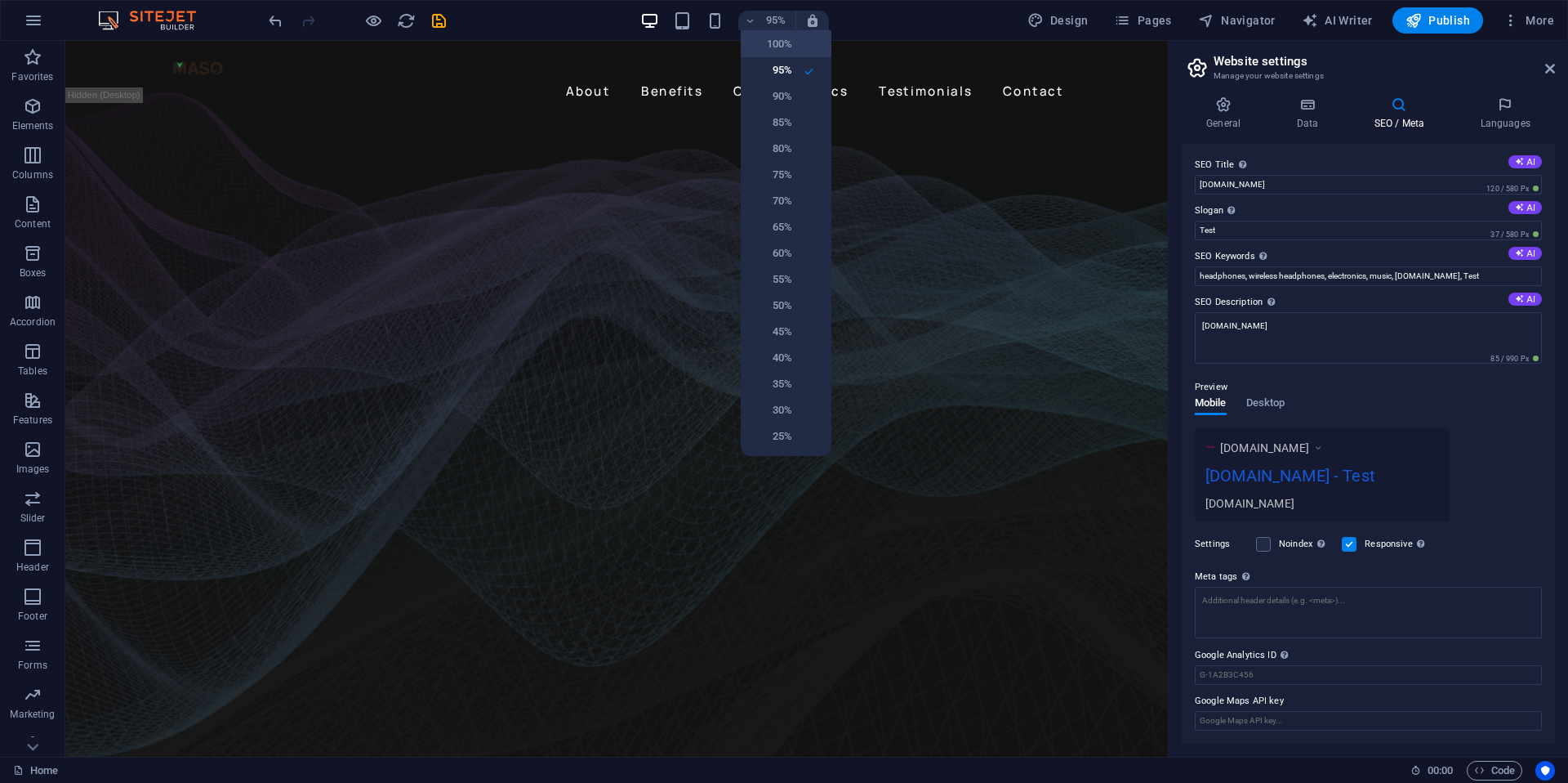
click at [778, 54] on h6 "100%" at bounding box center [771, 44] width 41 height 20
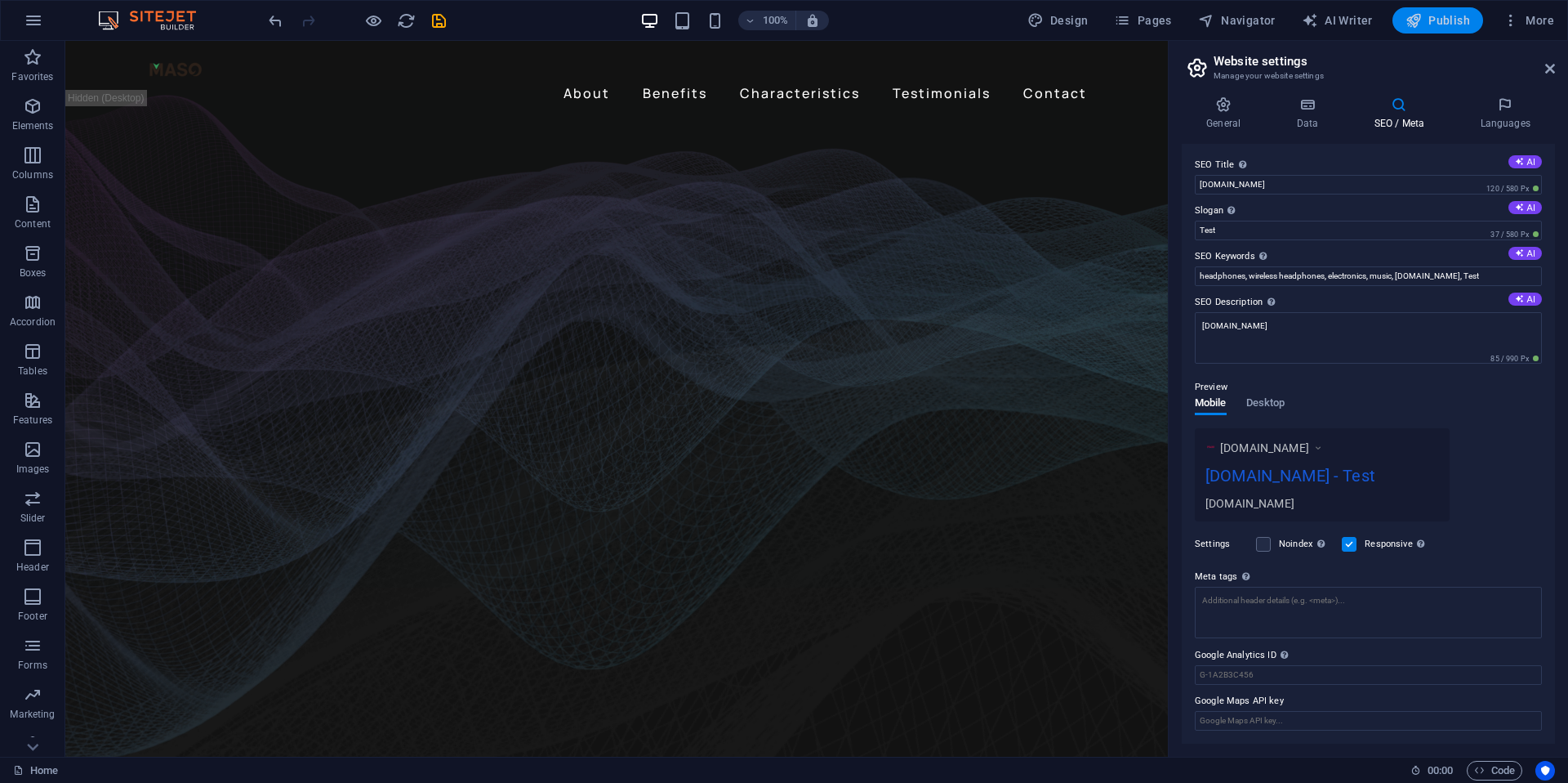
click at [1436, 14] on span "Publish" at bounding box center [1437, 20] width 65 height 16
checkbox input "false"
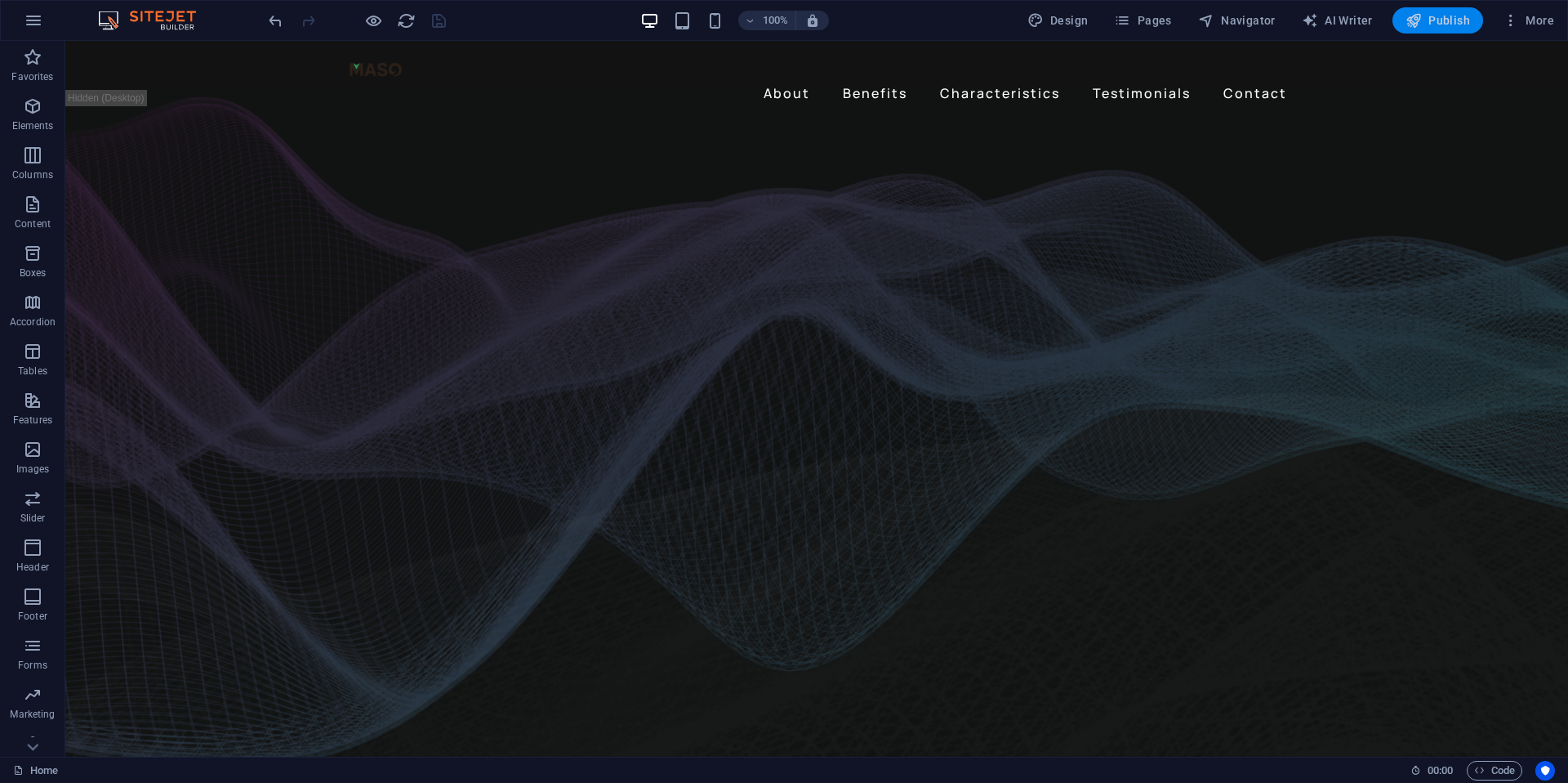
click at [1428, 27] on span "Publish" at bounding box center [1437, 20] width 65 height 16
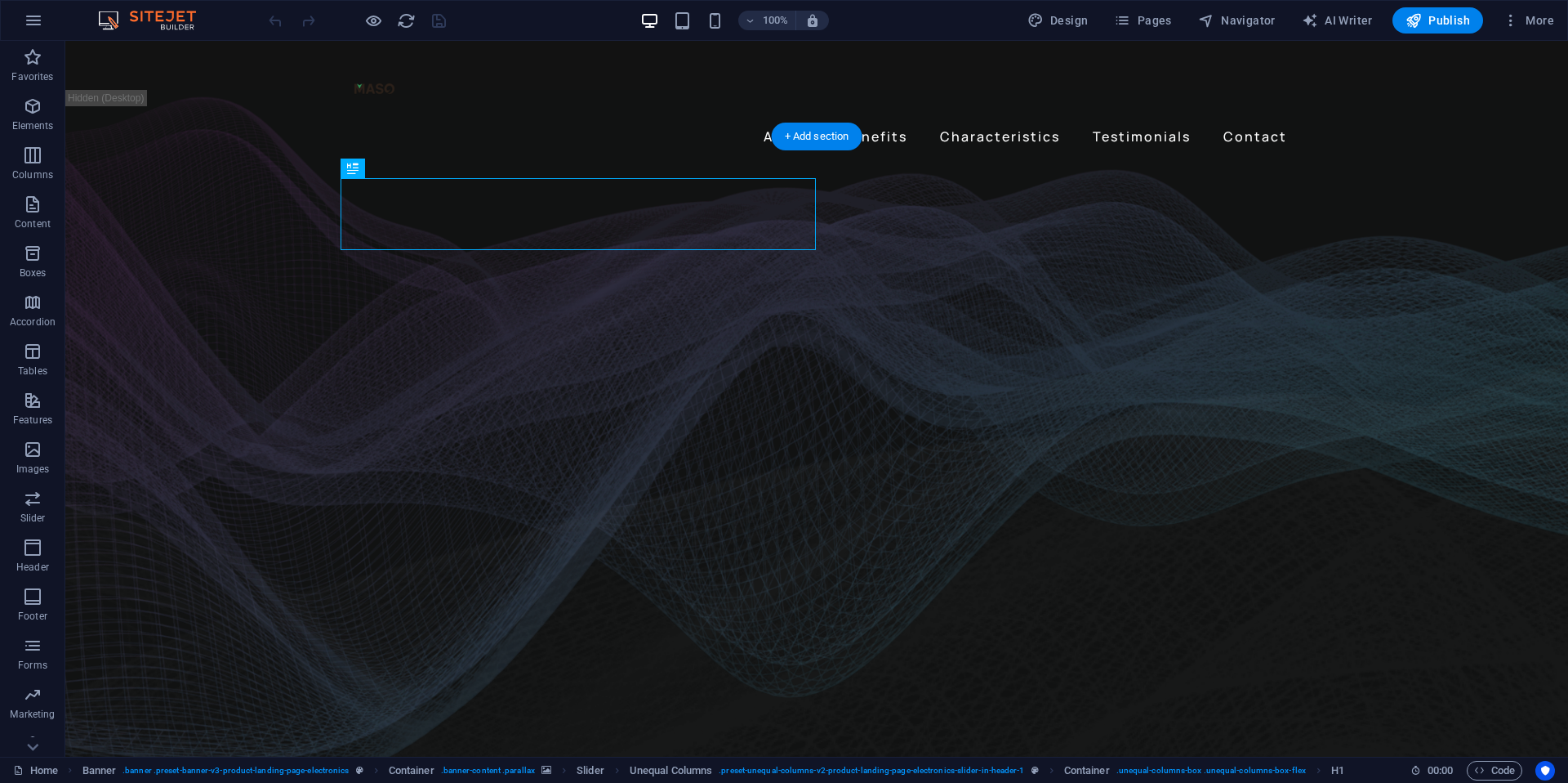
click at [1361, 447] on figure at bounding box center [817, 461] width 1503 height 673
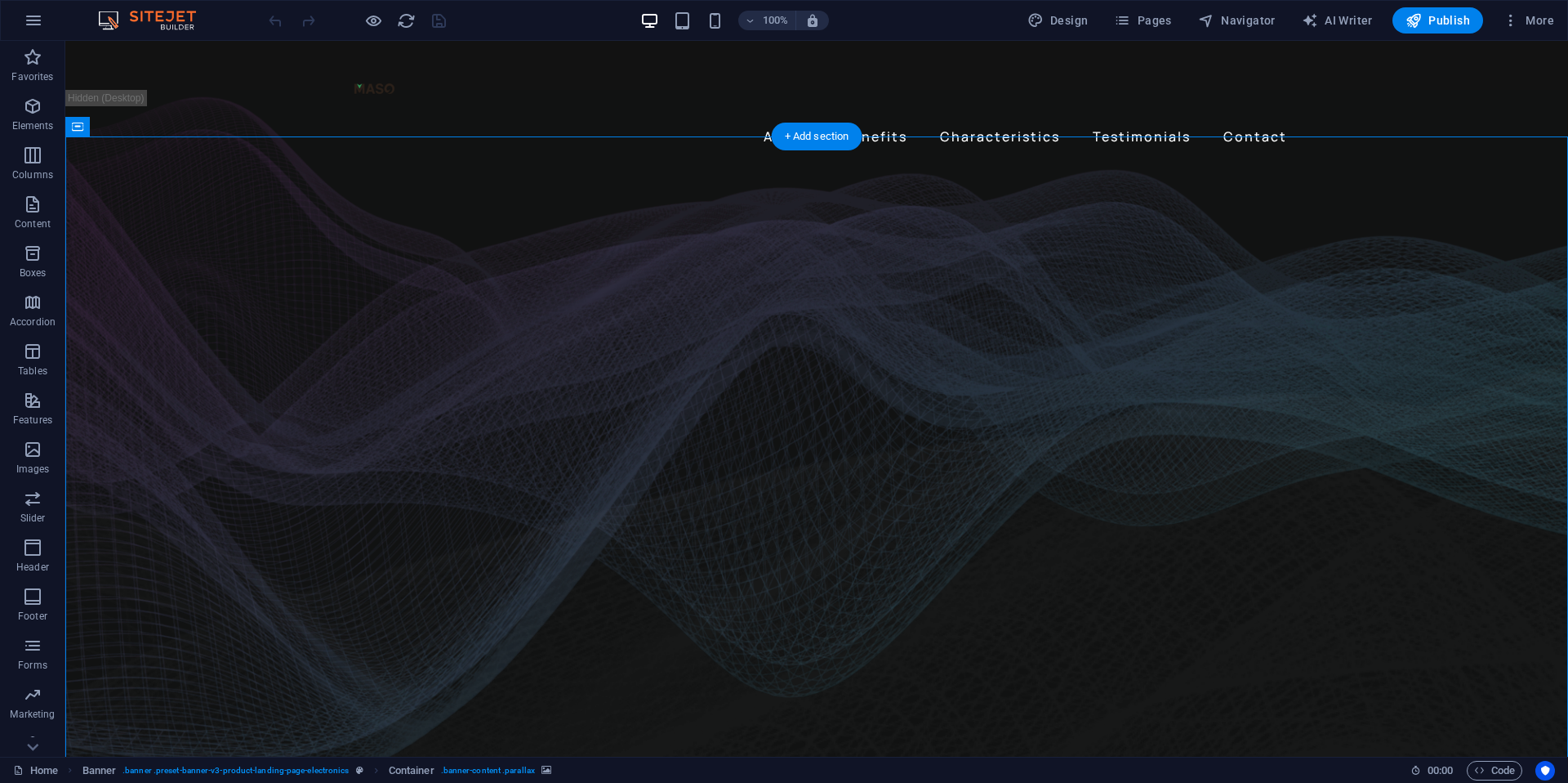
click at [1340, 268] on figure at bounding box center [817, 461] width 1503 height 673
click at [1332, 441] on figure at bounding box center [817, 461] width 1503 height 673
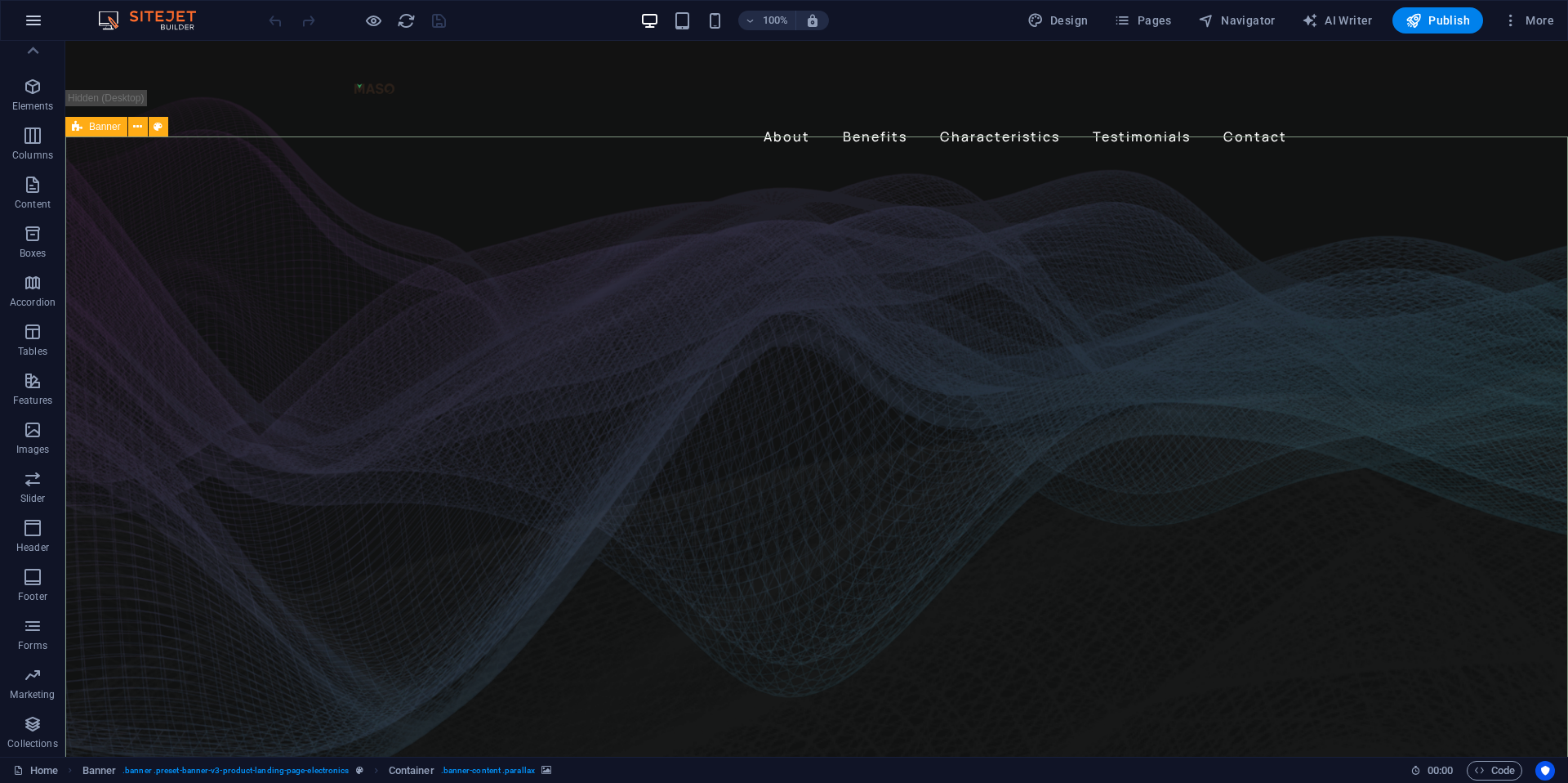
click at [32, 10] on icon "button" at bounding box center [33, 20] width 20 height 20
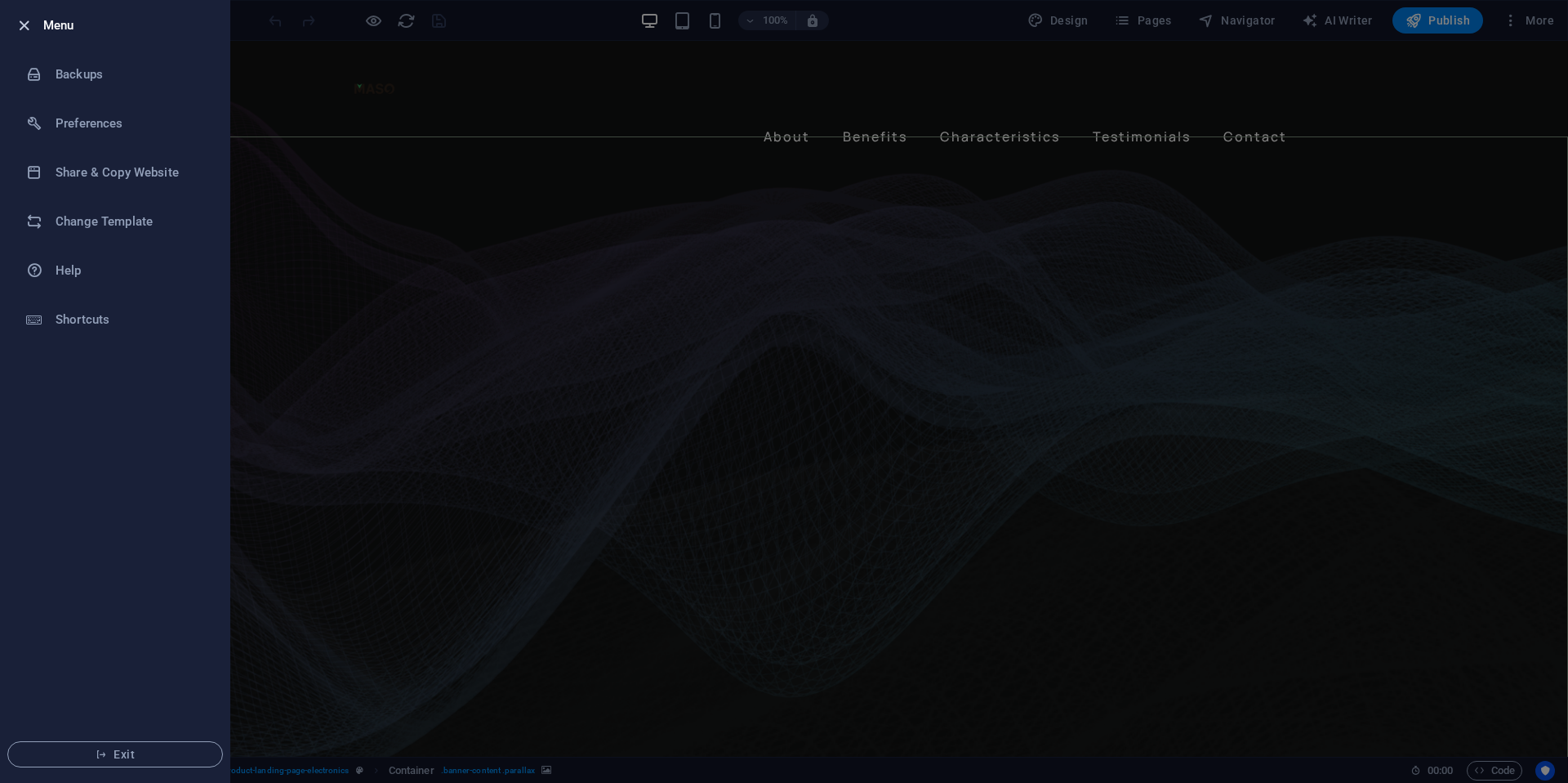
click at [23, 28] on icon "button" at bounding box center [24, 25] width 19 height 19
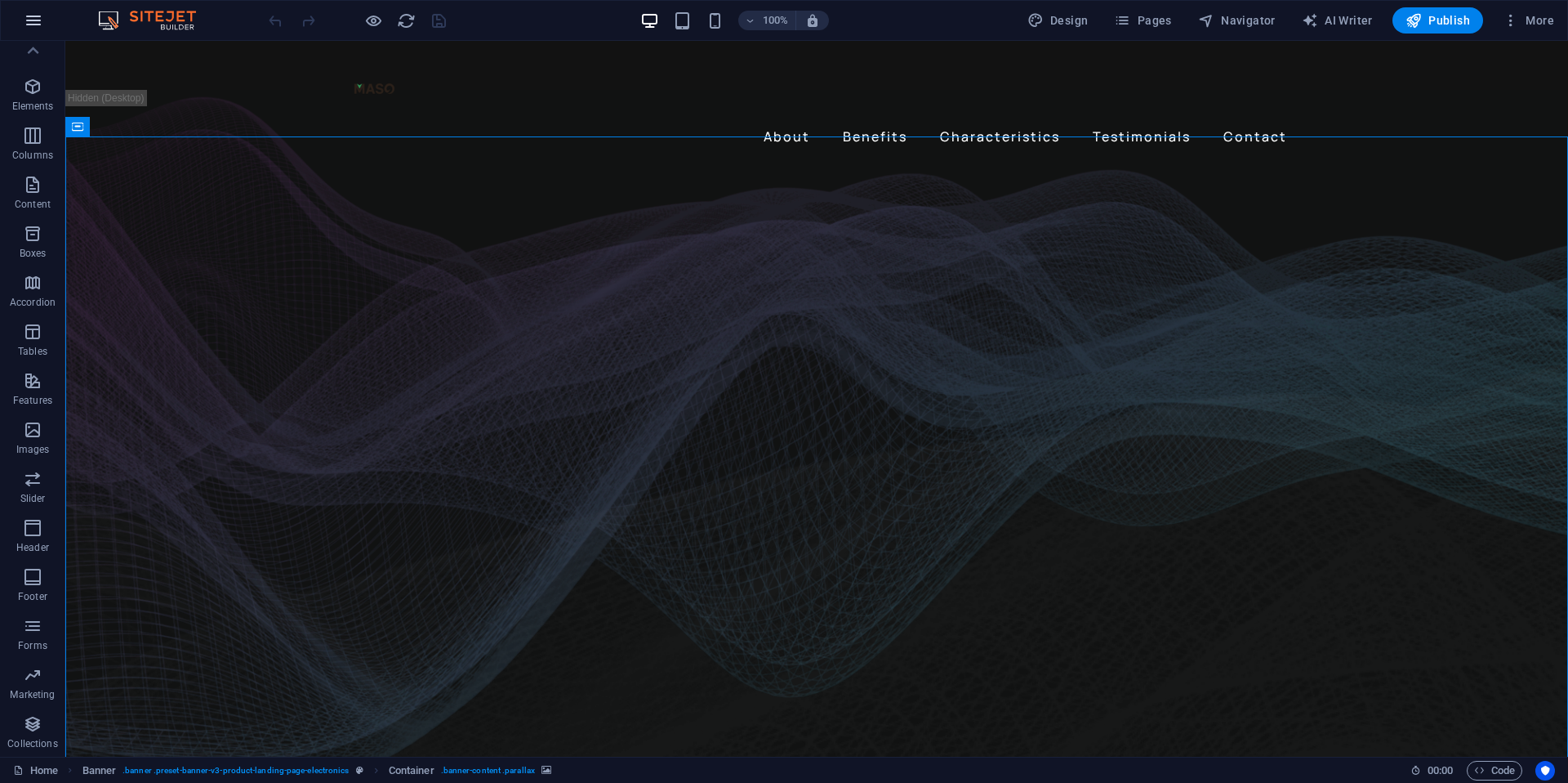
click at [47, 24] on button "button" at bounding box center [34, 21] width 39 height 39
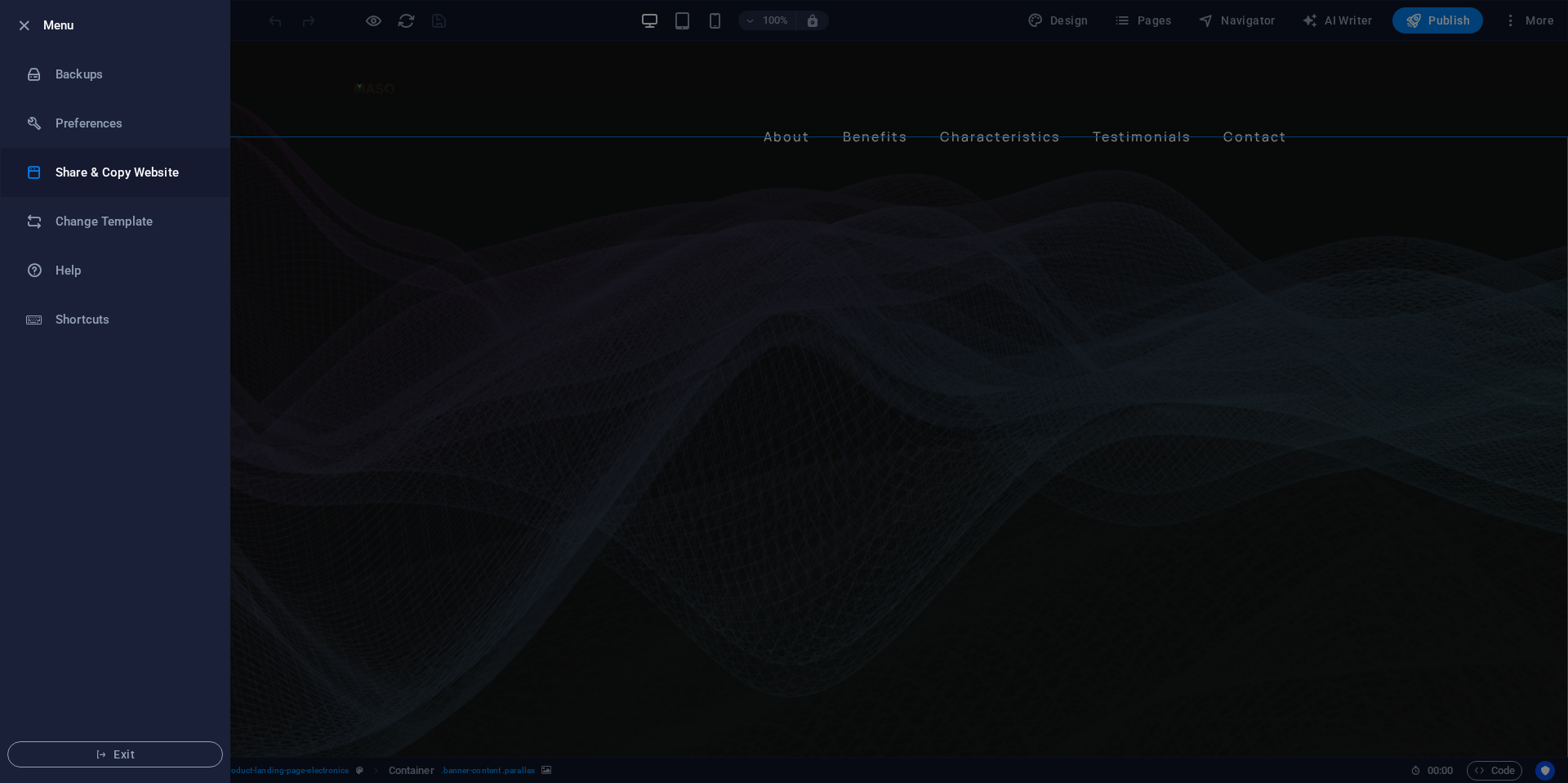
click at [79, 185] on li "Share & Copy Website" at bounding box center [115, 172] width 228 height 49
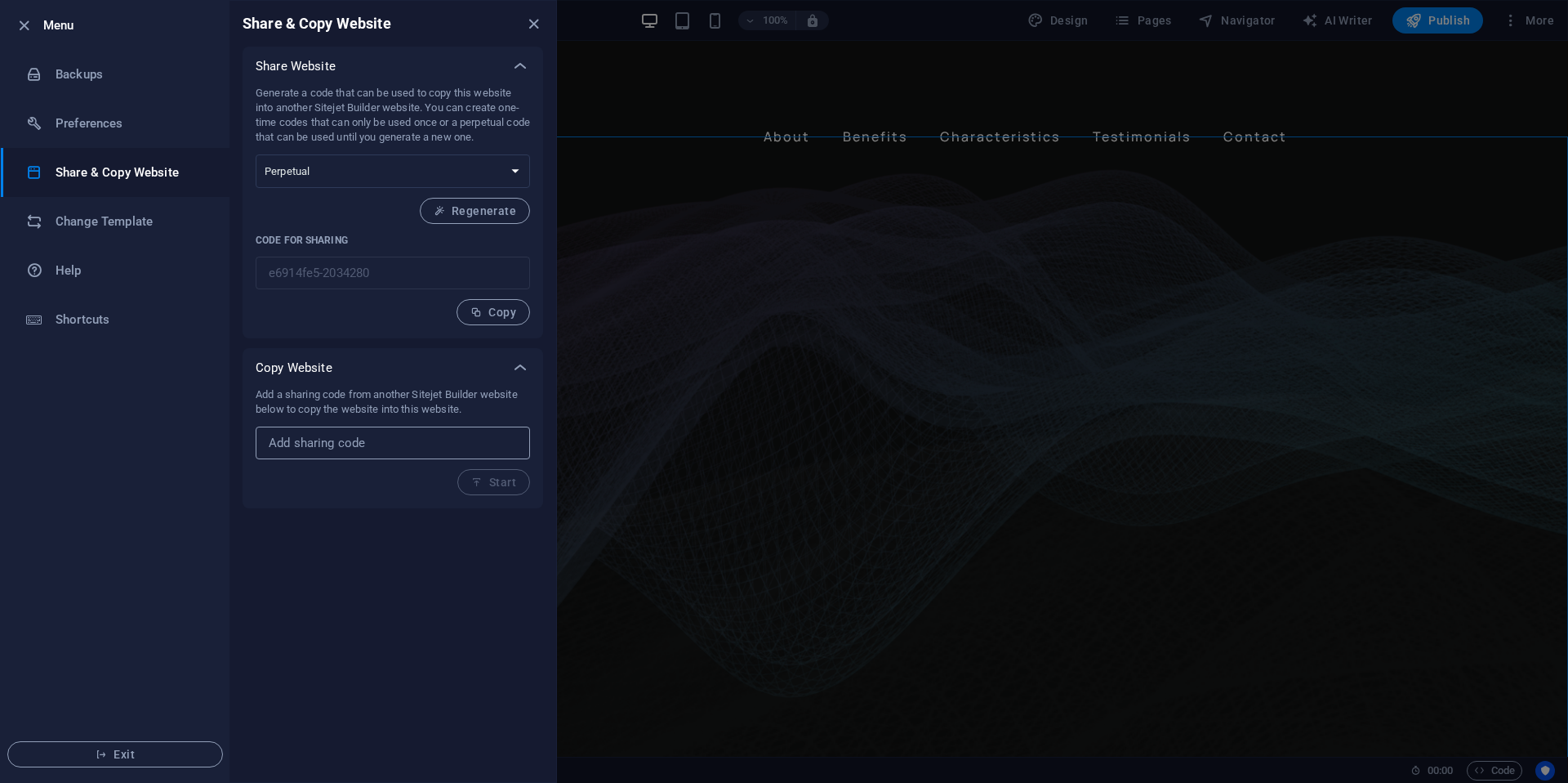
click at [302, 455] on input "text" at bounding box center [393, 443] width 274 height 33
click at [114, 223] on h6 "Change Template" at bounding box center [131, 221] width 151 height 20
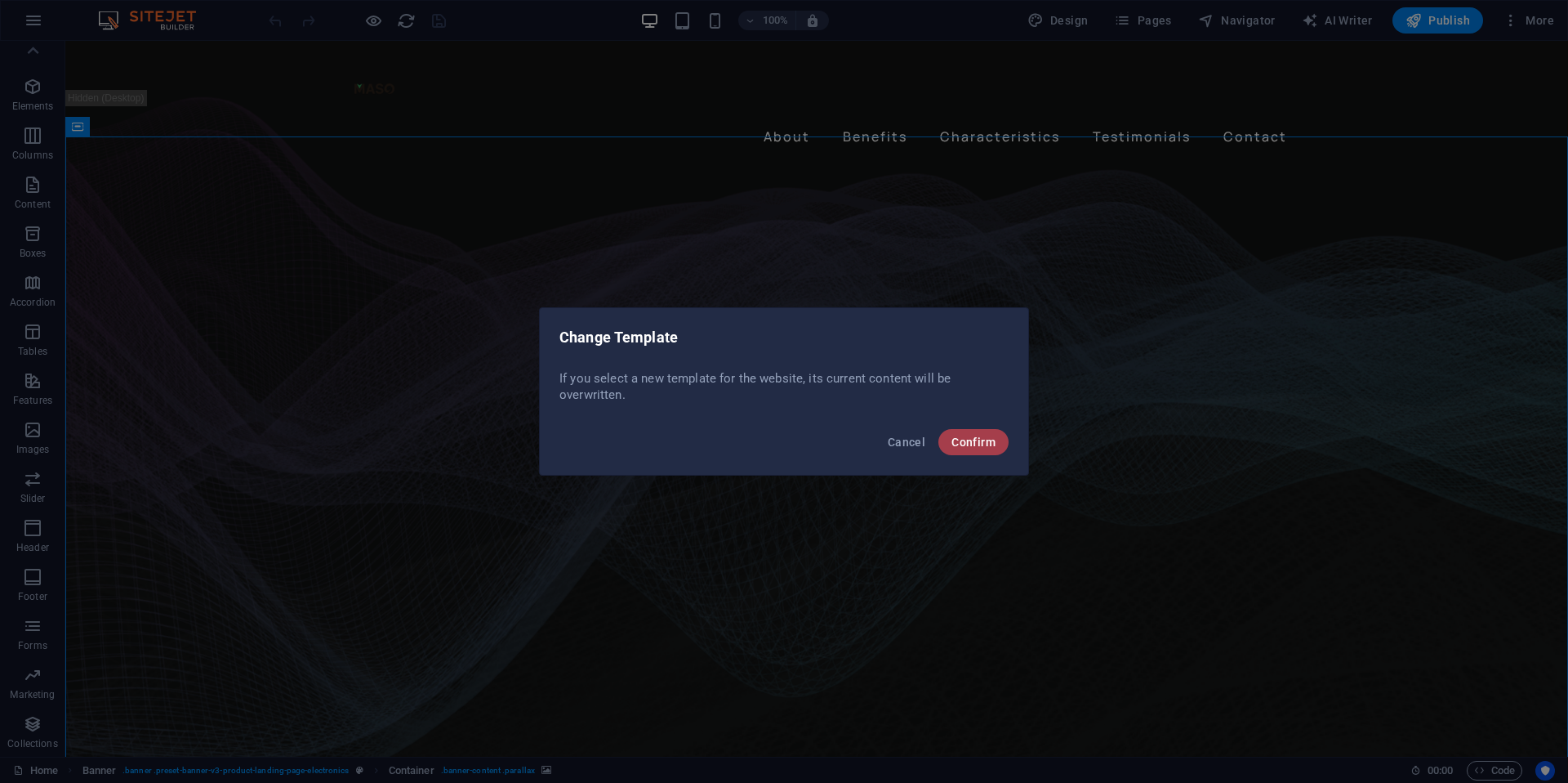
click at [955, 447] on span "Confirm" at bounding box center [973, 442] width 44 height 13
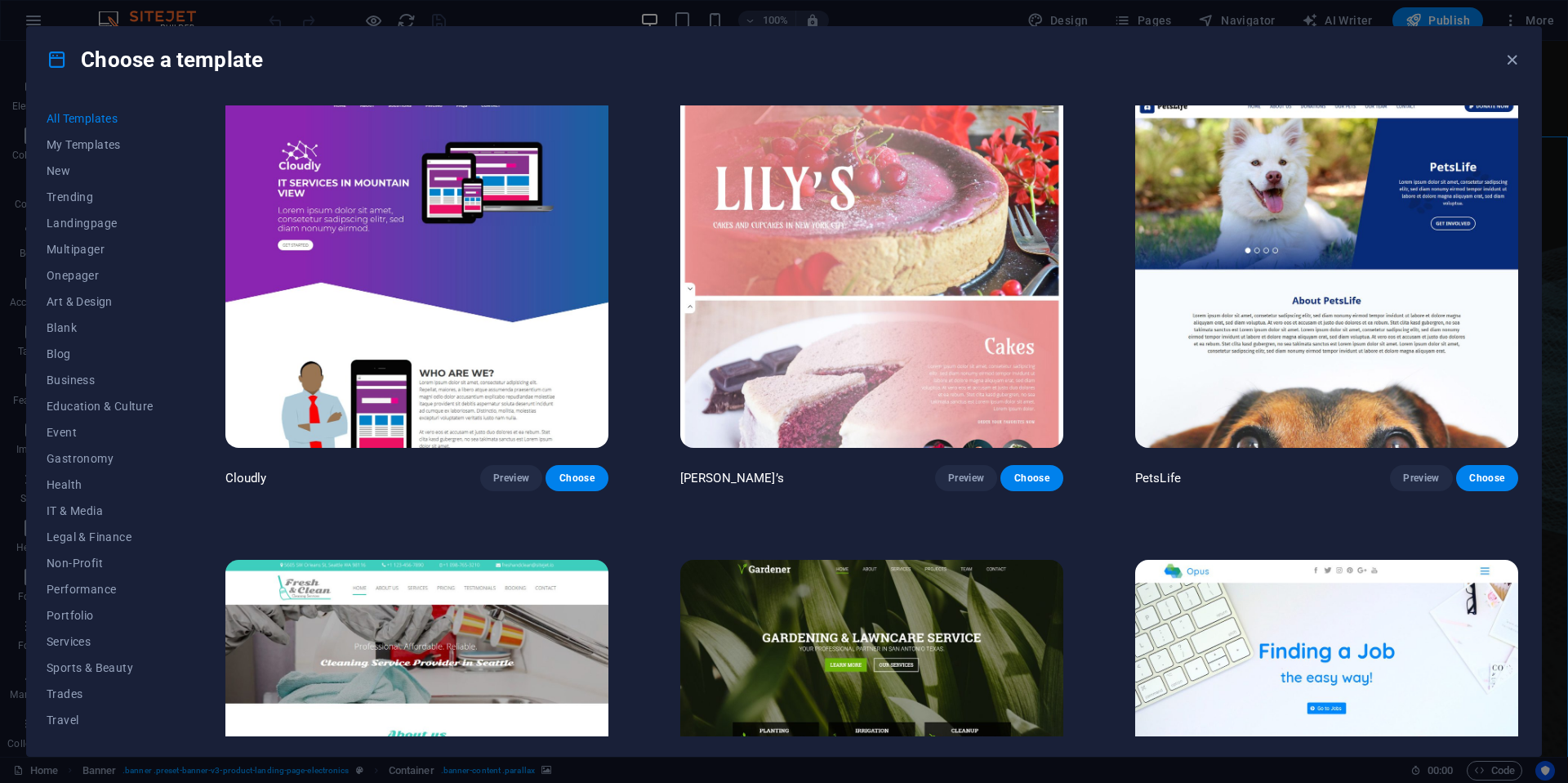
scroll to position [15828, 0]
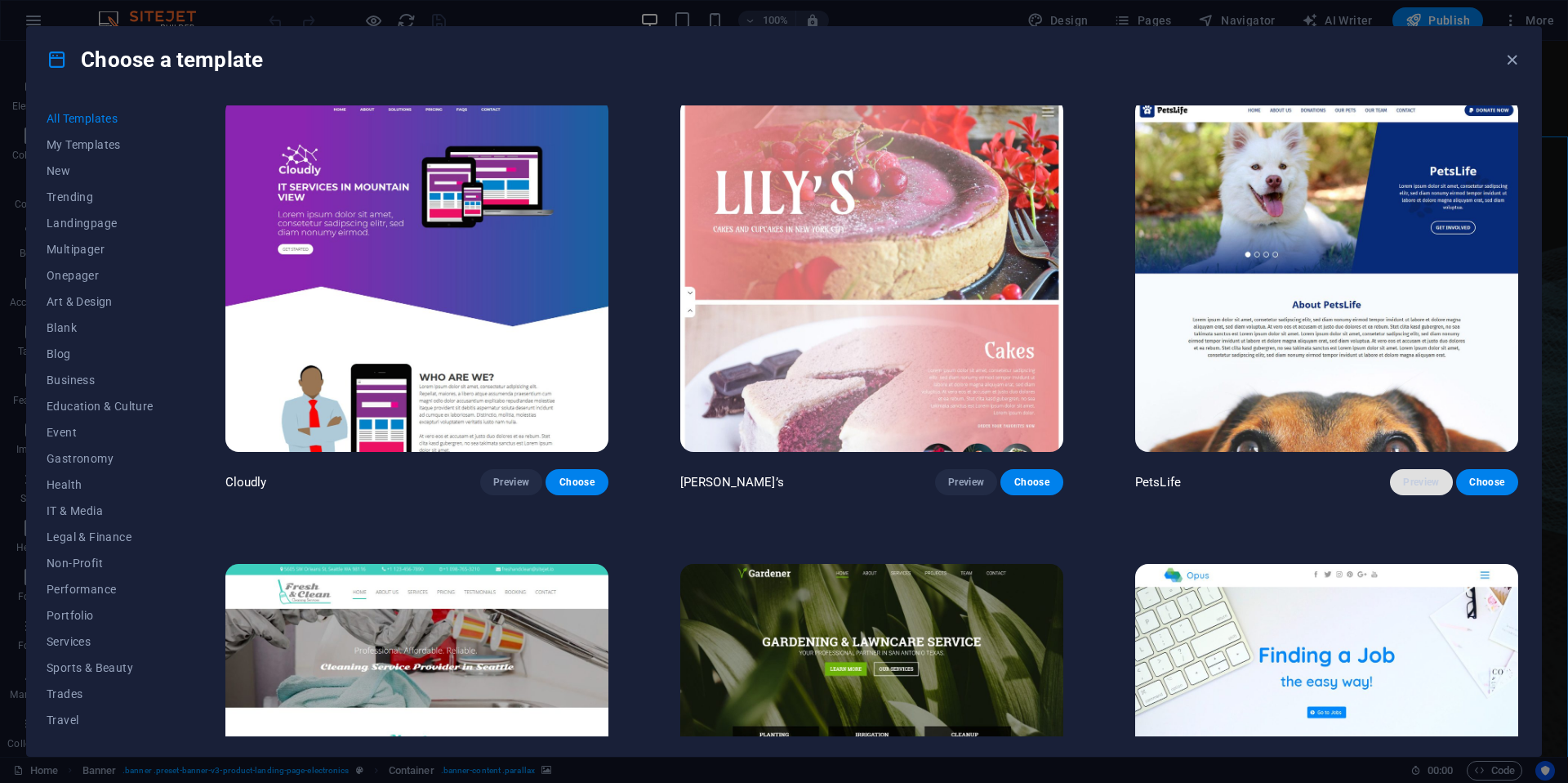
click at [1411, 476] on span "Preview" at bounding box center [1421, 482] width 36 height 13
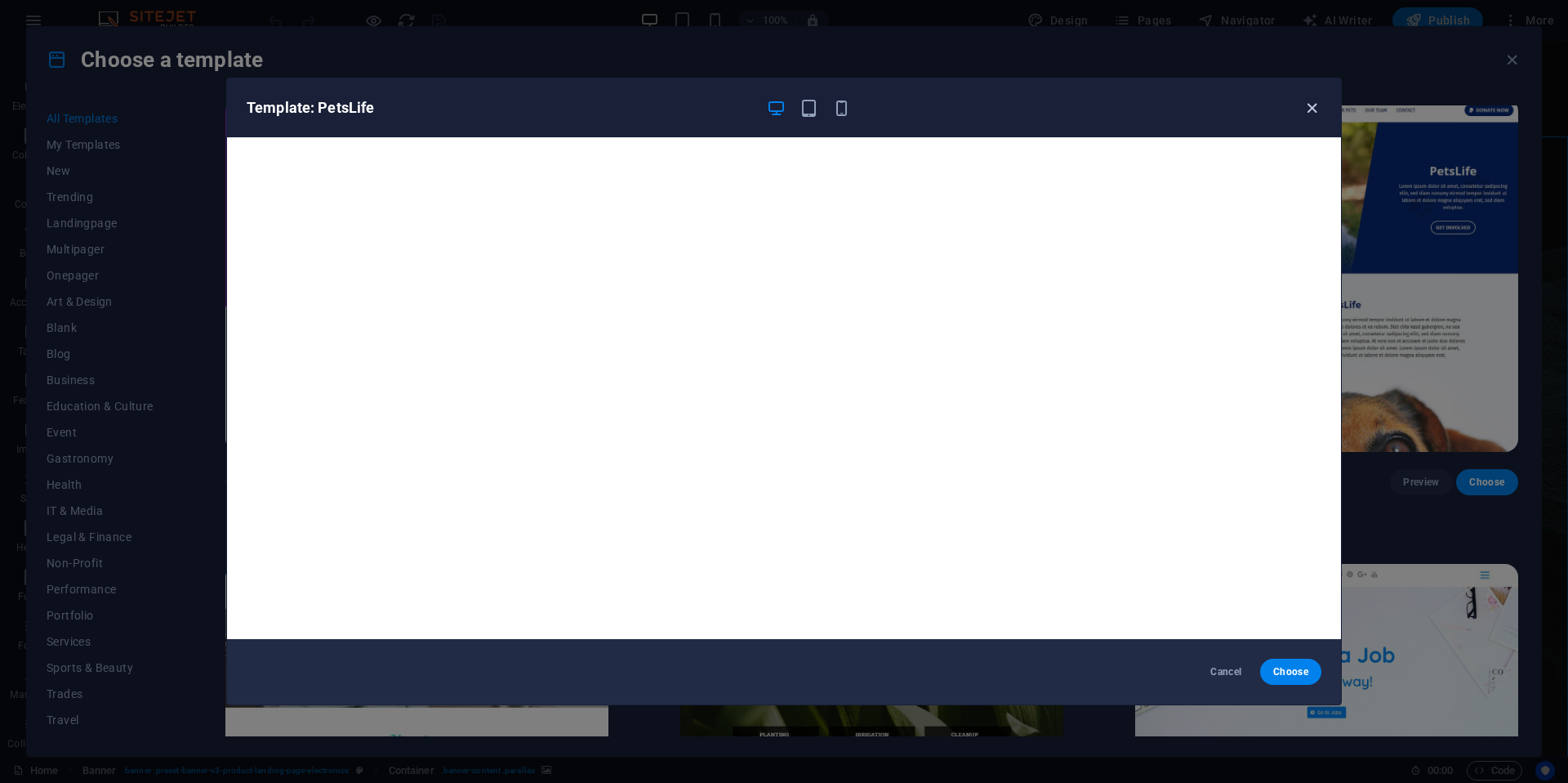
click at [1303, 110] on icon "button" at bounding box center [1312, 108] width 19 height 19
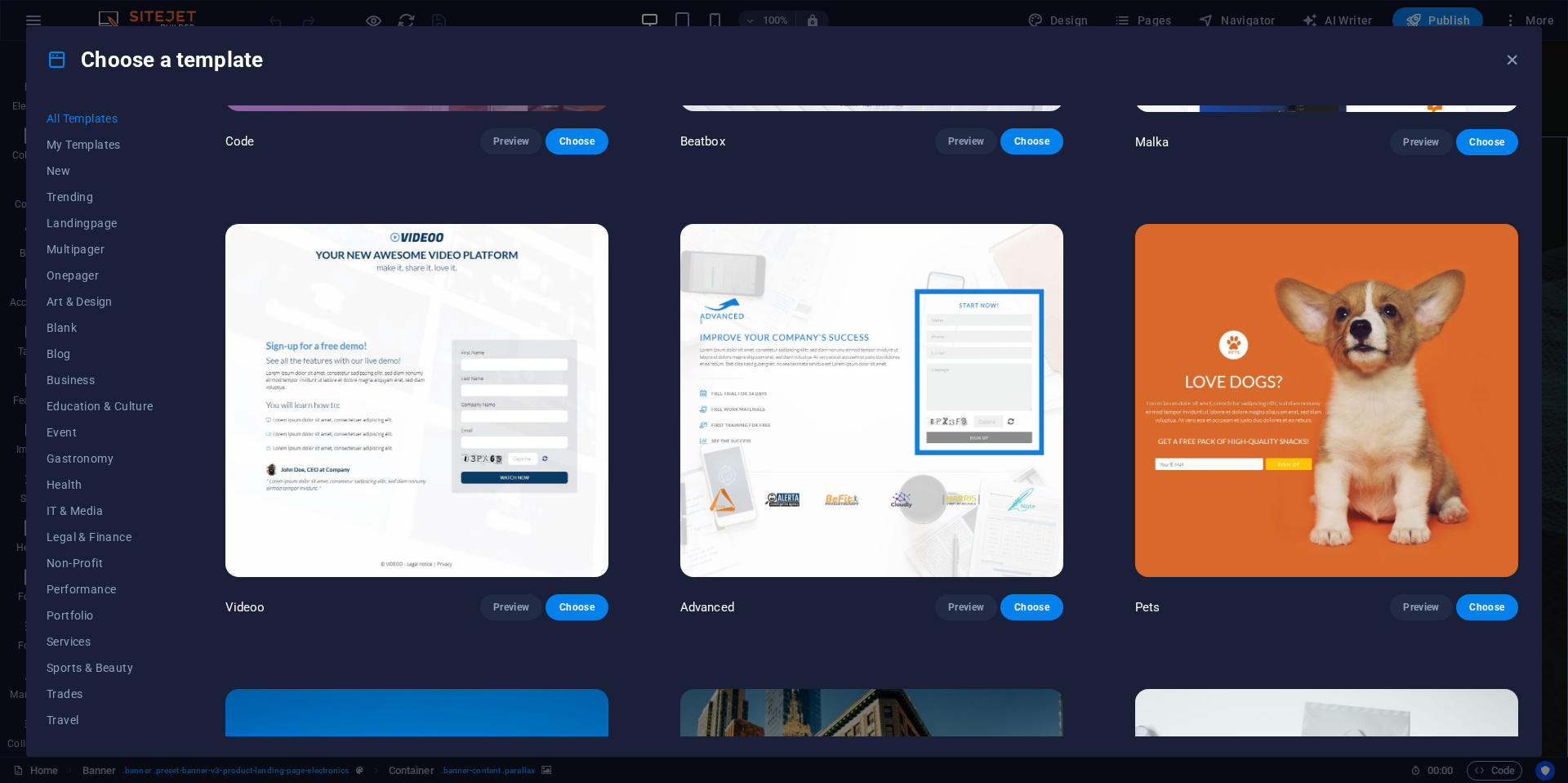
scroll to position [22212, 0]
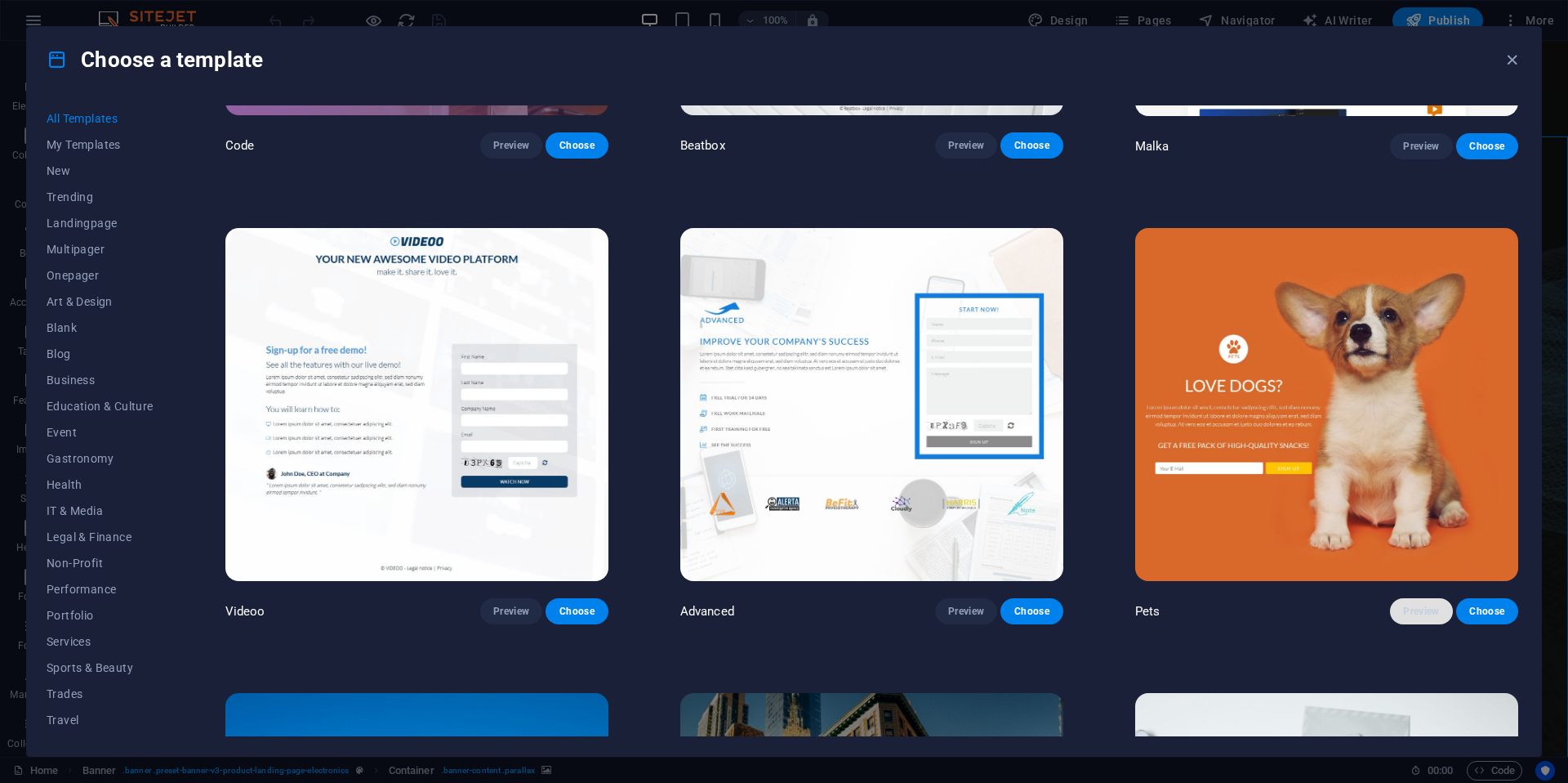
click at [1420, 604] on span "Preview" at bounding box center [1421, 611] width 36 height 13
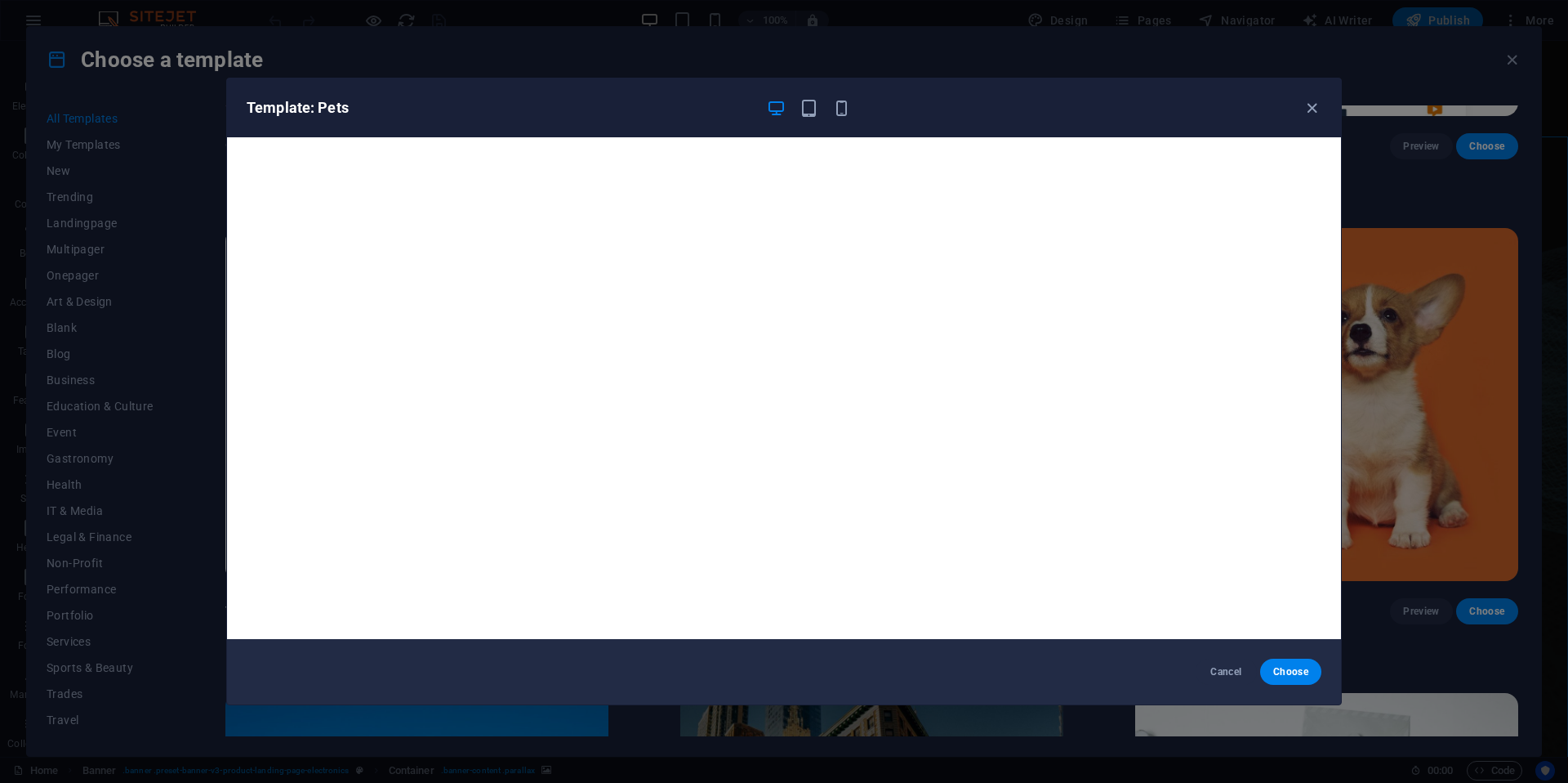
scroll to position [4, 0]
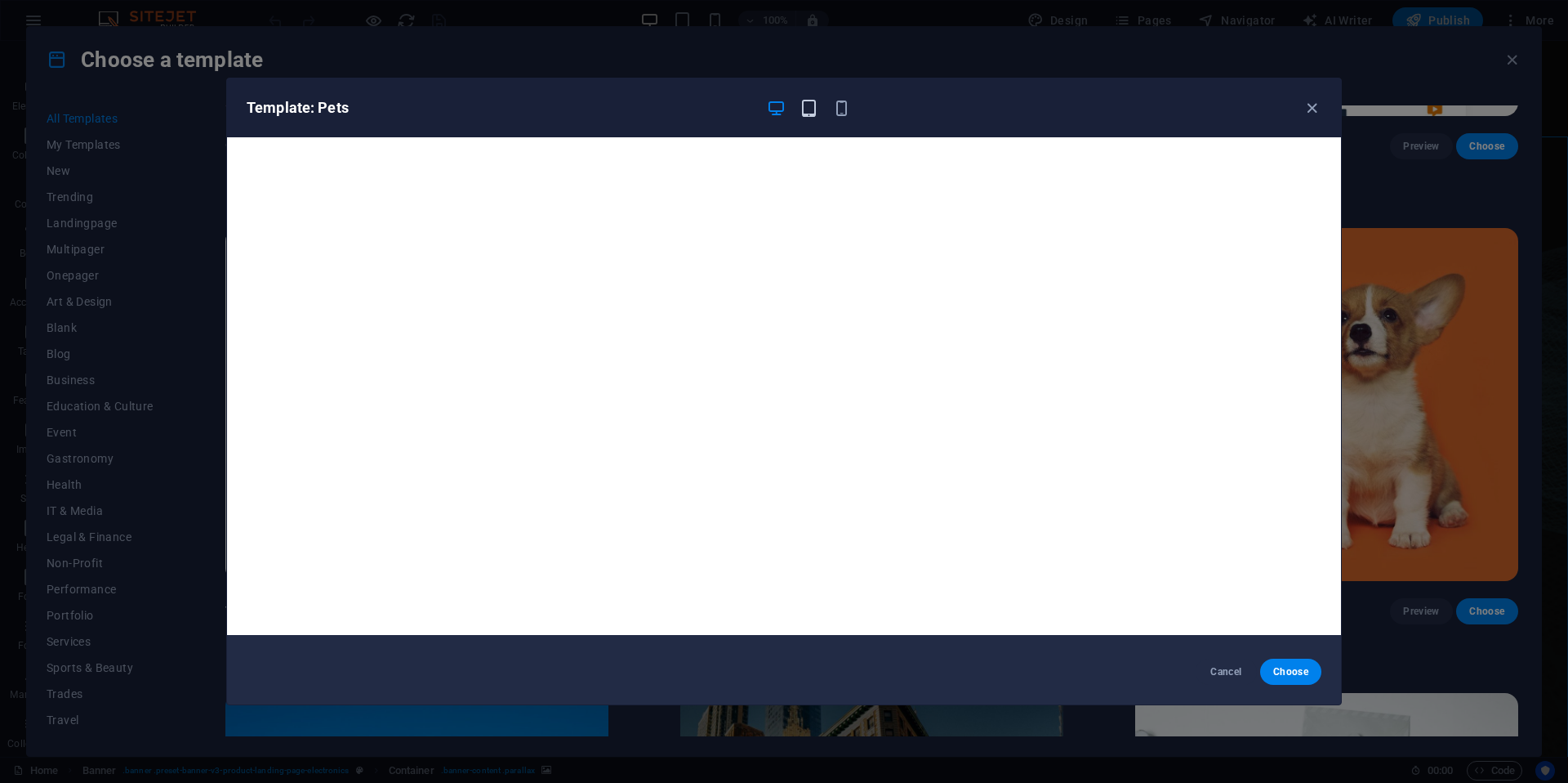
click at [808, 105] on icon "button" at bounding box center [809, 108] width 19 height 19
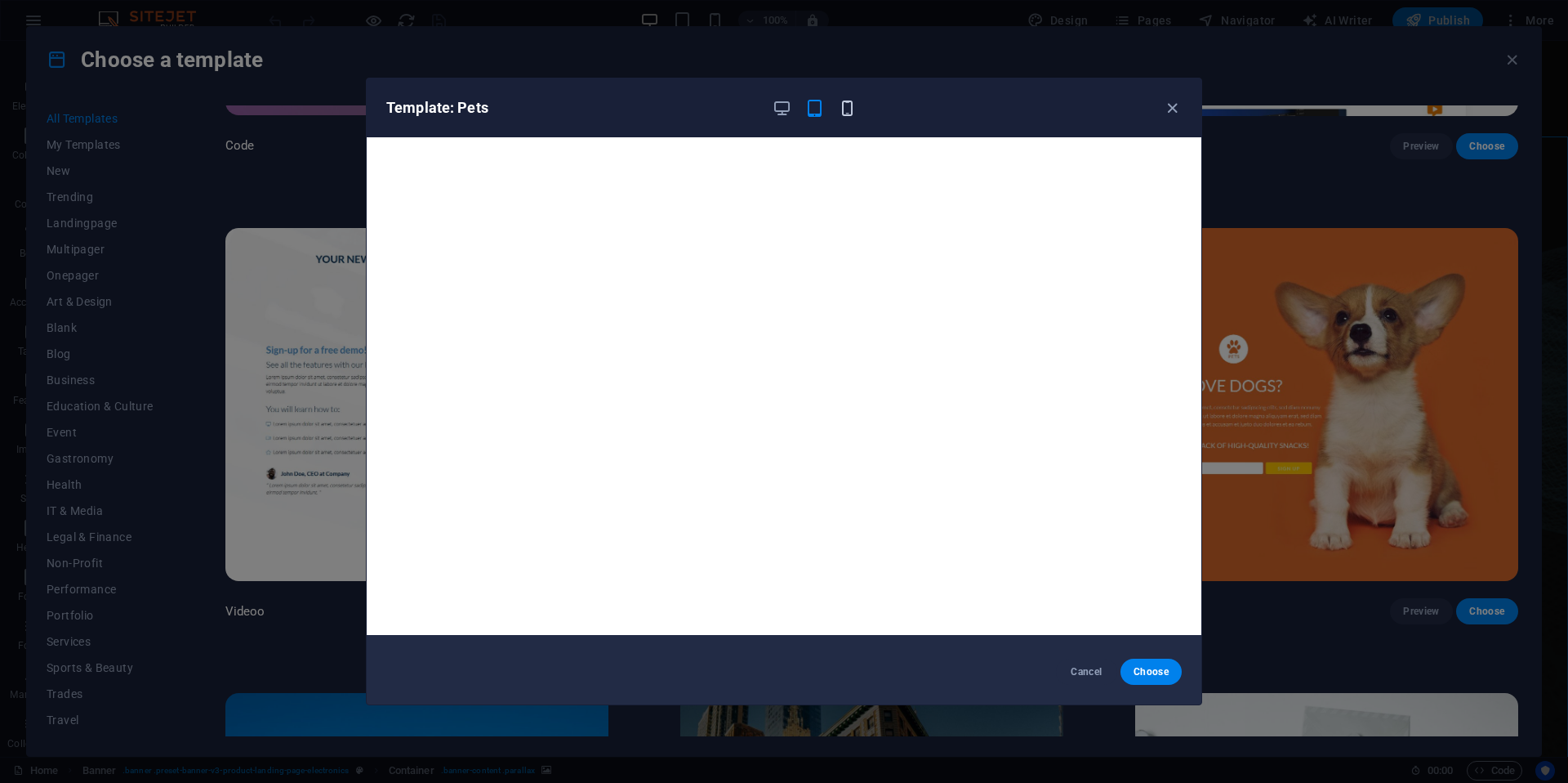
click at [845, 106] on icon "button" at bounding box center [847, 108] width 19 height 19
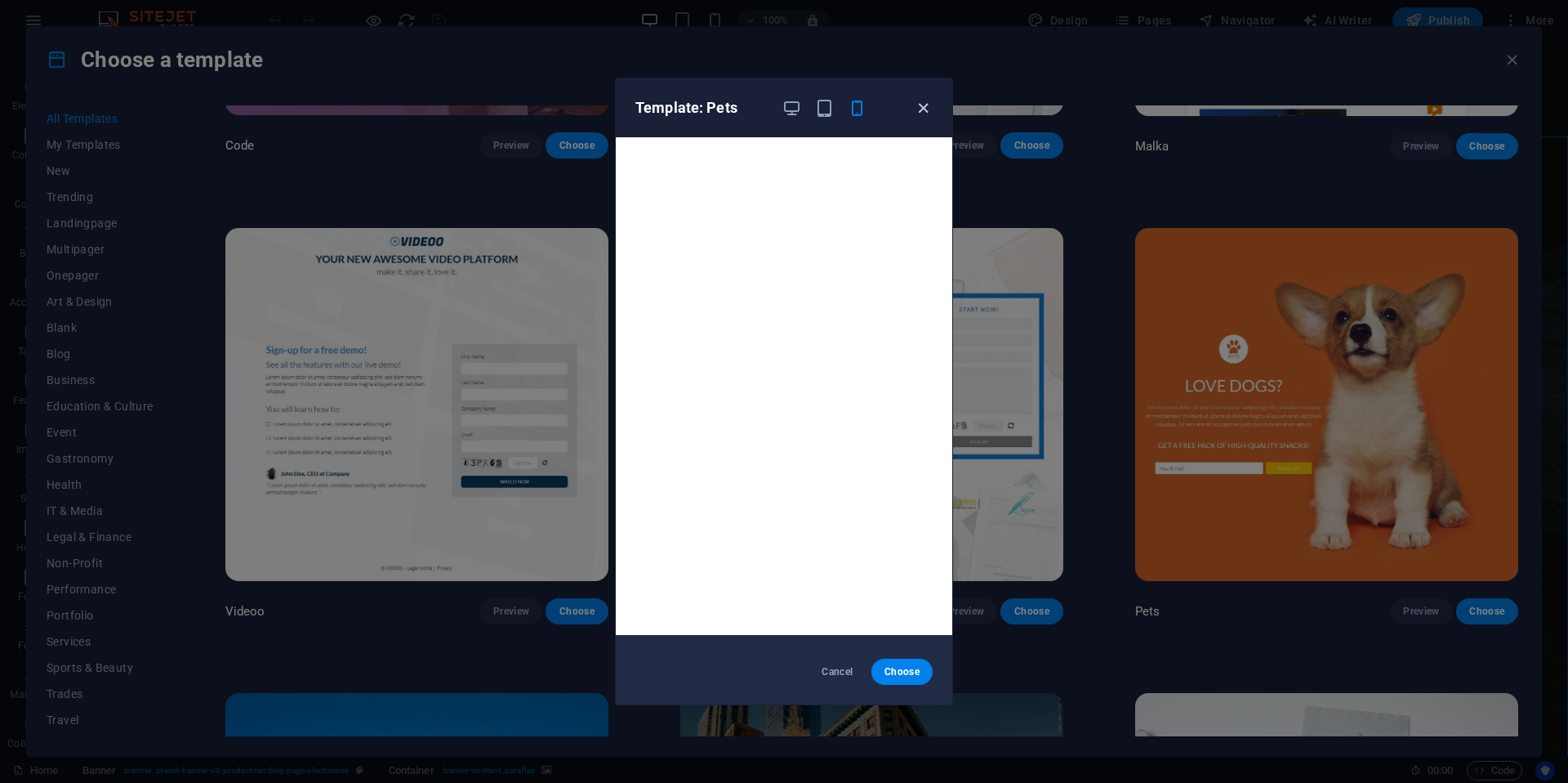
click at [922, 116] on icon "button" at bounding box center [924, 108] width 19 height 19
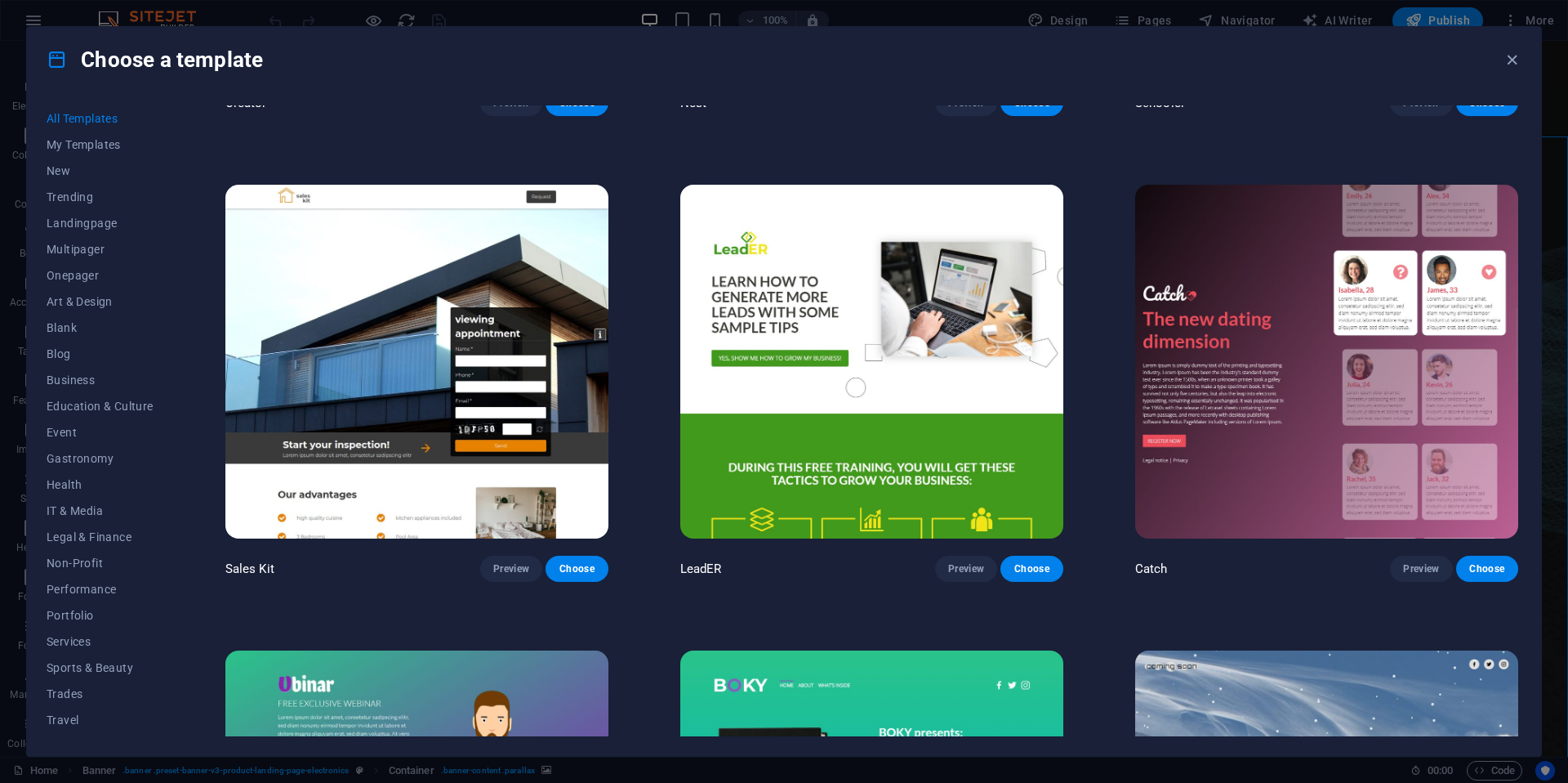
scroll to position [24109, 0]
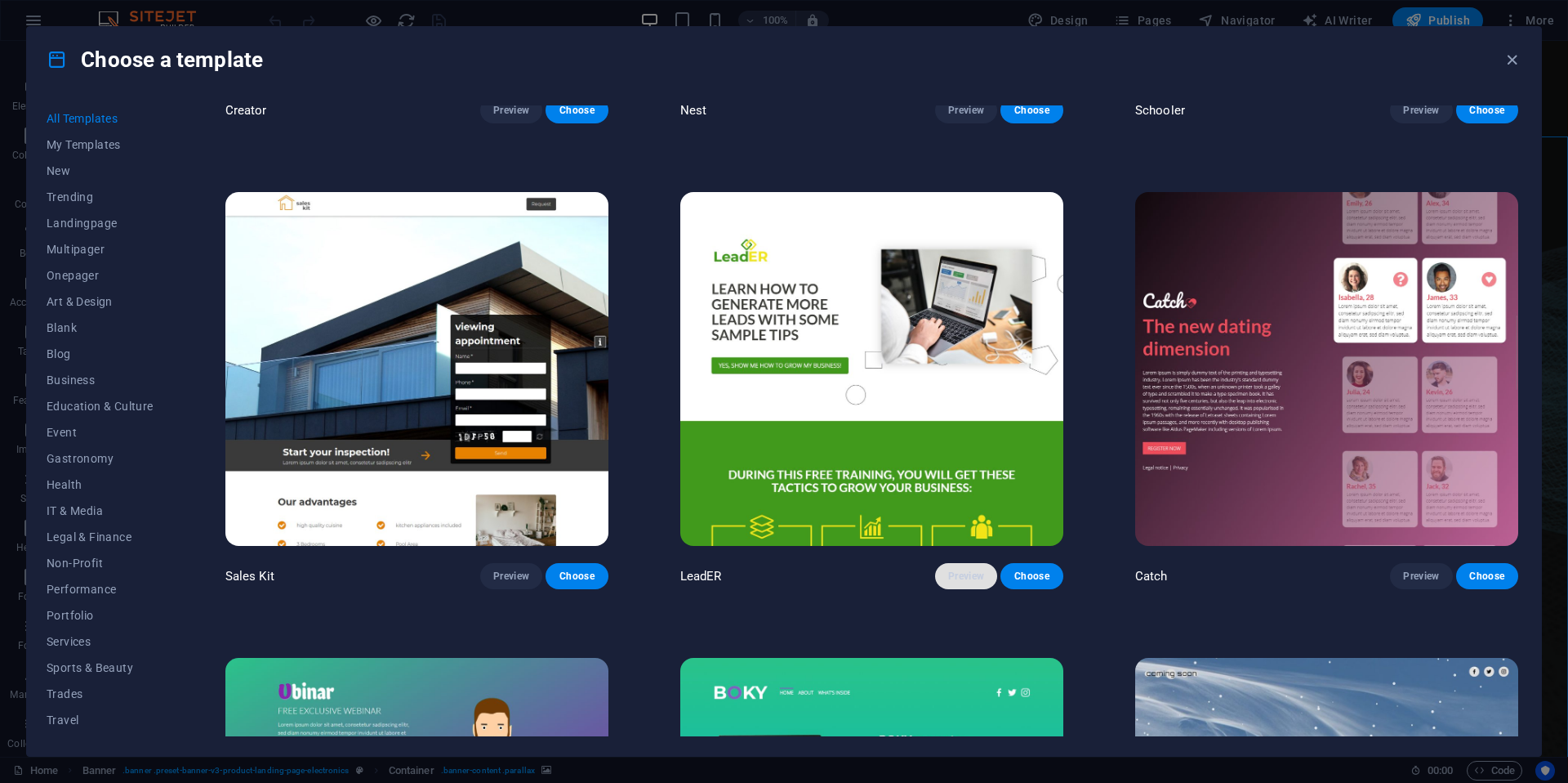
click at [957, 570] on span "Preview" at bounding box center [966, 576] width 36 height 13
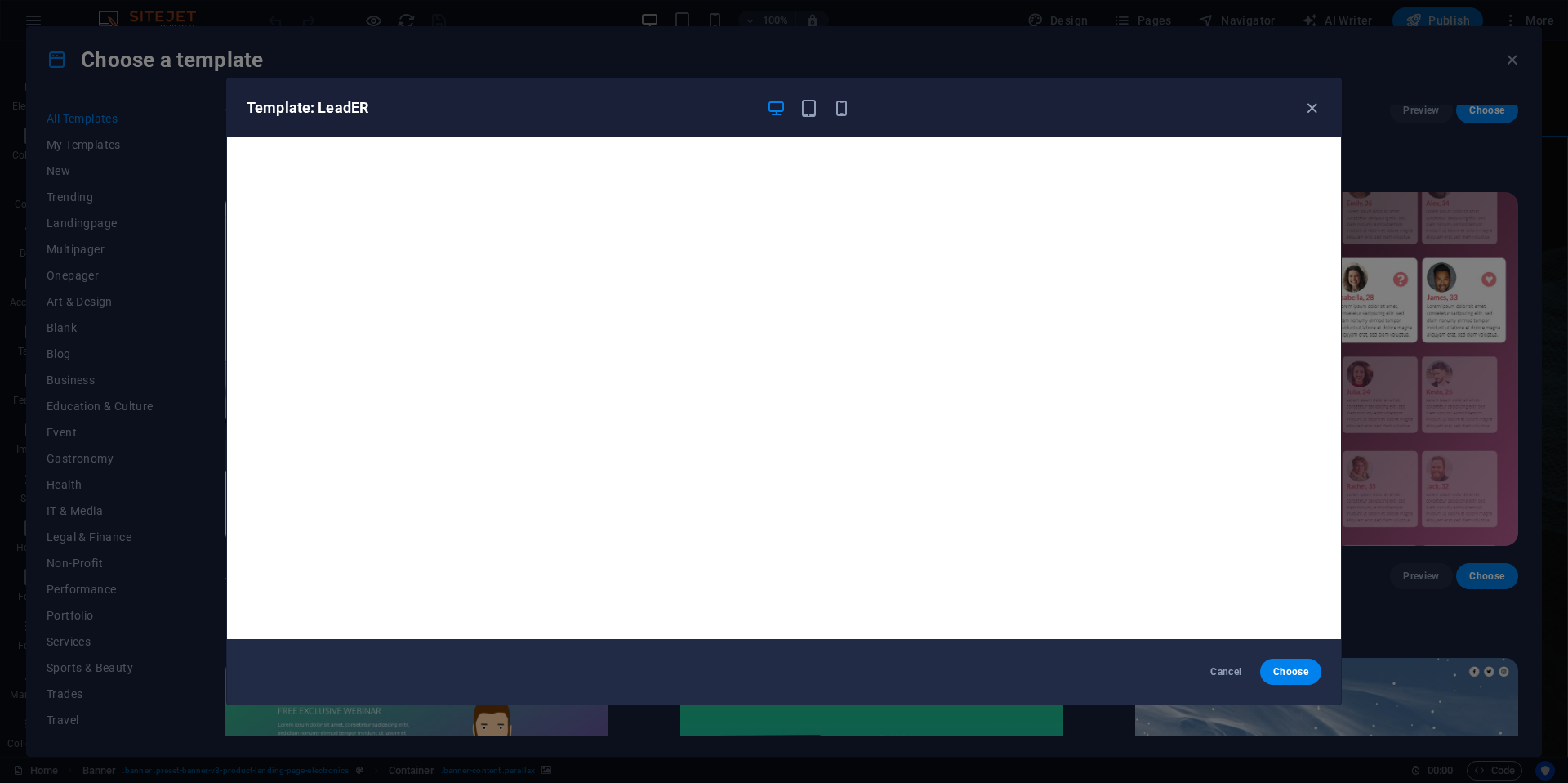
scroll to position [4, 0]
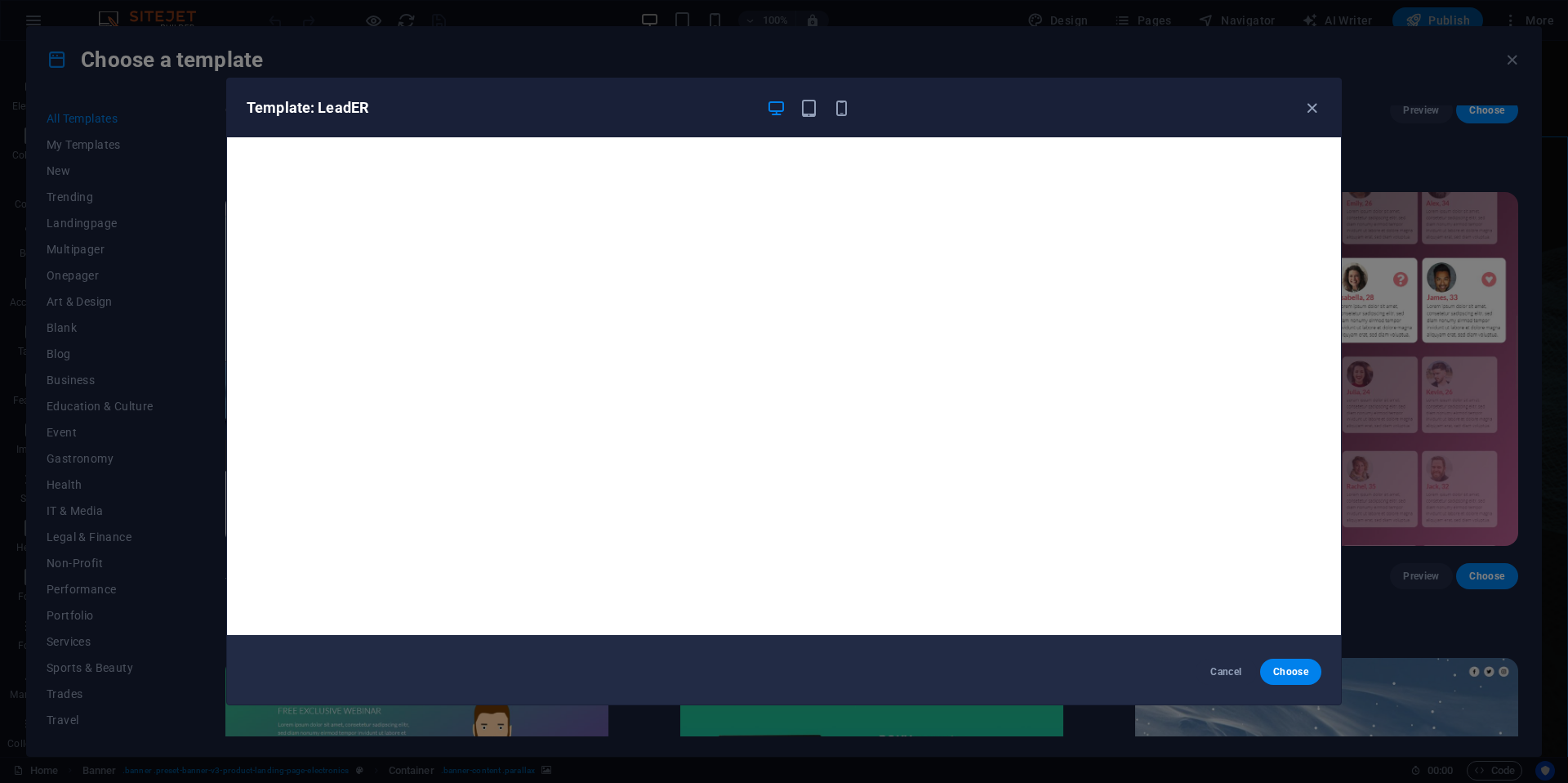
click at [848, 117] on div "Template: LeadER" at bounding box center [784, 107] width 1114 height 59
click at [842, 111] on icon "button" at bounding box center [842, 108] width 19 height 19
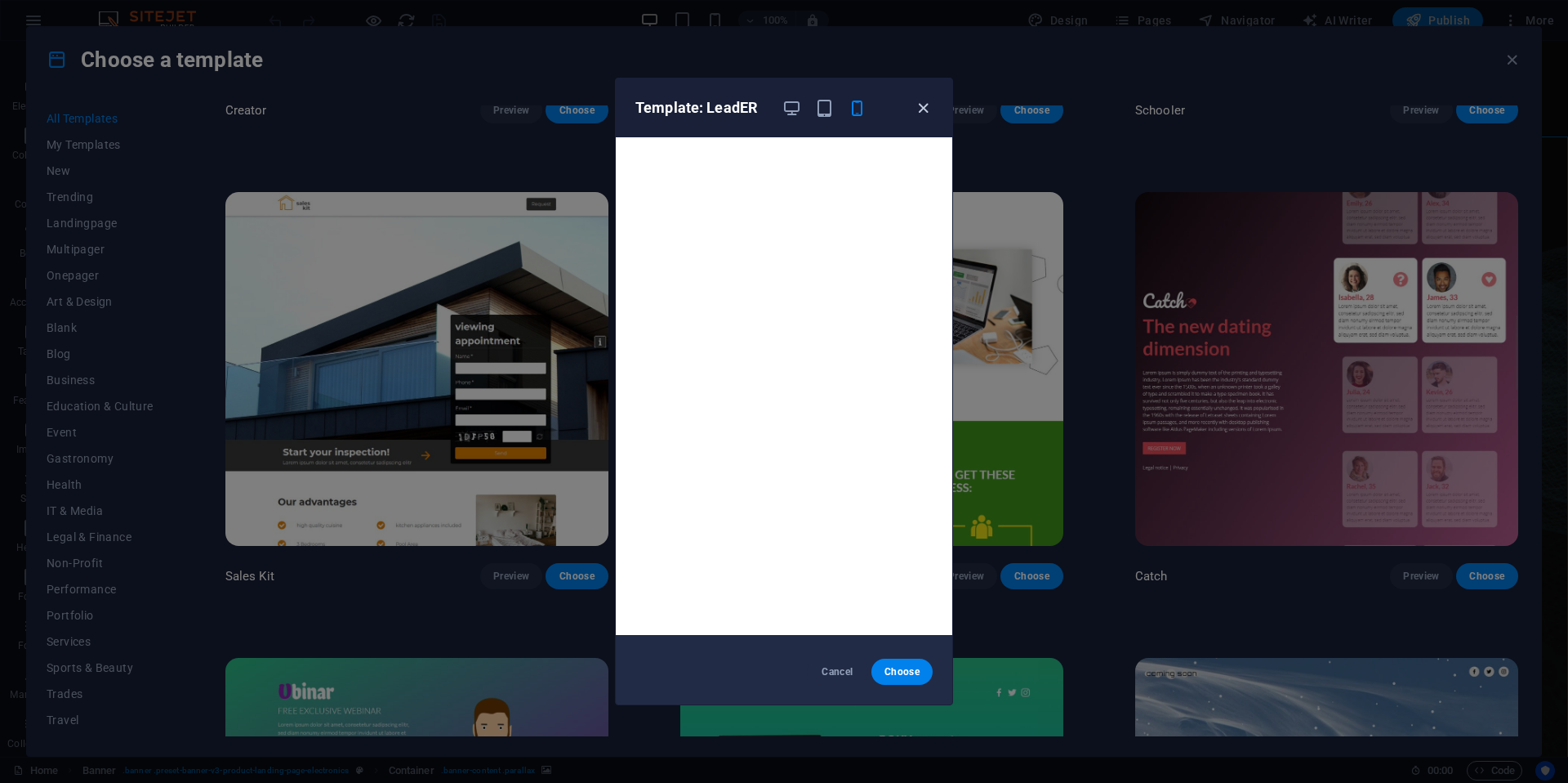
click at [925, 110] on icon "button" at bounding box center [924, 108] width 19 height 19
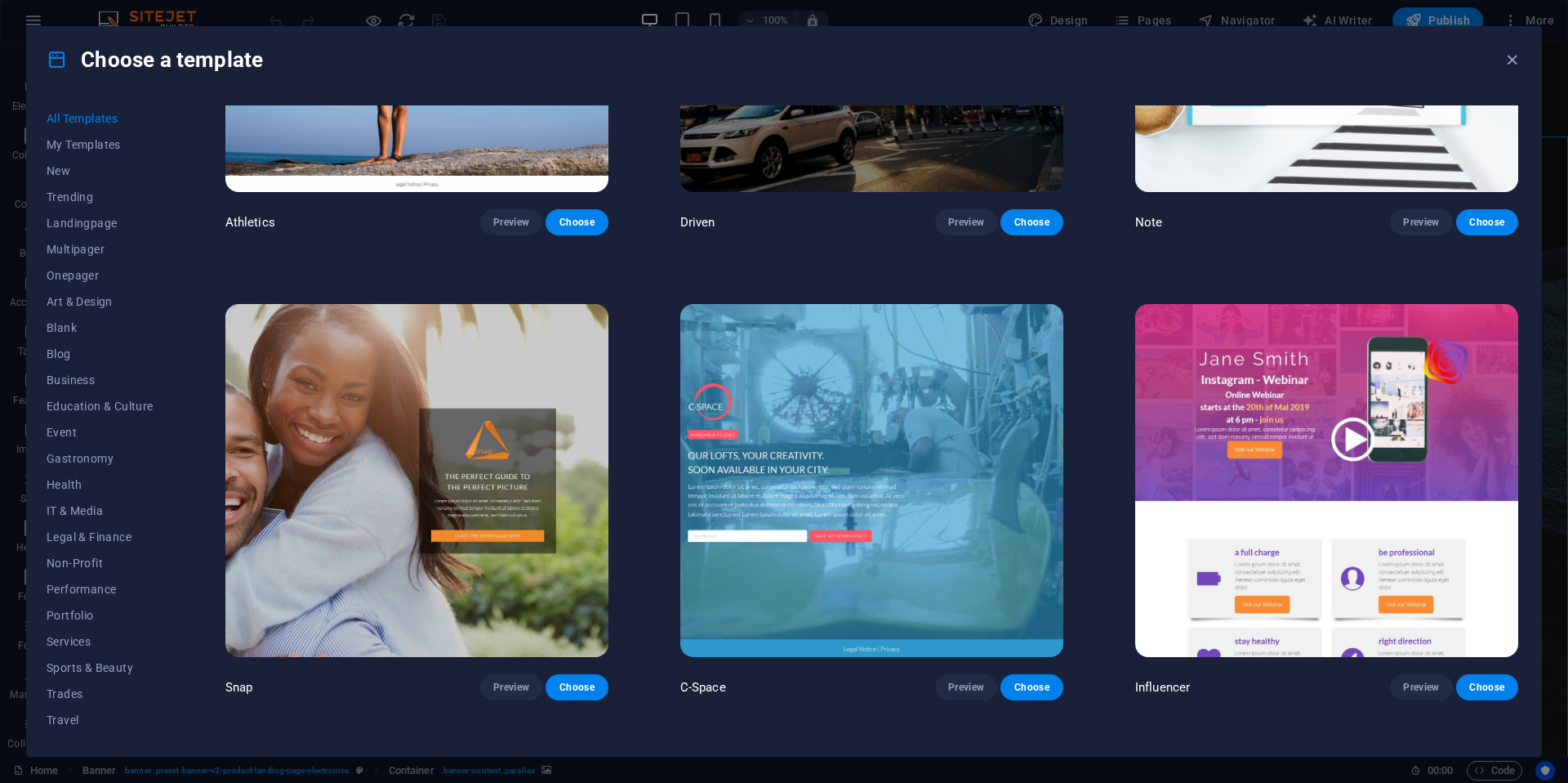
scroll to position [23064, 0]
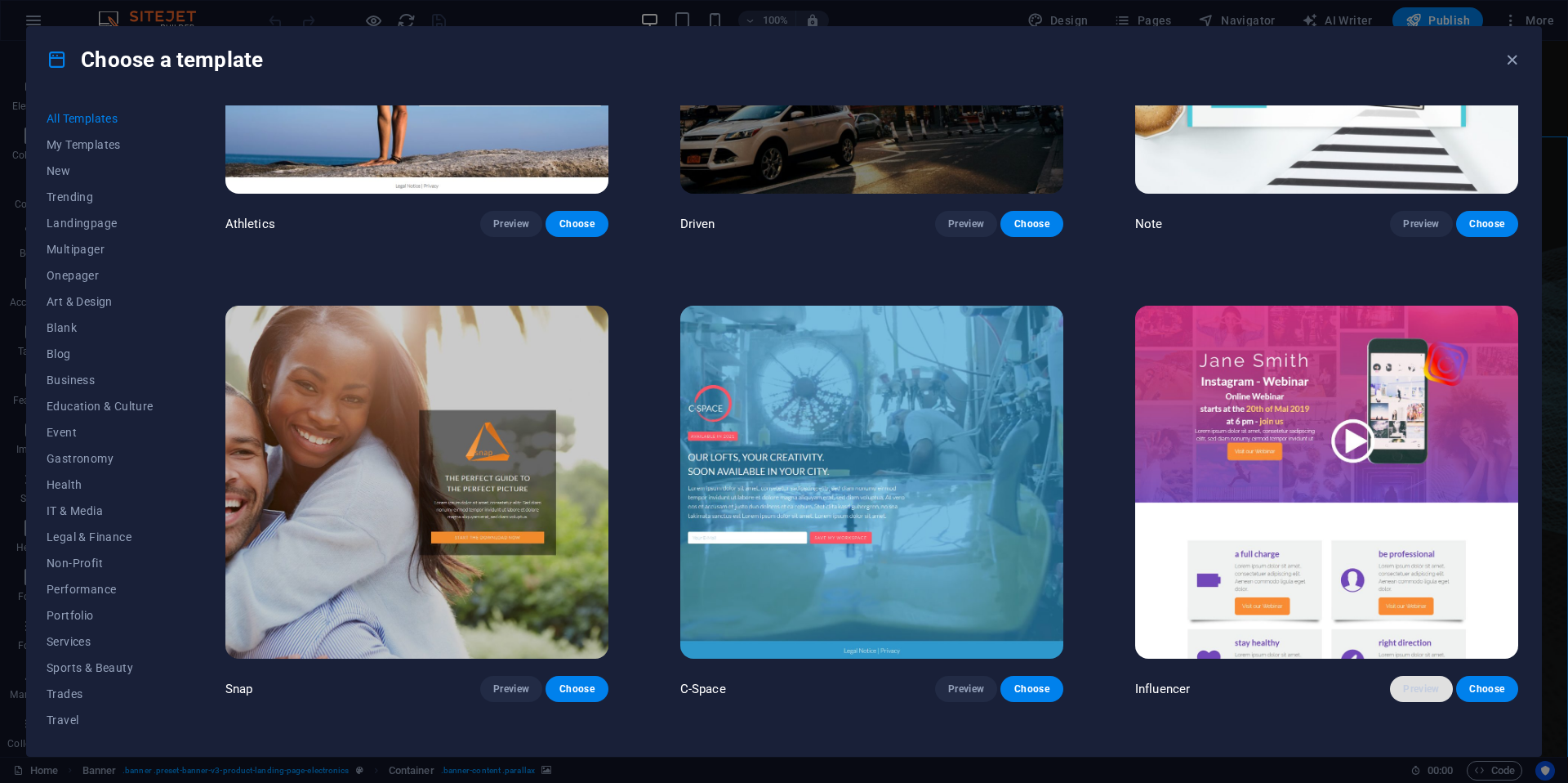
click at [1409, 682] on span "Preview" at bounding box center [1421, 689] width 36 height 13
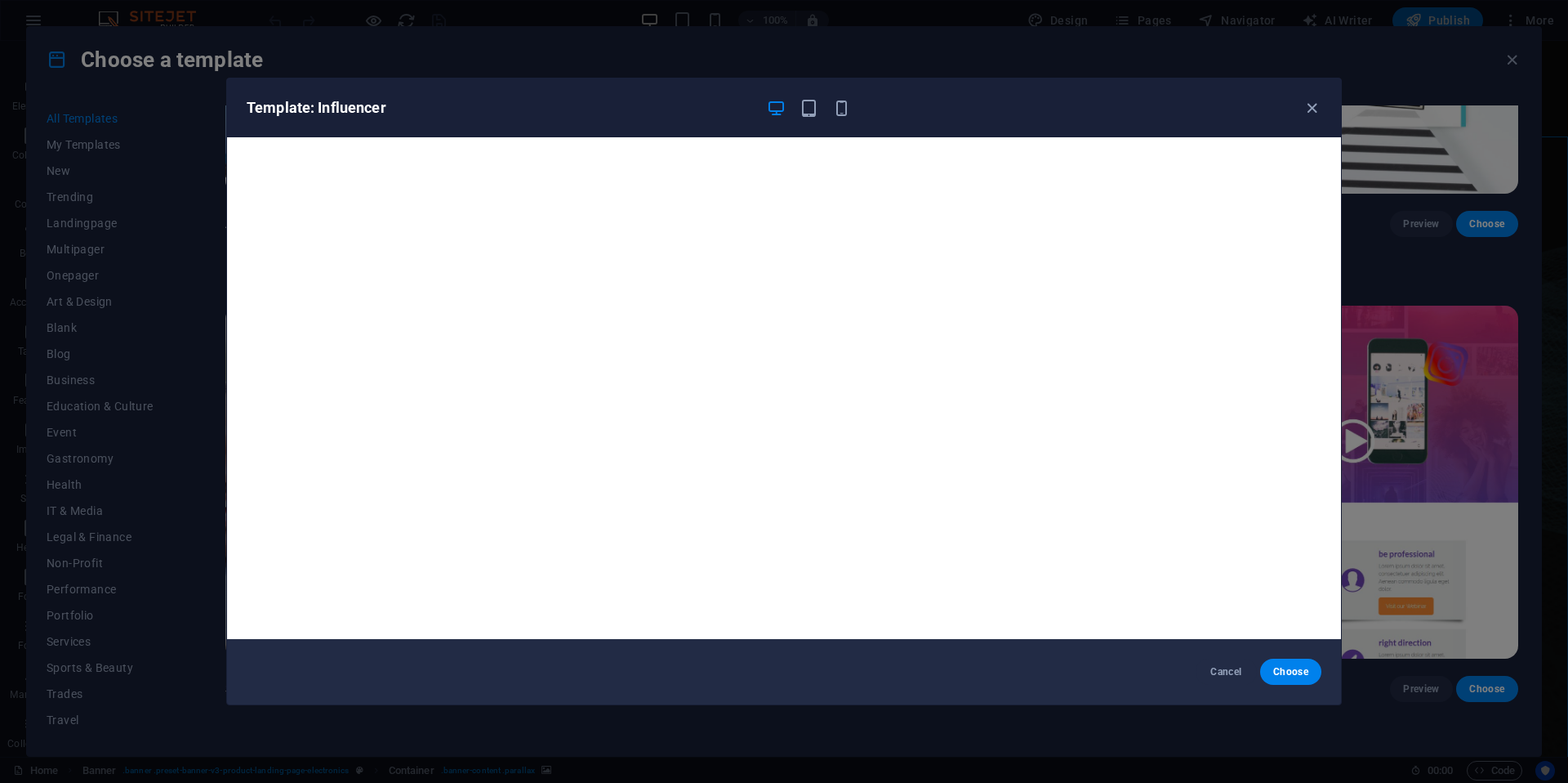
scroll to position [4, 0]
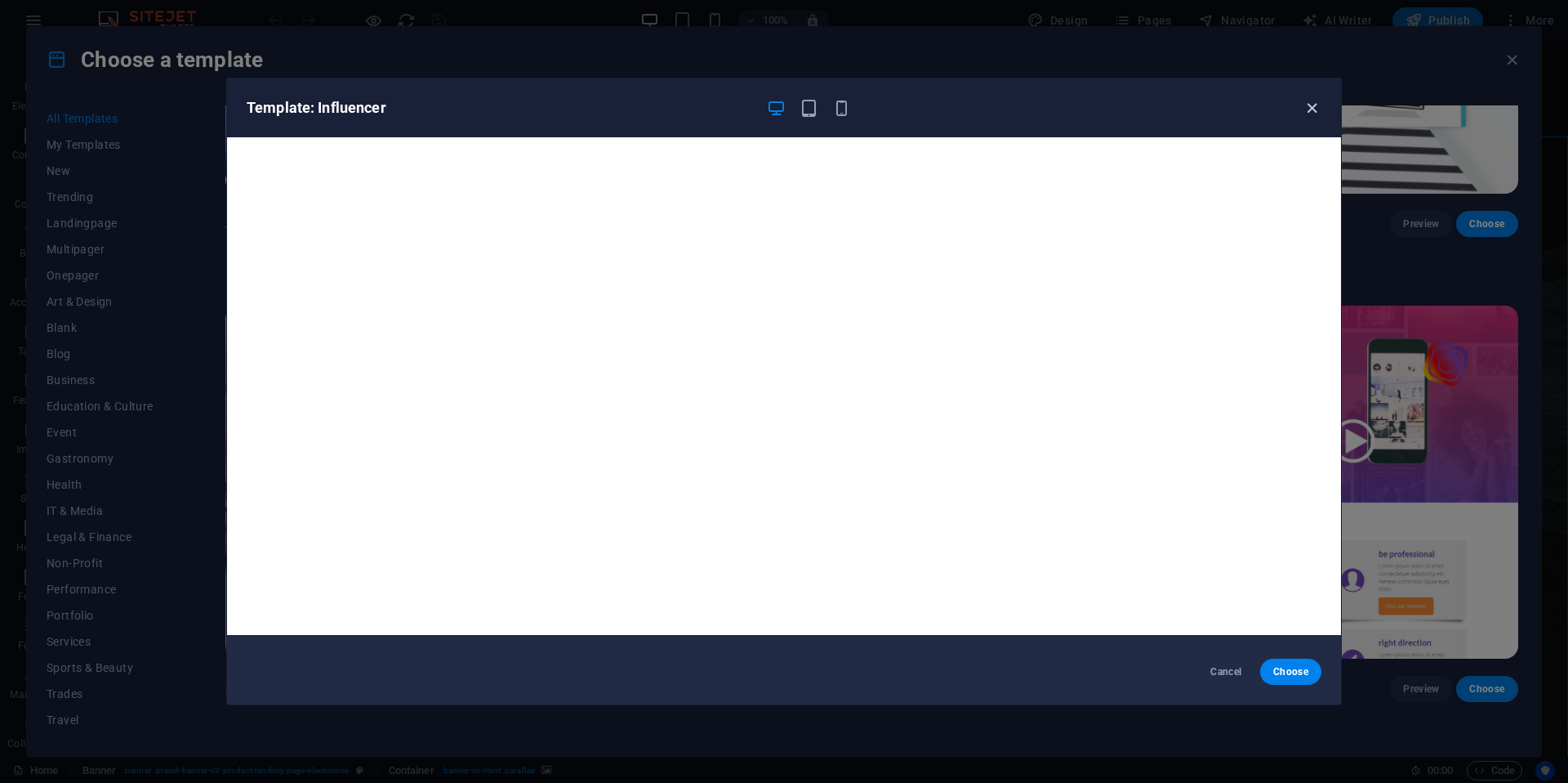
click at [1312, 109] on icon "button" at bounding box center [1312, 108] width 19 height 19
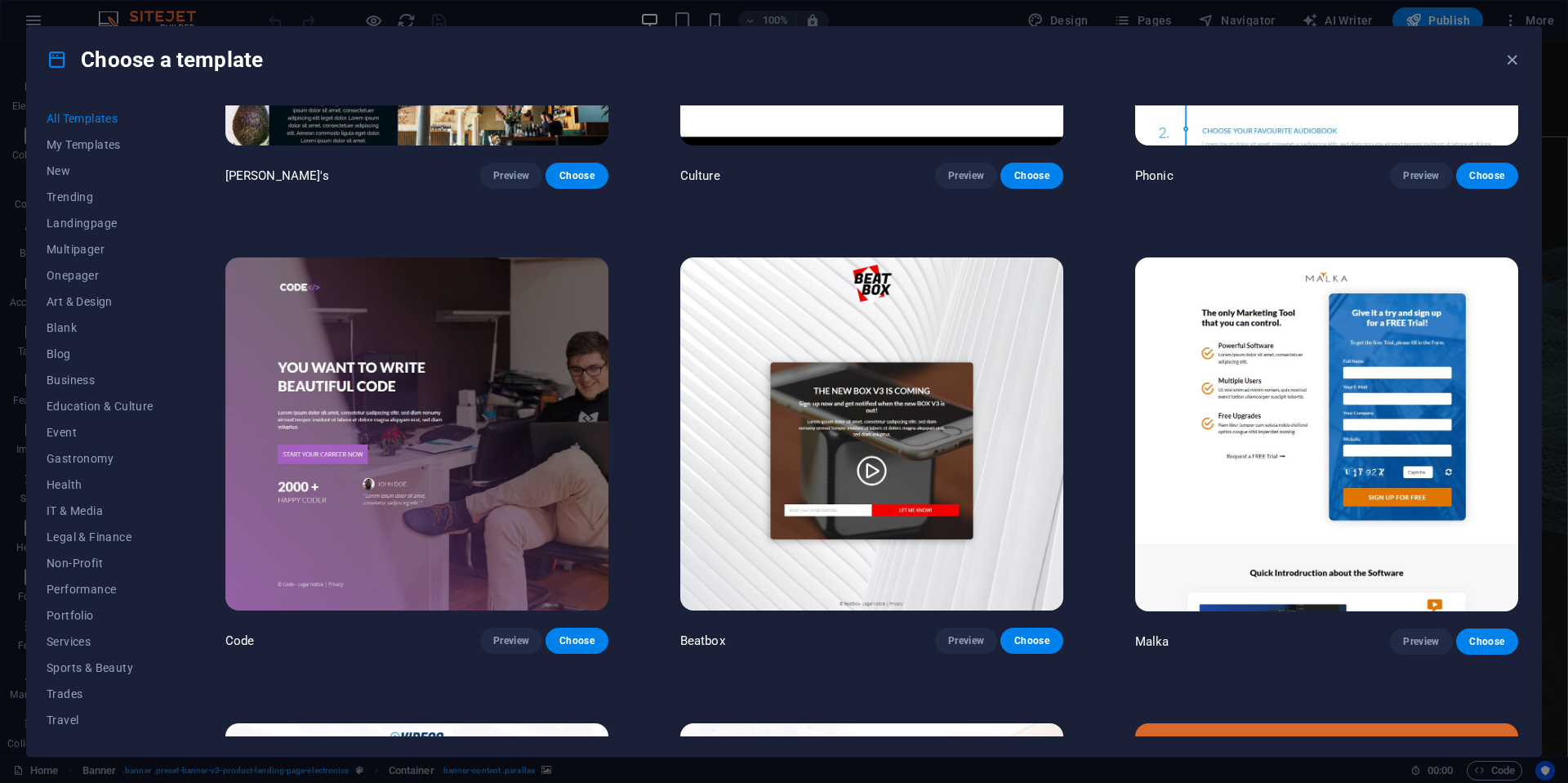
scroll to position [21695, 0]
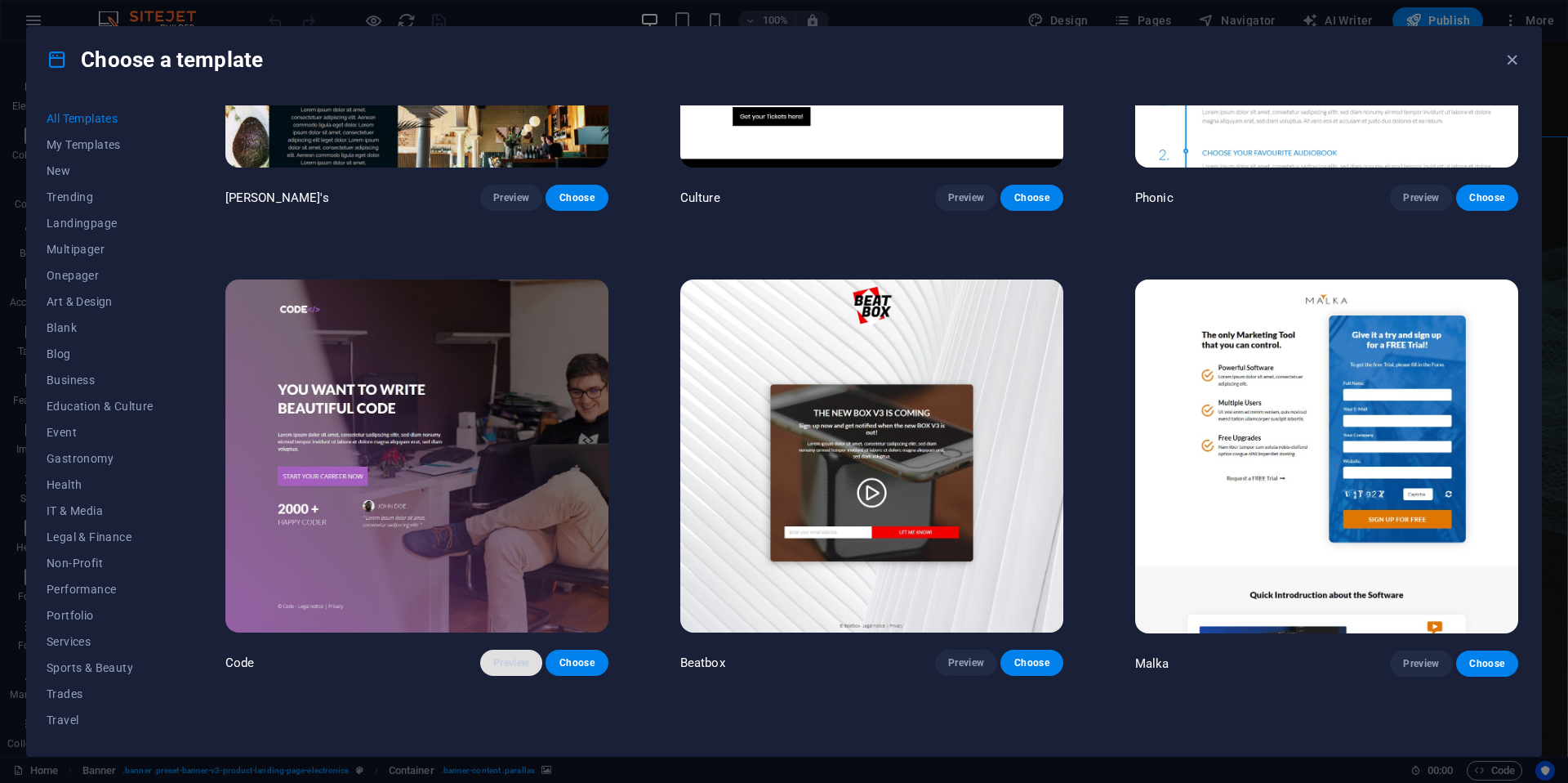
click at [525, 656] on span "Preview" at bounding box center [511, 663] width 36 height 13
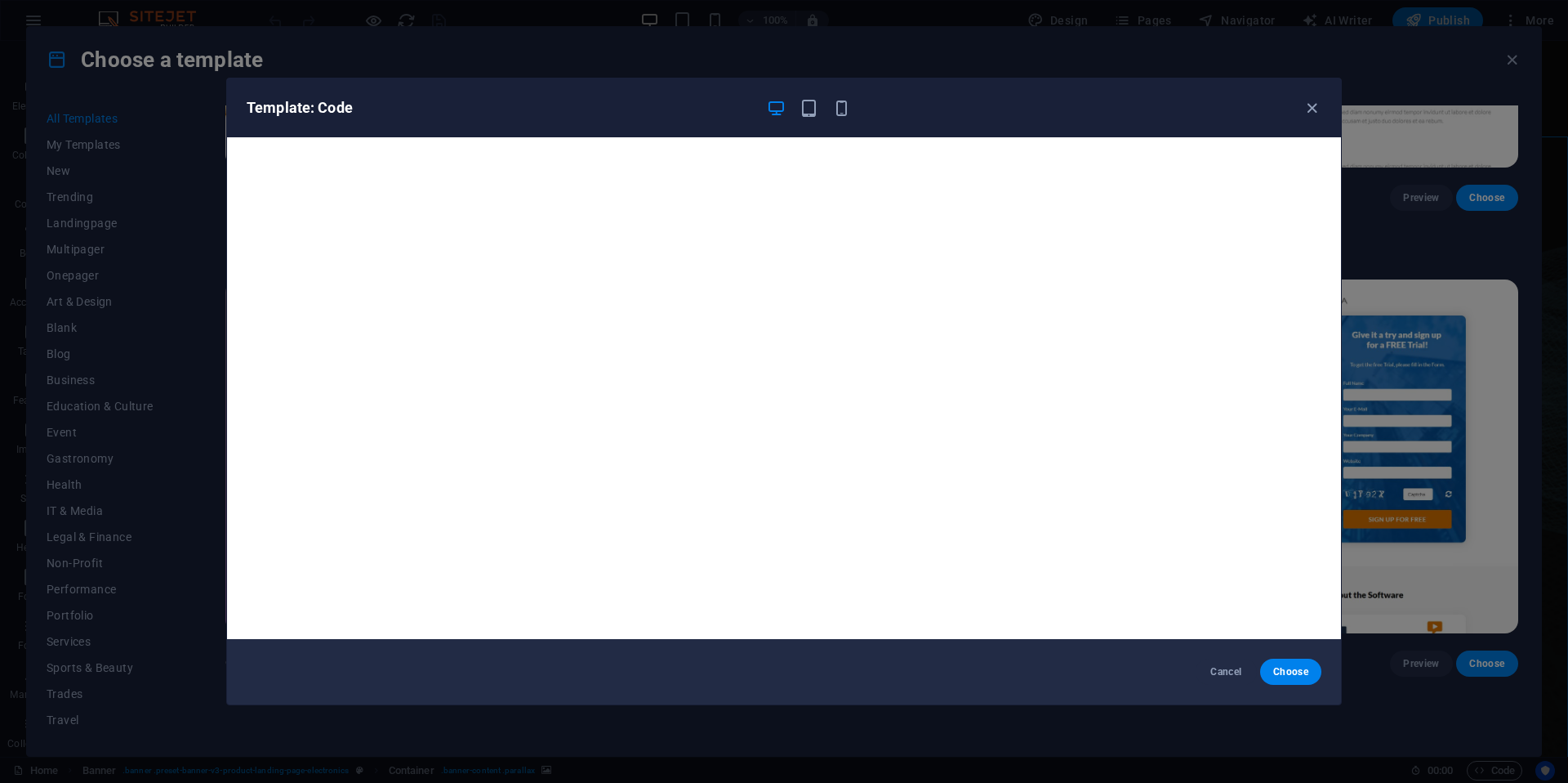
scroll to position [4, 0]
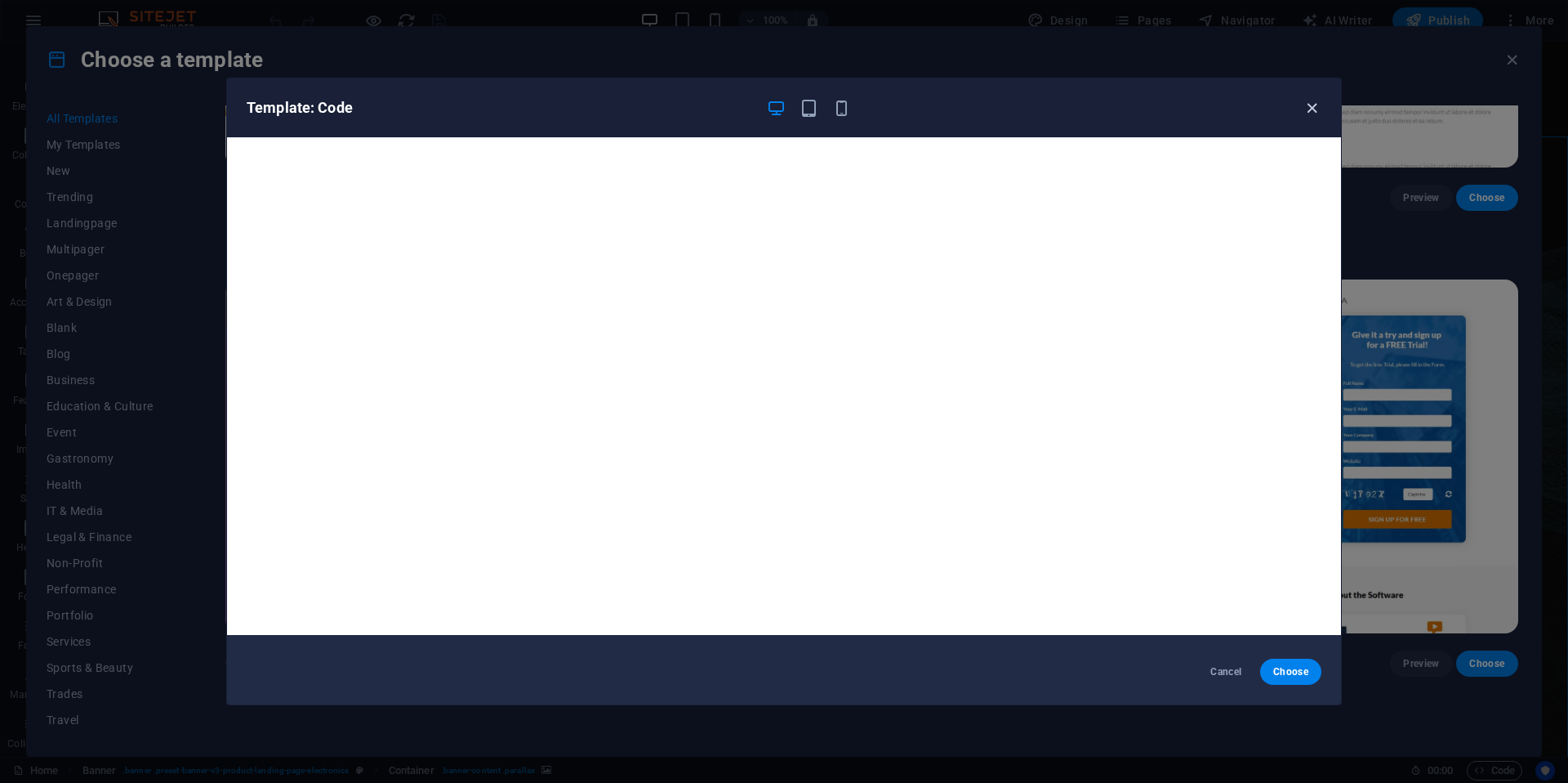
click at [1314, 112] on icon "button" at bounding box center [1312, 108] width 19 height 19
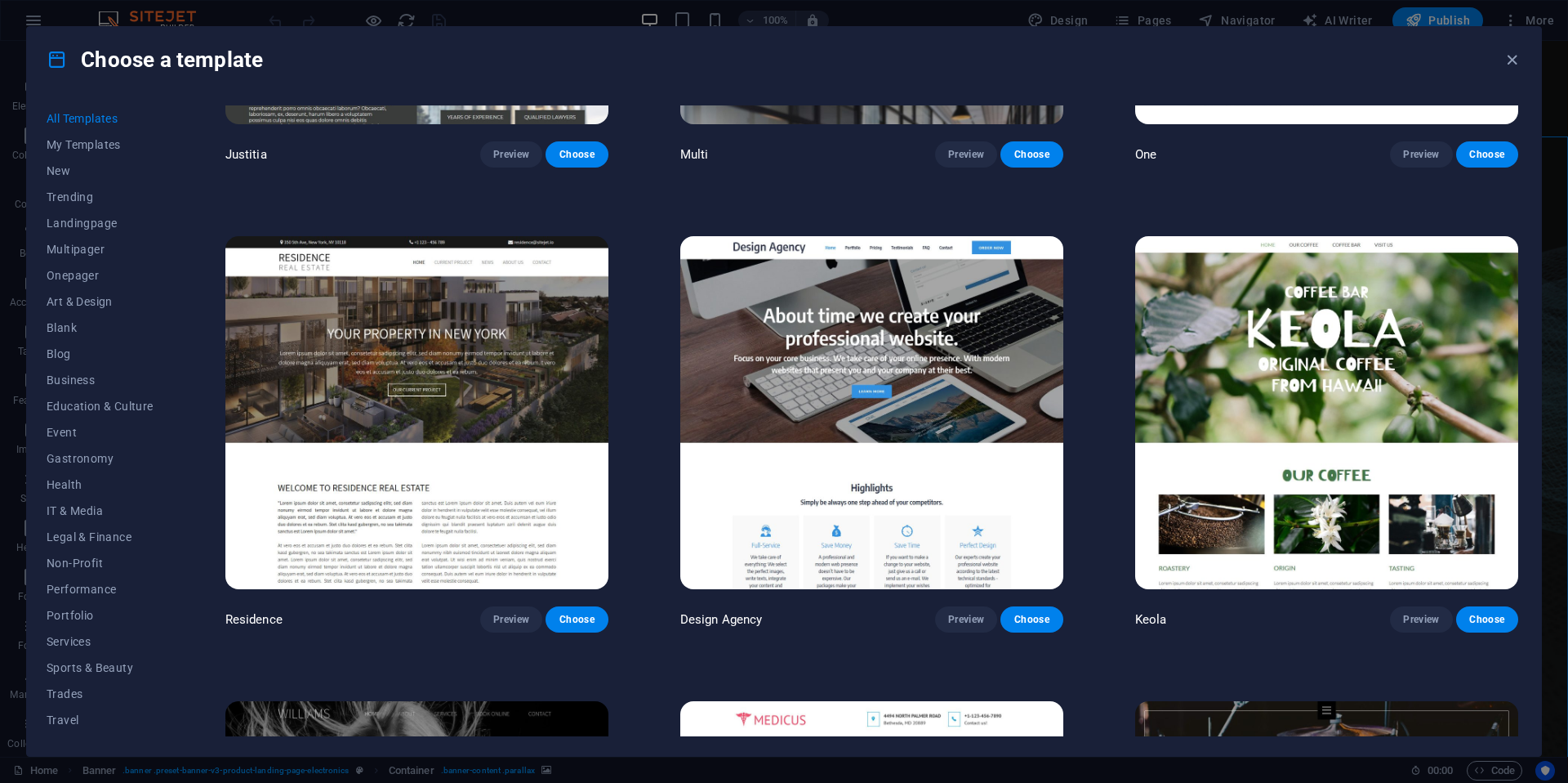
scroll to position [19406, 0]
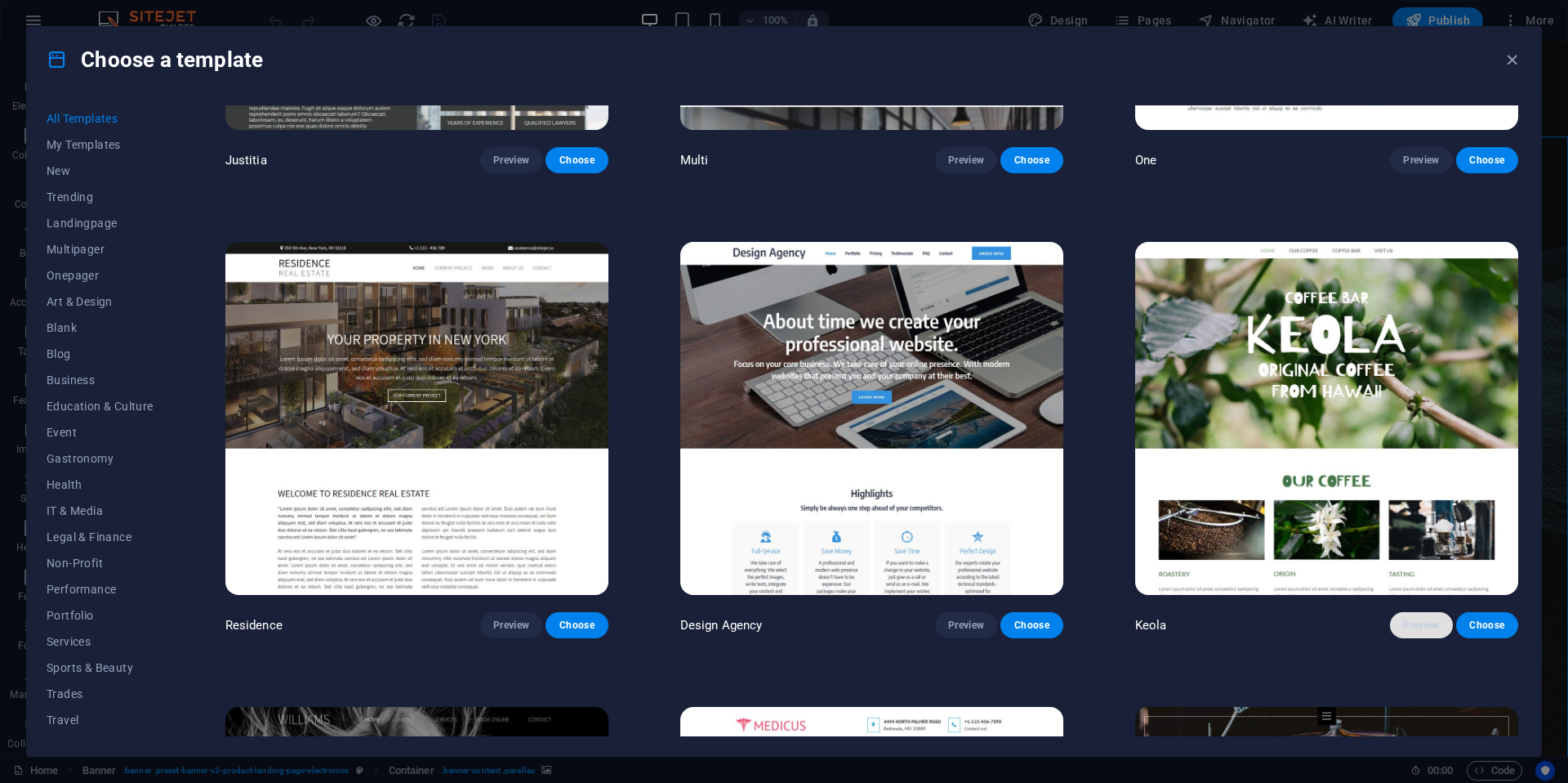
click at [1404, 612] on button "Preview" at bounding box center [1421, 625] width 62 height 26
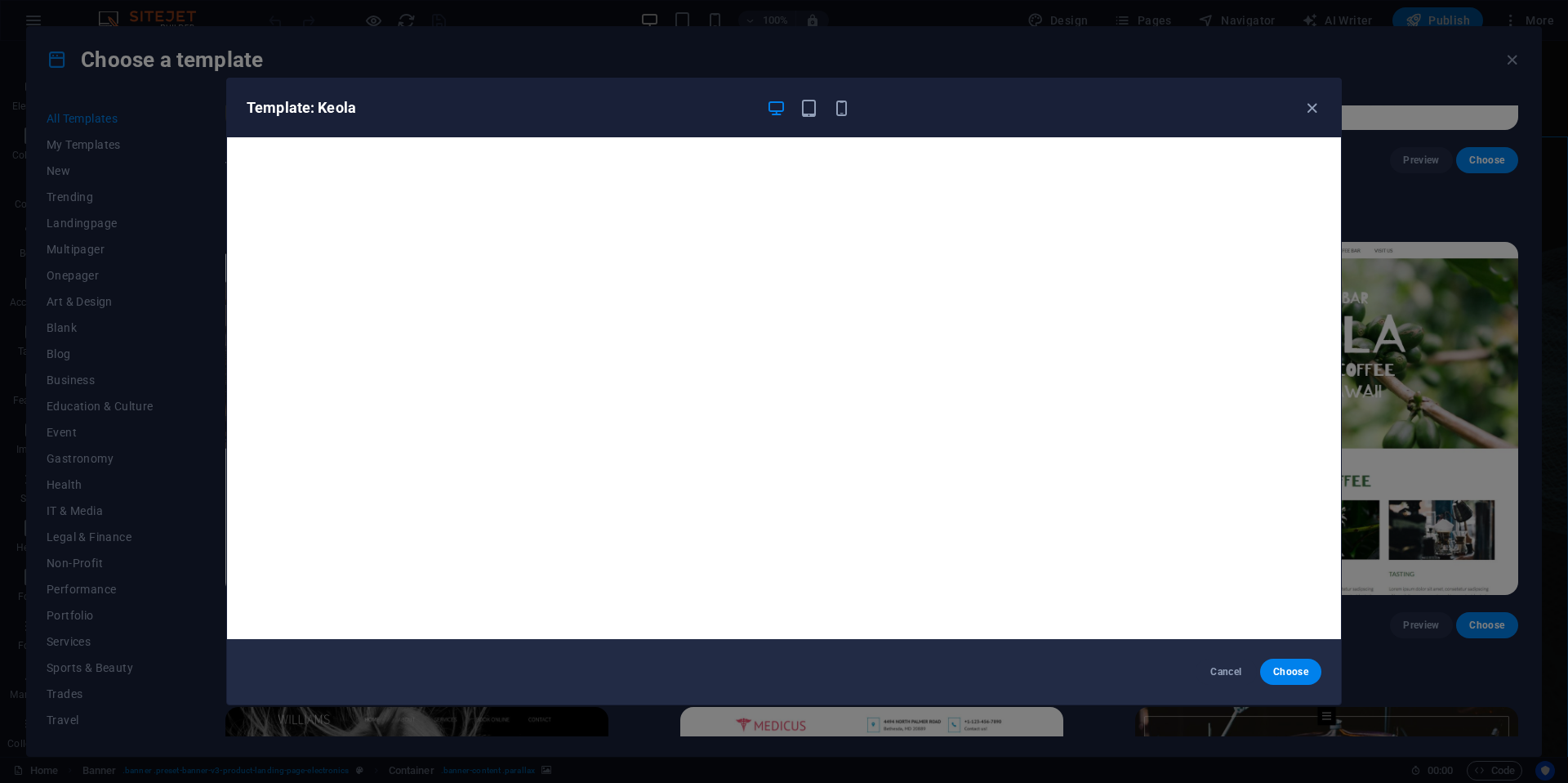
scroll to position [4, 0]
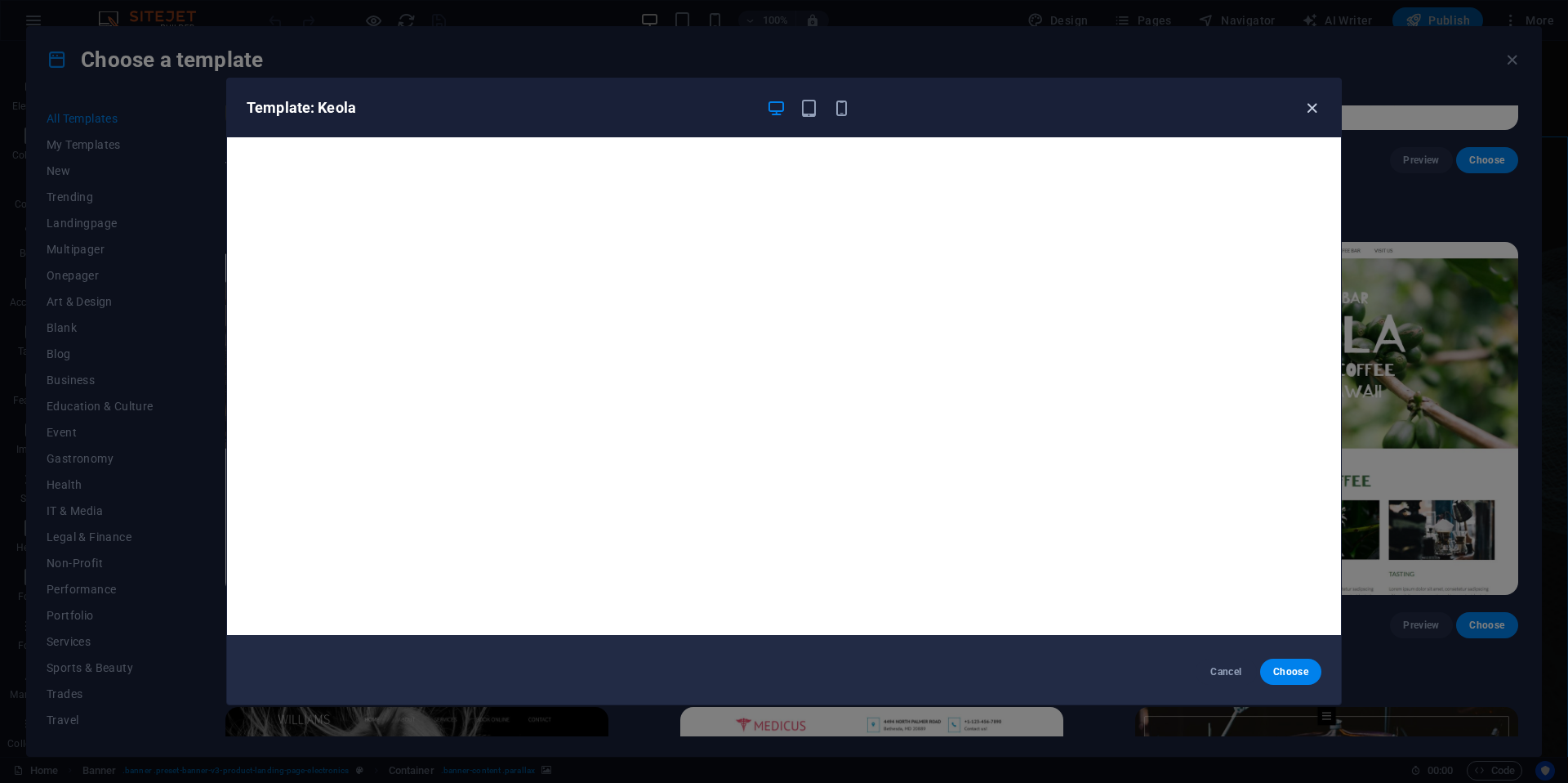
click at [1312, 112] on icon "button" at bounding box center [1312, 108] width 19 height 19
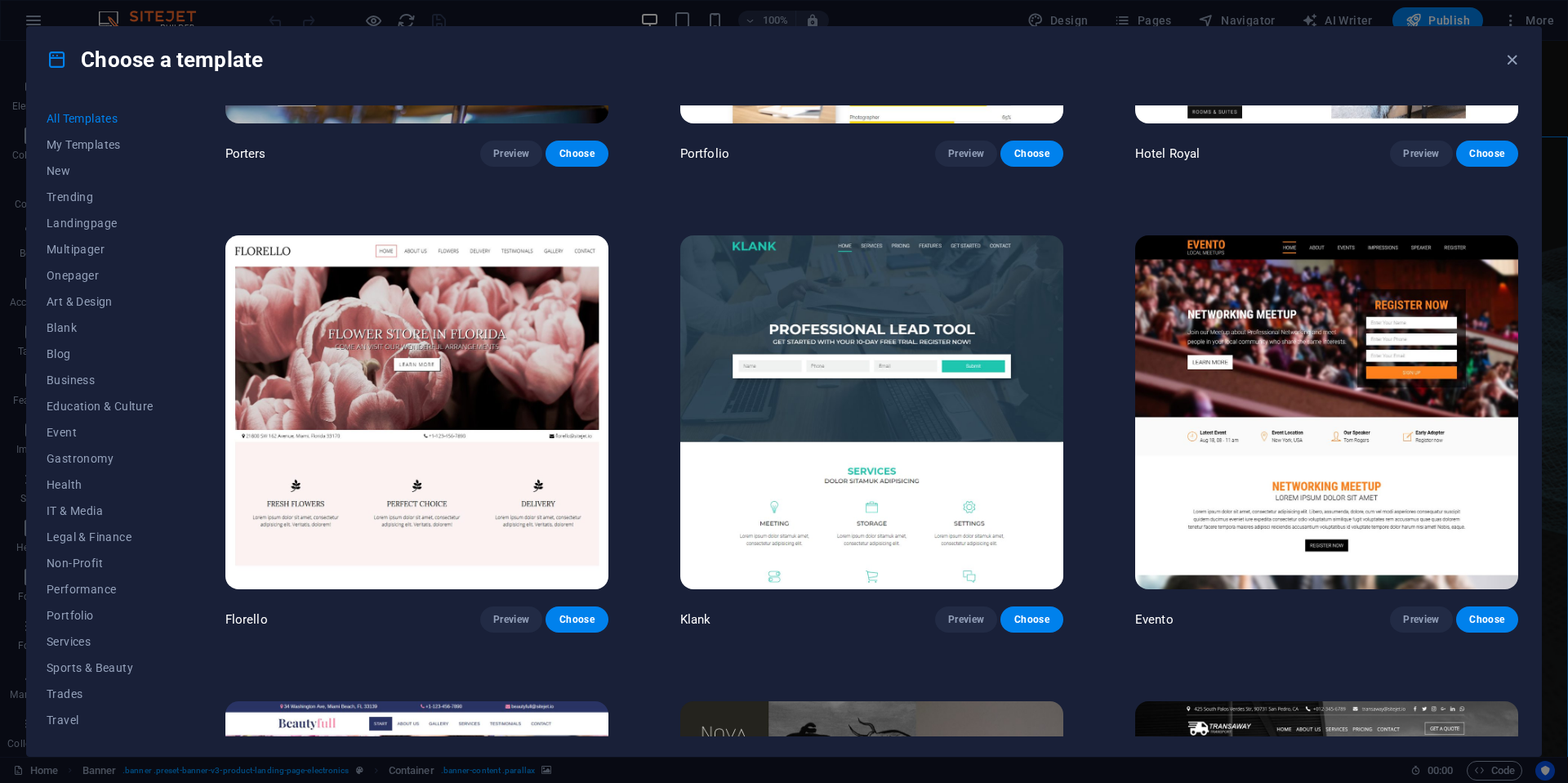
scroll to position [17546, 0]
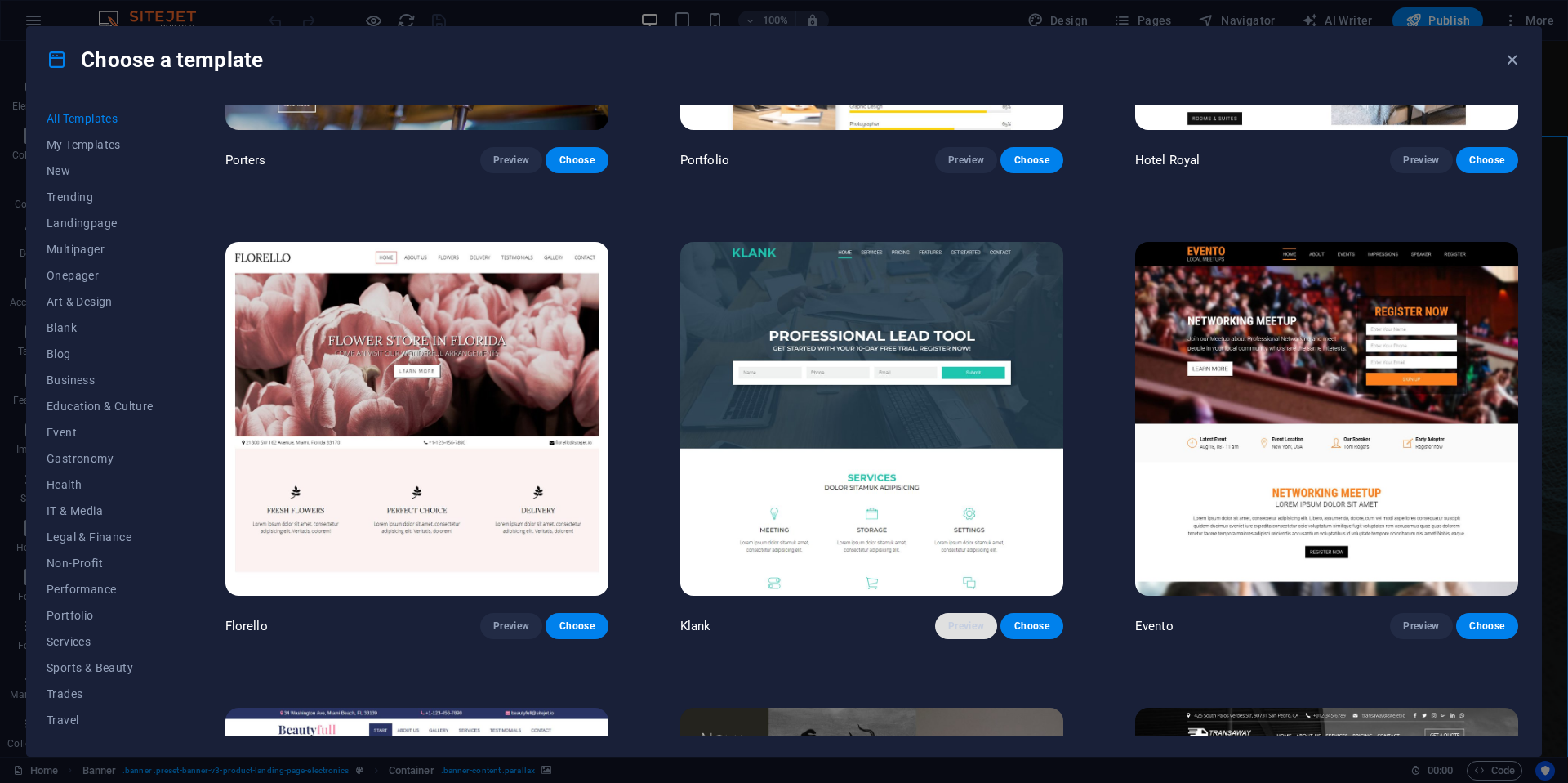
click at [969, 619] on span "Preview" at bounding box center [966, 626] width 36 height 13
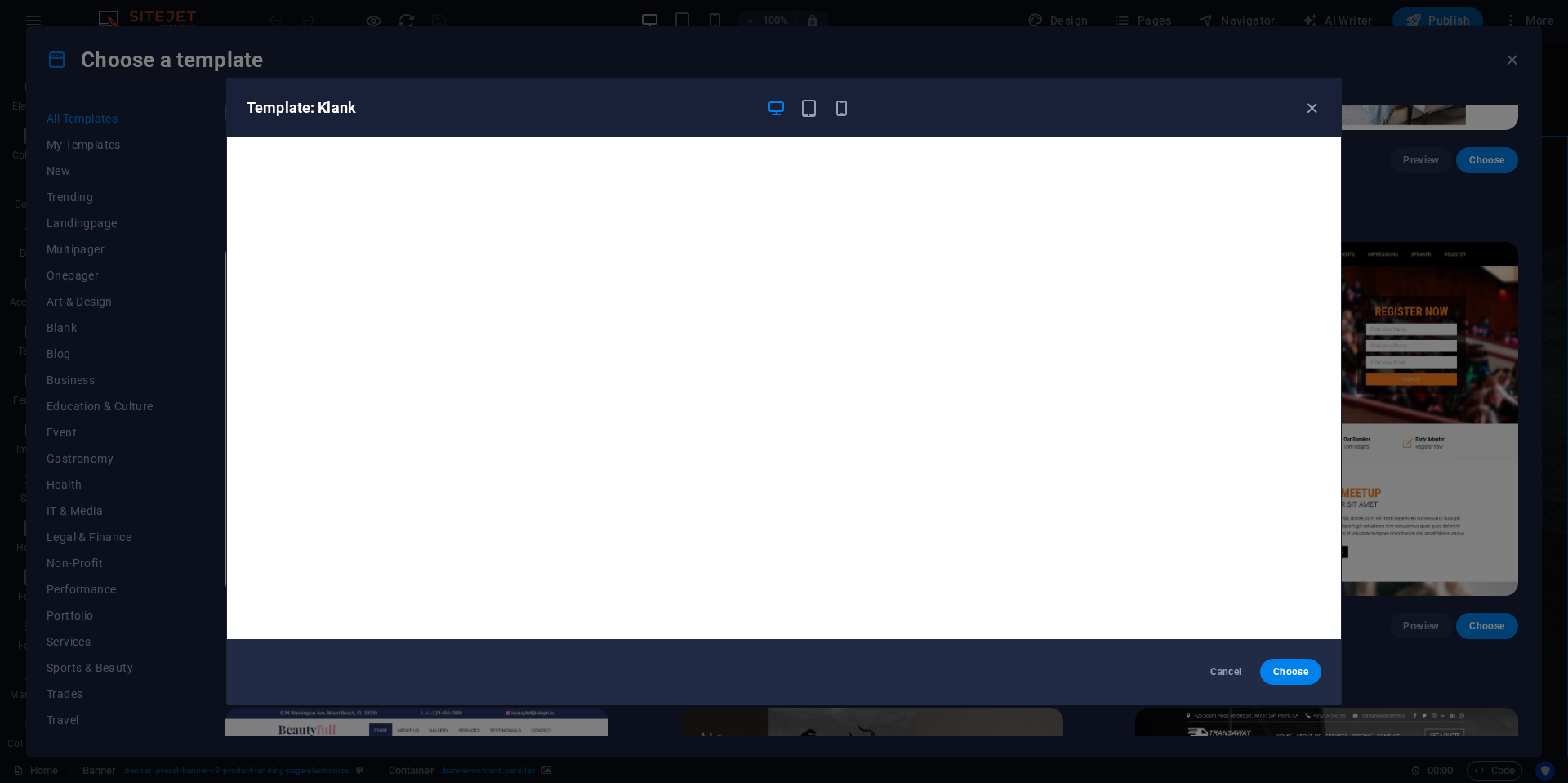
scroll to position [4, 0]
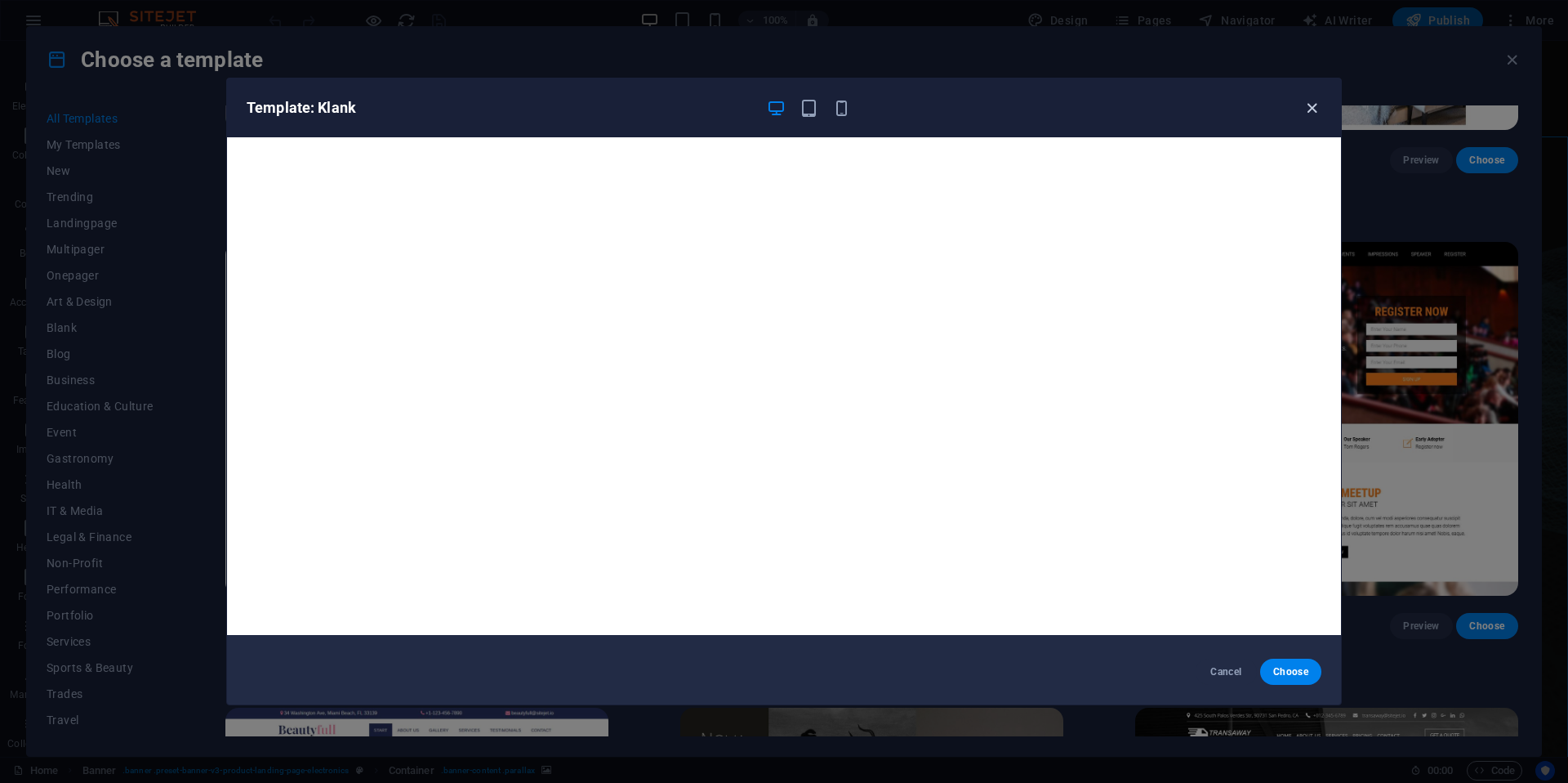
click at [1315, 115] on icon "button" at bounding box center [1312, 108] width 19 height 19
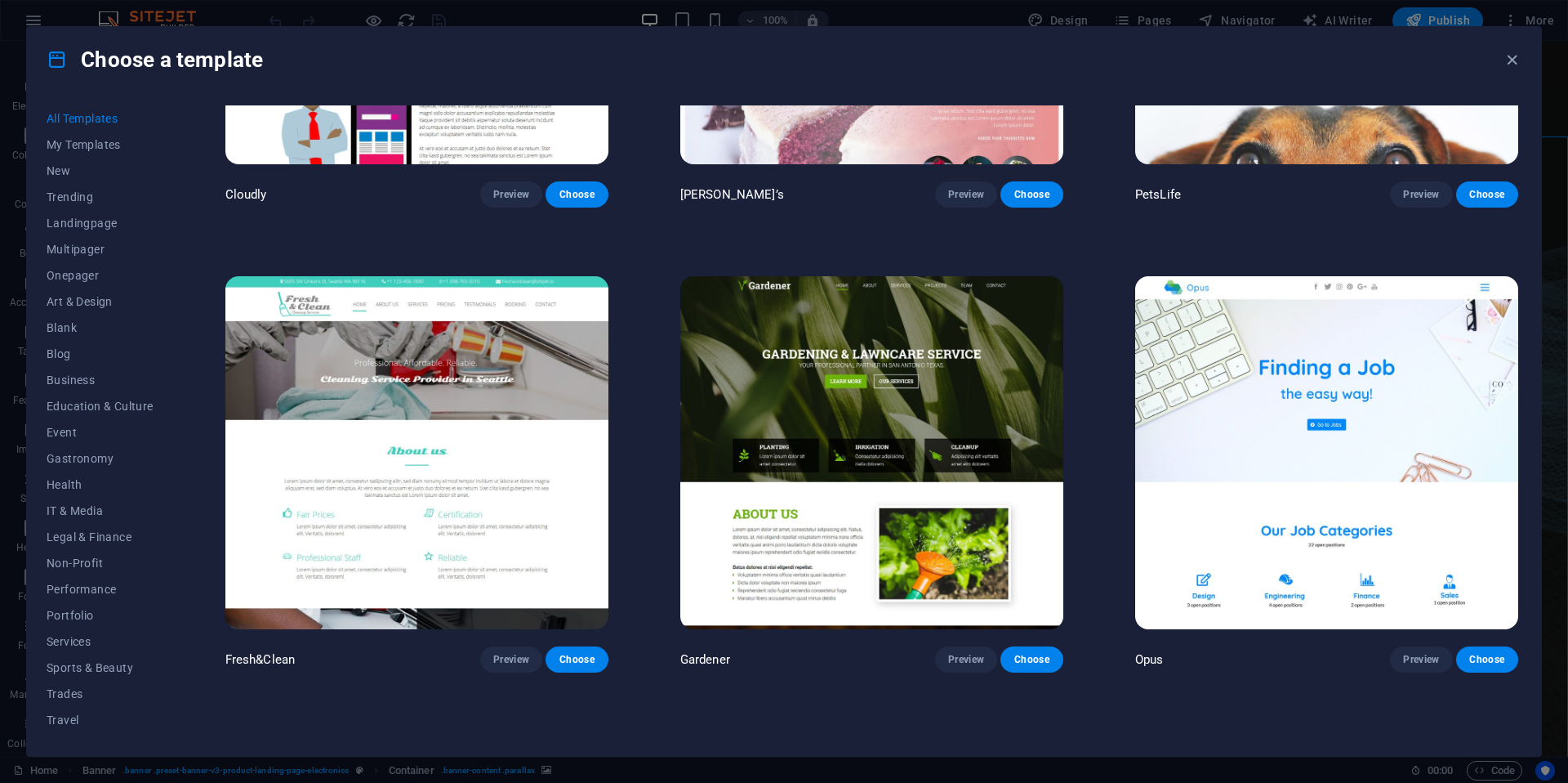
scroll to position [16111, 0]
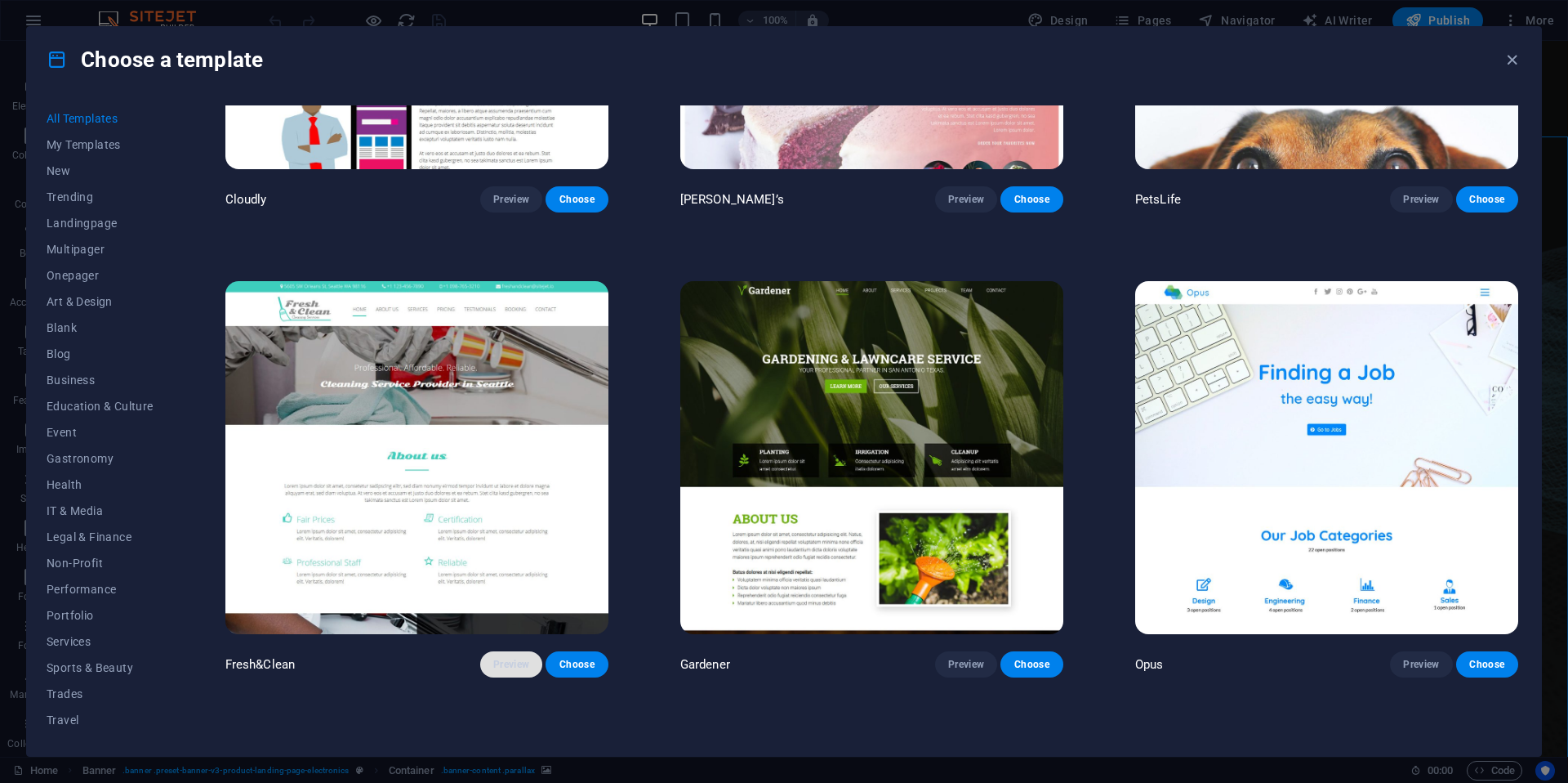
click at [504, 658] on span "Preview" at bounding box center [511, 665] width 36 height 13
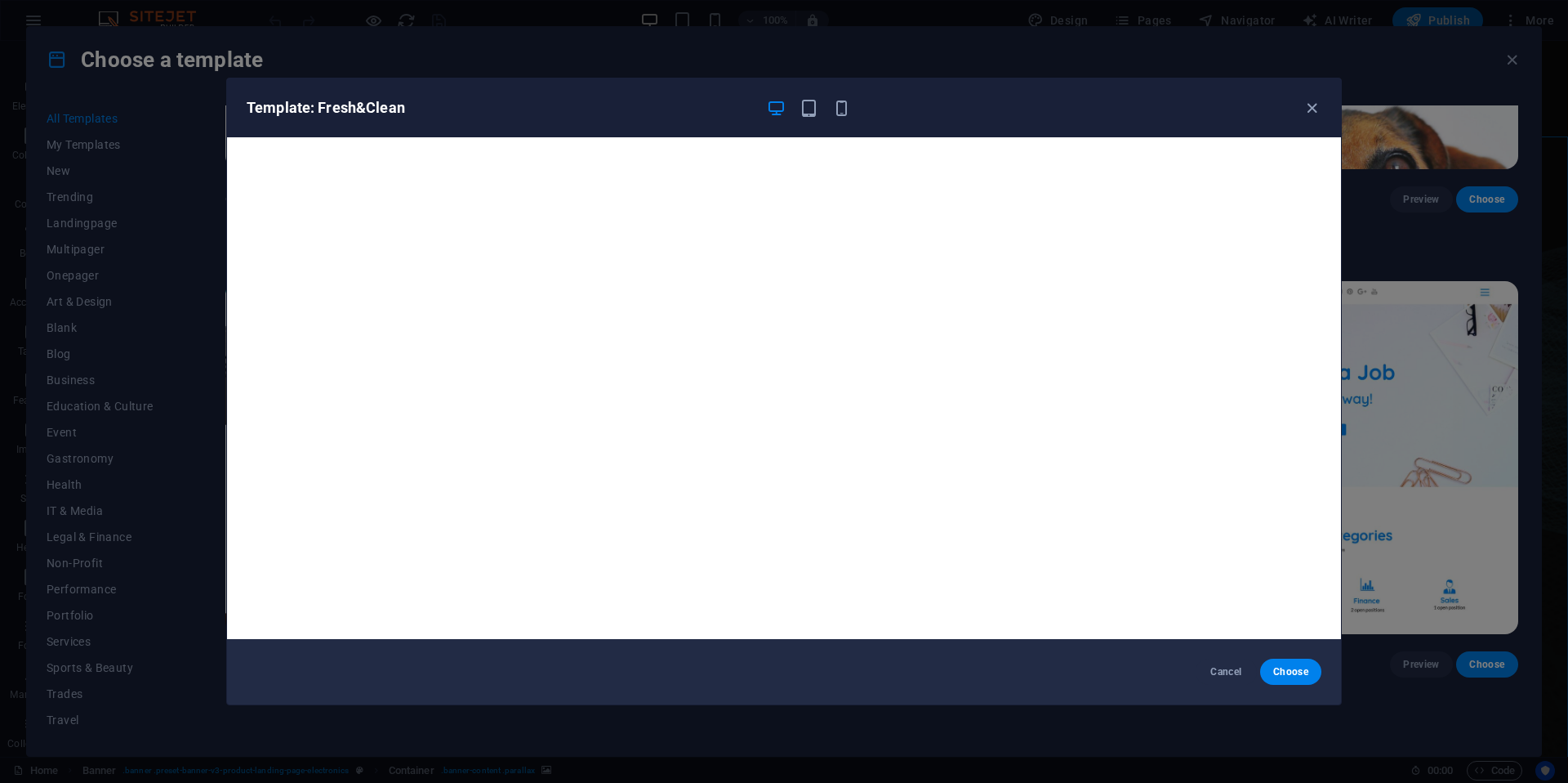
scroll to position [4, 0]
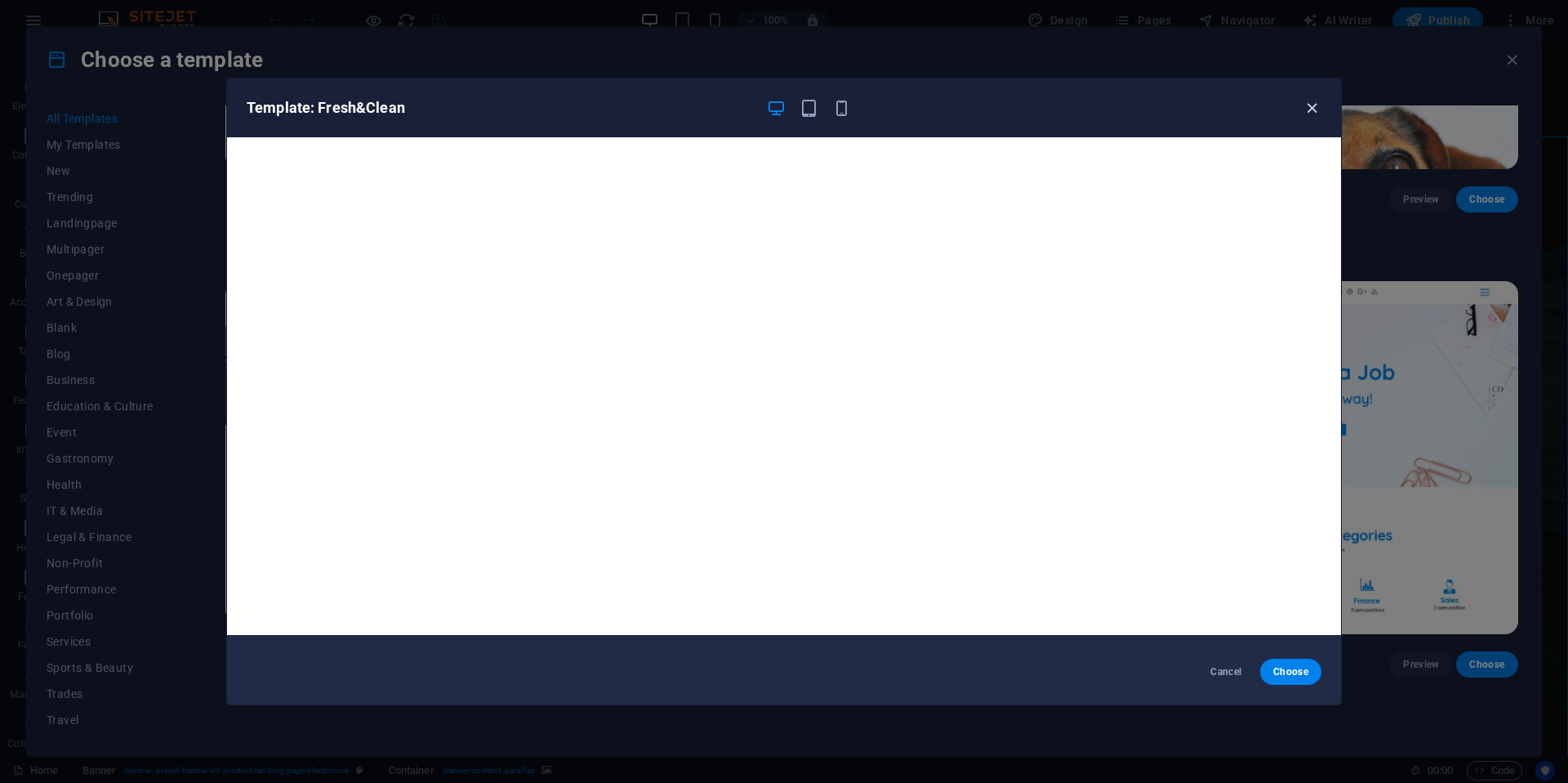
click at [1313, 110] on icon "button" at bounding box center [1312, 108] width 19 height 19
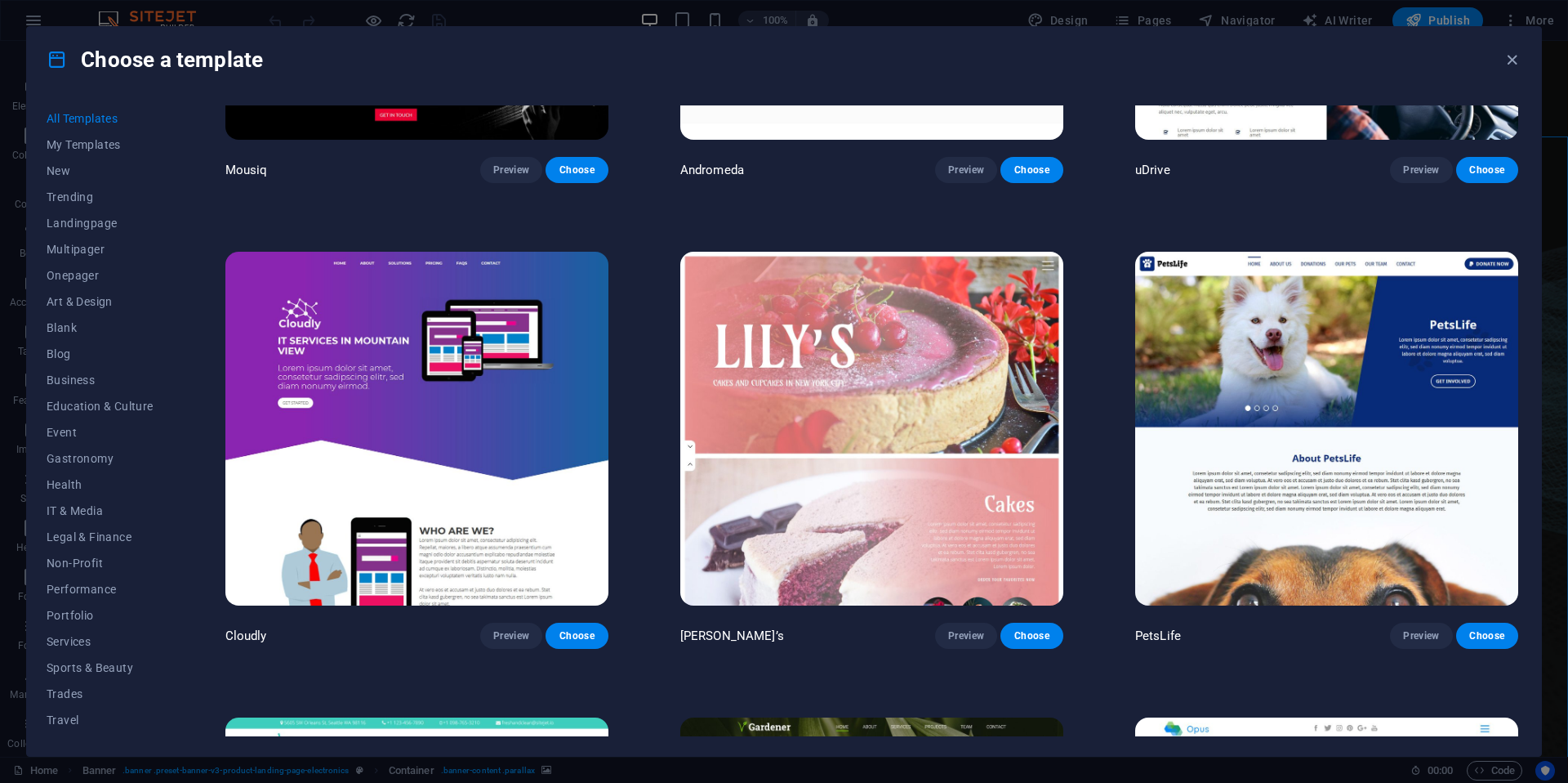
scroll to position [15673, 0]
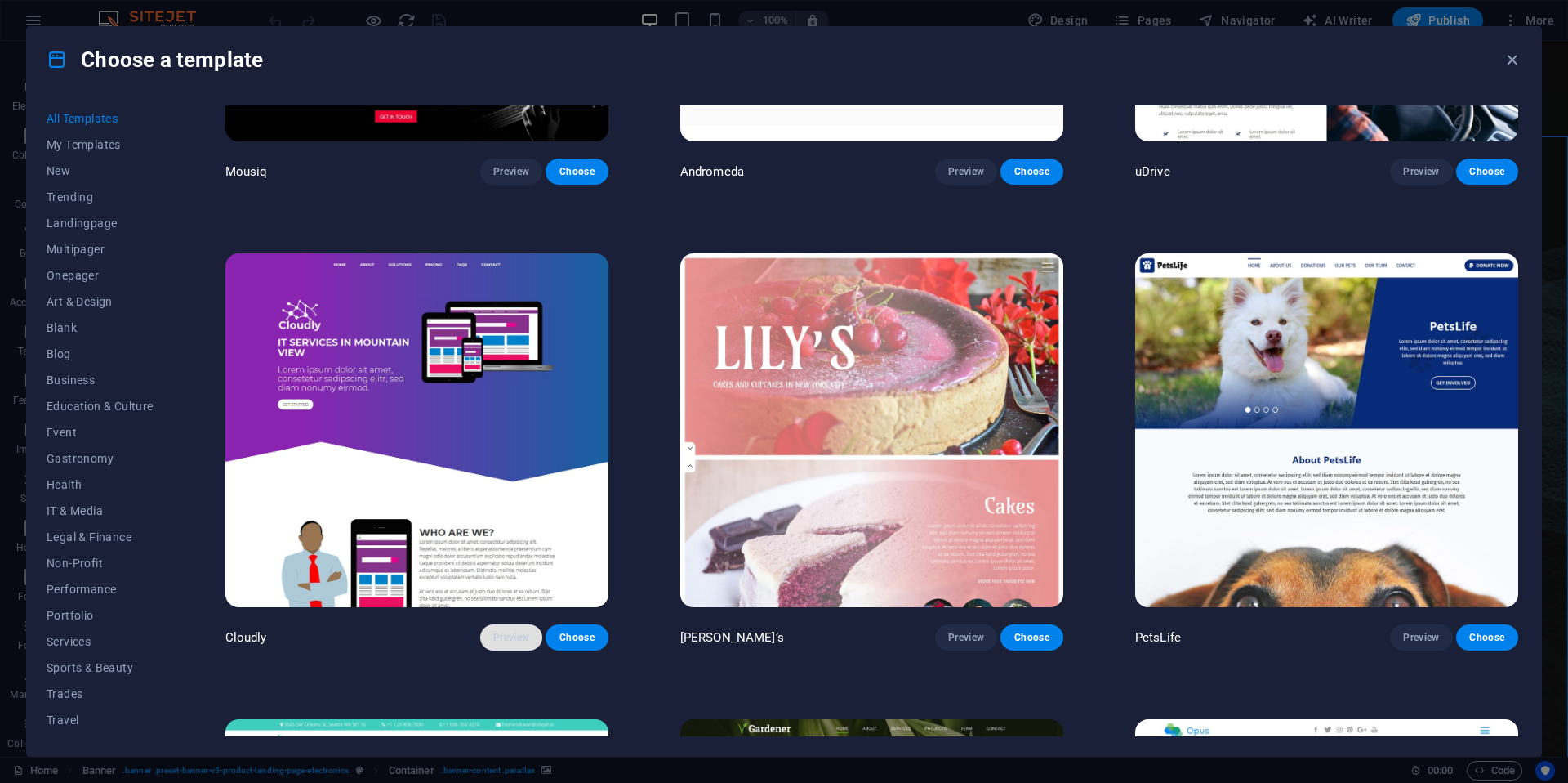
click at [529, 631] on span "Preview" at bounding box center [511, 637] width 36 height 13
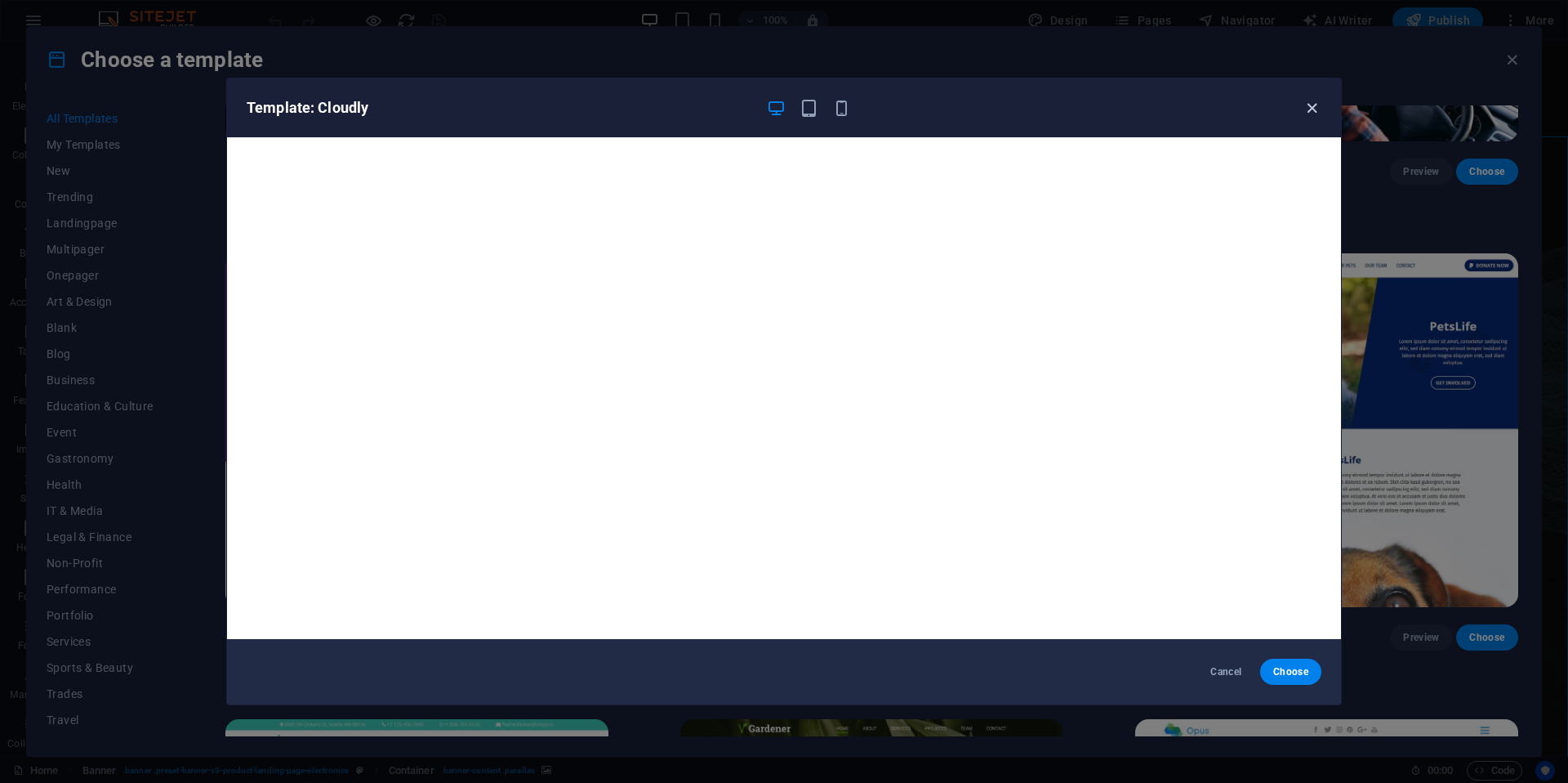
click at [1305, 111] on icon "button" at bounding box center [1312, 108] width 19 height 19
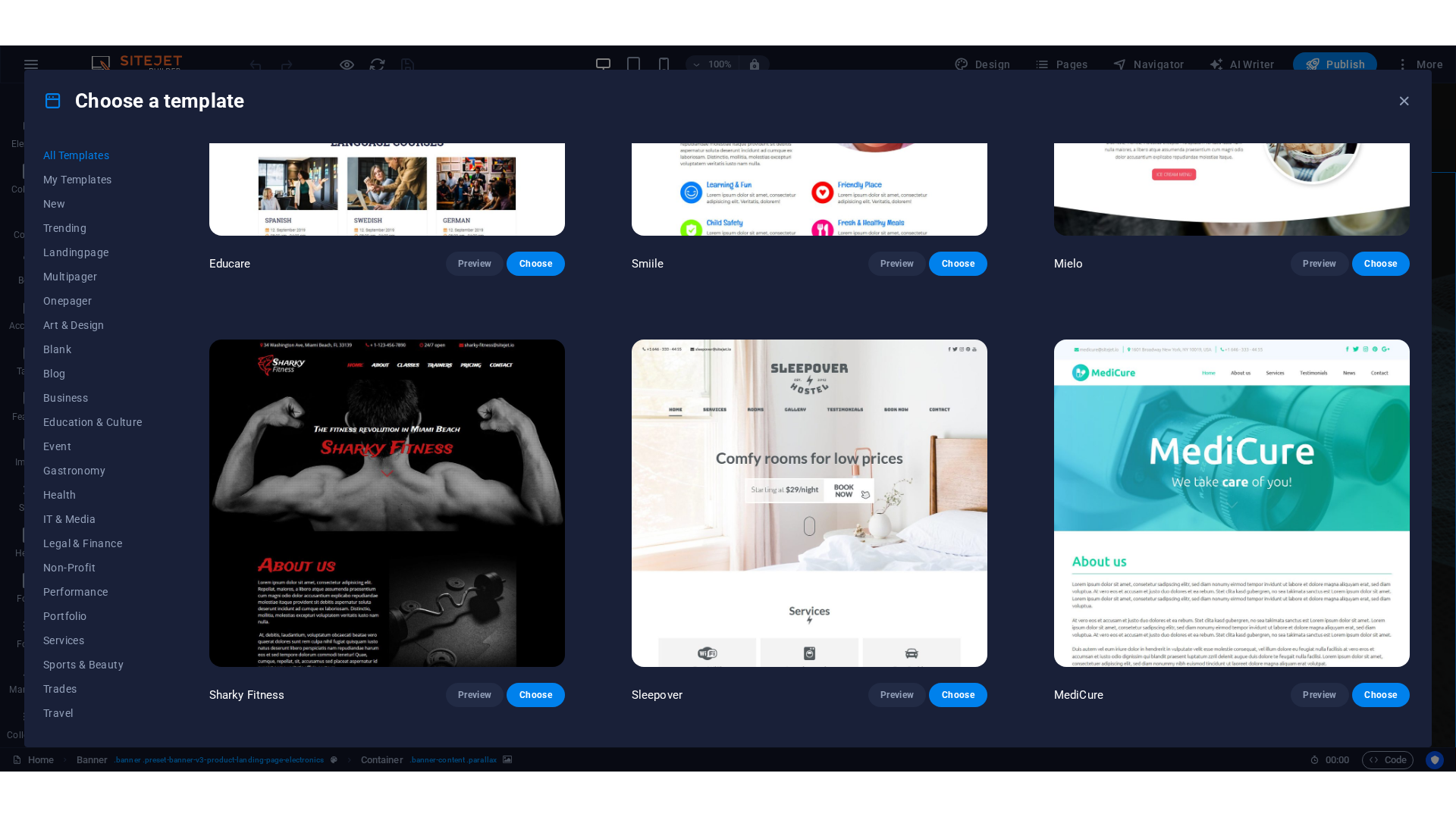
scroll to position [20251, 0]
